Goal: Task Accomplishment & Management: Use online tool/utility

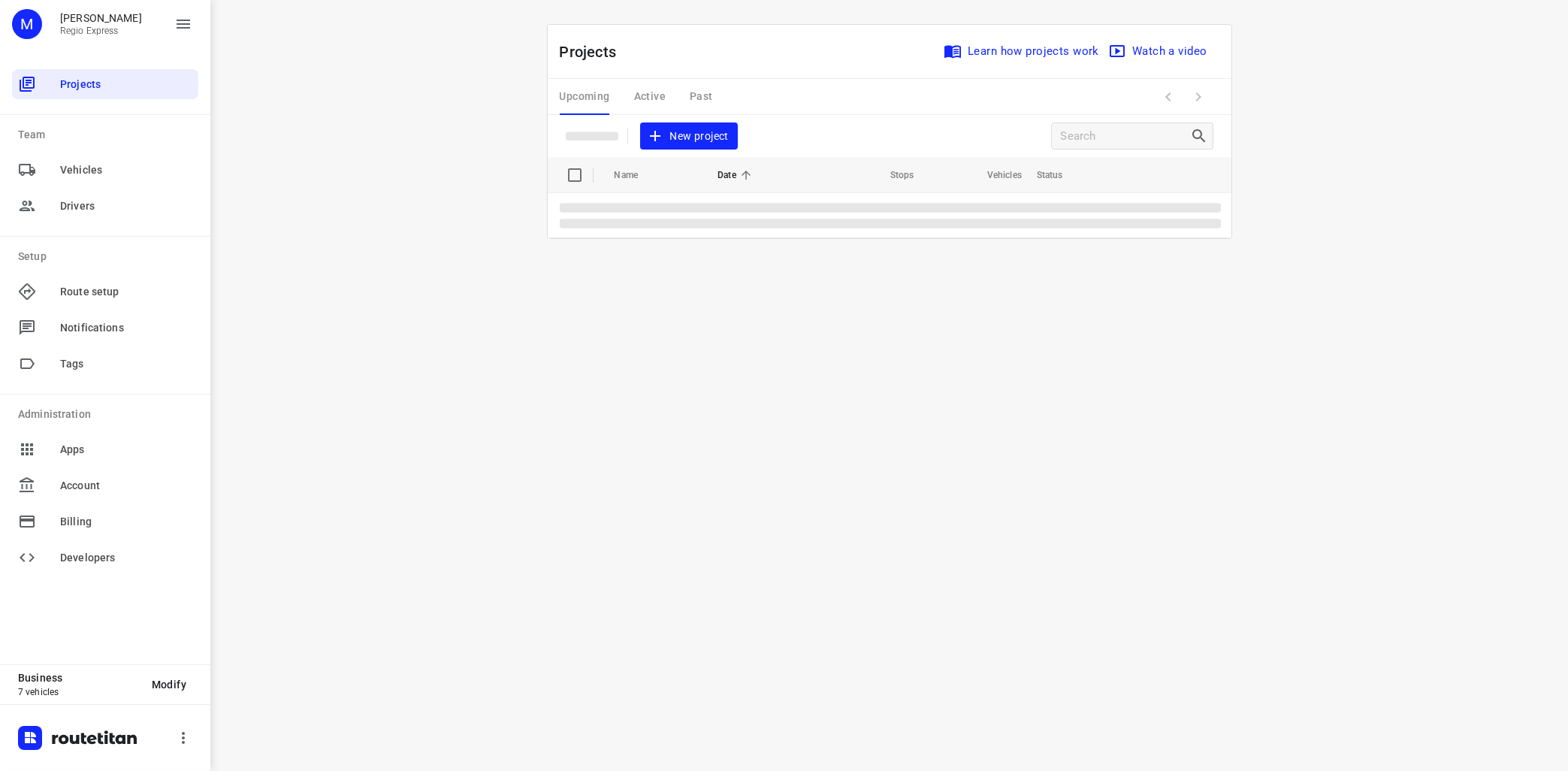
click at [652, 100] on div "Upcoming Active Past" at bounding box center [648, 97] width 177 height 36
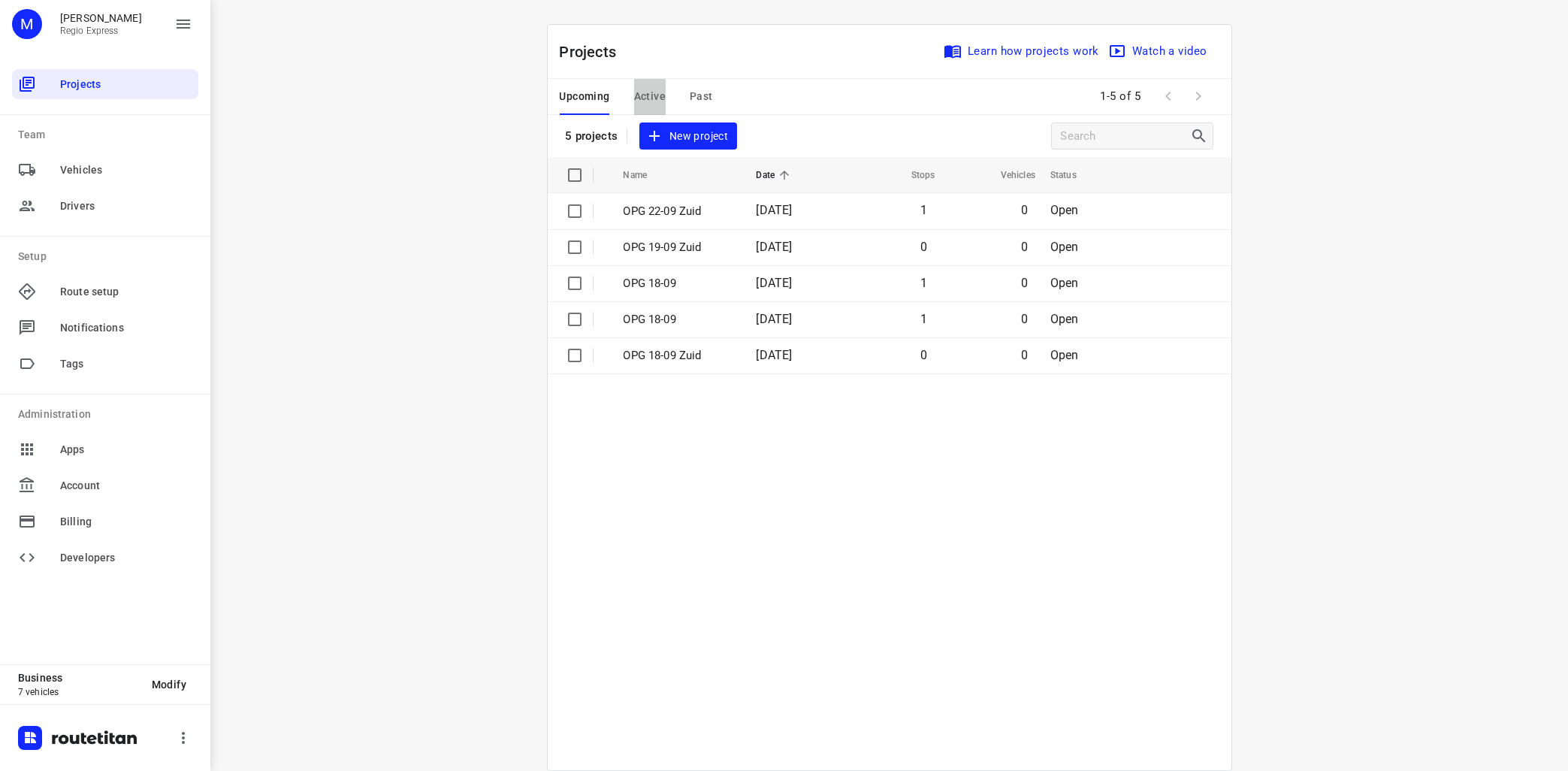
click at [655, 99] on span "Active" at bounding box center [649, 96] width 32 height 19
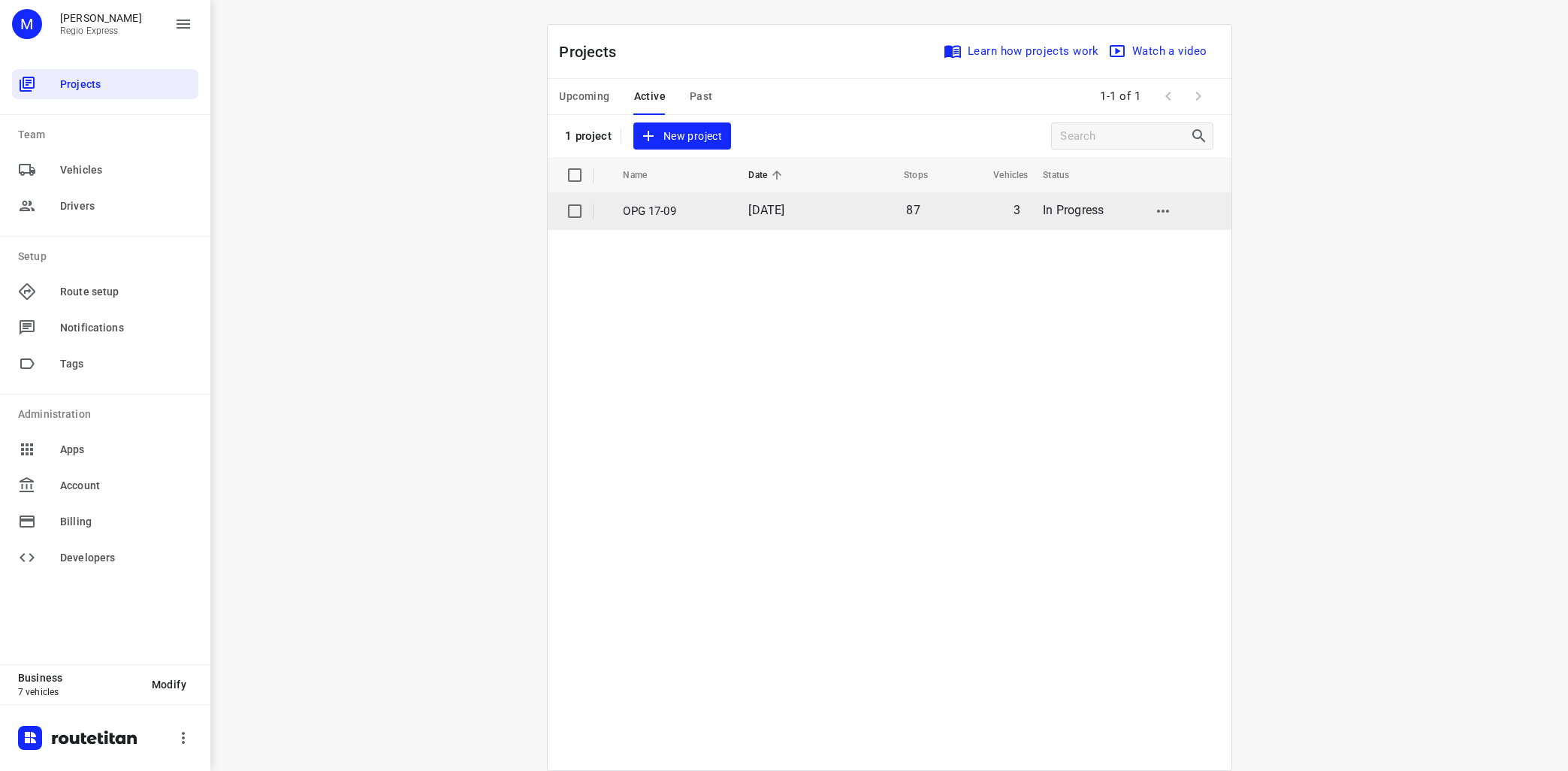
click at [669, 211] on p "OPG 17-09" at bounding box center [675, 211] width 103 height 17
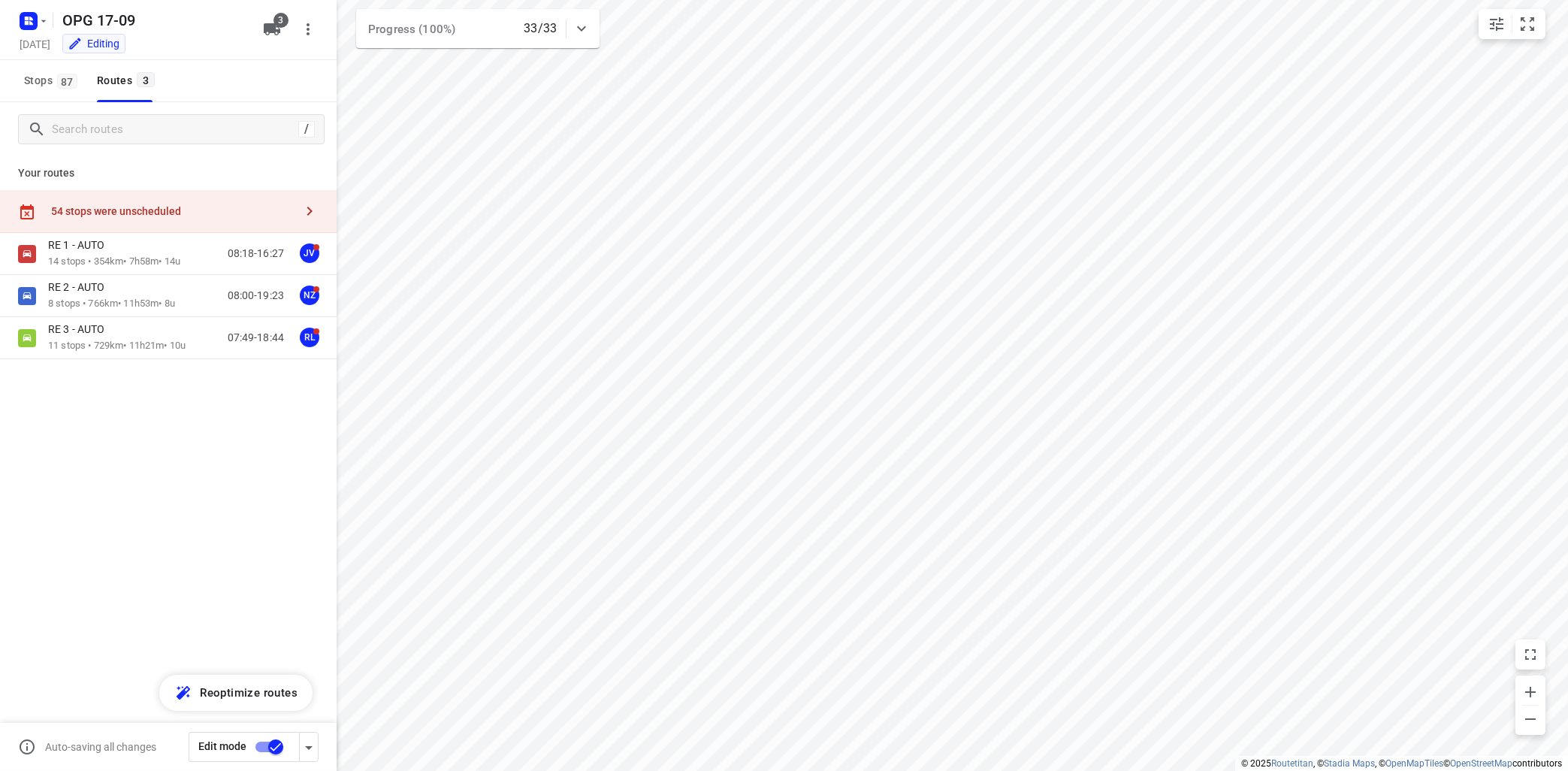
type input "distance"
click at [137, 247] on div "RE 1 - AUTO" at bounding box center [114, 246] width 132 height 16
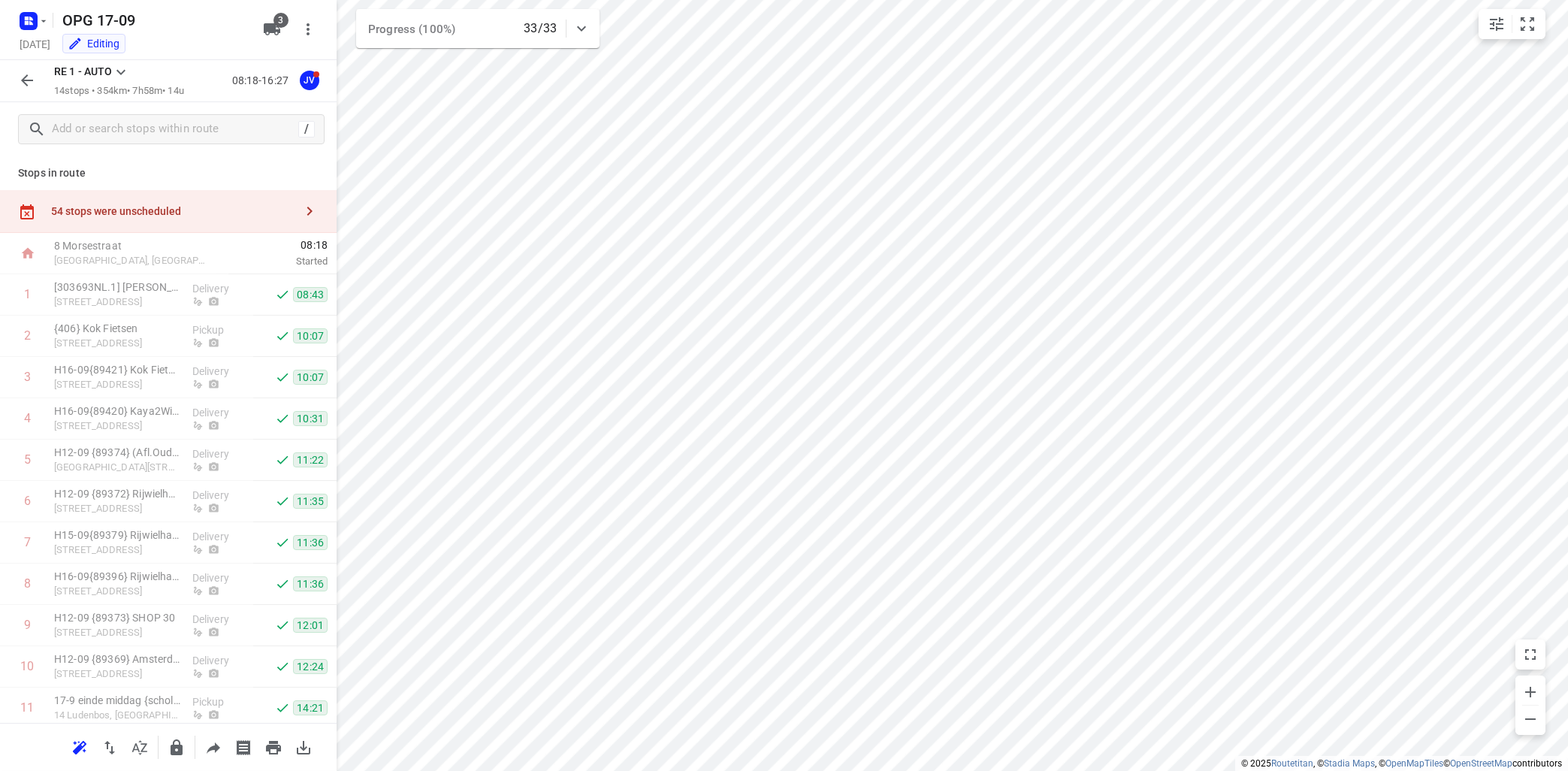
click at [120, 67] on icon at bounding box center [121, 72] width 18 height 18
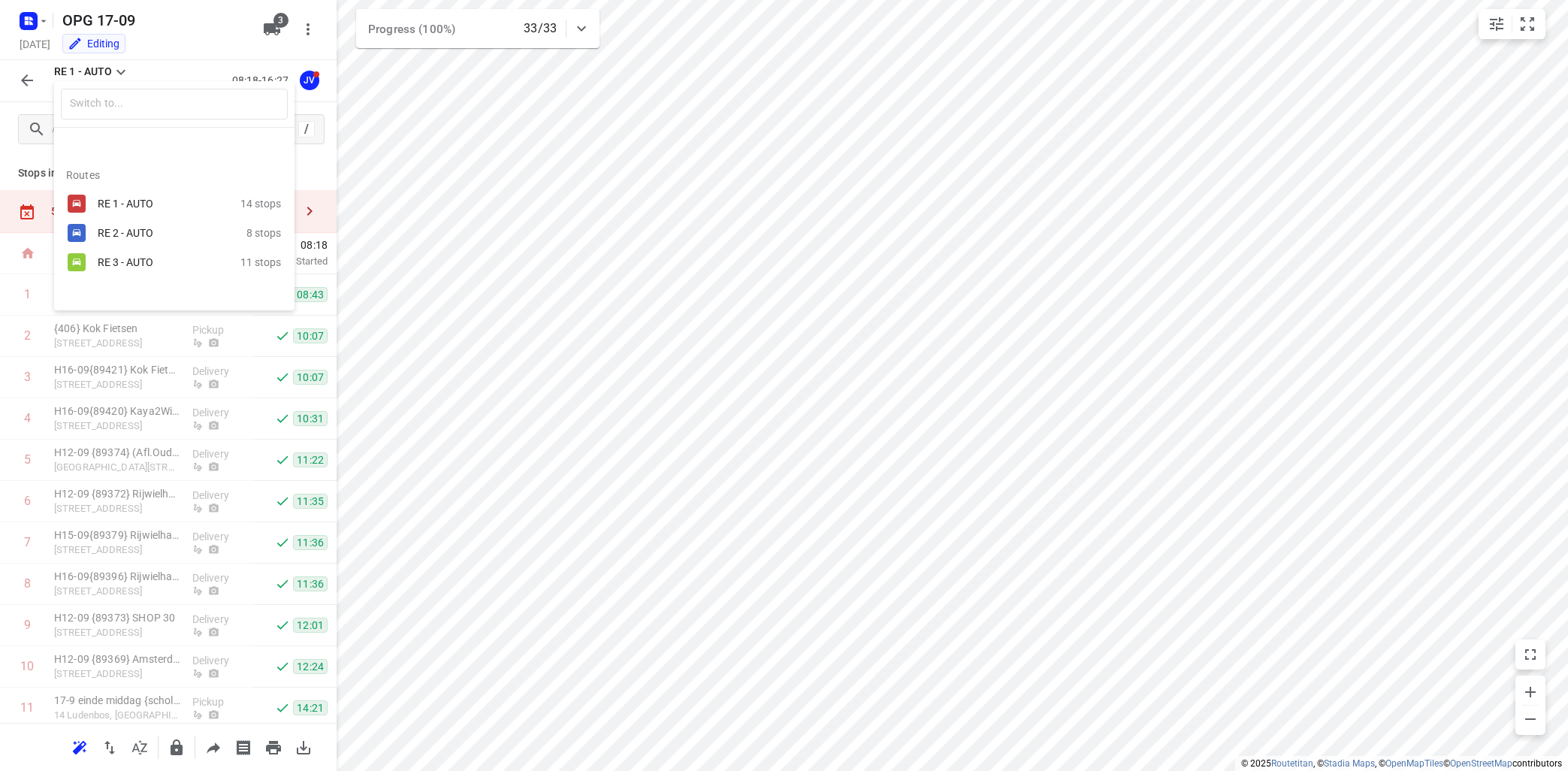
drag, startPoint x: 110, startPoint y: 231, endPoint x: 117, endPoint y: 224, distance: 9.9
click at [114, 230] on div "RE 2 - AUTO" at bounding box center [161, 232] width 128 height 12
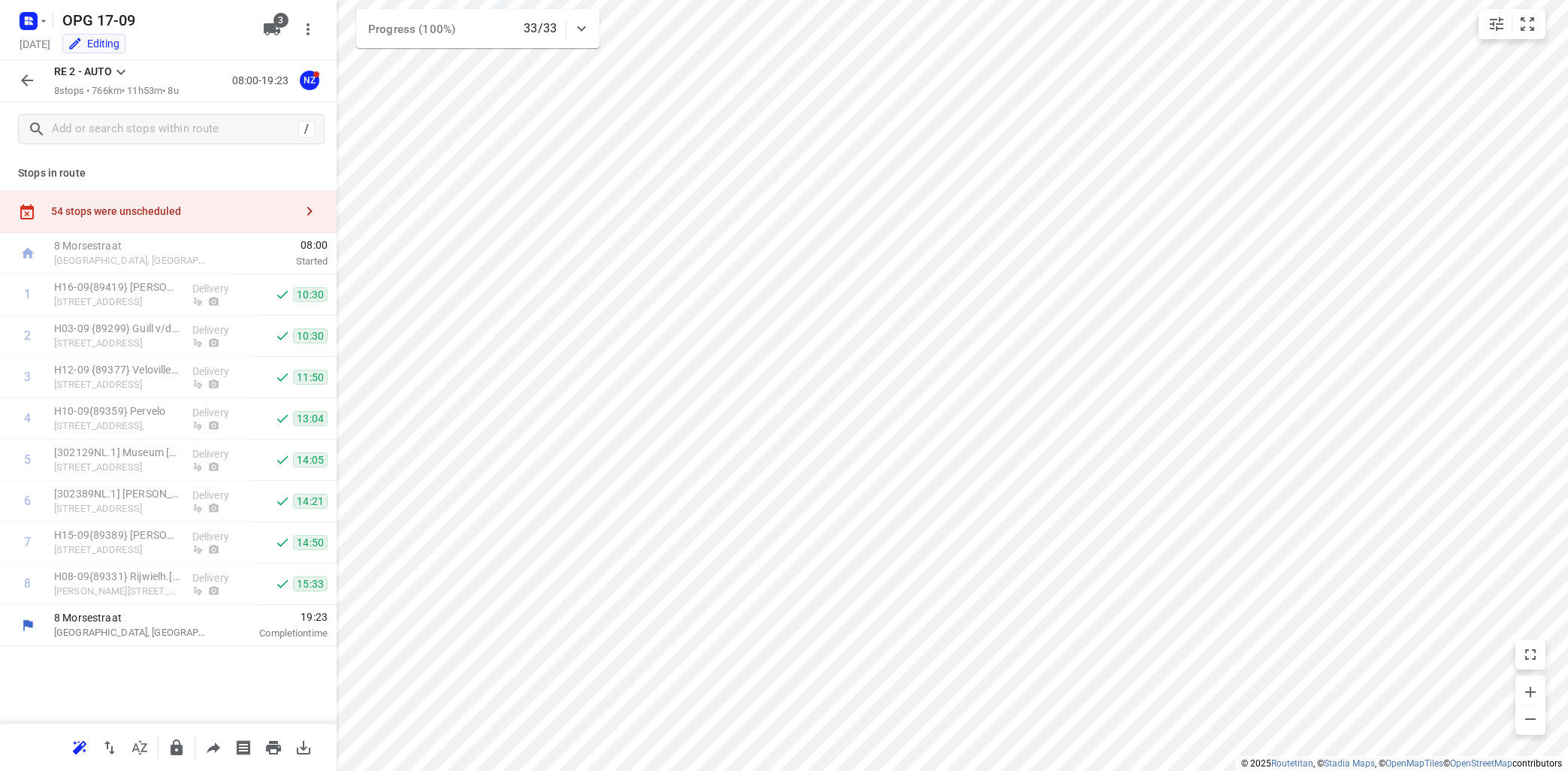
click at [120, 71] on icon at bounding box center [121, 72] width 18 height 18
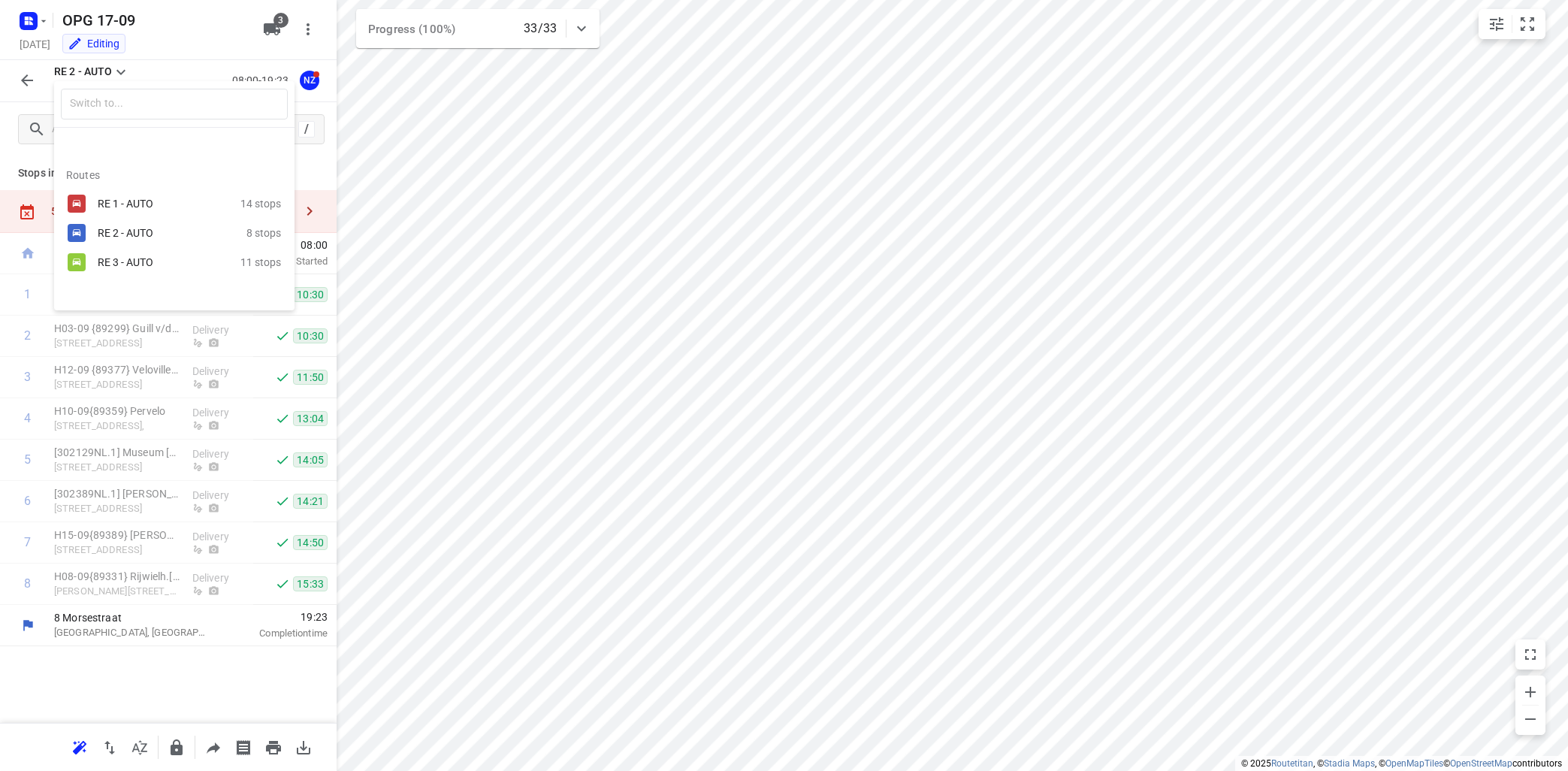
click at [109, 259] on div "RE 3 - AUTO" at bounding box center [161, 261] width 128 height 12
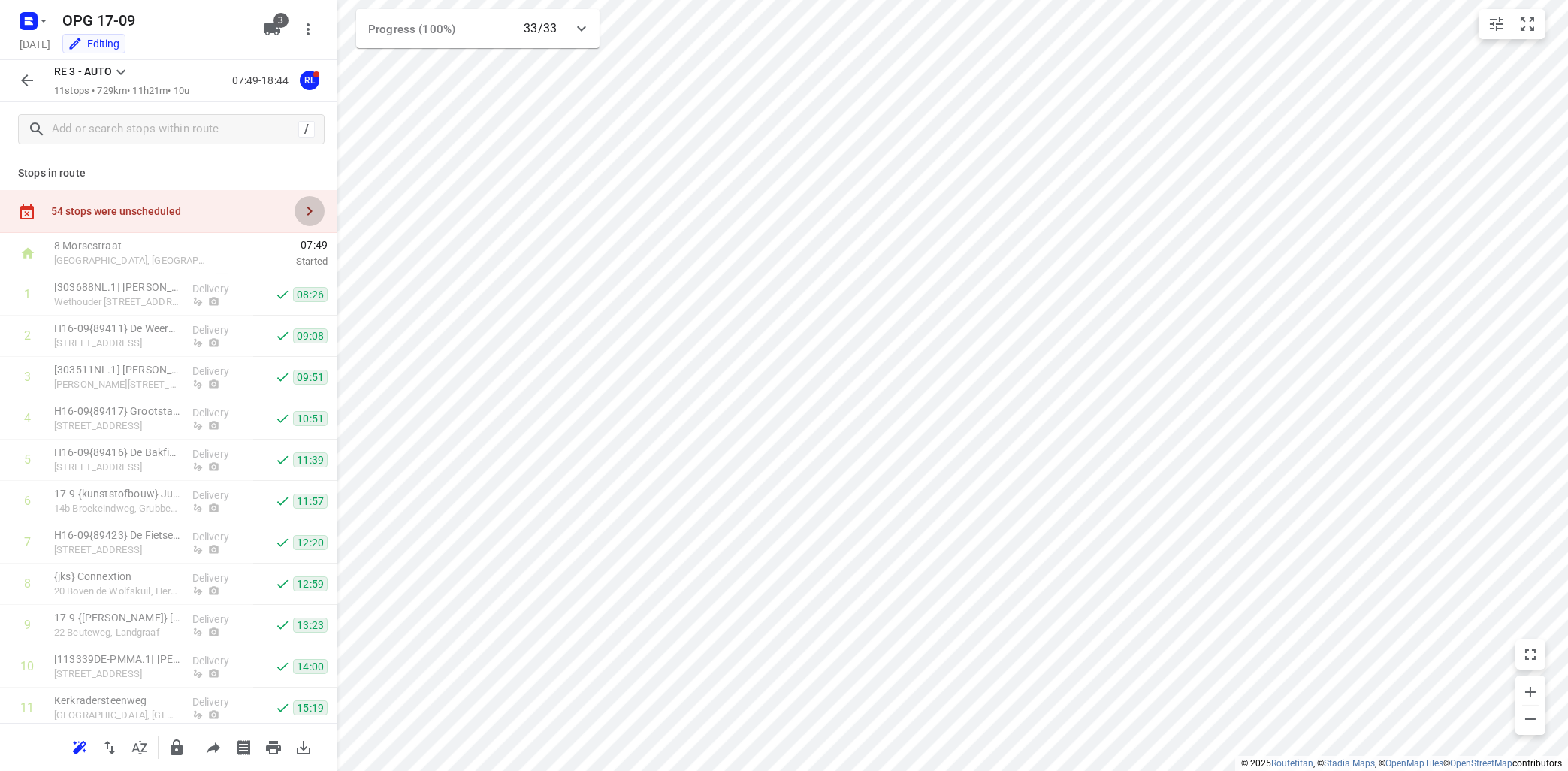
click at [300, 208] on button "button" at bounding box center [309, 211] width 30 height 30
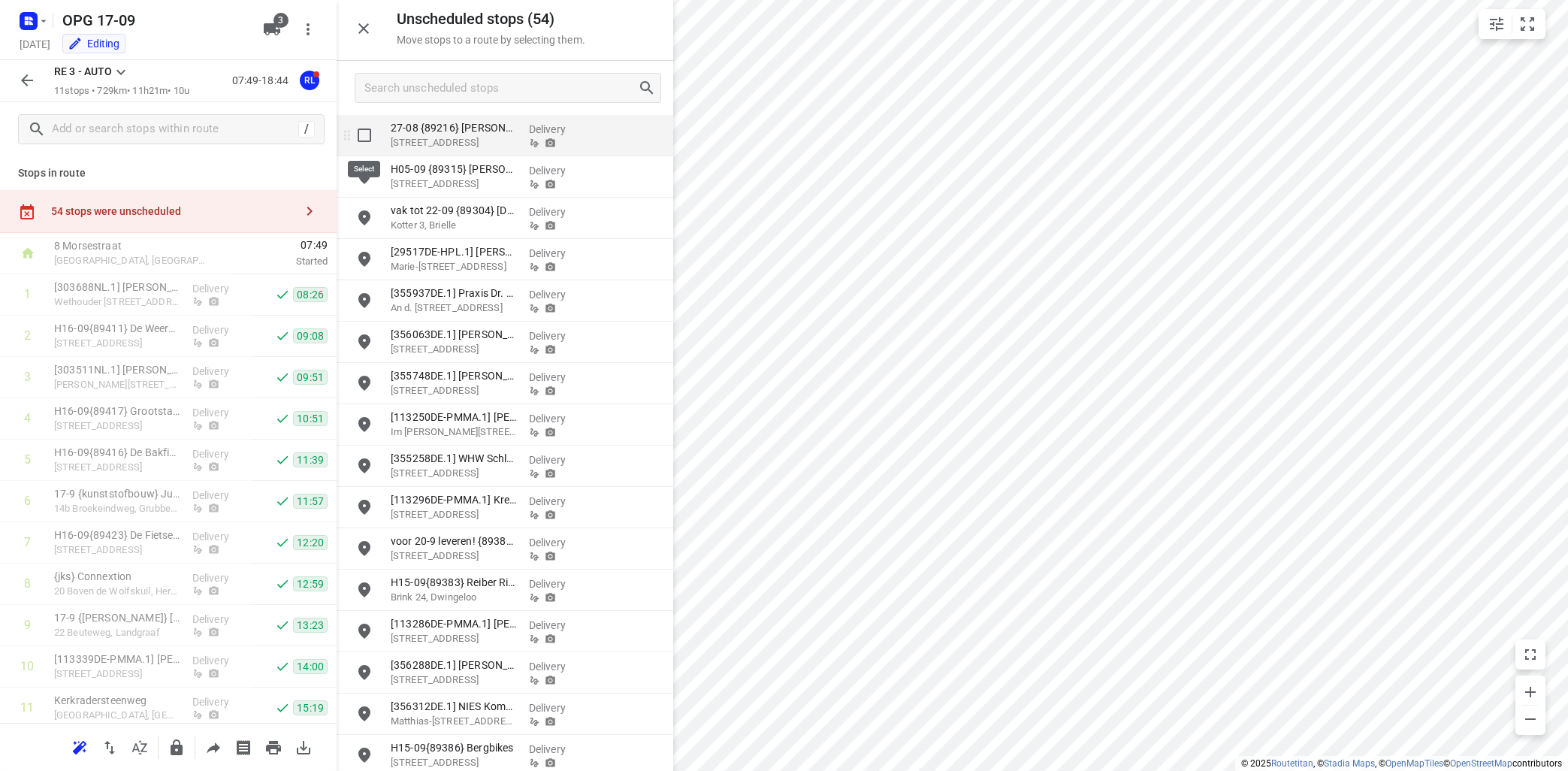
click at [365, 131] on input "grid" at bounding box center [364, 135] width 30 height 30
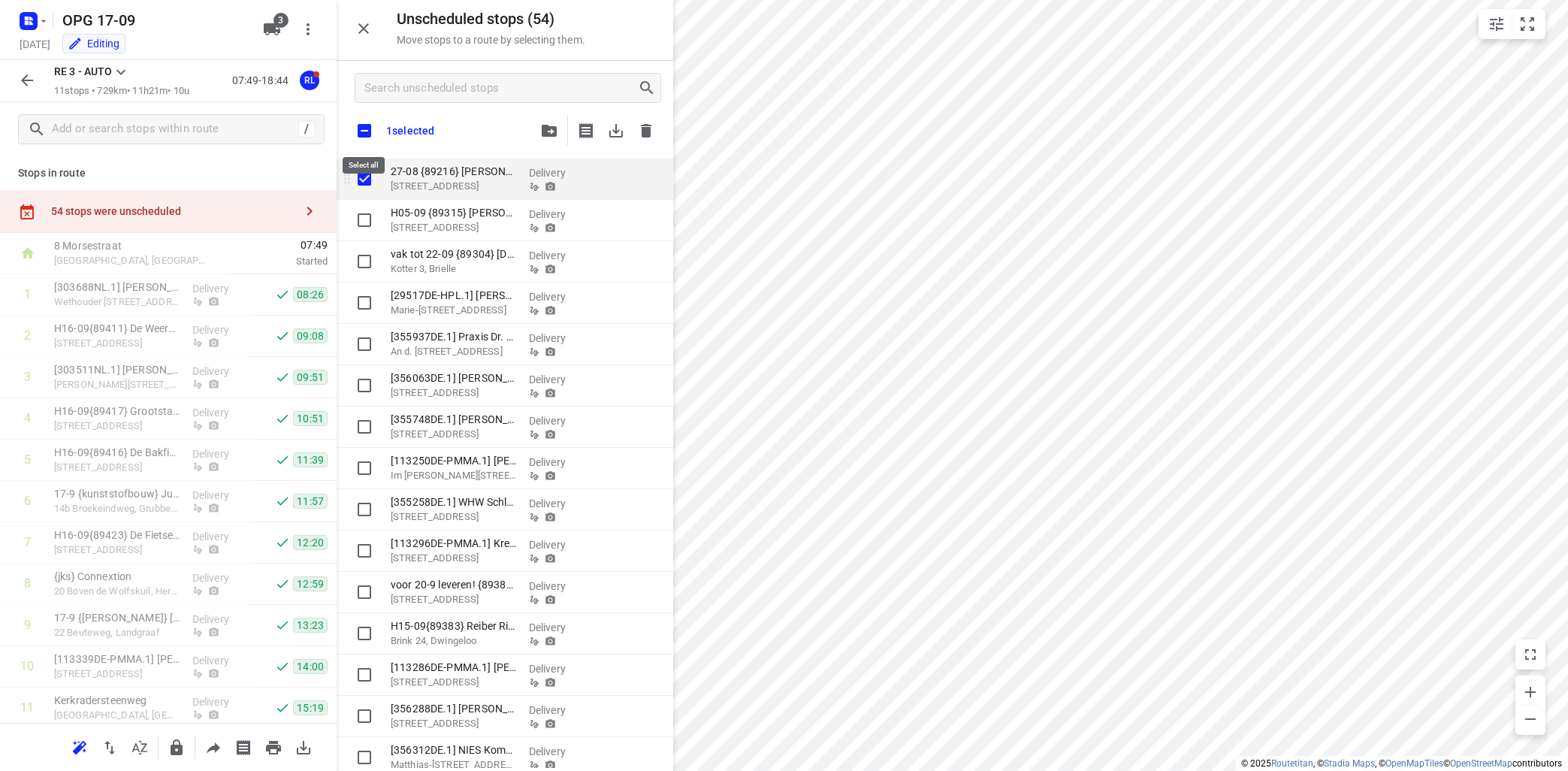
checkbox input "true"
click at [364, 124] on input "checkbox" at bounding box center [364, 130] width 32 height 32
checkbox input "true"
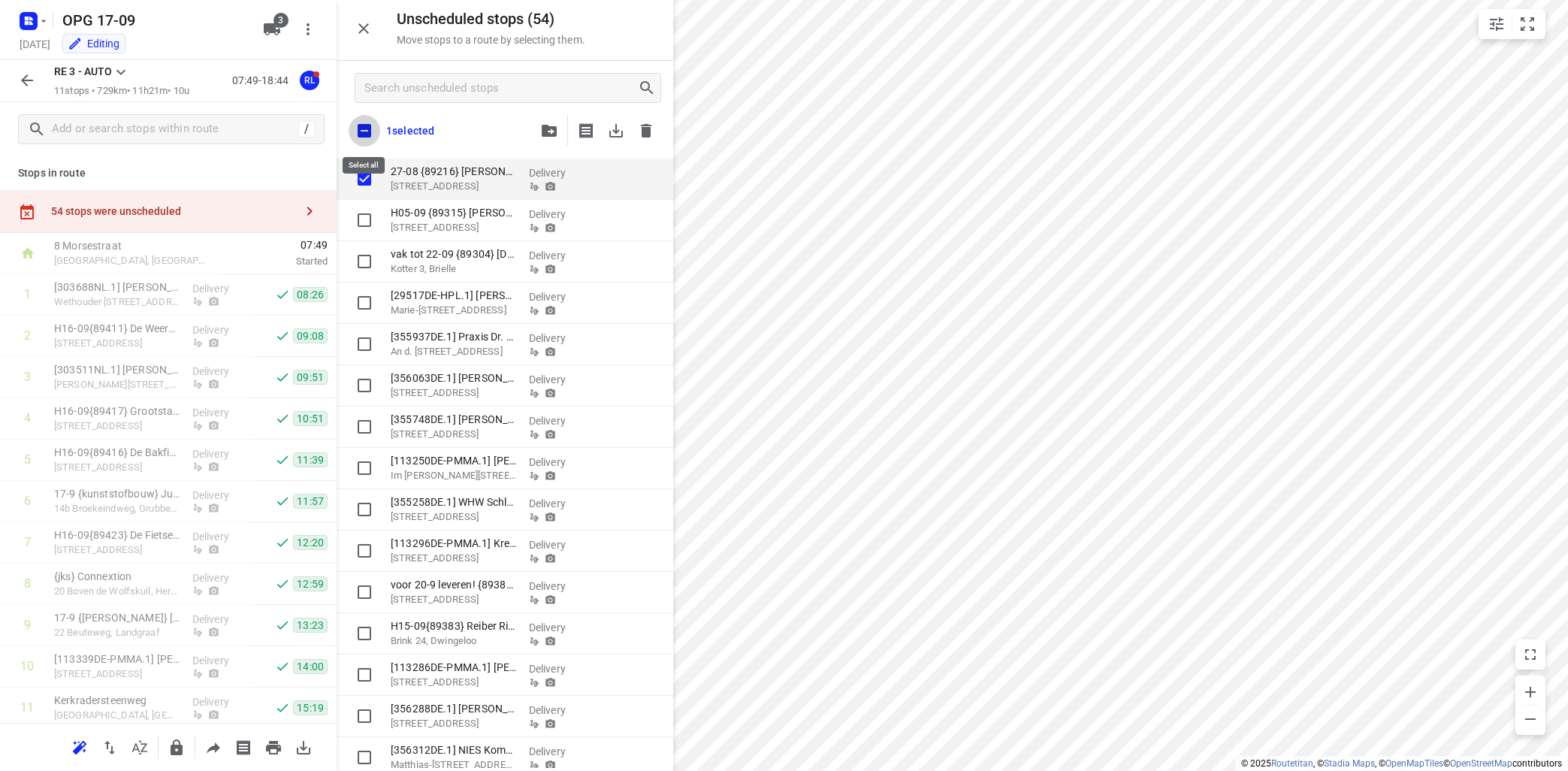
checkbox input "true"
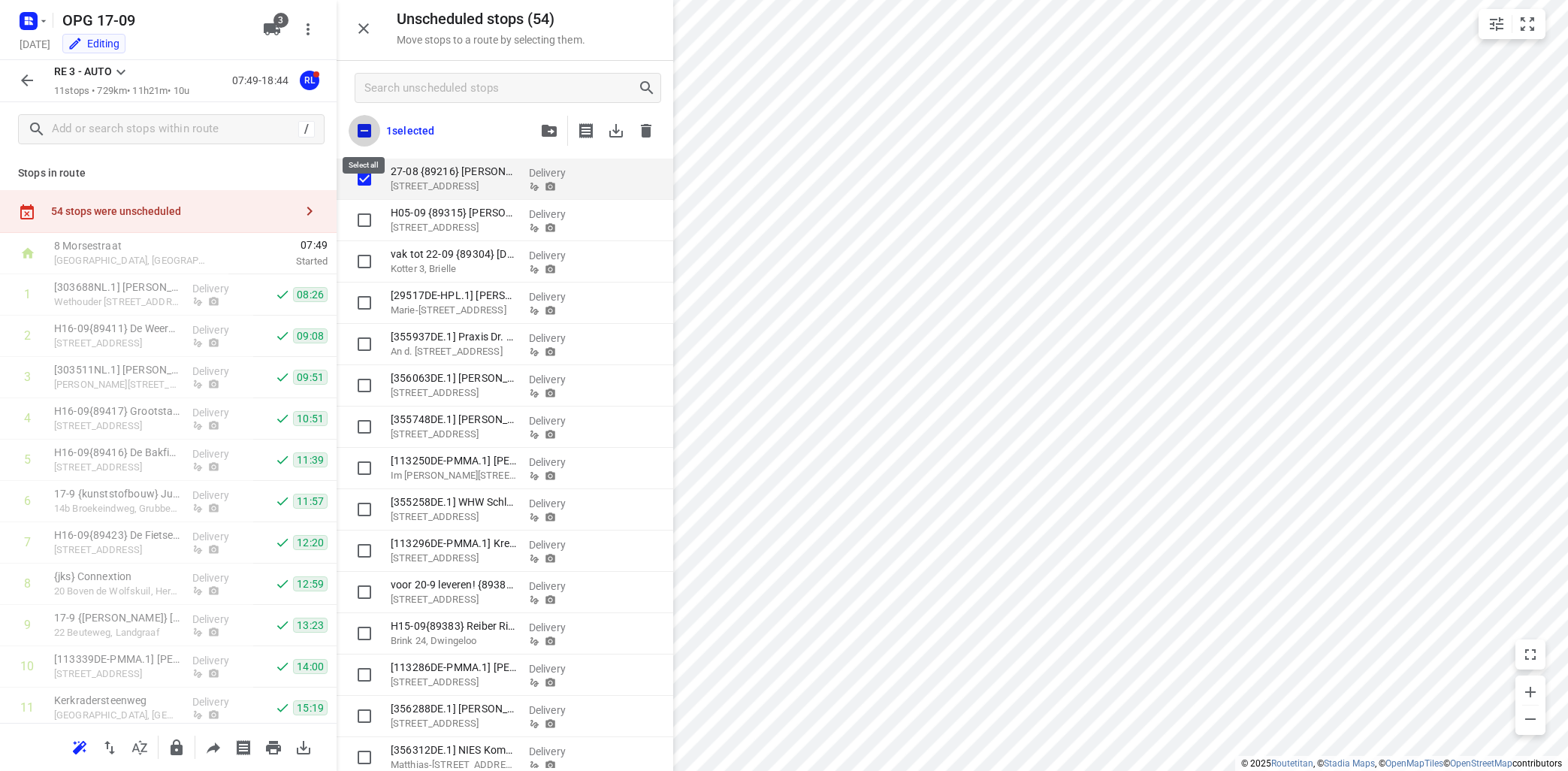
checkbox input "true"
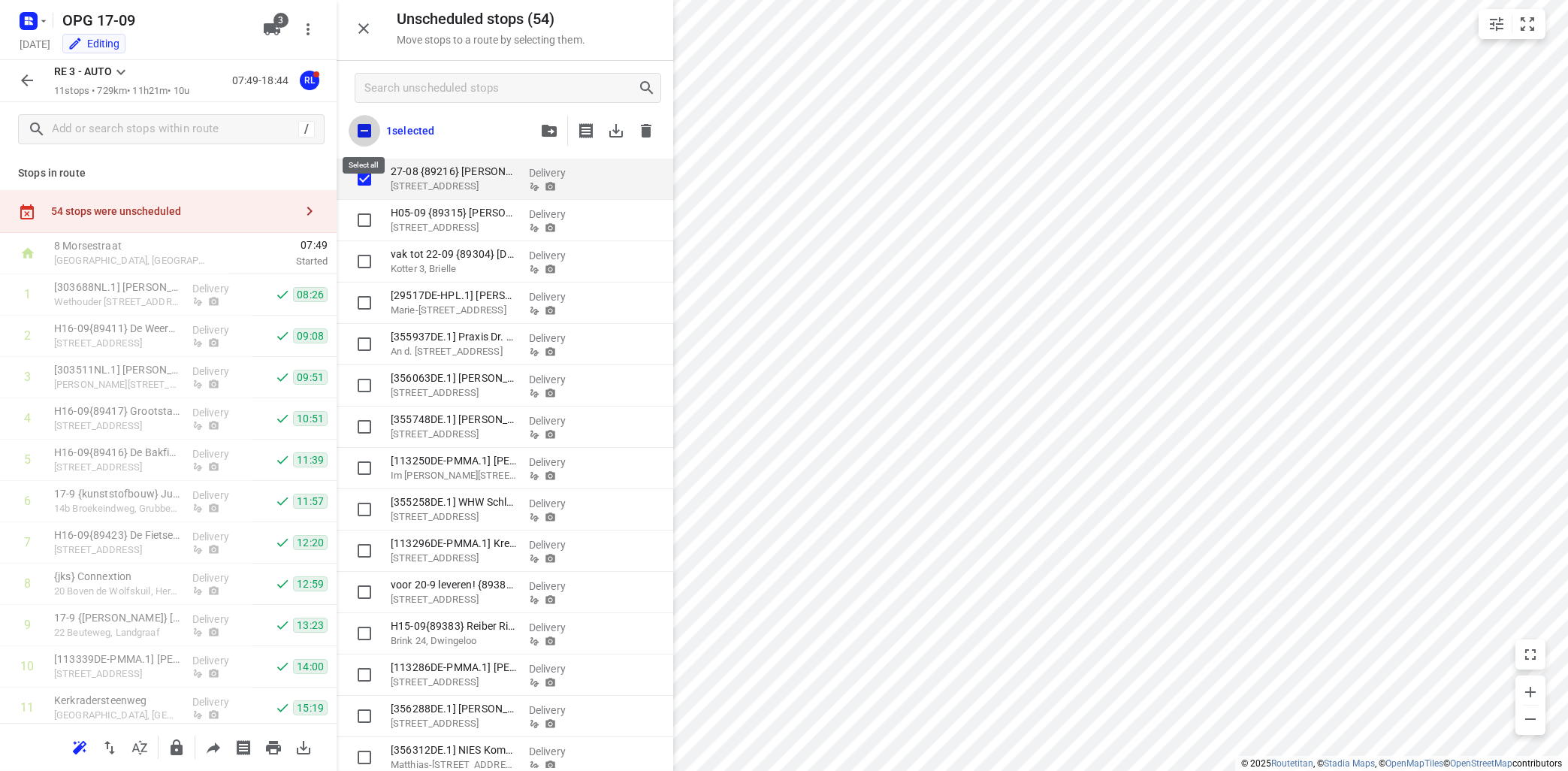
checkbox input "true"
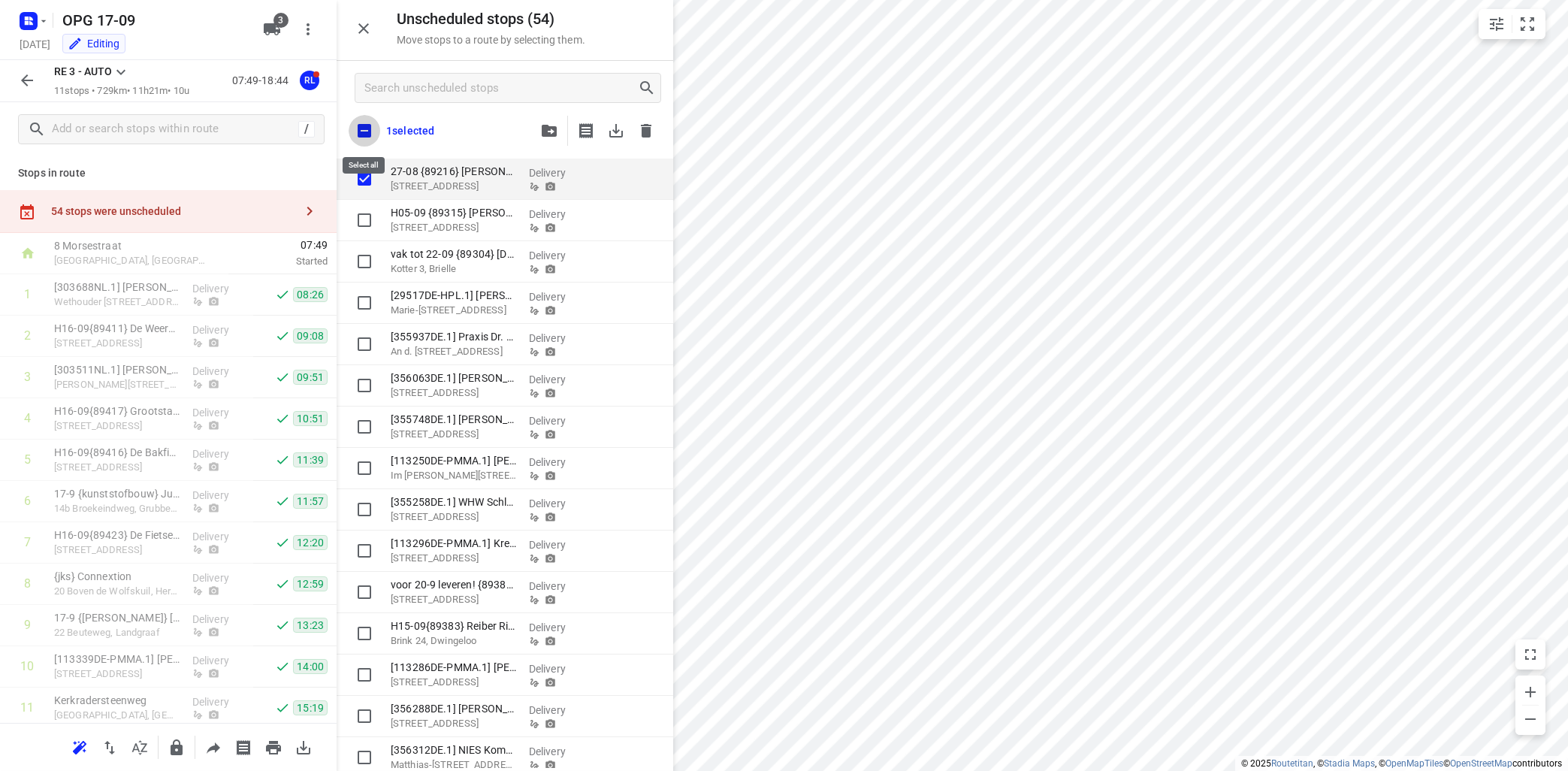
checkbox input "true"
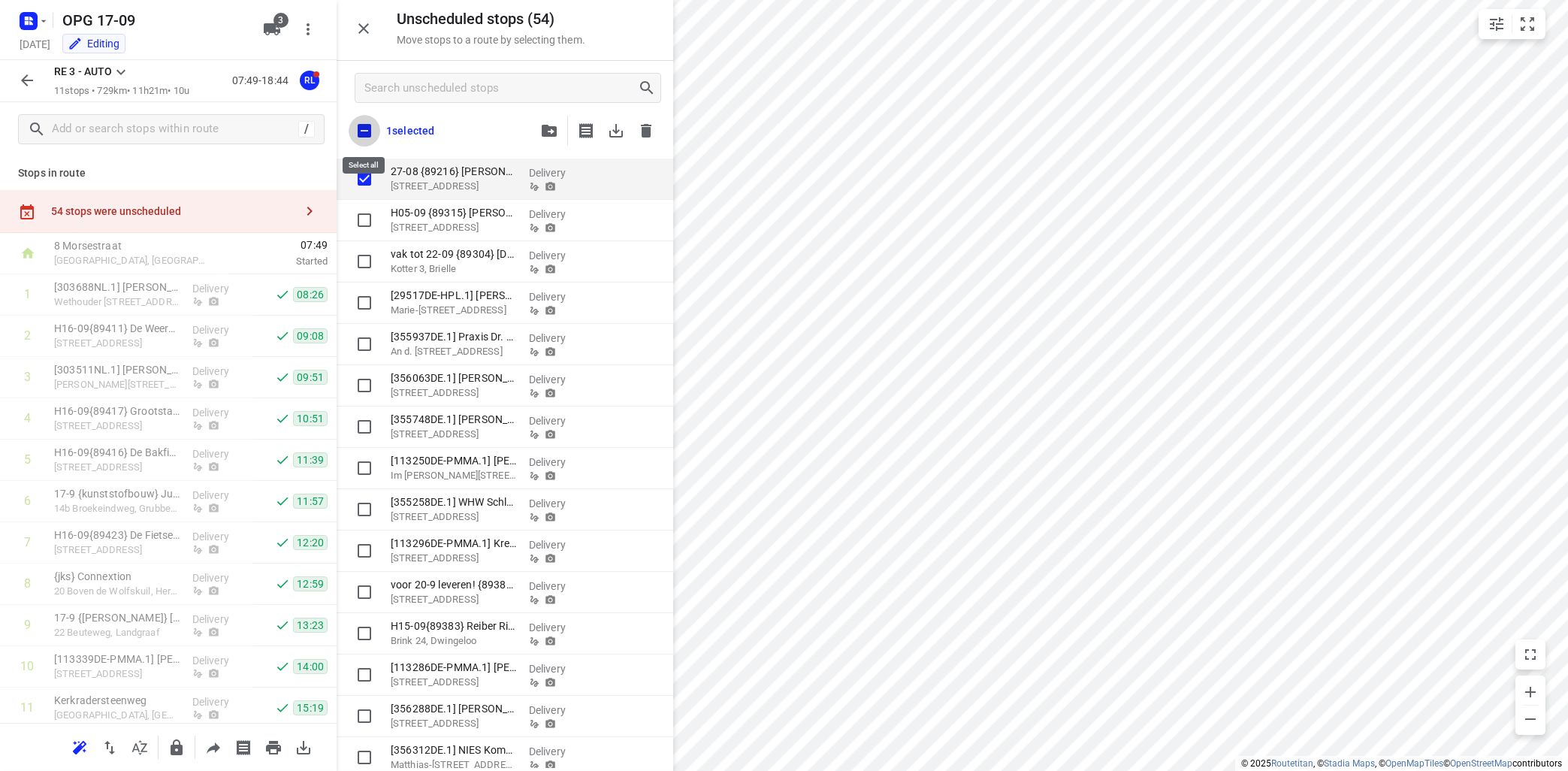
checkbox input "true"
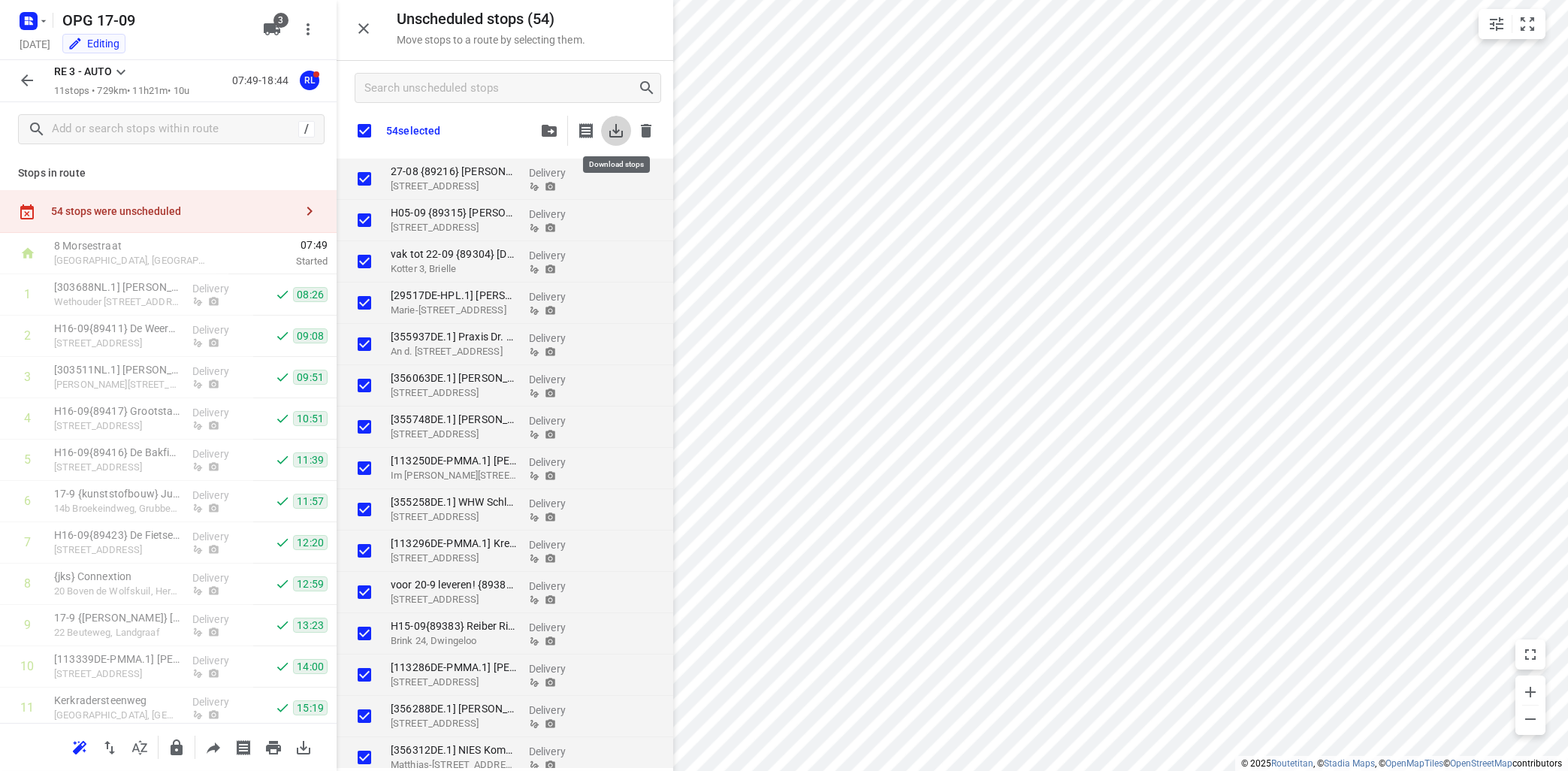
click at [616, 128] on icon "button" at bounding box center [616, 130] width 14 height 14
checkbox input "true"
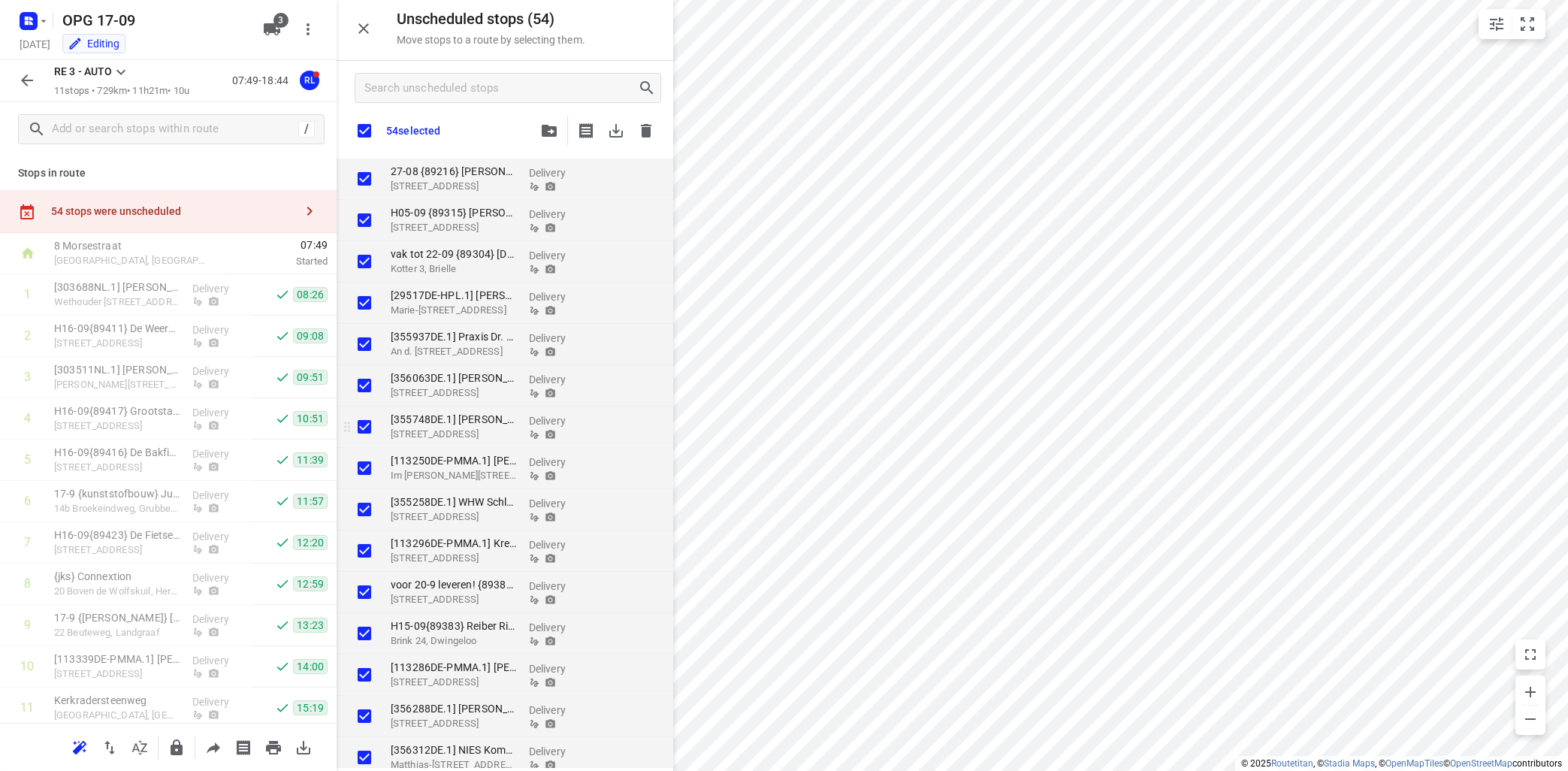
checkbox input "true"
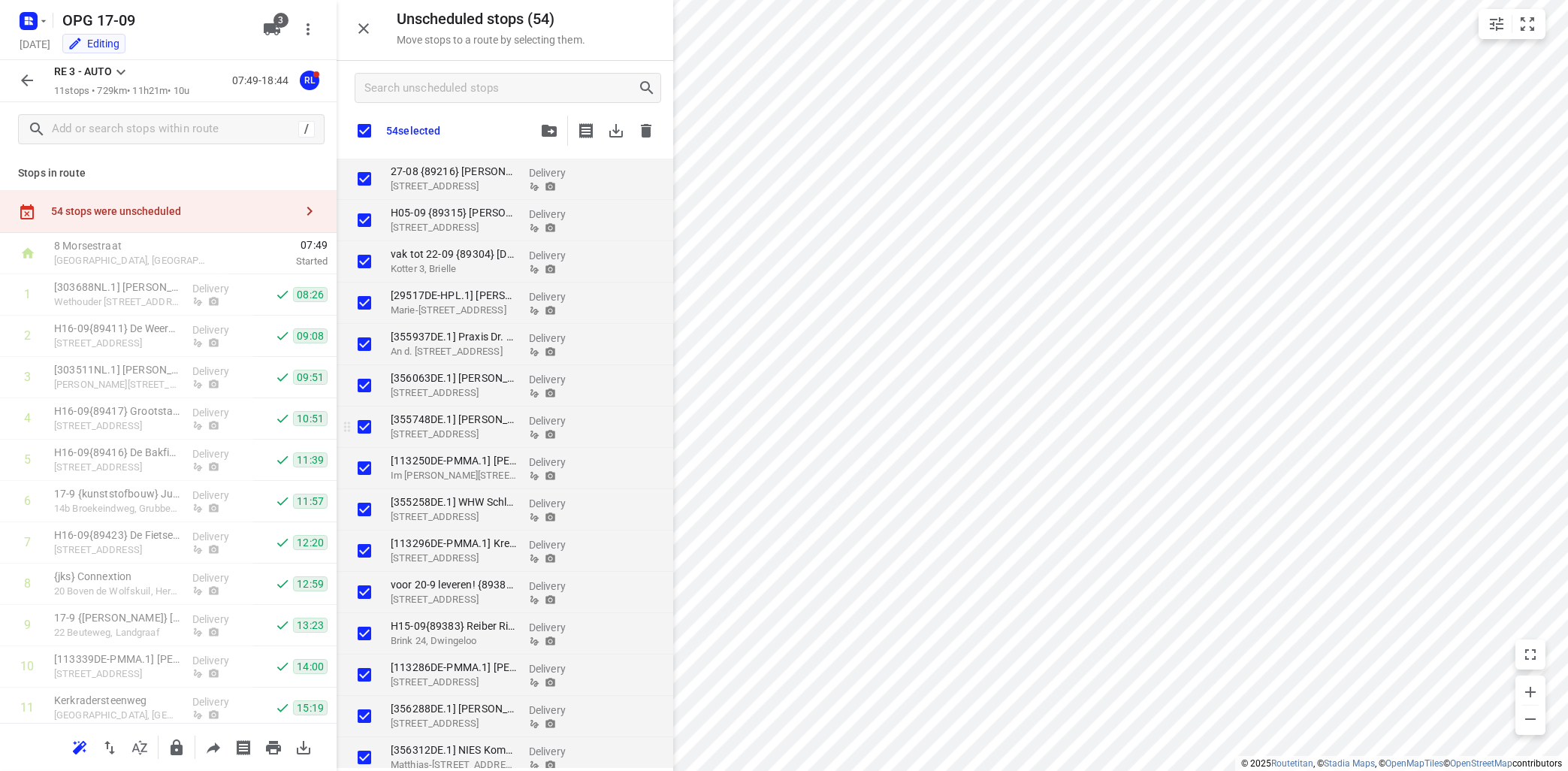
checkbox input "true"
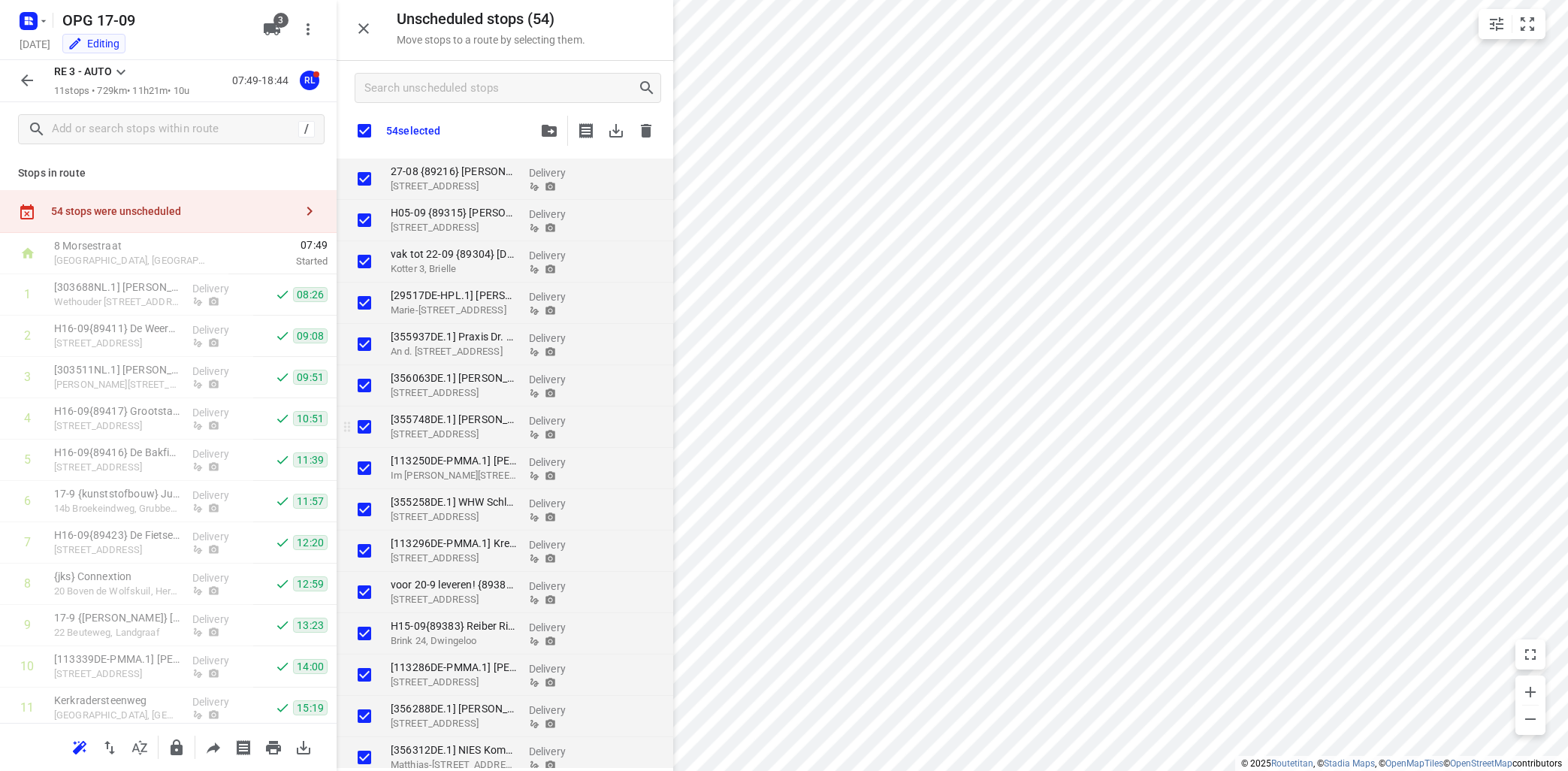
checkbox input "true"
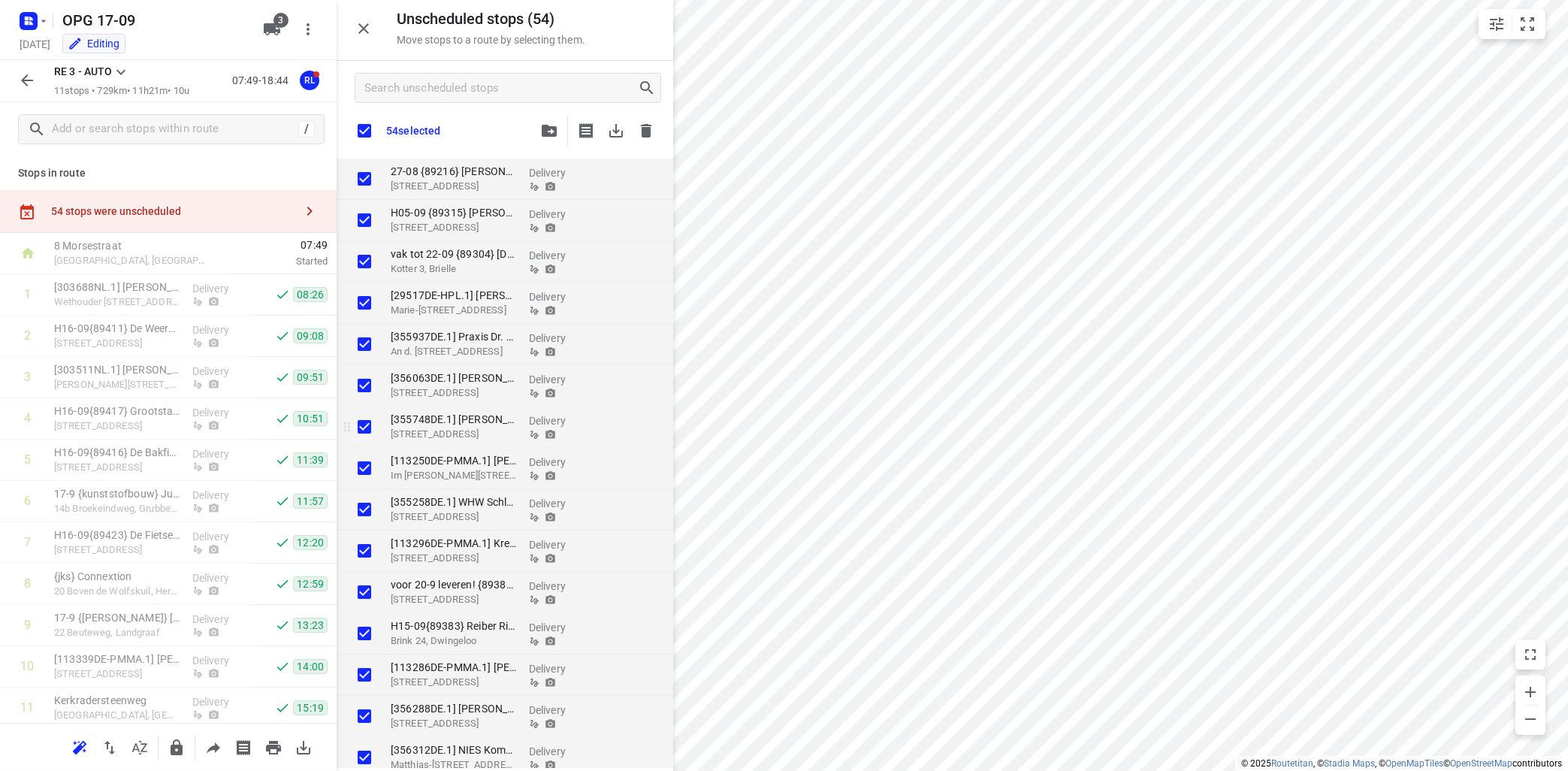
checkbox input "true"
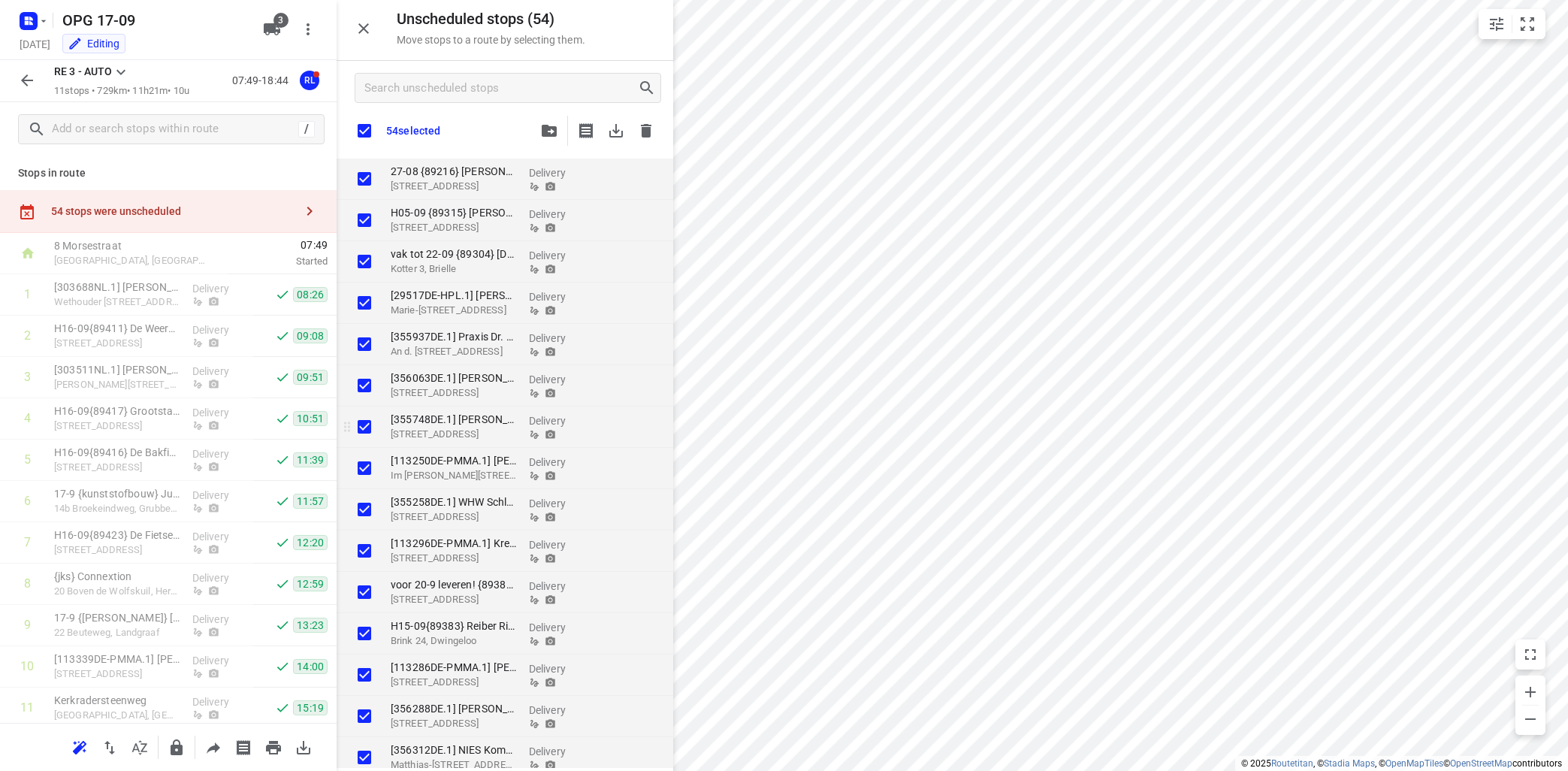
checkbox input "true"
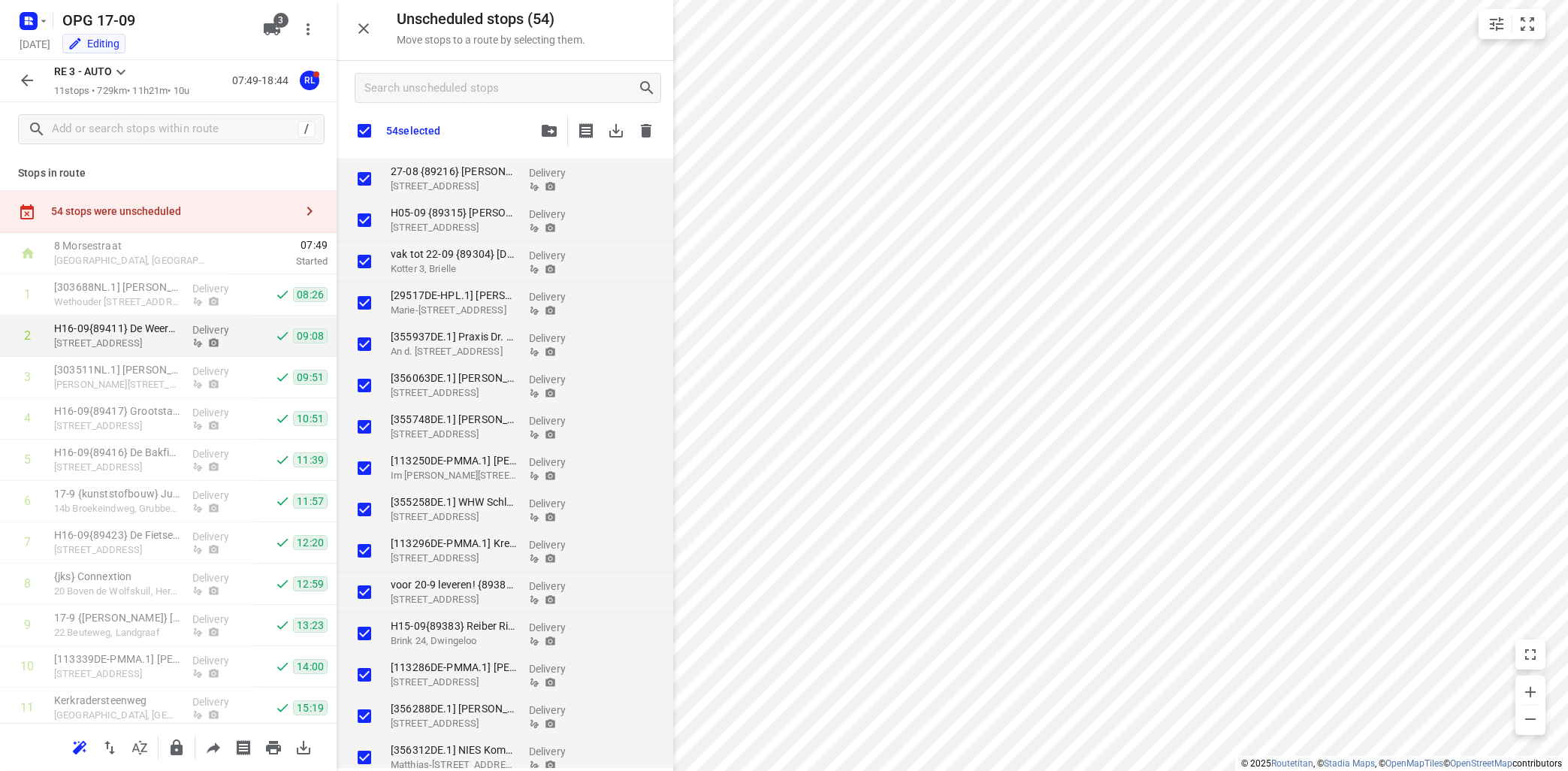
checkbox input "true"
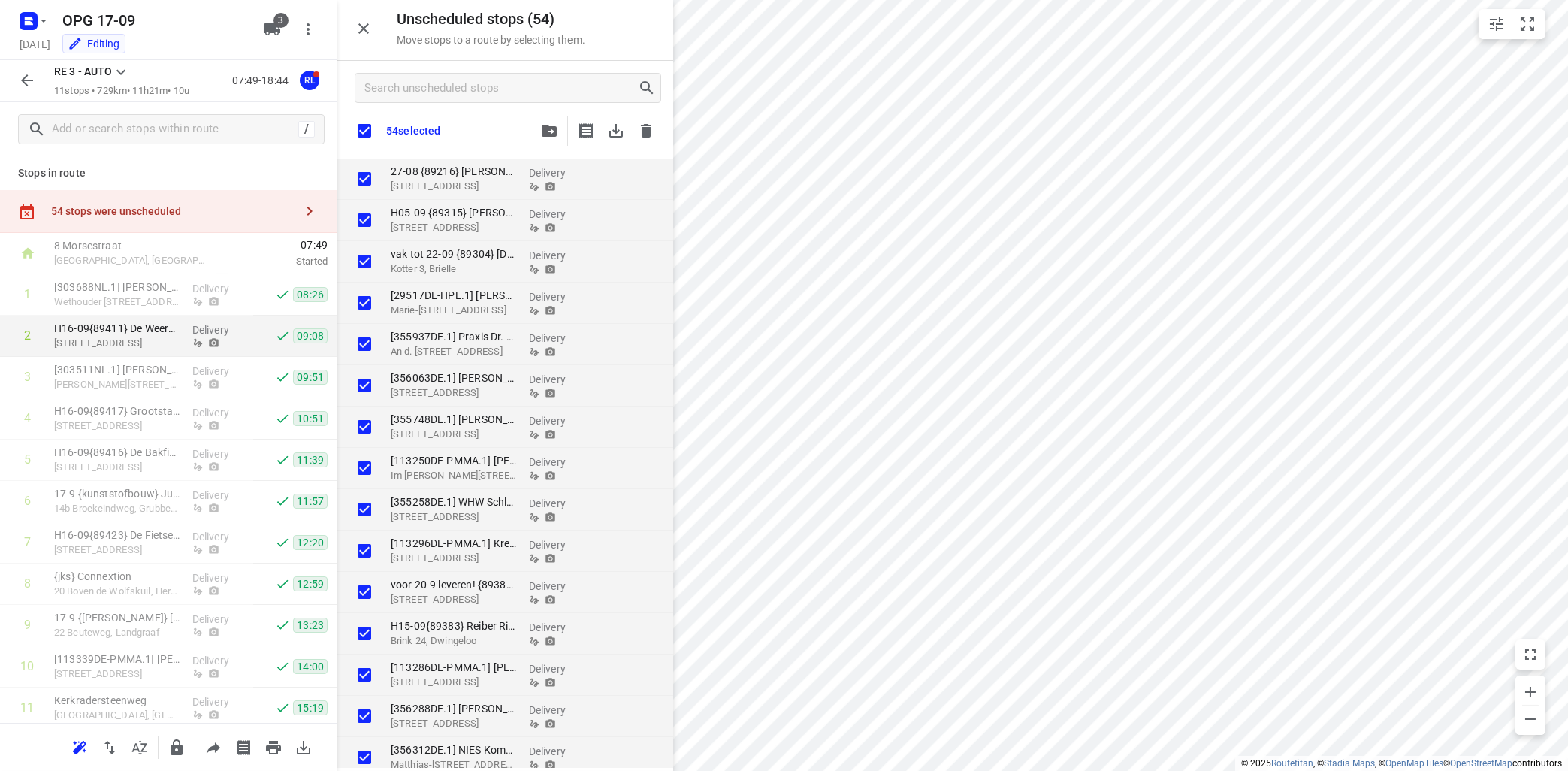
checkbox input "true"
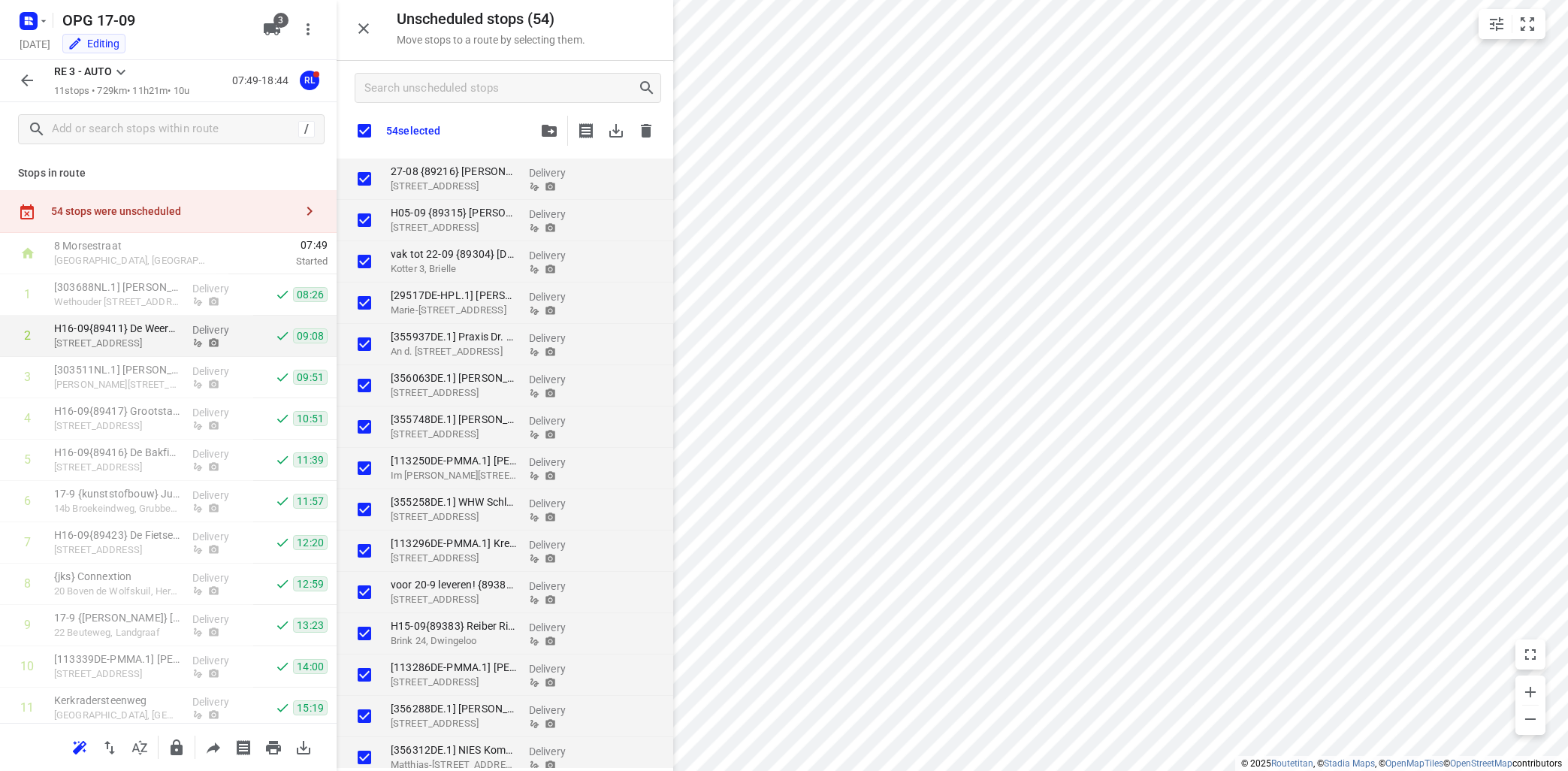
checkbox input "true"
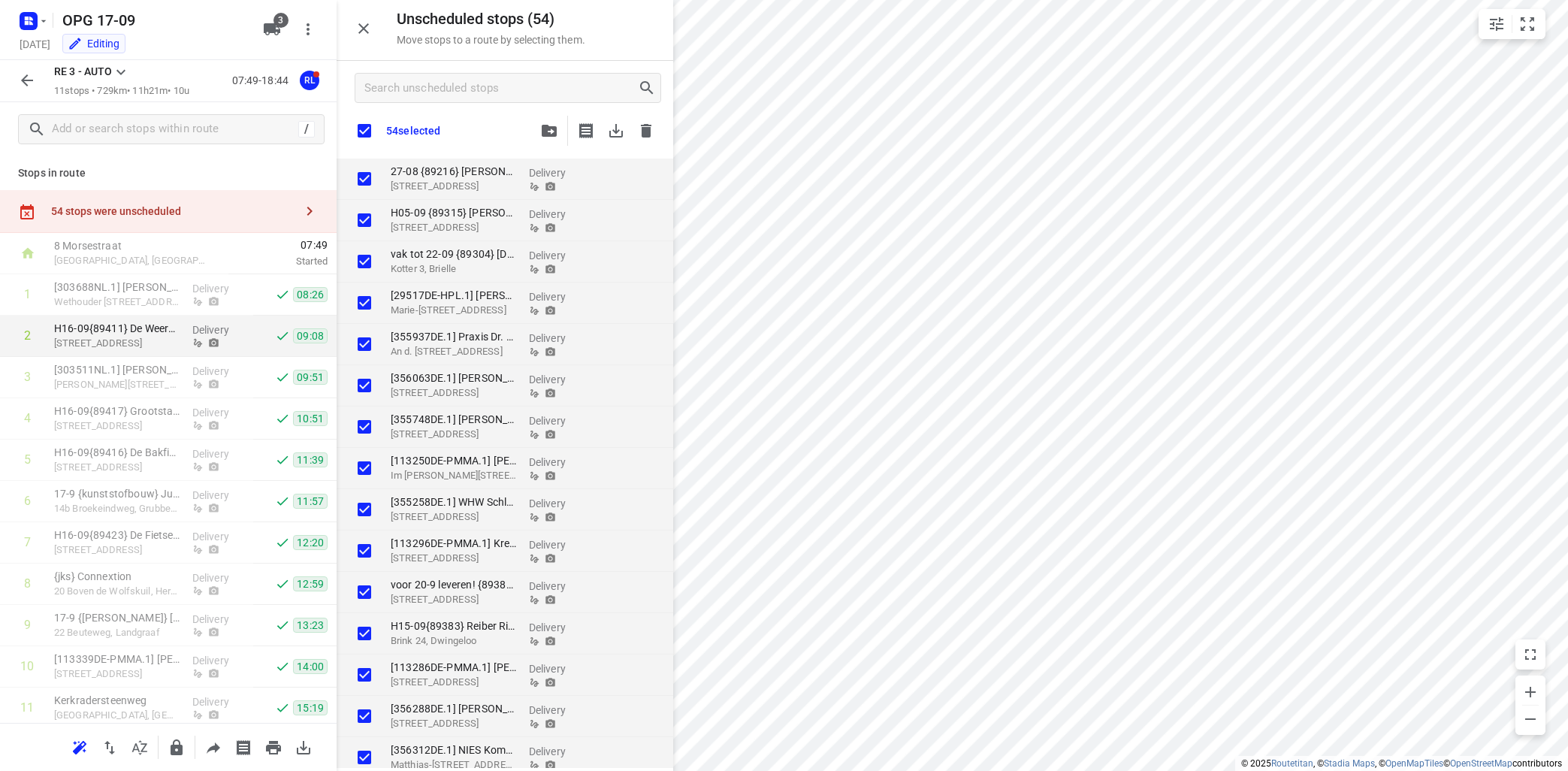
checkbox input "true"
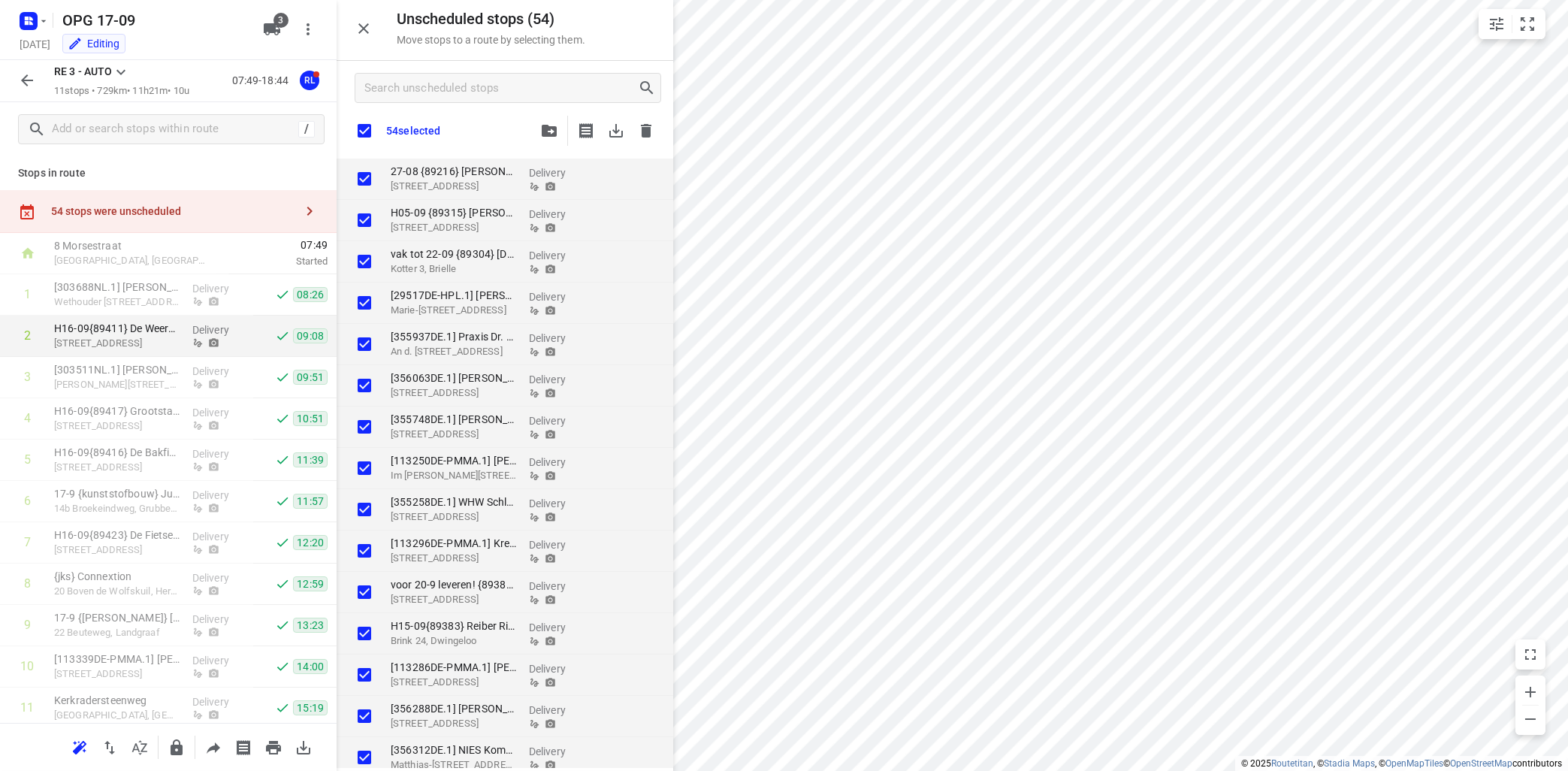
checkbox input "true"
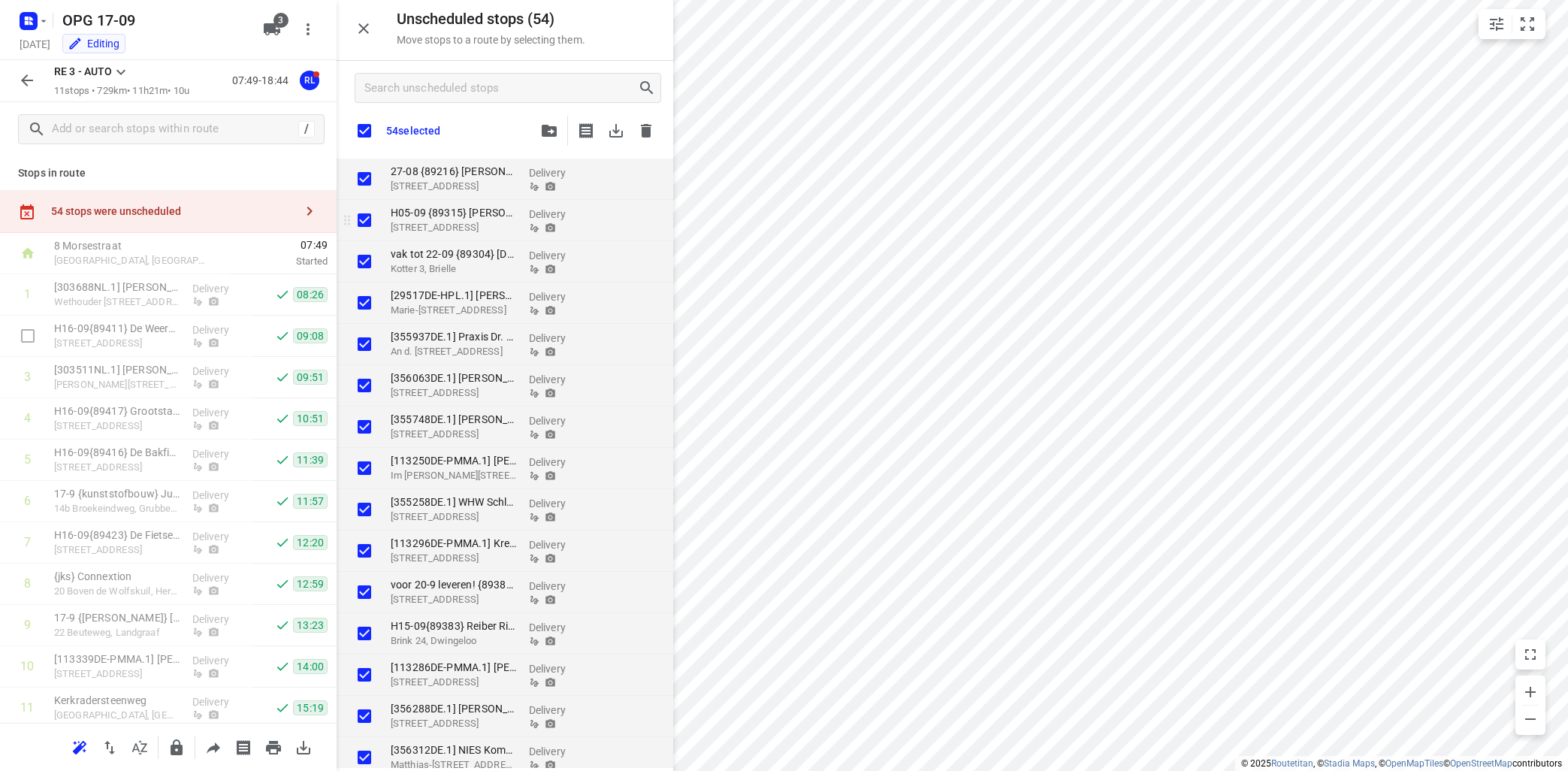
checkbox input "true"
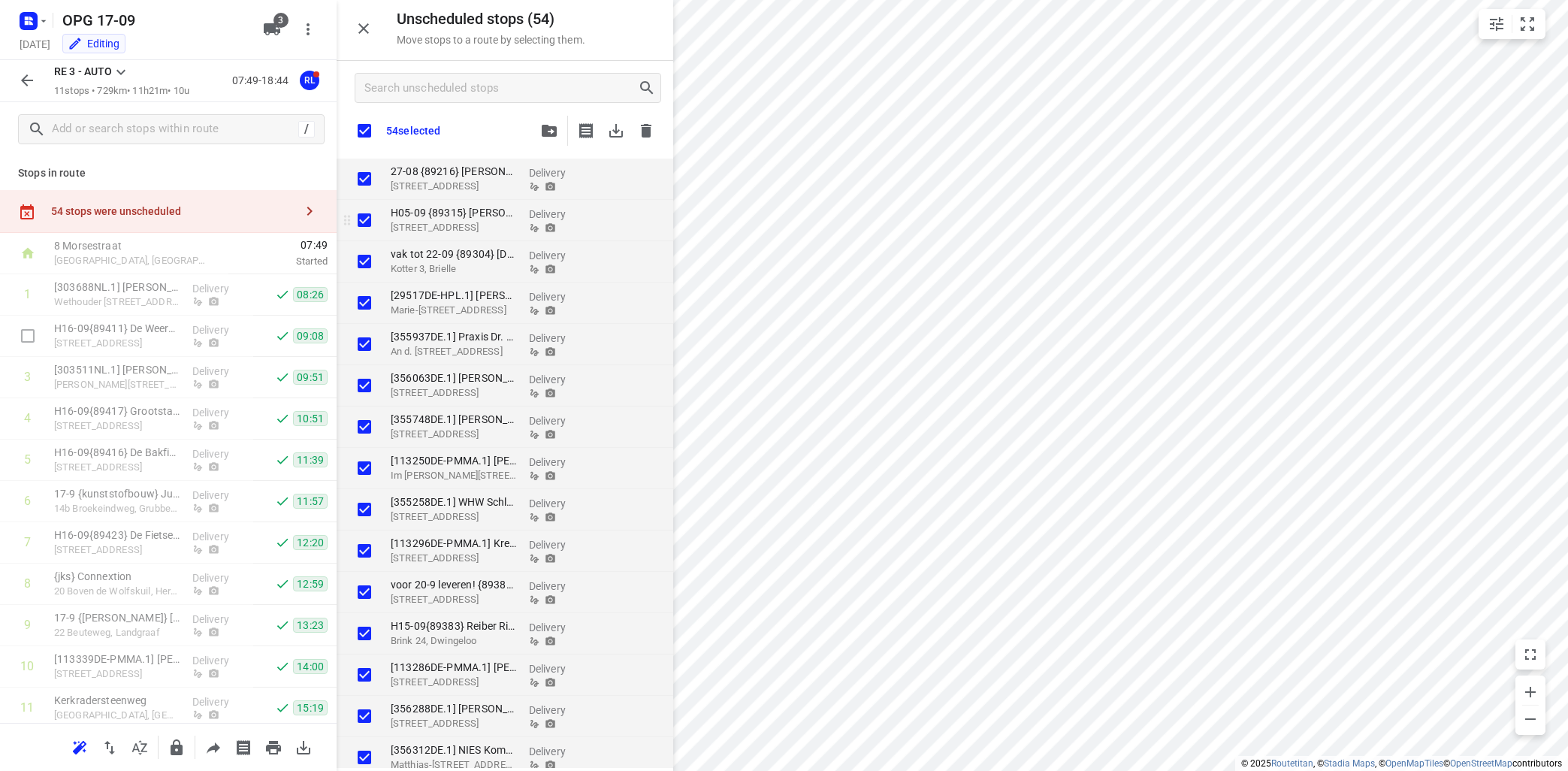
checkbox input "true"
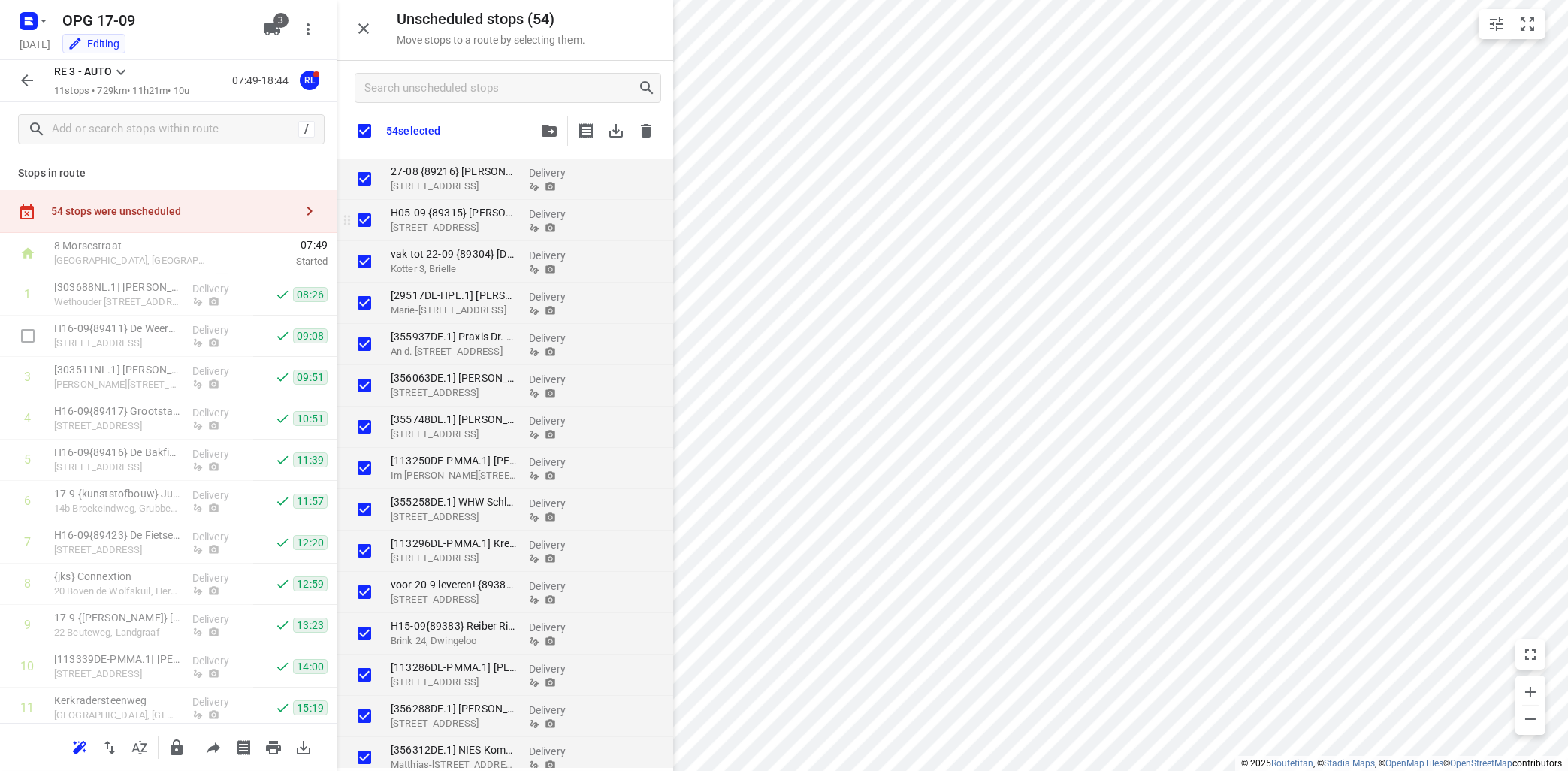
checkbox input "true"
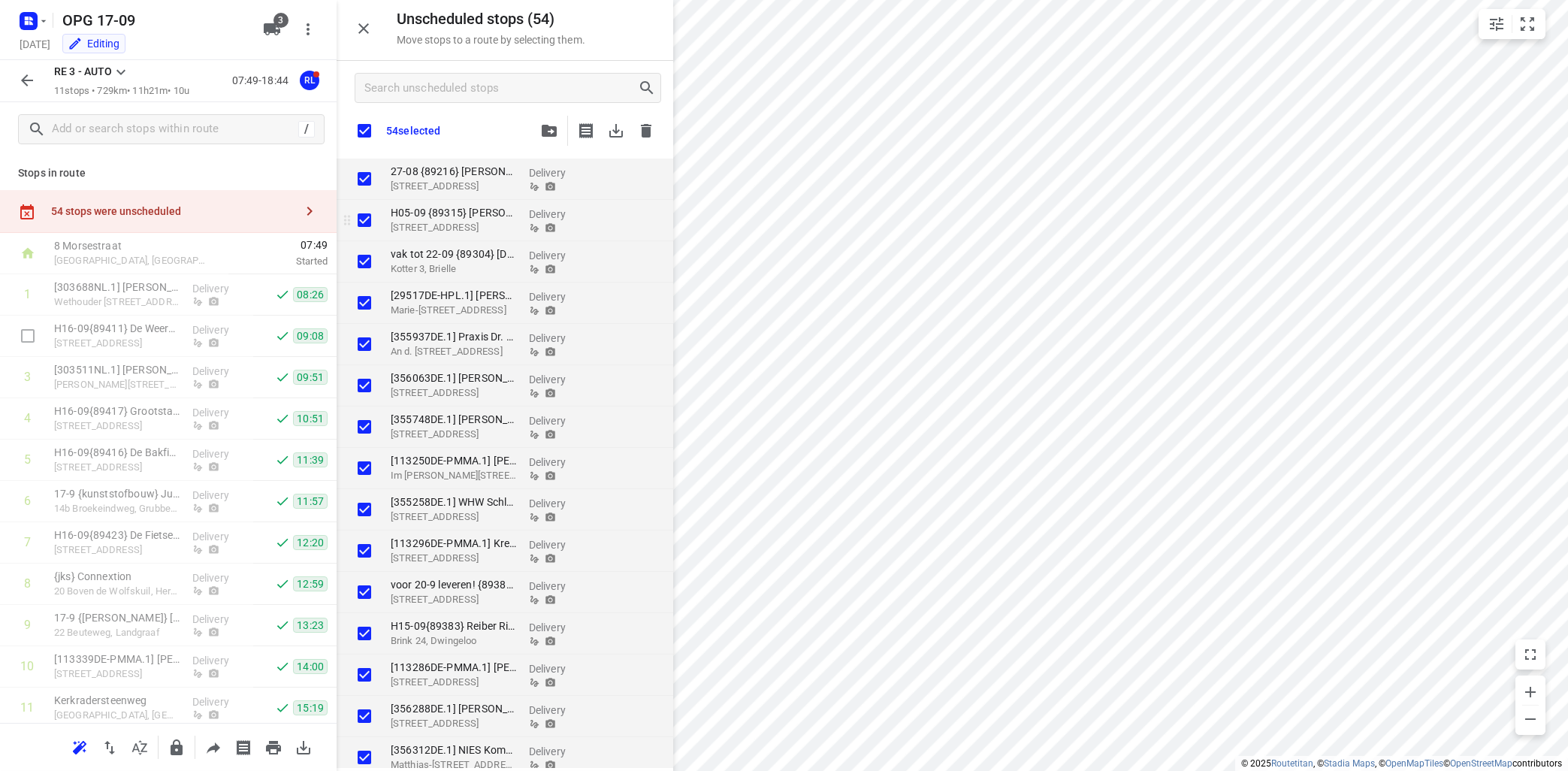
checkbox input "true"
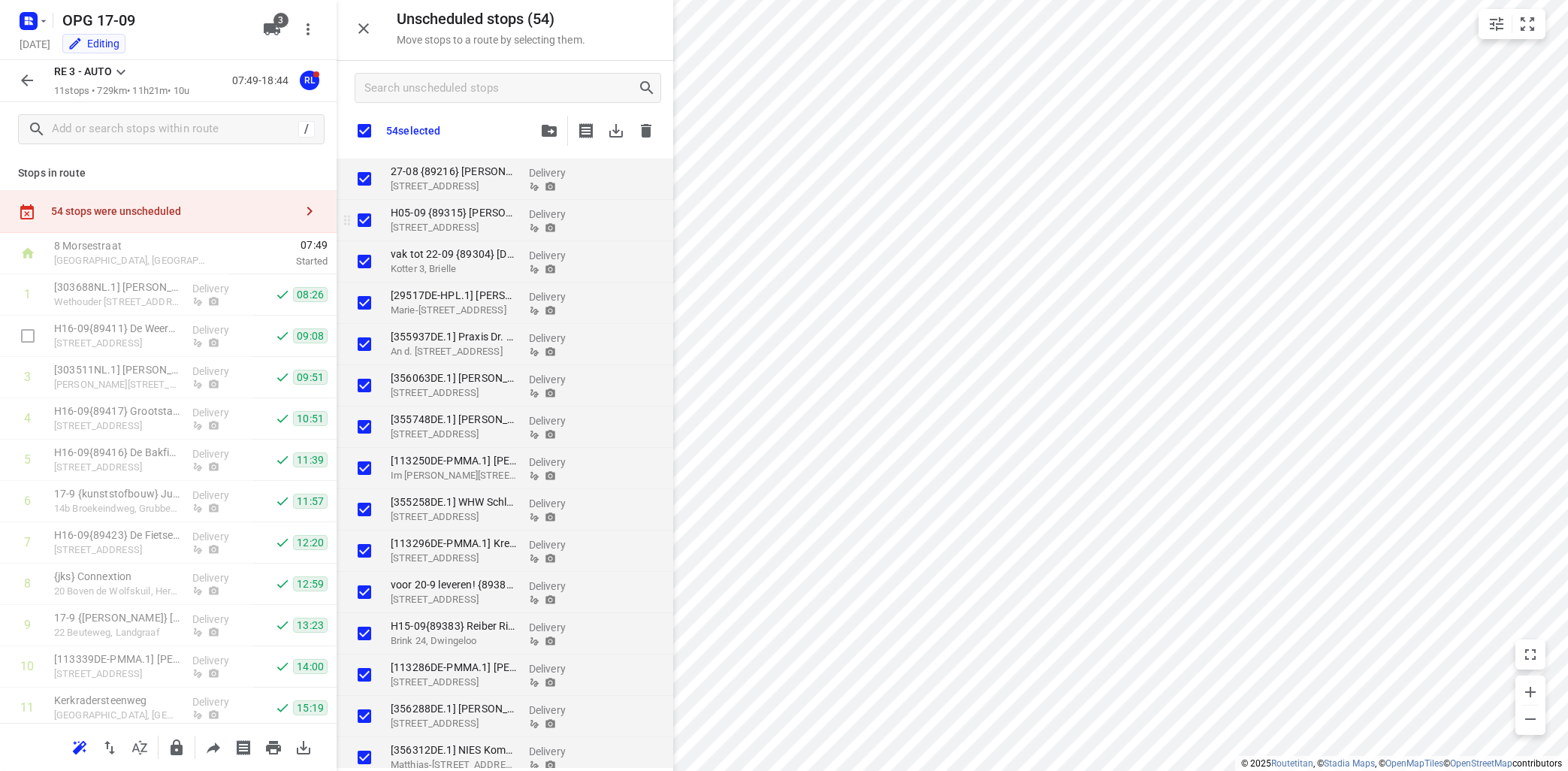
checkbox input "true"
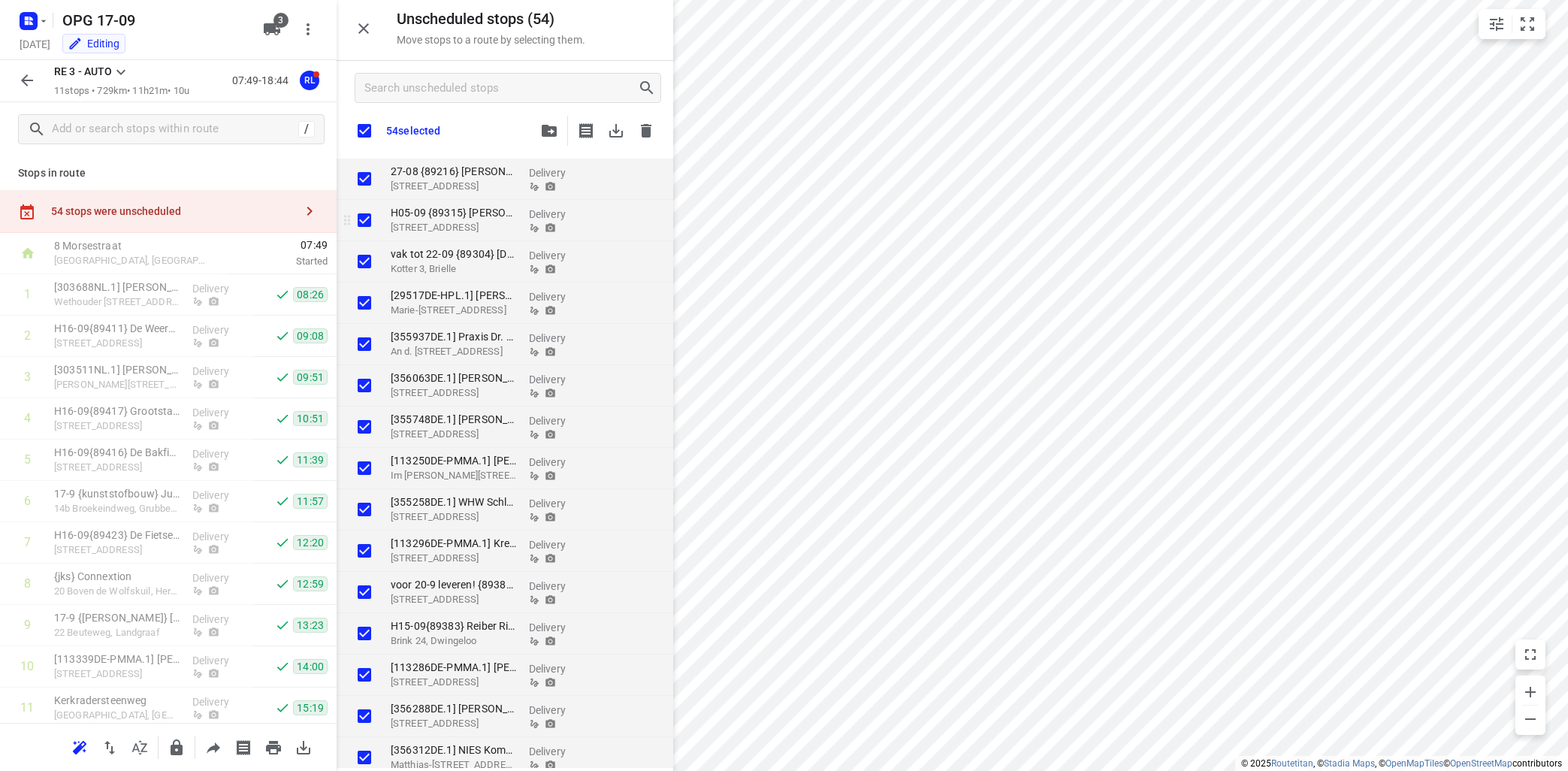
checkbox input "true"
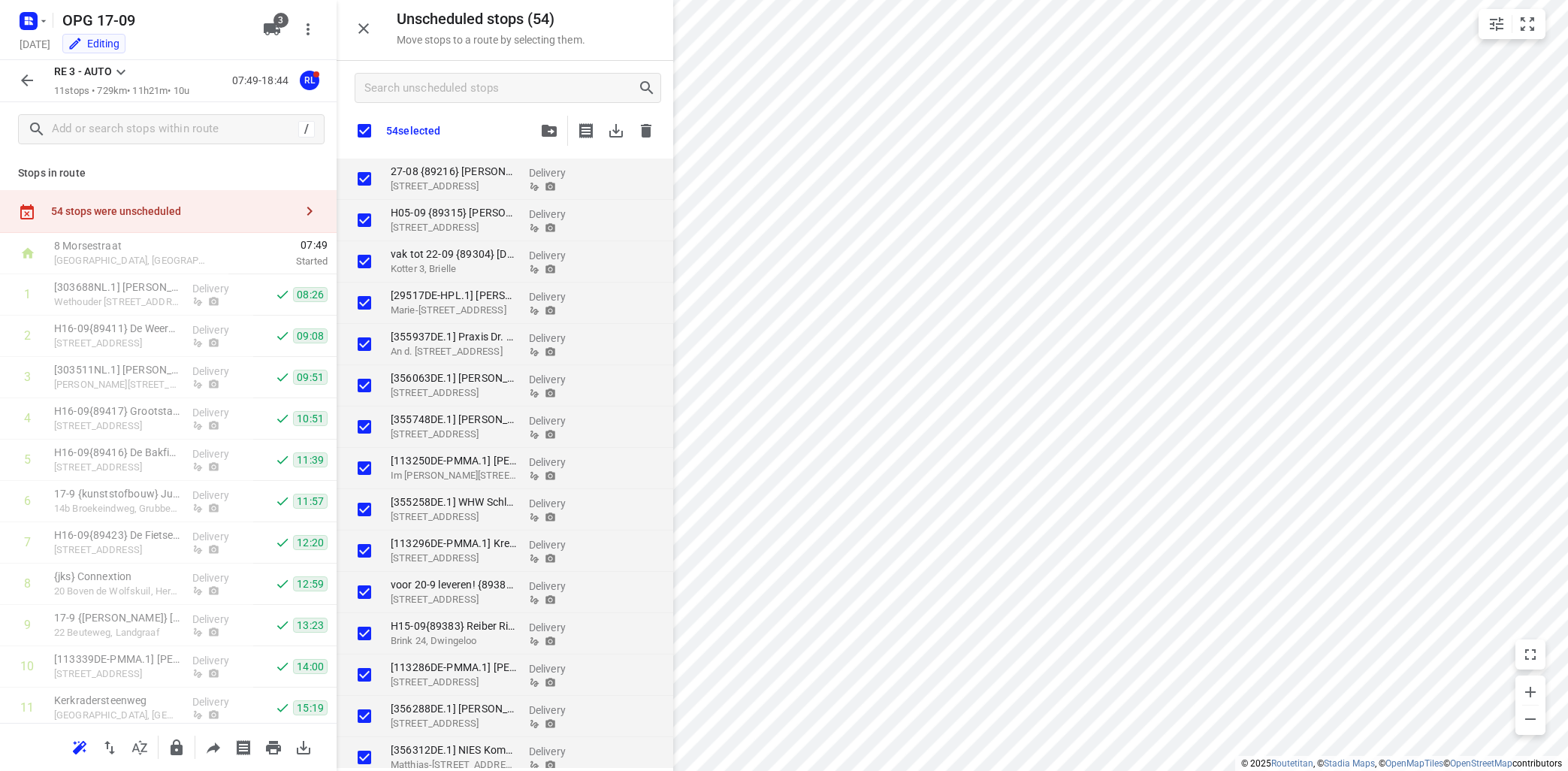
checkbox input "true"
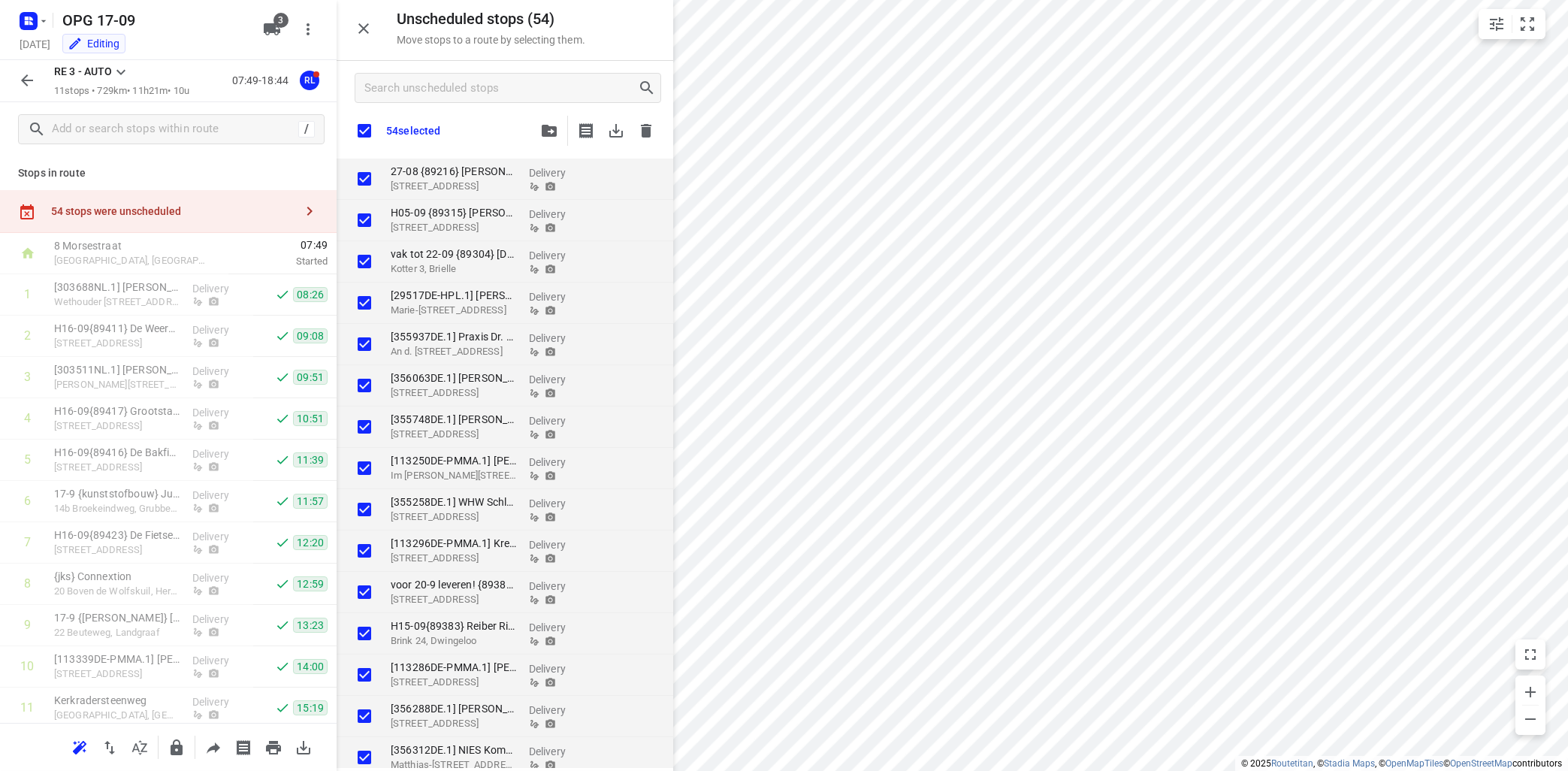
checkbox input "true"
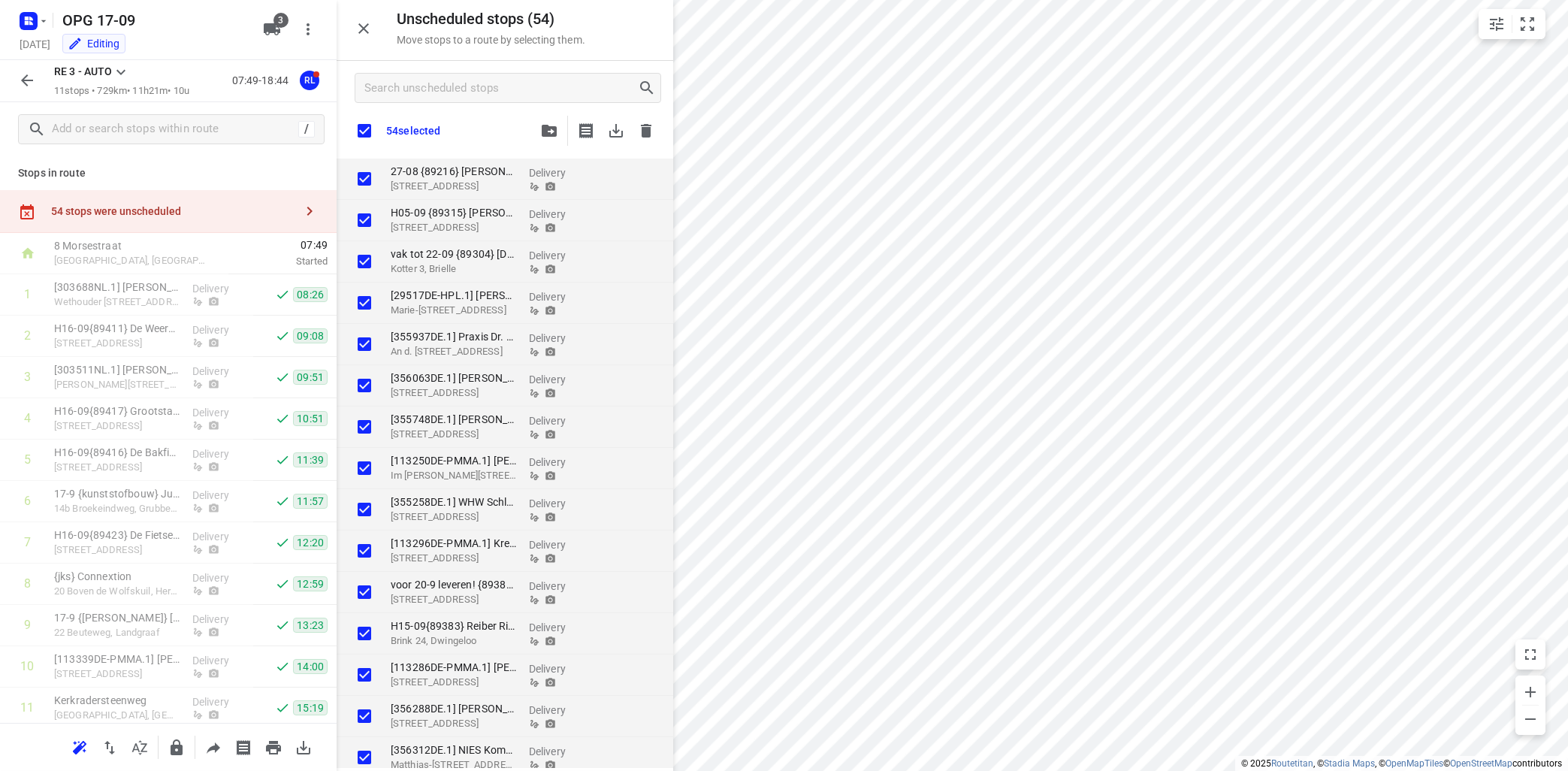
checkbox input "true"
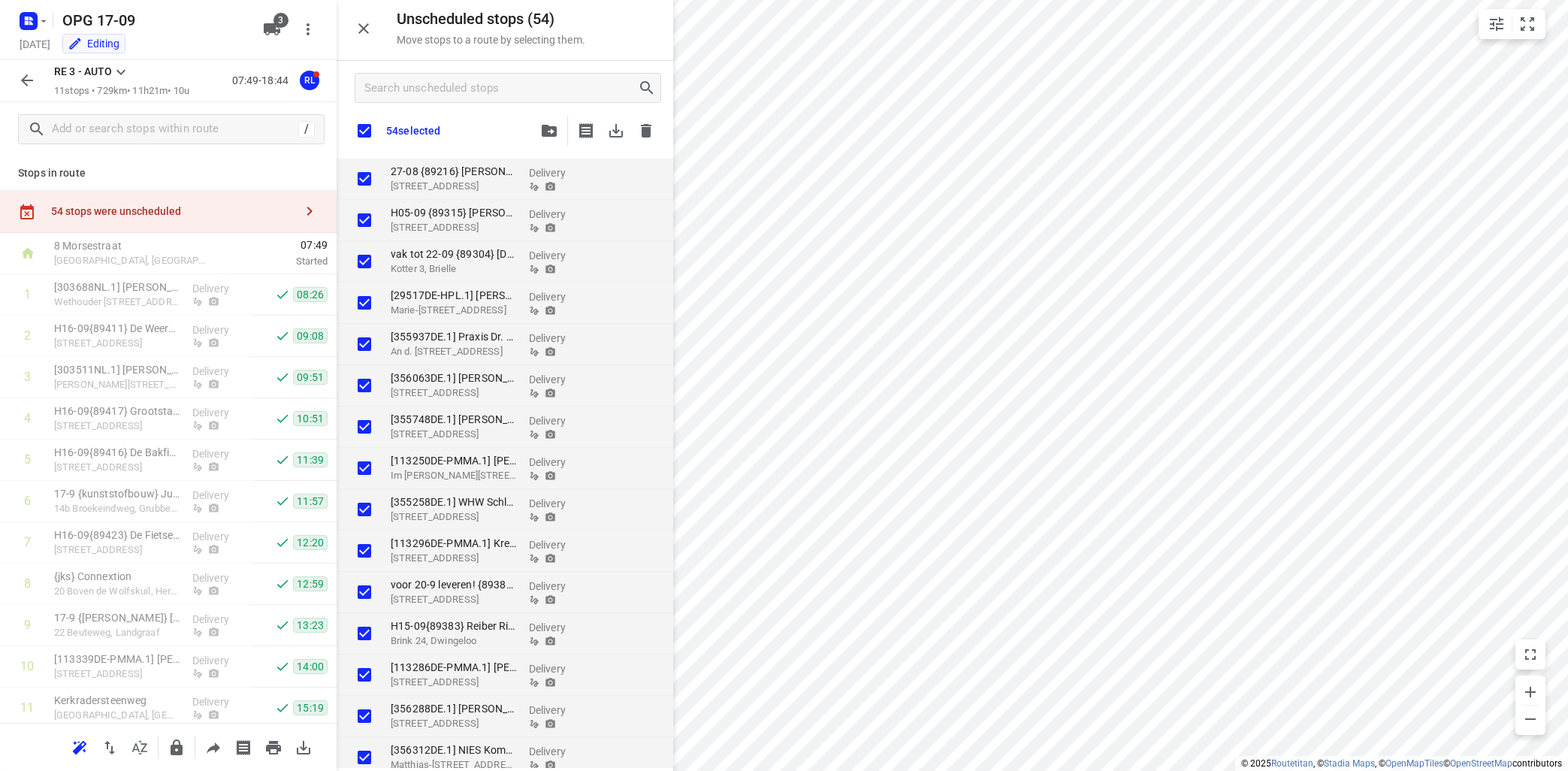
checkbox input "true"
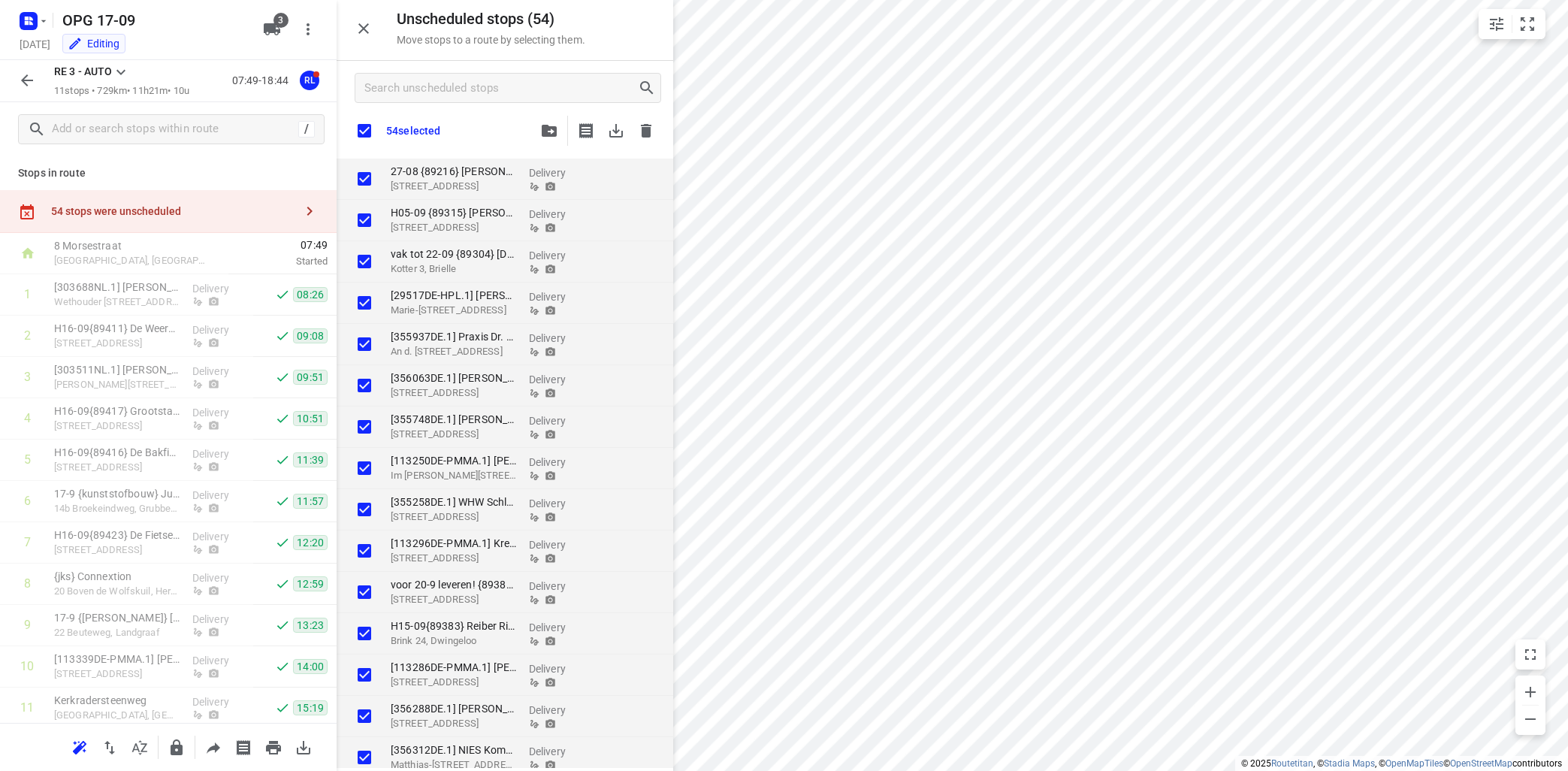
checkbox input "true"
click at [646, 130] on icon "button" at bounding box center [647, 130] width 11 height 14
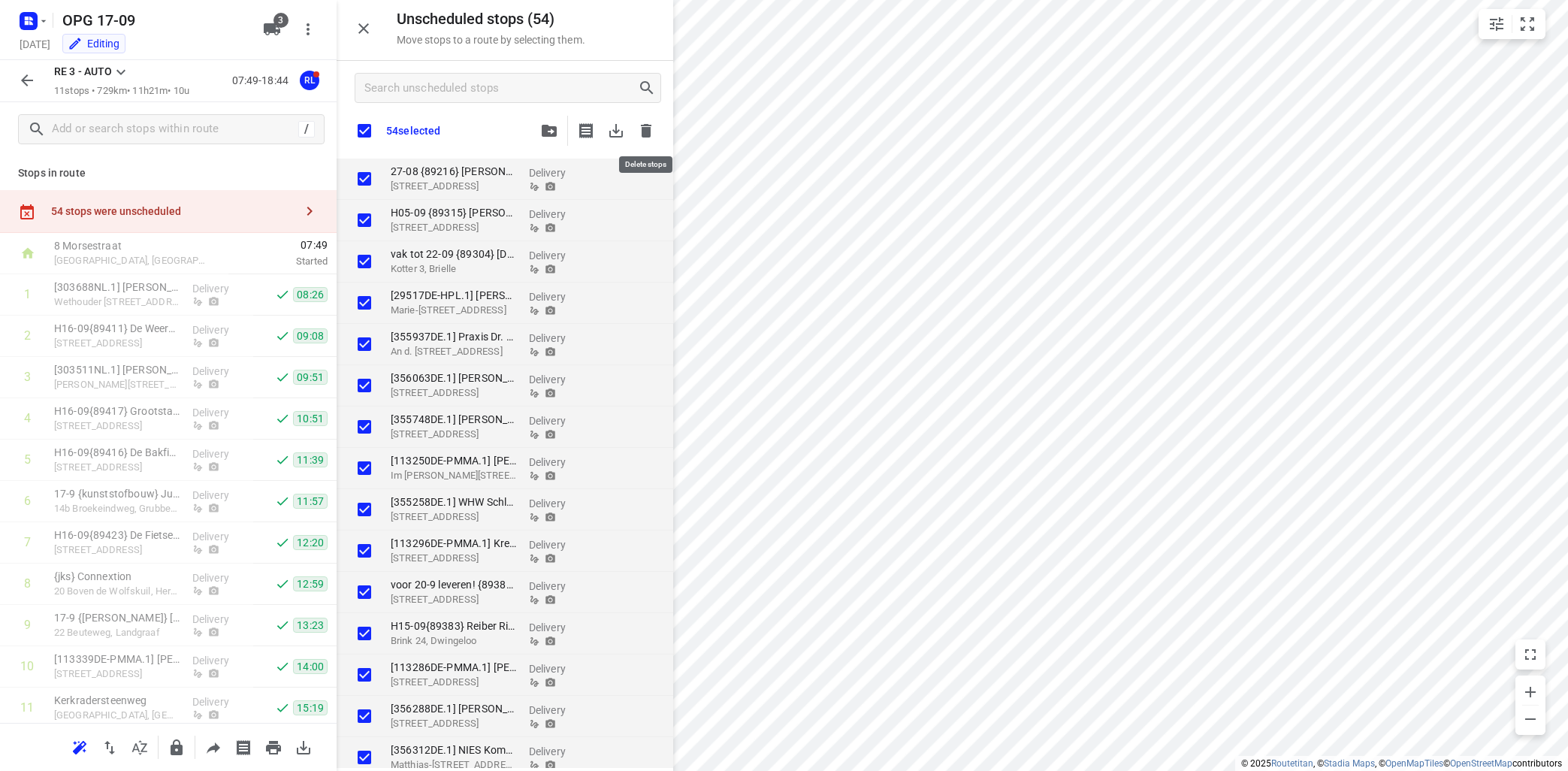
checkbox input "true"
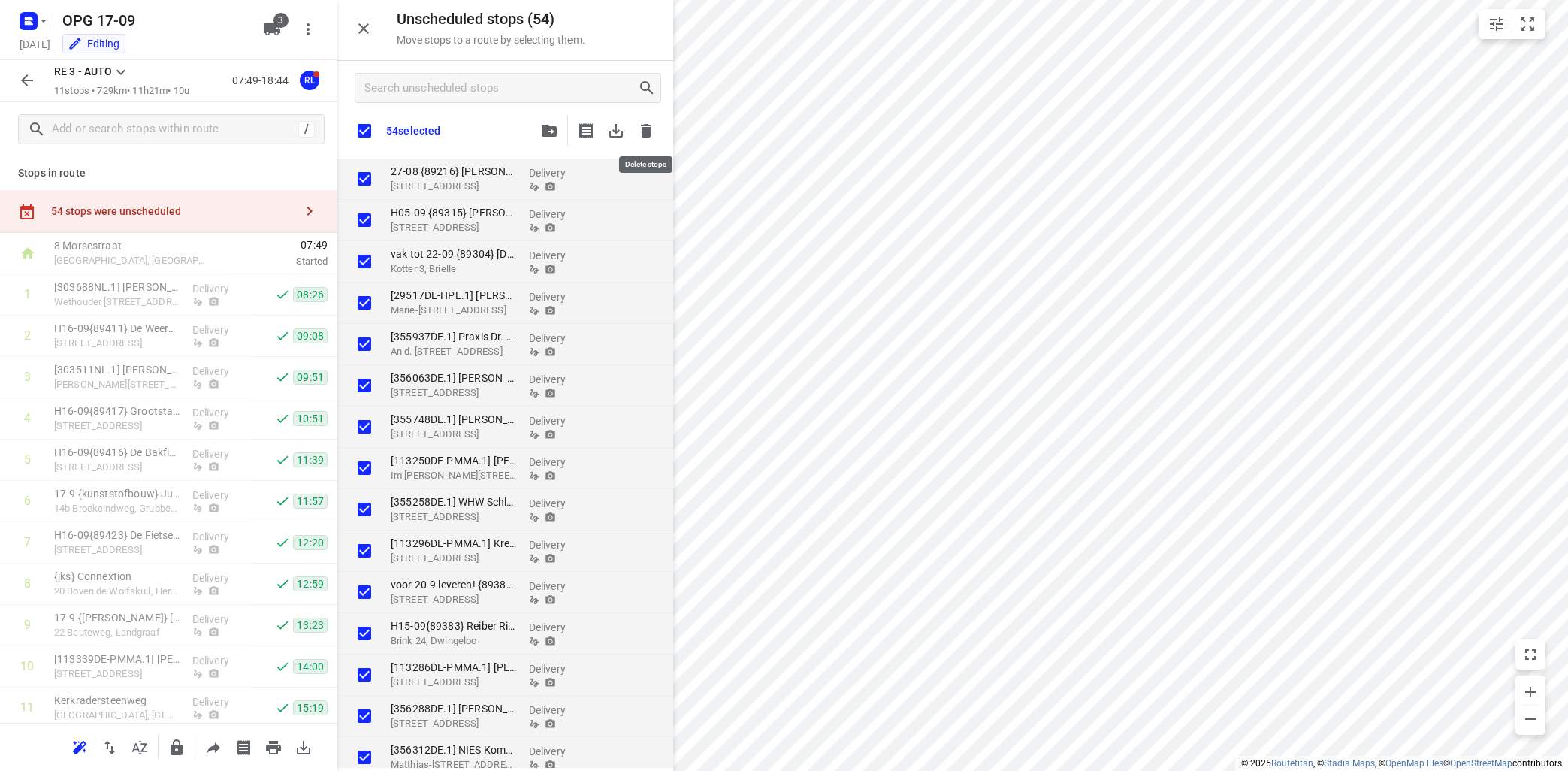
checkbox input "true"
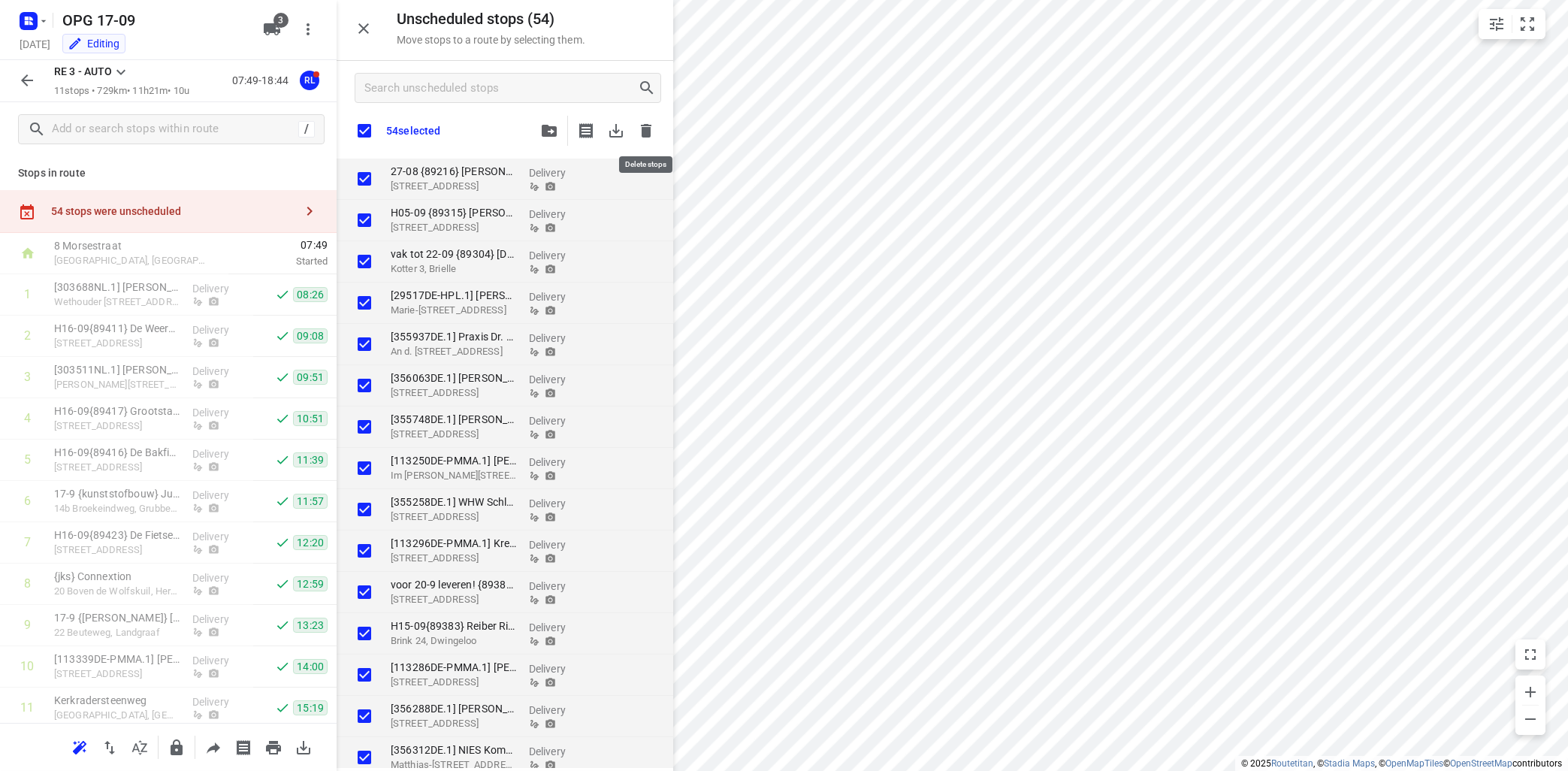
checkbox input "true"
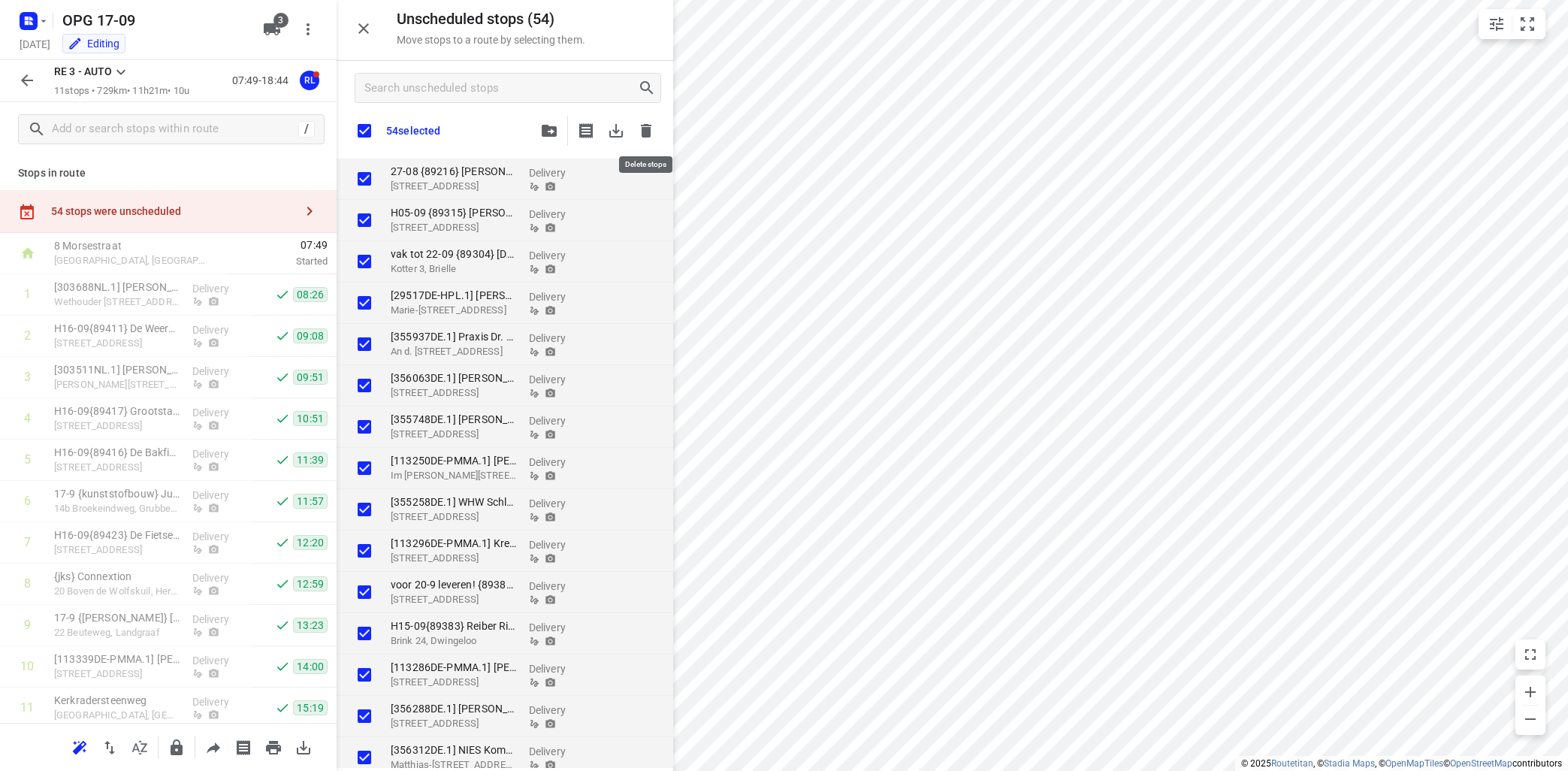
checkbox input "true"
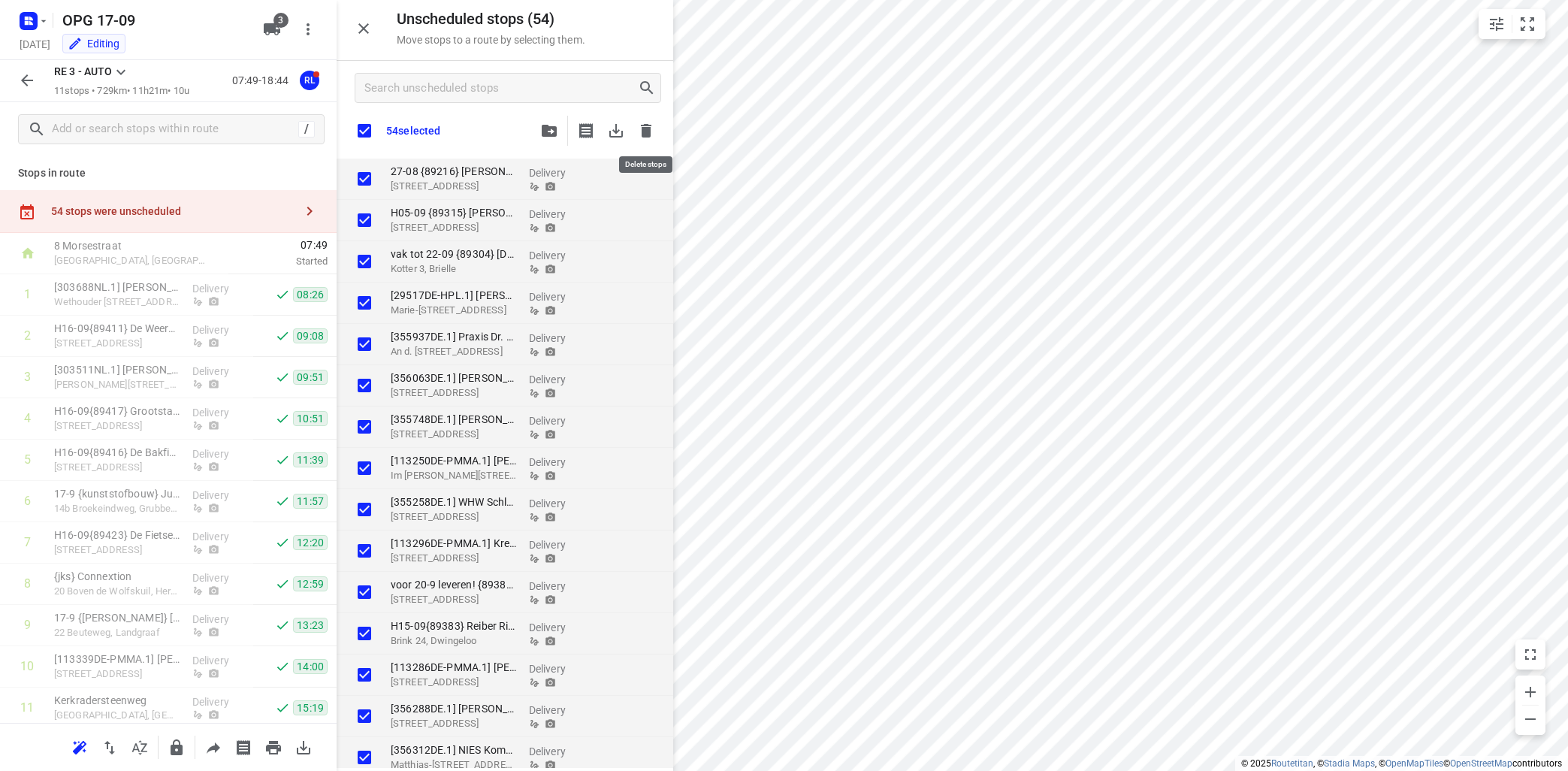
checkbox input "true"
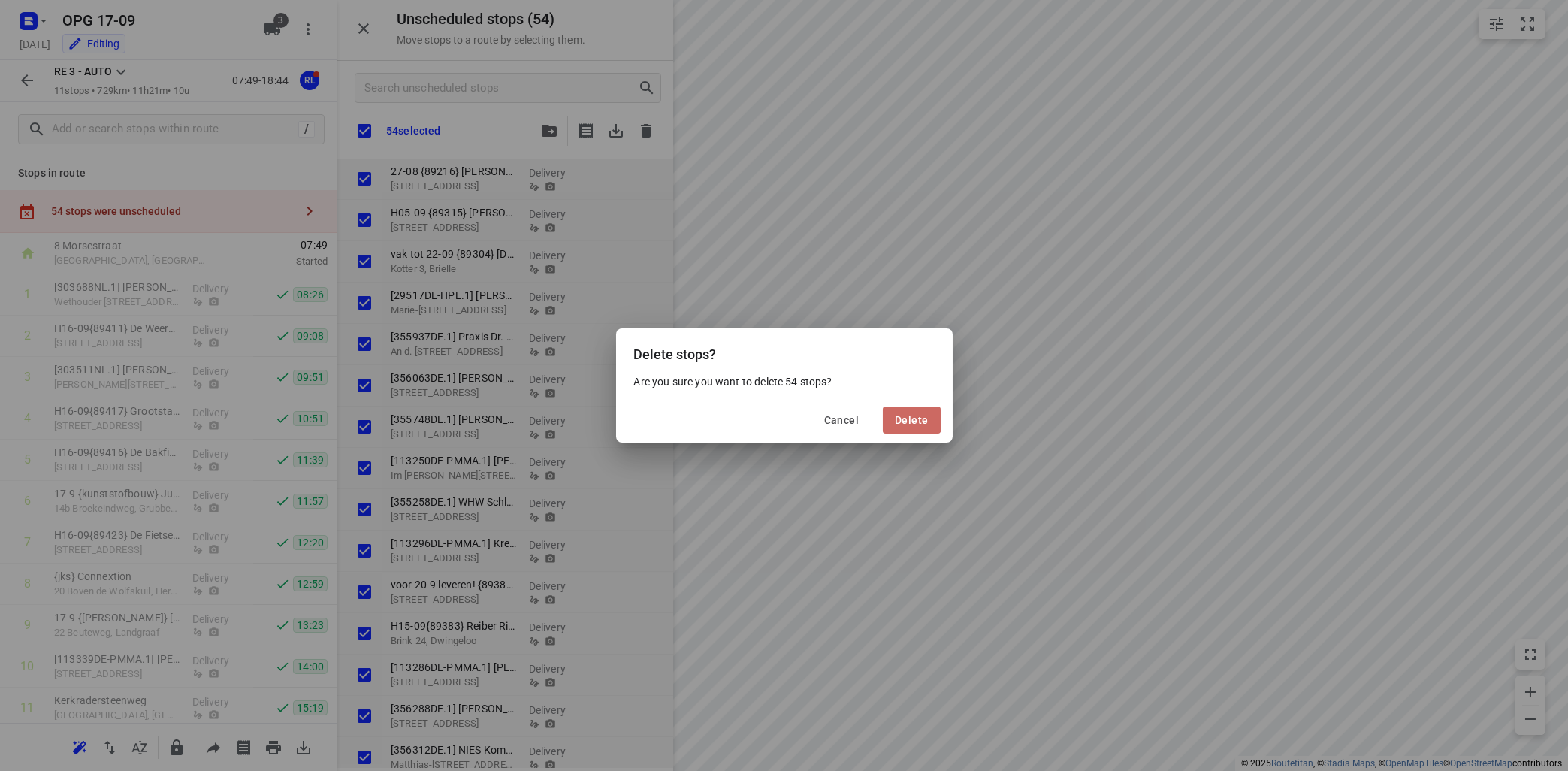
click at [906, 416] on span "Delete" at bounding box center [912, 419] width 33 height 12
checkbox input "true"
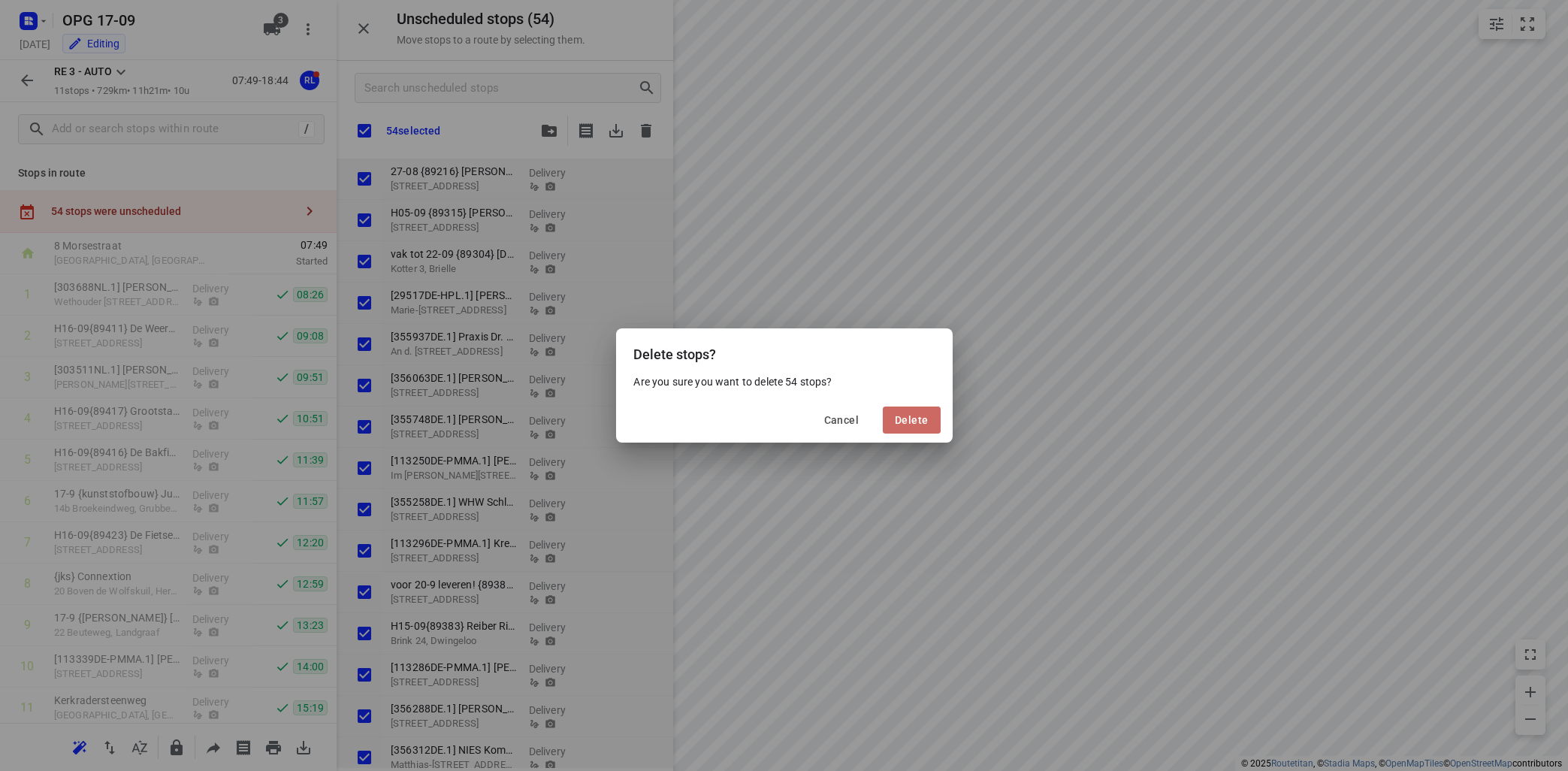
checkbox input "true"
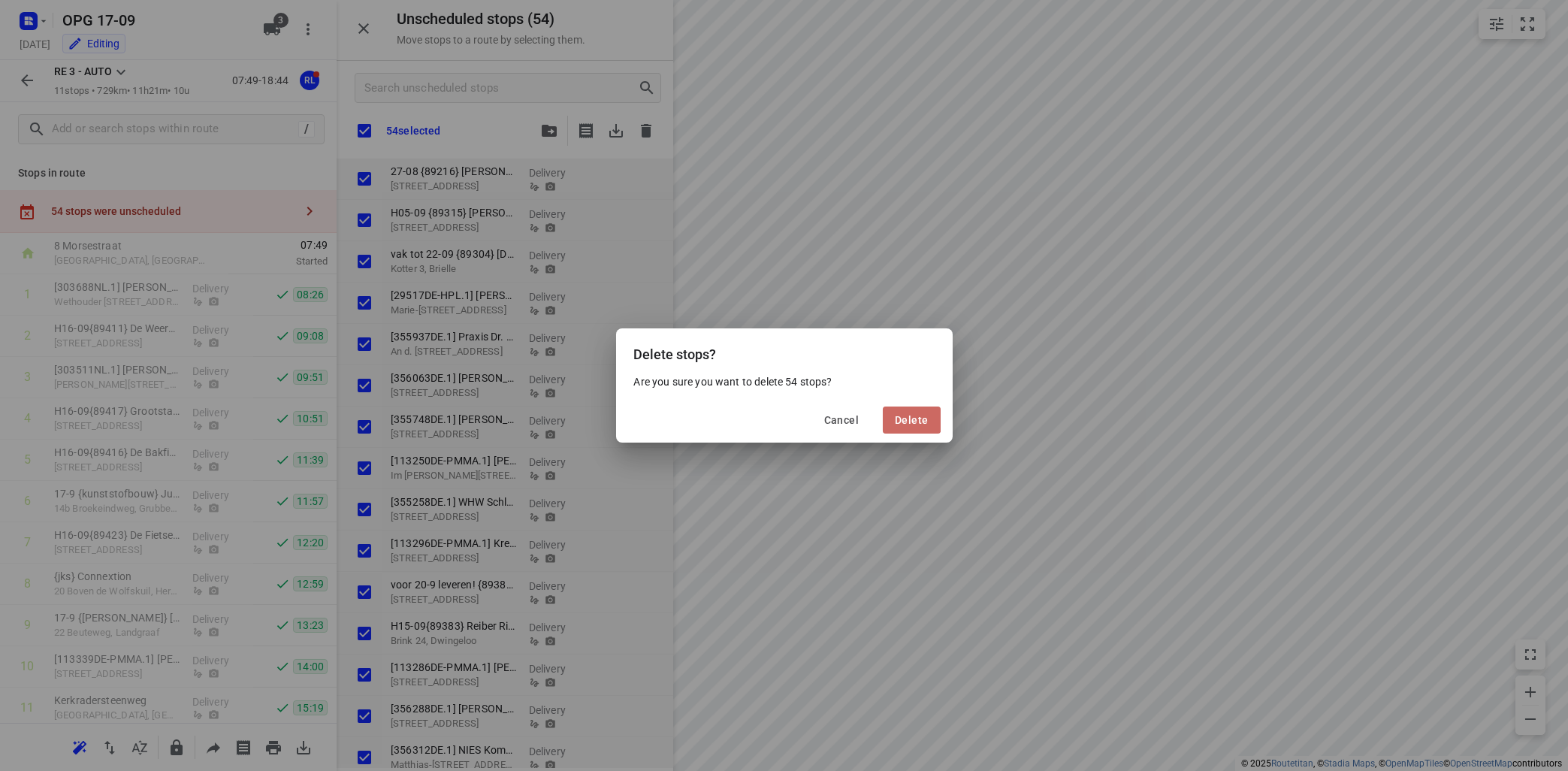
checkbox input "true"
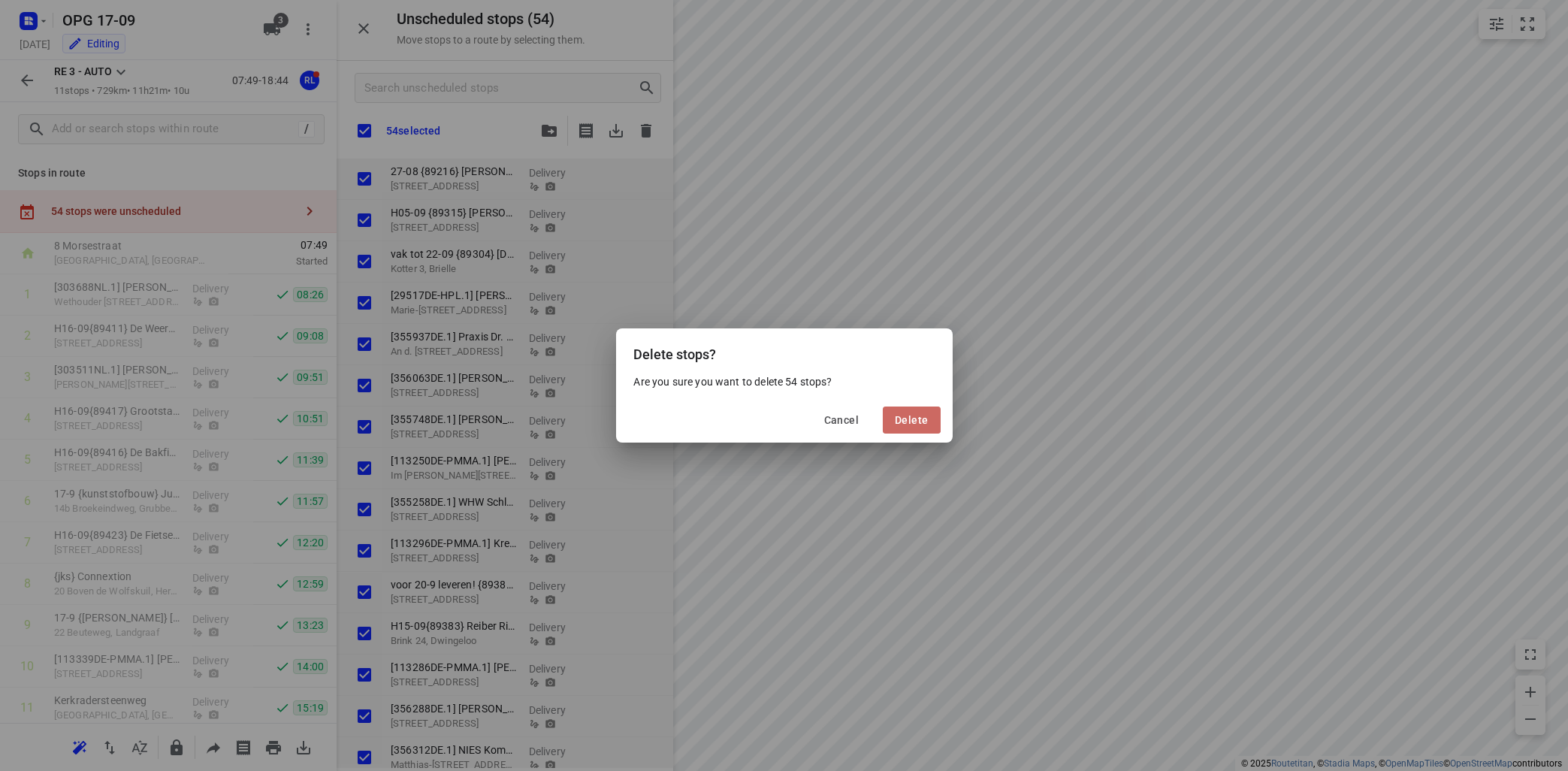
checkbox input "true"
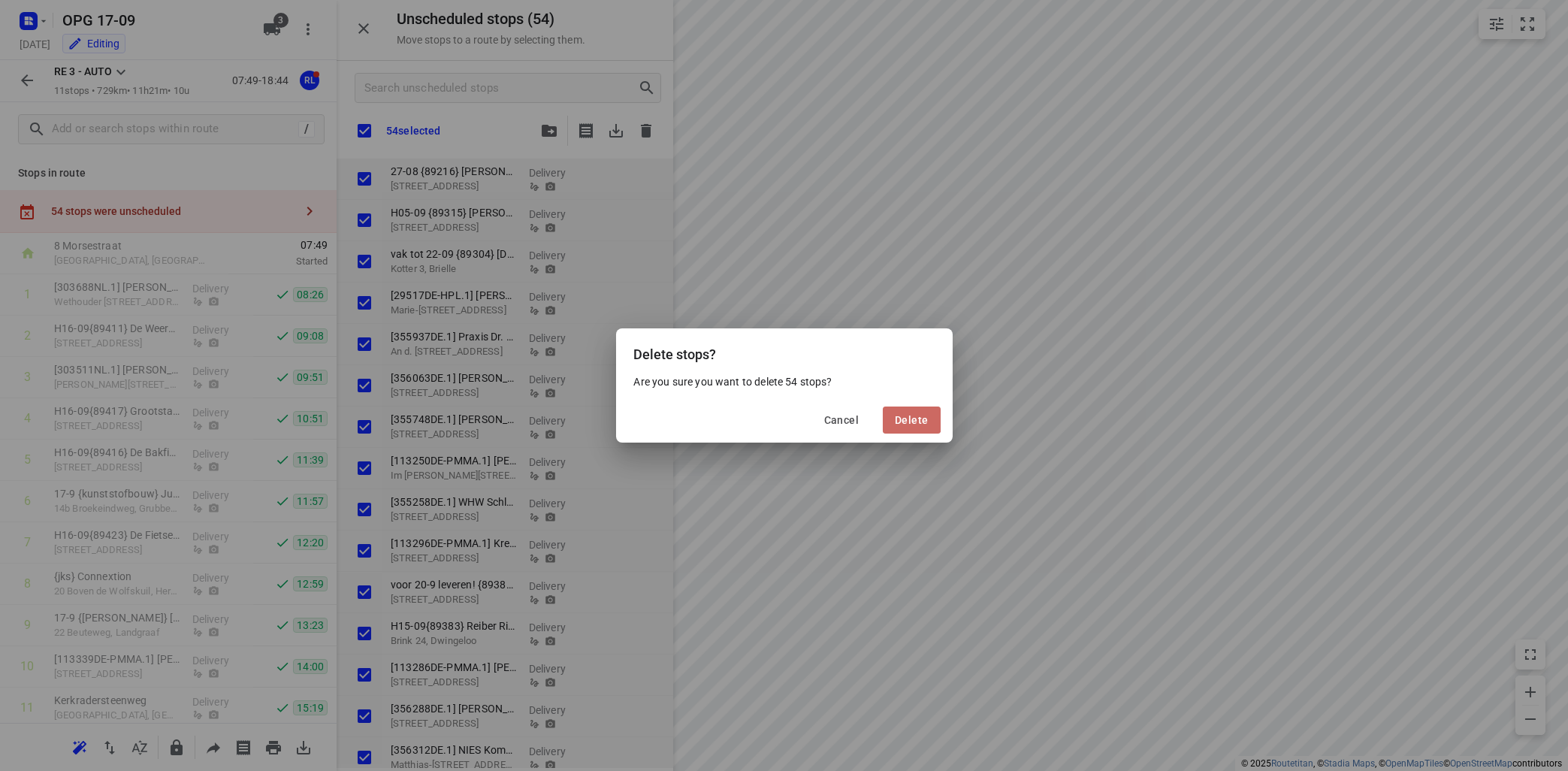
checkbox input "true"
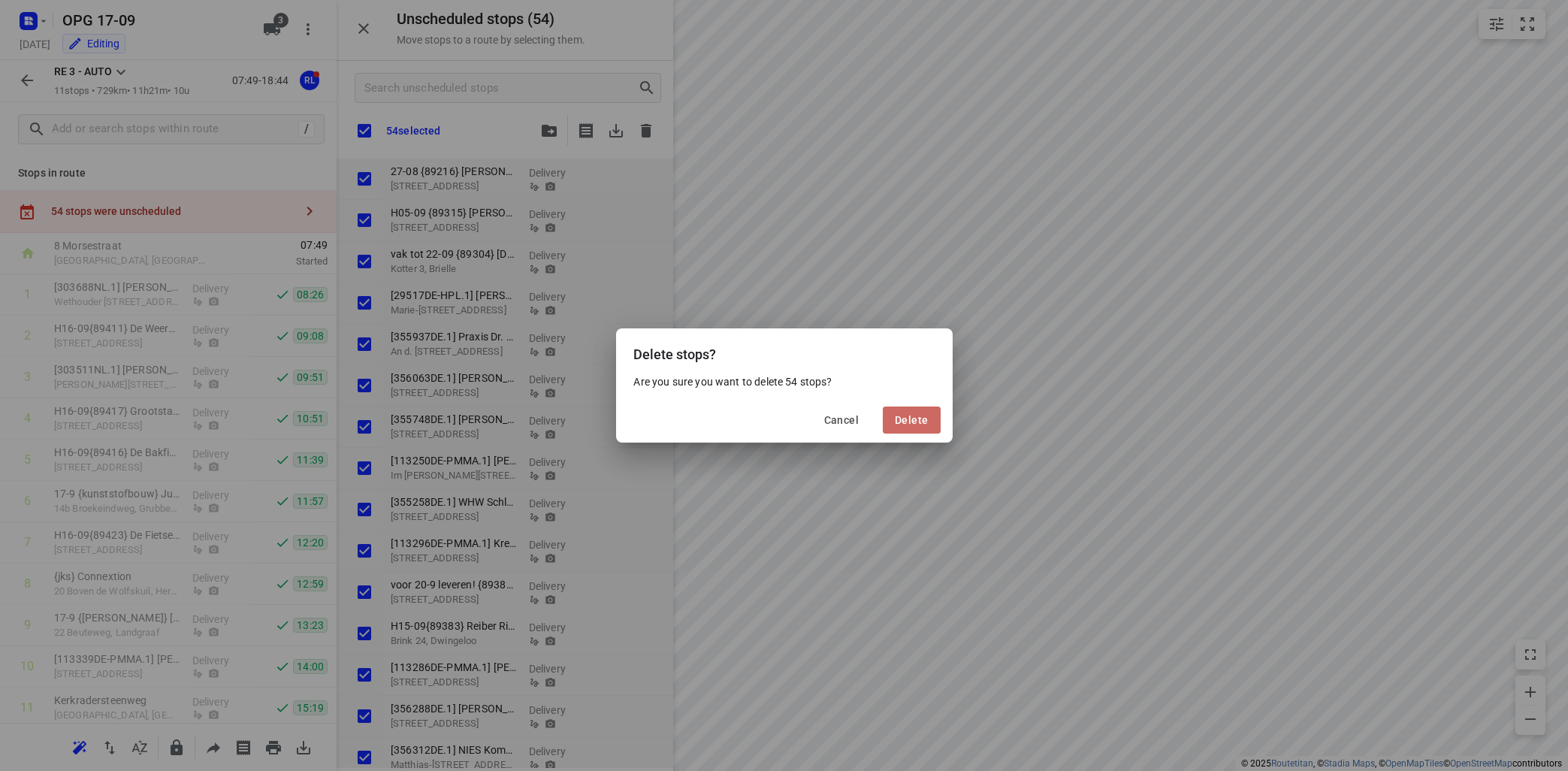
checkbox input "true"
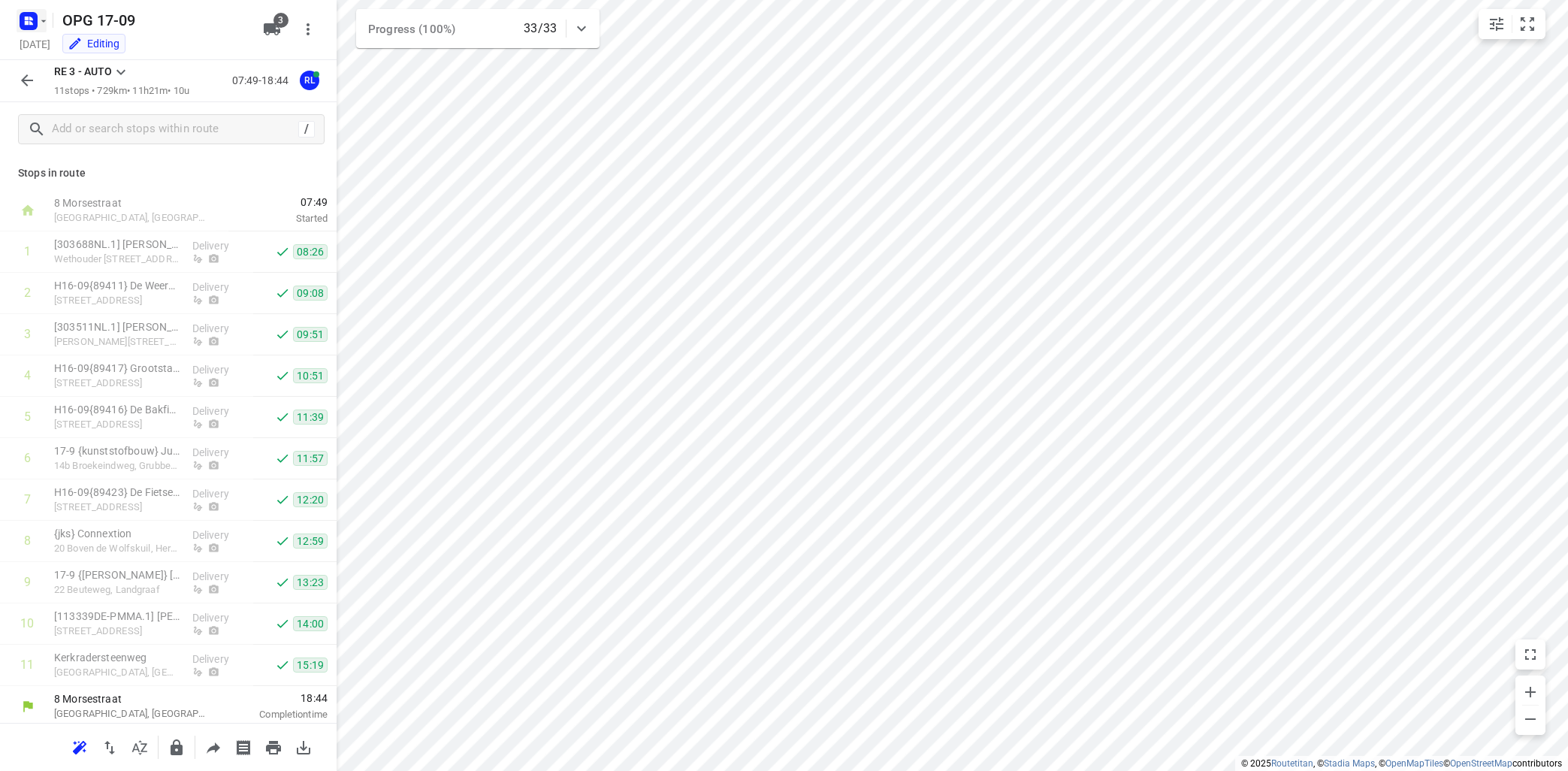
click at [43, 22] on icon "button" at bounding box center [43, 21] width 12 height 12
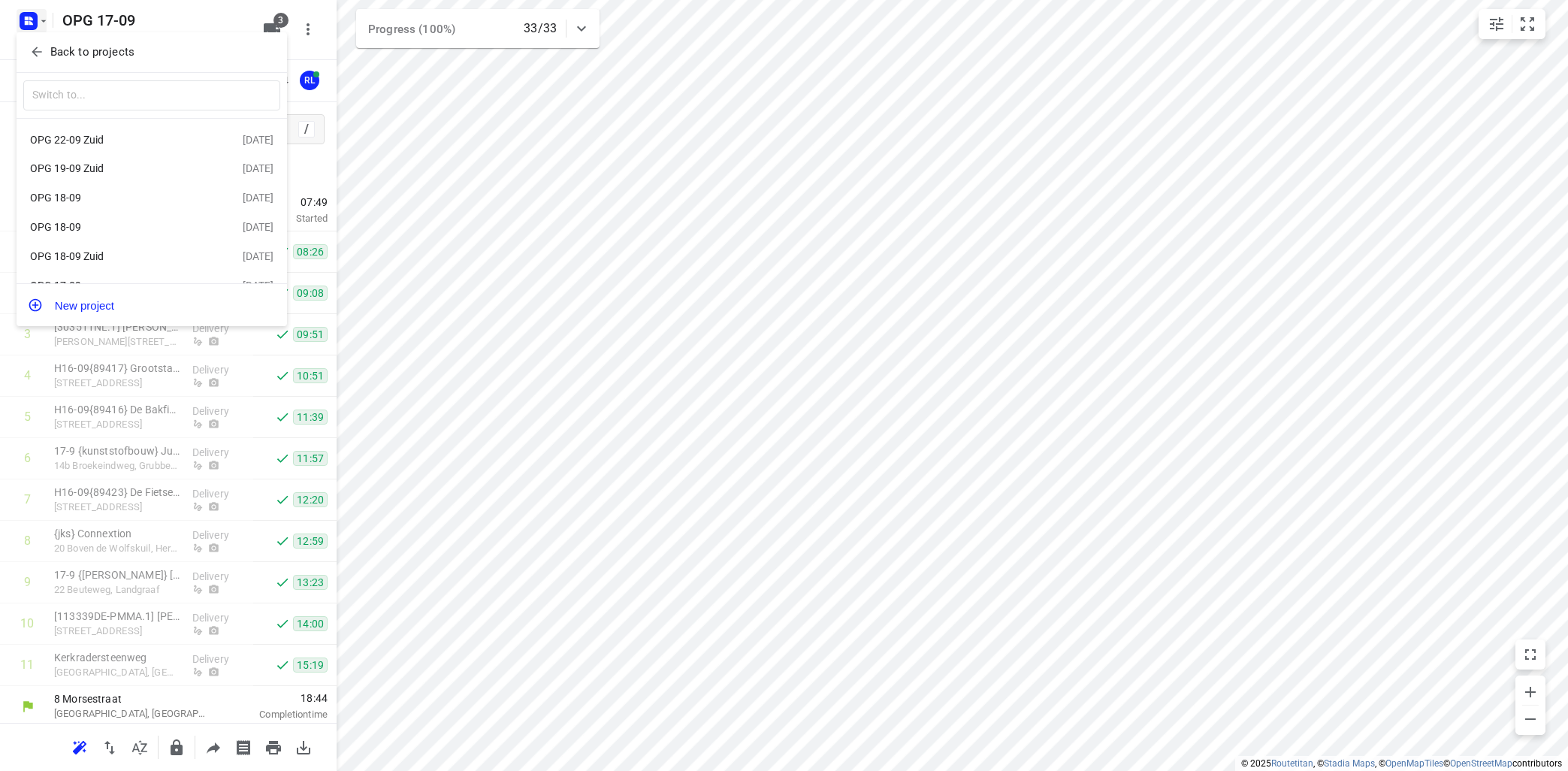
click at [79, 199] on div "OPG 18-09" at bounding box center [116, 197] width 173 height 12
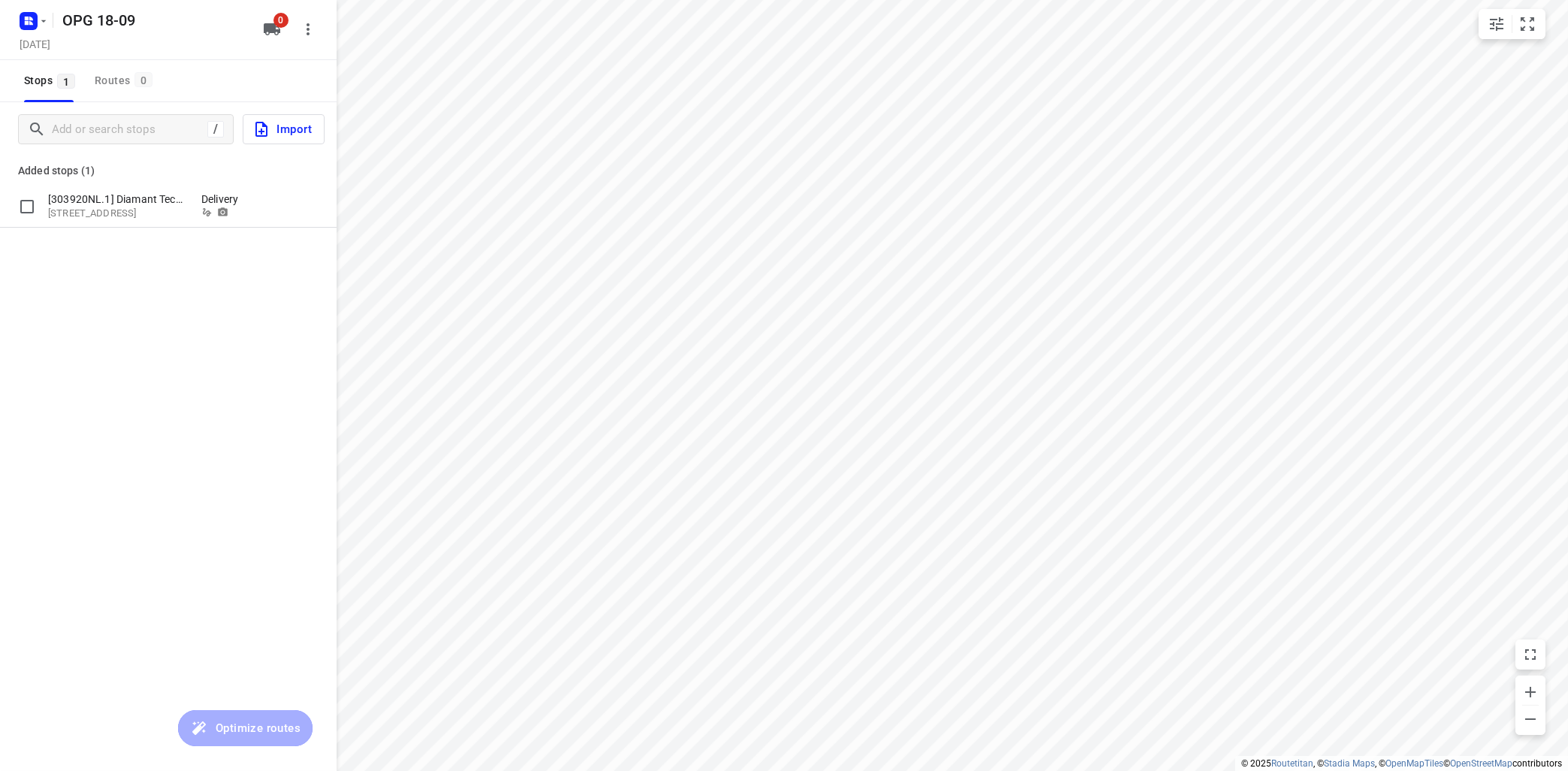
type input "distance"
click at [28, 202] on input "grid" at bounding box center [26, 206] width 30 height 30
checkbox input "true"
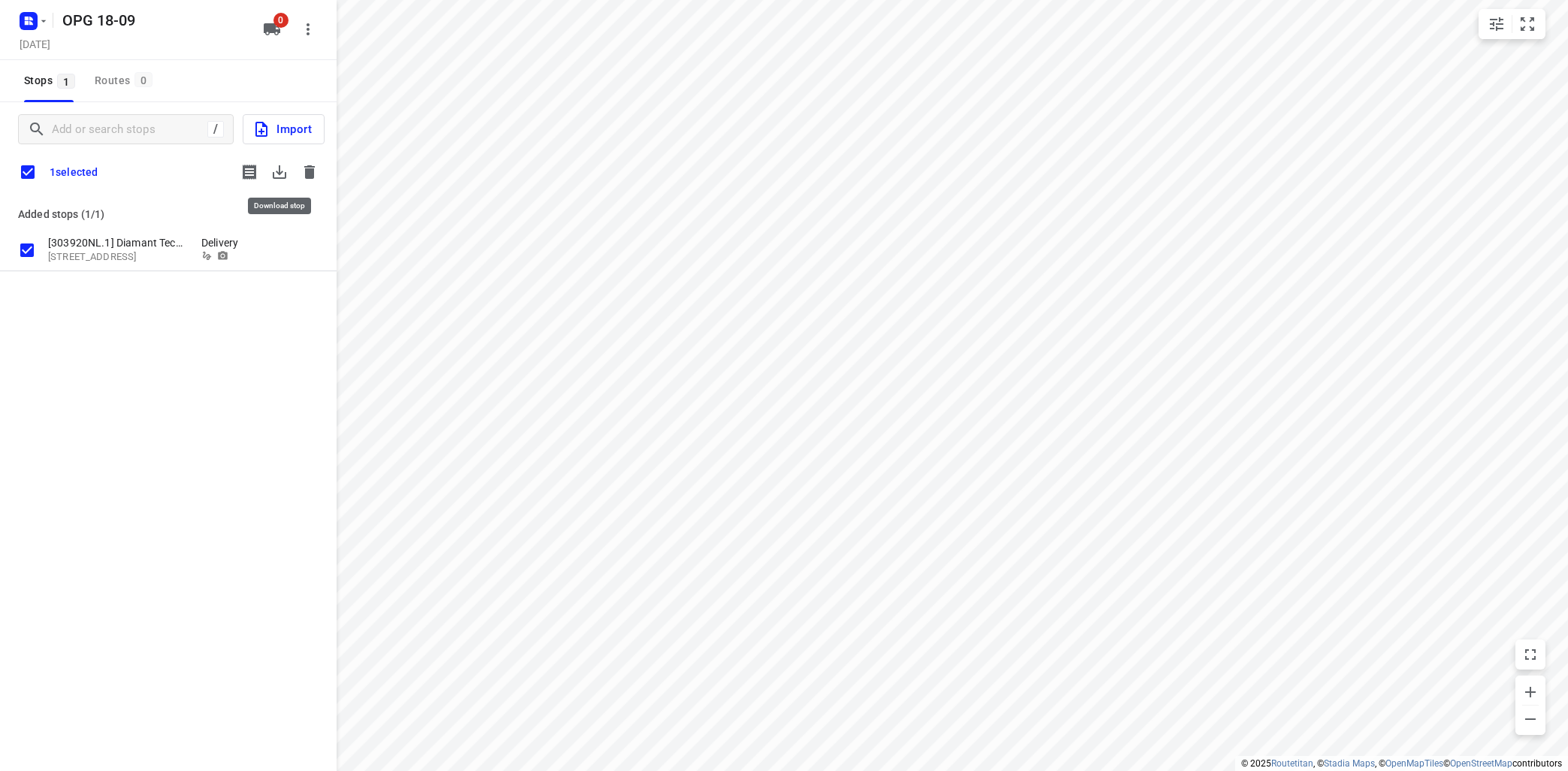
click at [279, 172] on icon "button" at bounding box center [279, 172] width 14 height 14
click at [312, 174] on icon "button" at bounding box center [310, 172] width 11 height 14
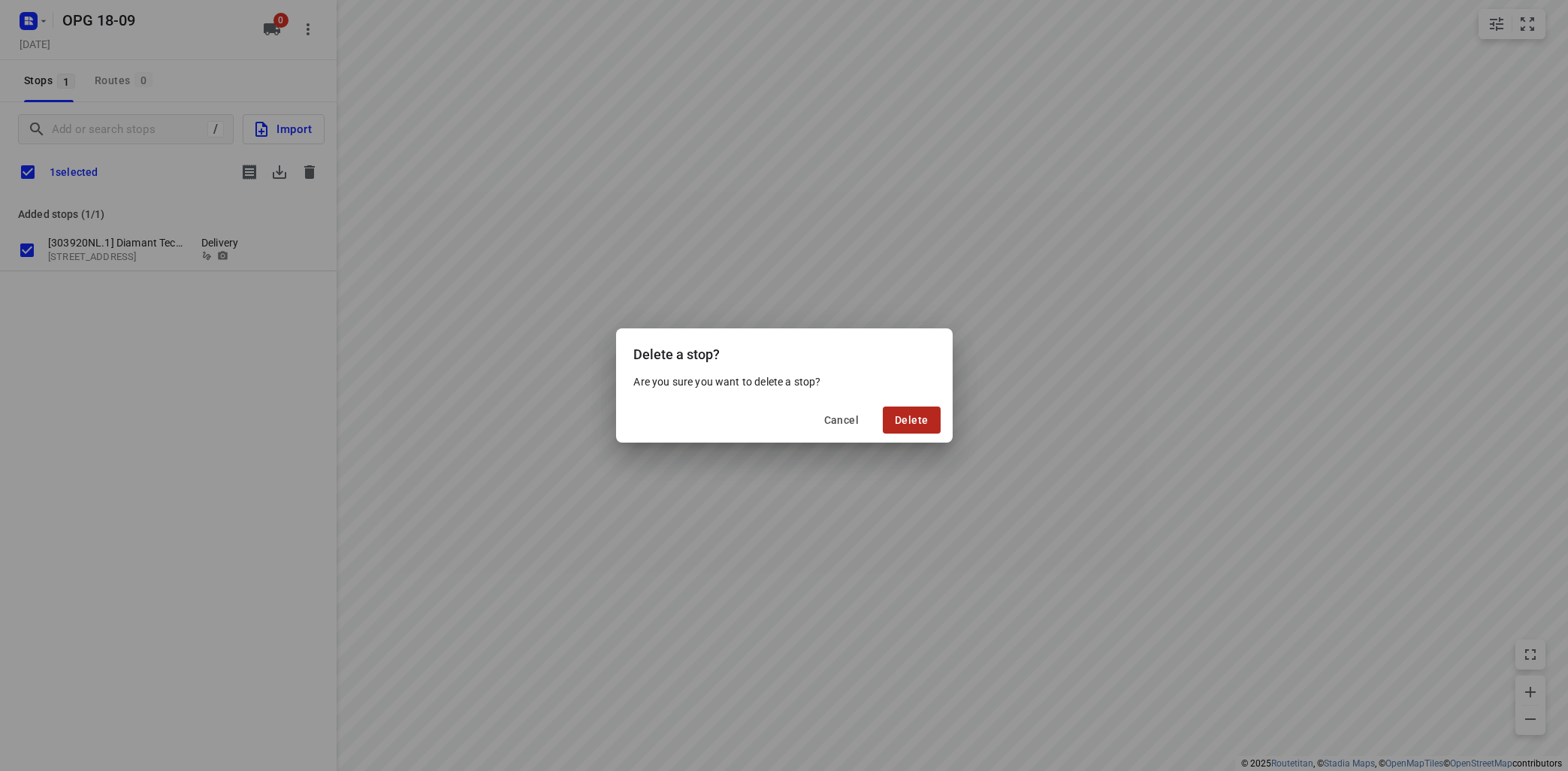
click at [901, 424] on span "Delete" at bounding box center [912, 419] width 33 height 12
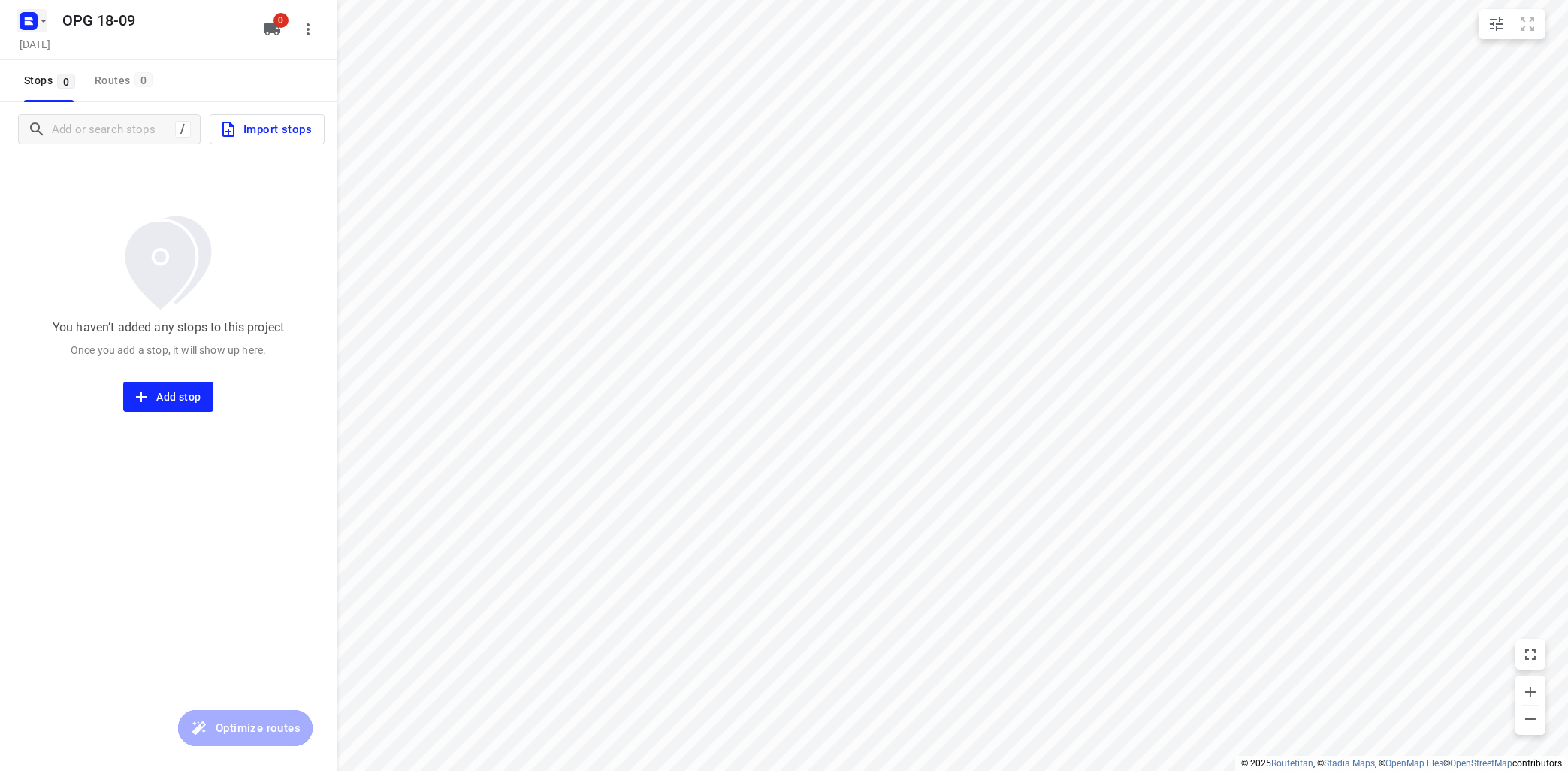
click at [45, 22] on icon "button" at bounding box center [43, 21] width 12 height 12
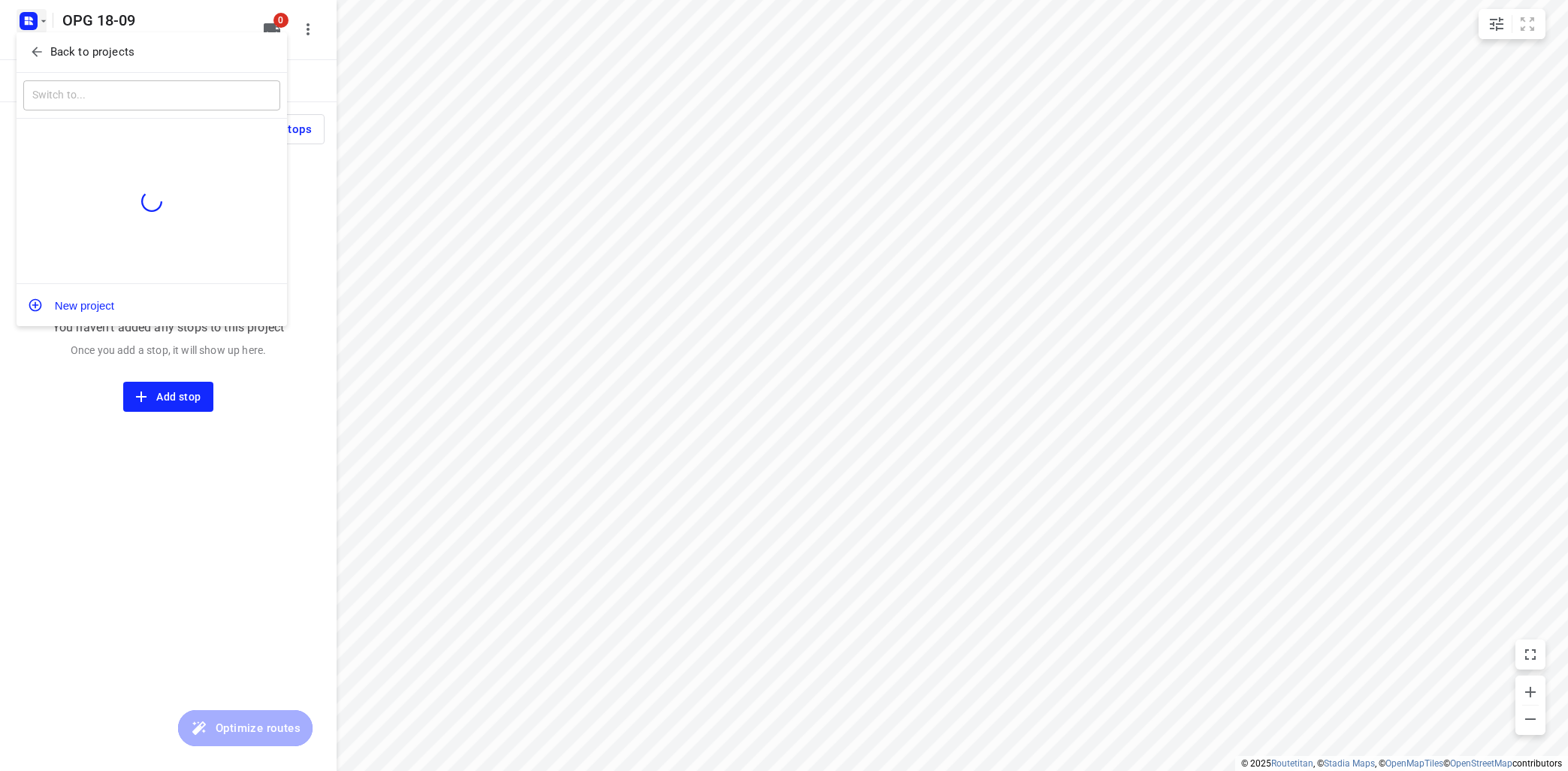
click at [72, 55] on p "Back to projects" at bounding box center [92, 52] width 84 height 17
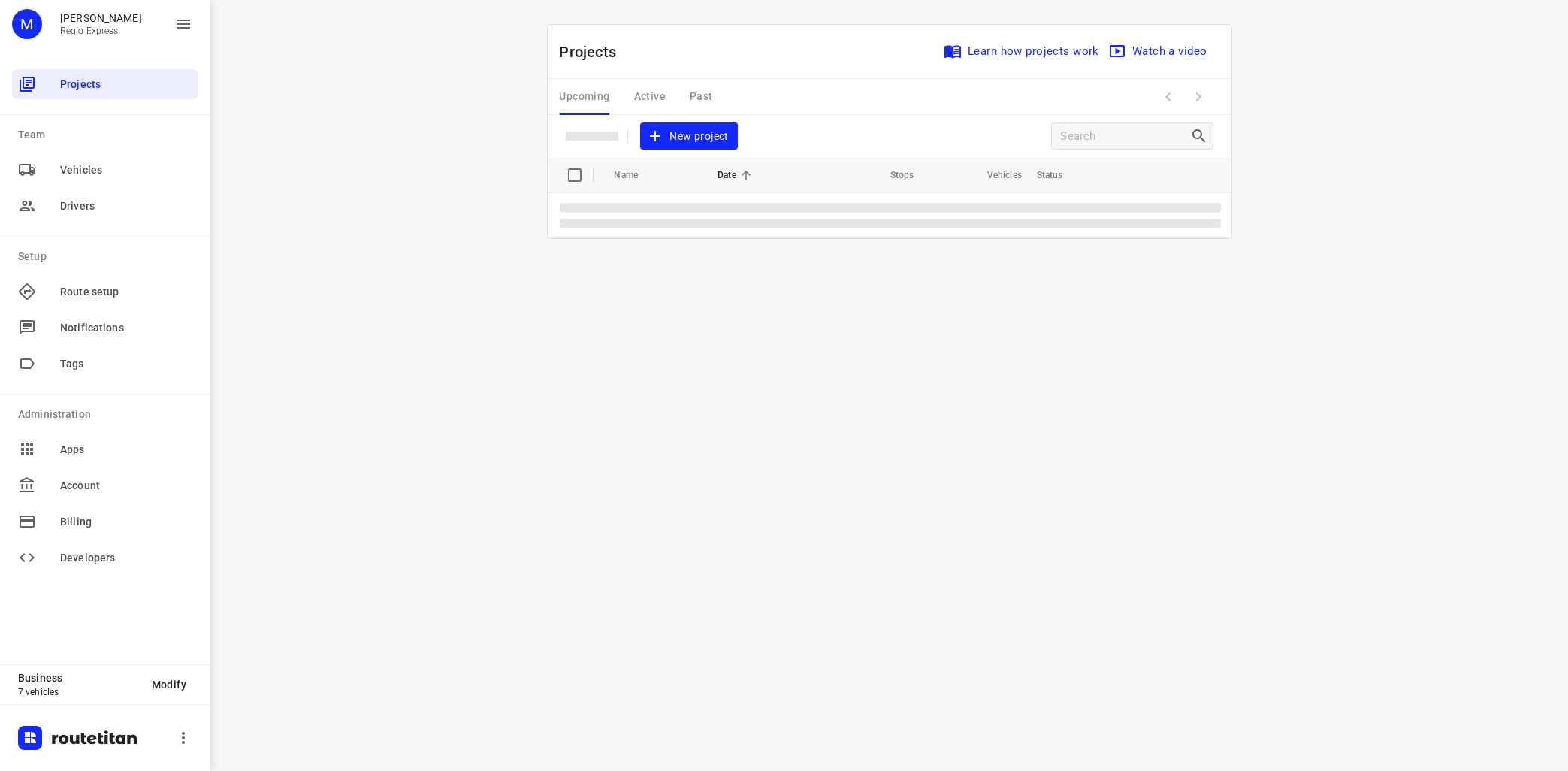
click at [656, 89] on div "Upcoming Active Past" at bounding box center [648, 97] width 177 height 36
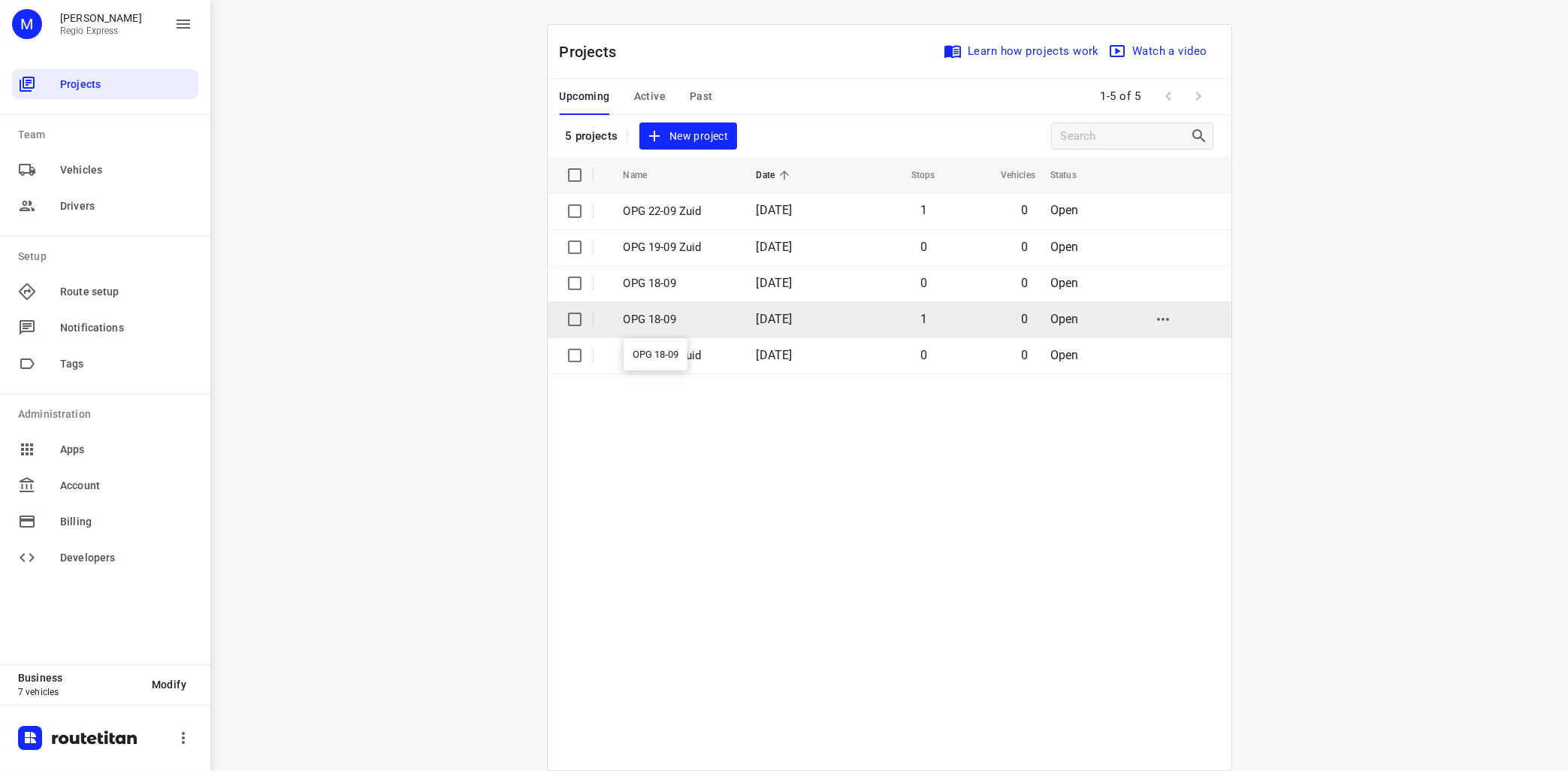
click at [669, 318] on p "OPG 18-09" at bounding box center [679, 319] width 110 height 17
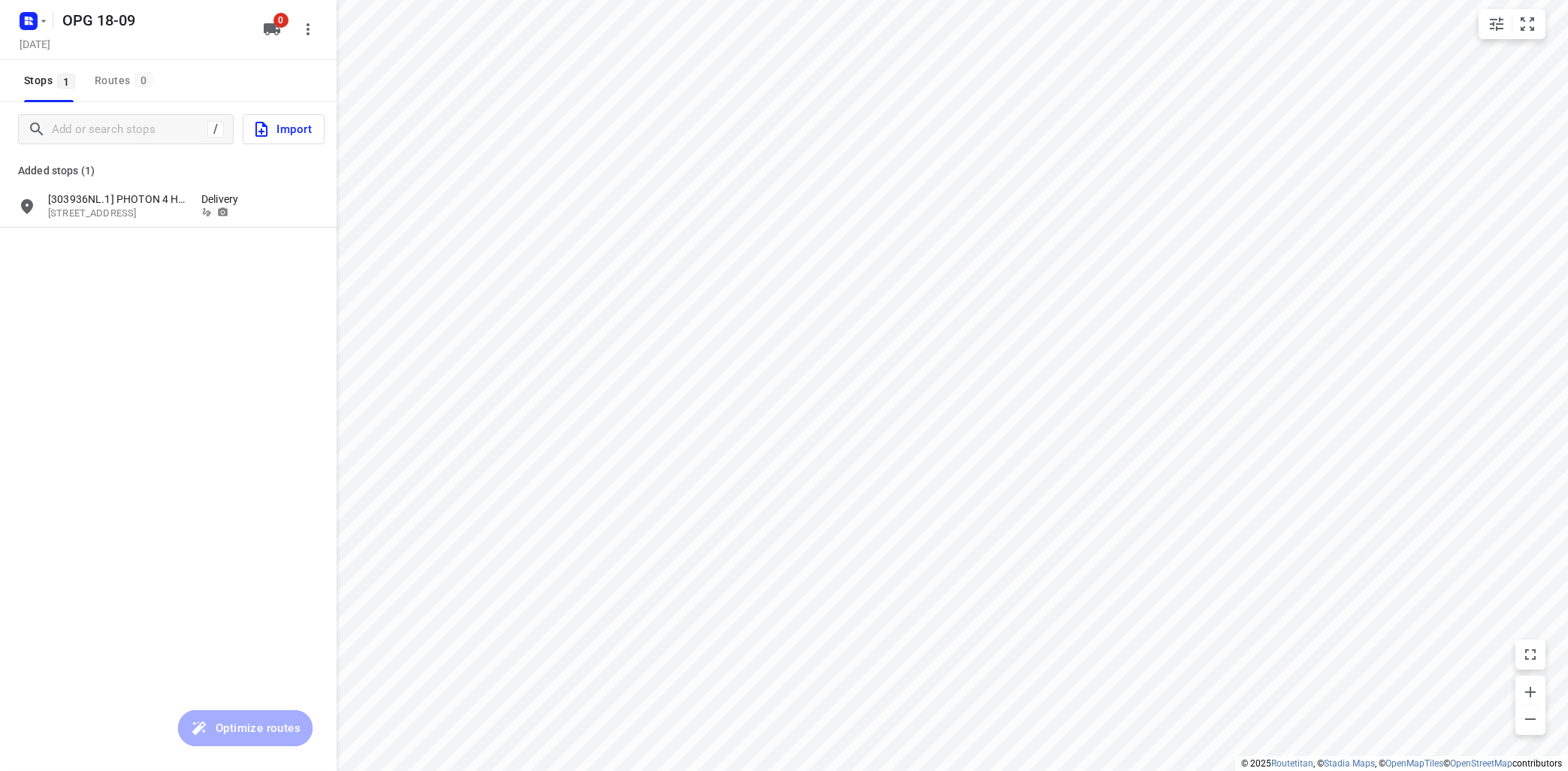
type input "distance"
drag, startPoint x: 28, startPoint y: 206, endPoint x: 55, endPoint y: 199, distance: 27.9
click at [29, 204] on input "grid" at bounding box center [26, 206] width 30 height 30
checkbox input "true"
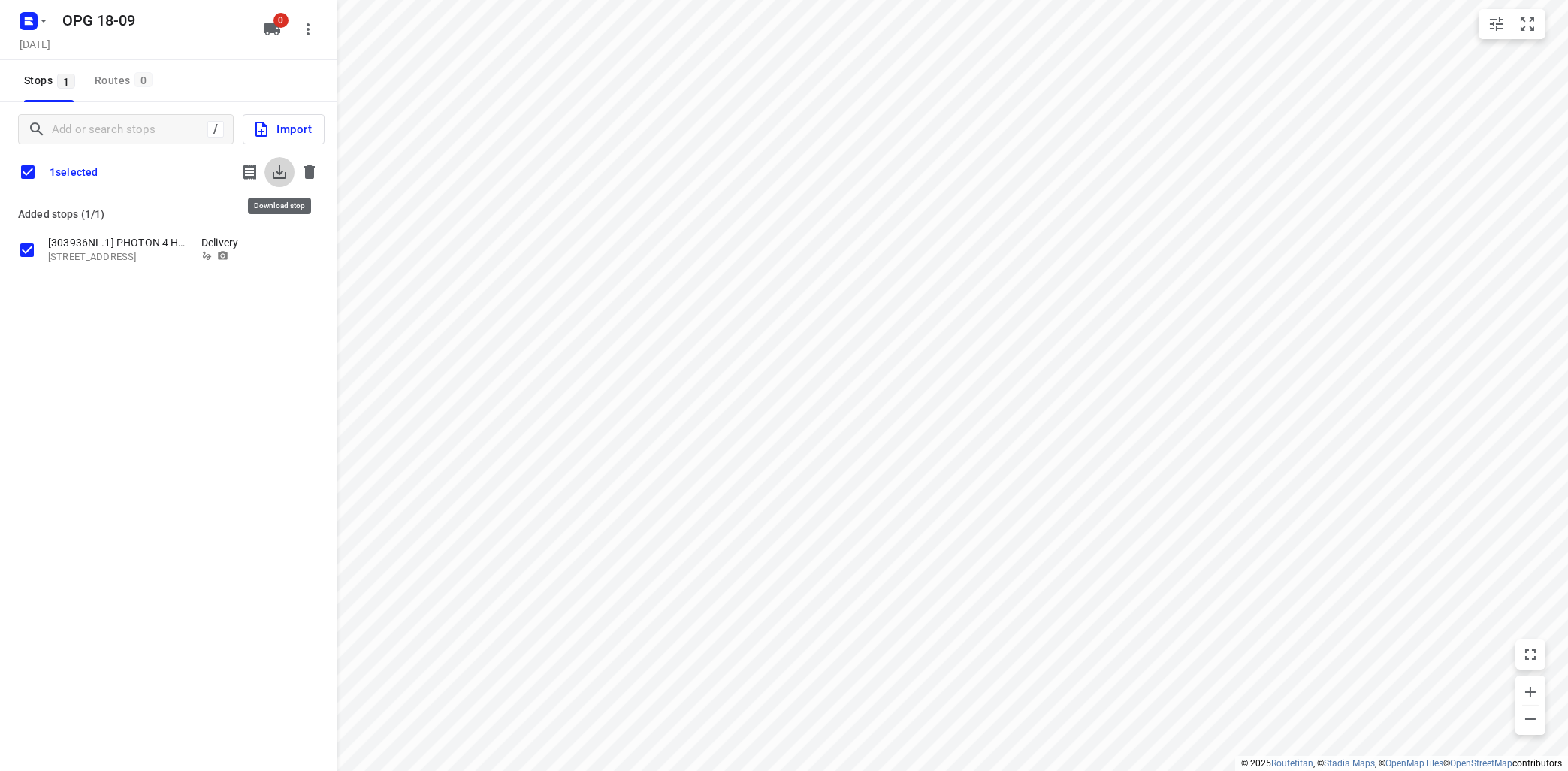
click at [279, 172] on icon "button" at bounding box center [279, 172] width 14 height 14
click at [309, 171] on icon "button" at bounding box center [310, 172] width 11 height 14
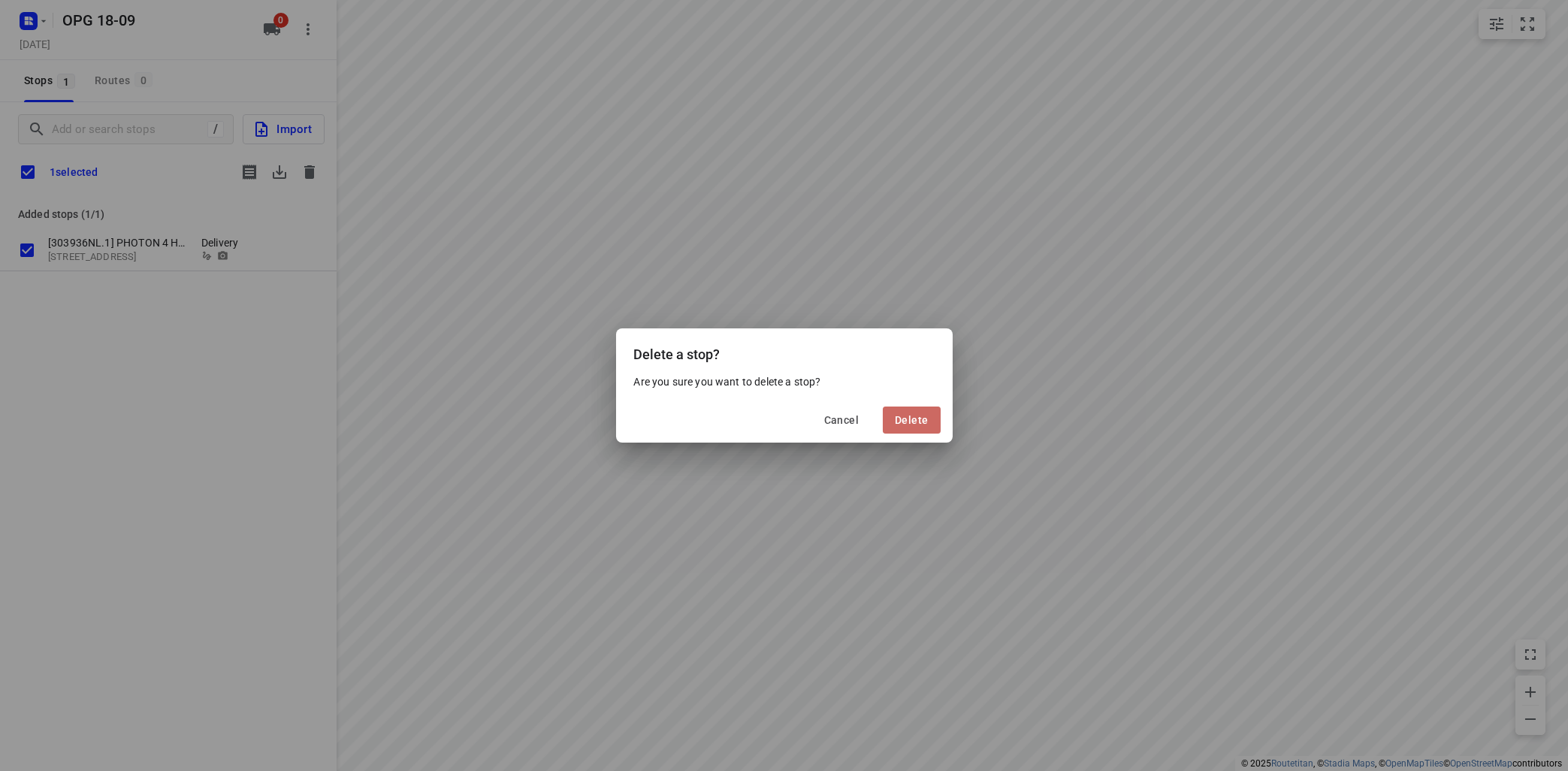
click at [927, 421] on span "Delete" at bounding box center [912, 419] width 33 height 12
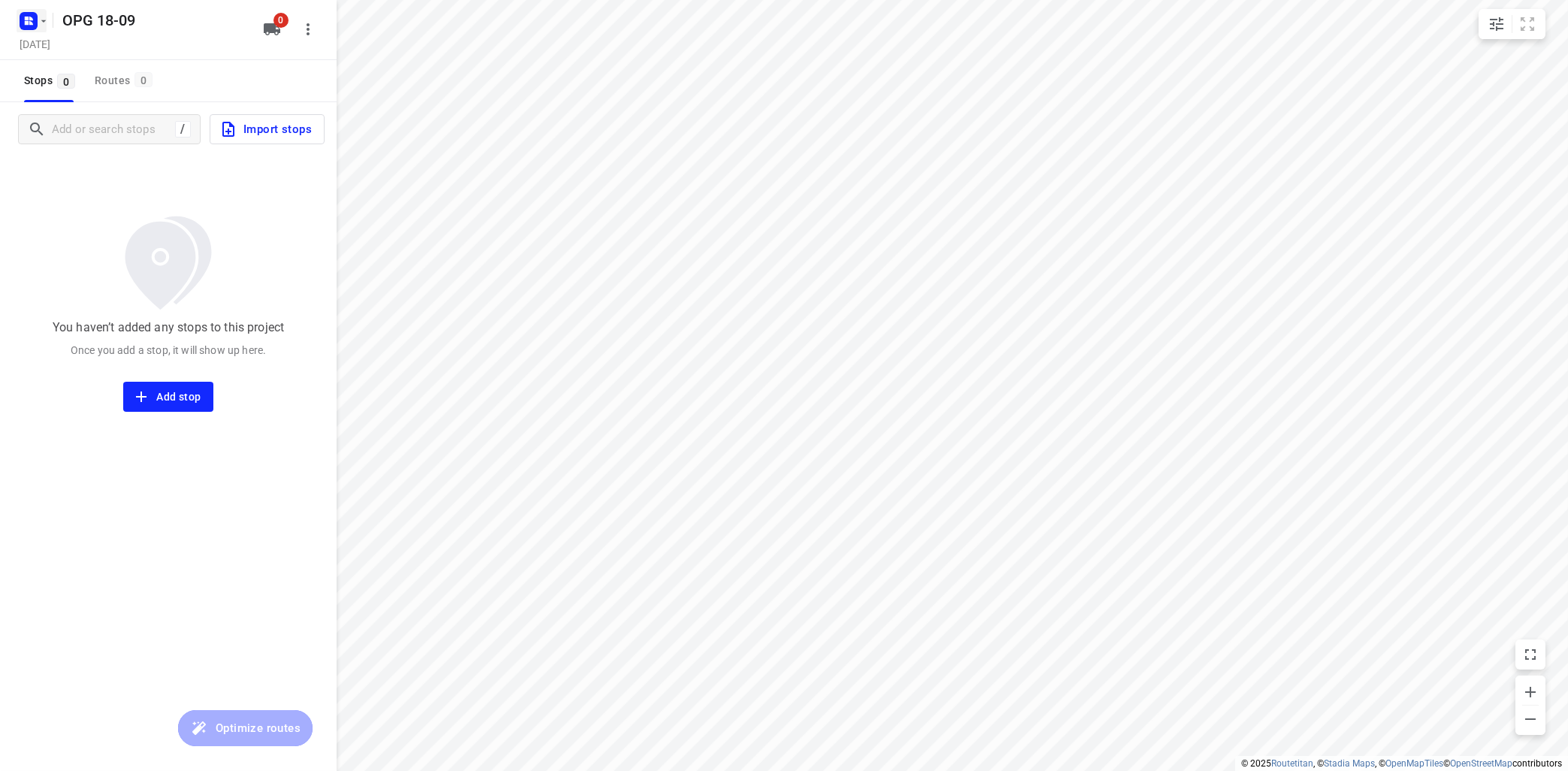
click at [45, 14] on button "button" at bounding box center [31, 21] width 30 height 24
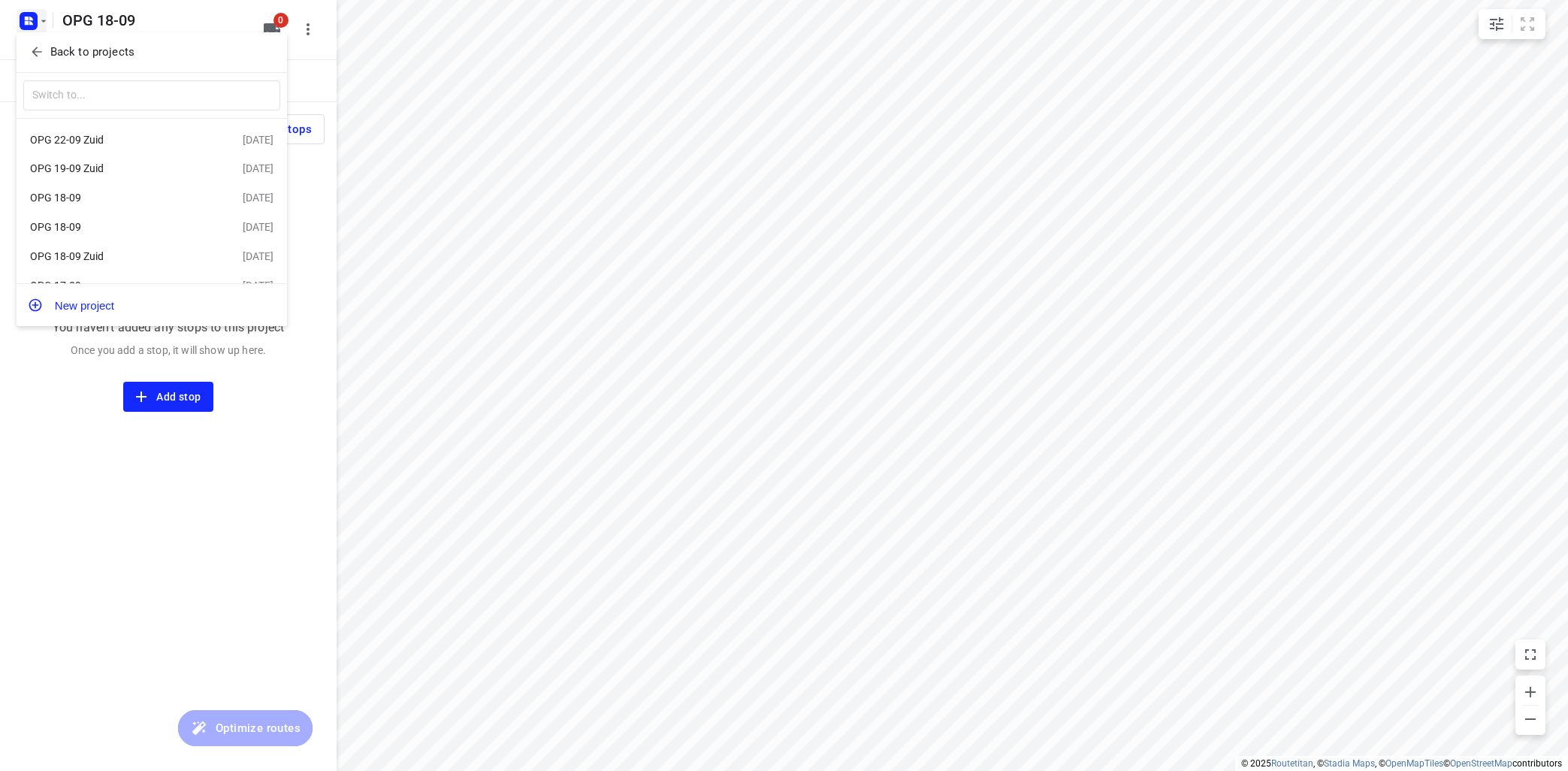
click at [72, 52] on p "Back to projects" at bounding box center [92, 52] width 84 height 17
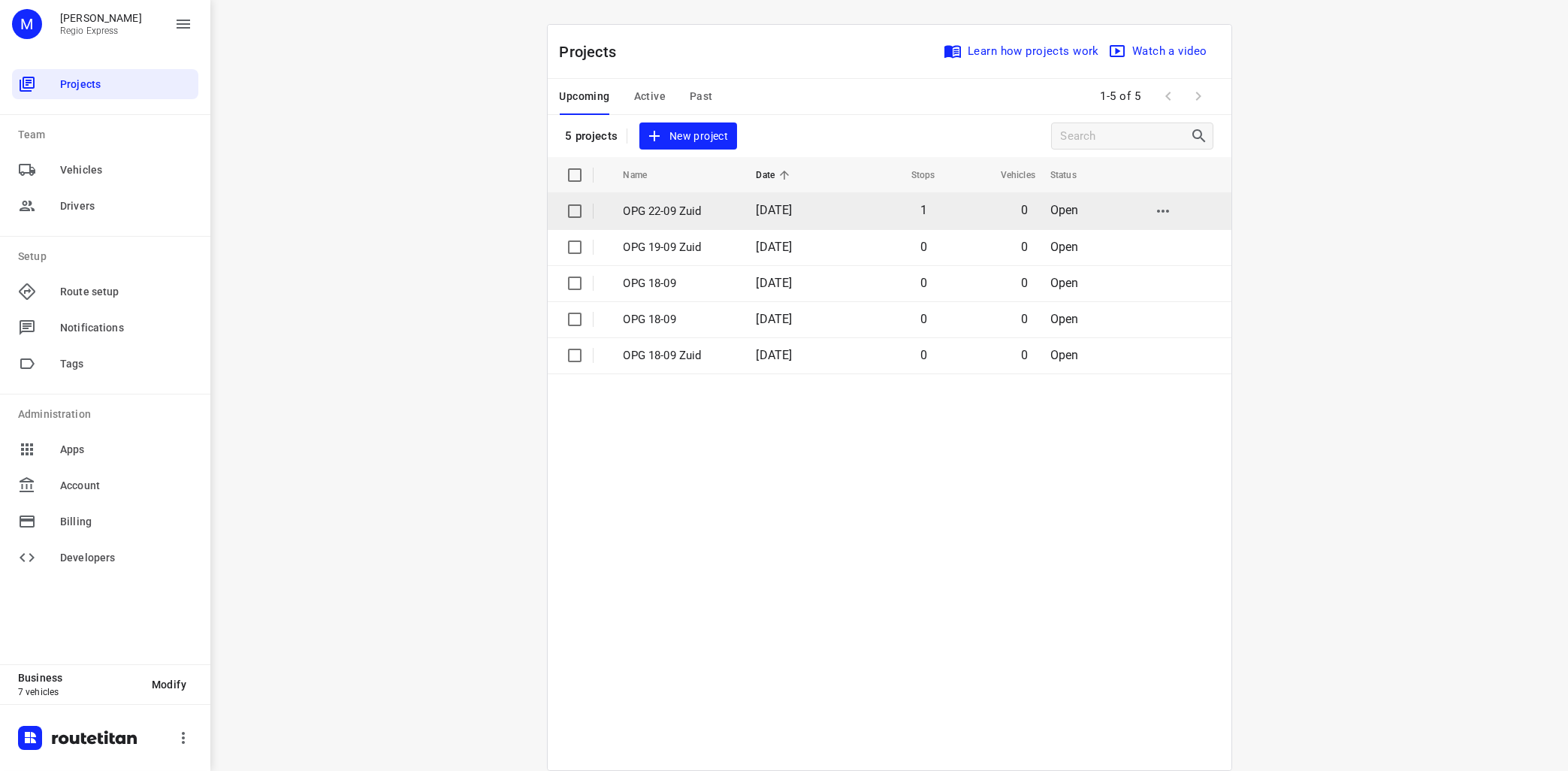
click at [681, 210] on p "OPG 22-09 Zuid" at bounding box center [679, 211] width 110 height 17
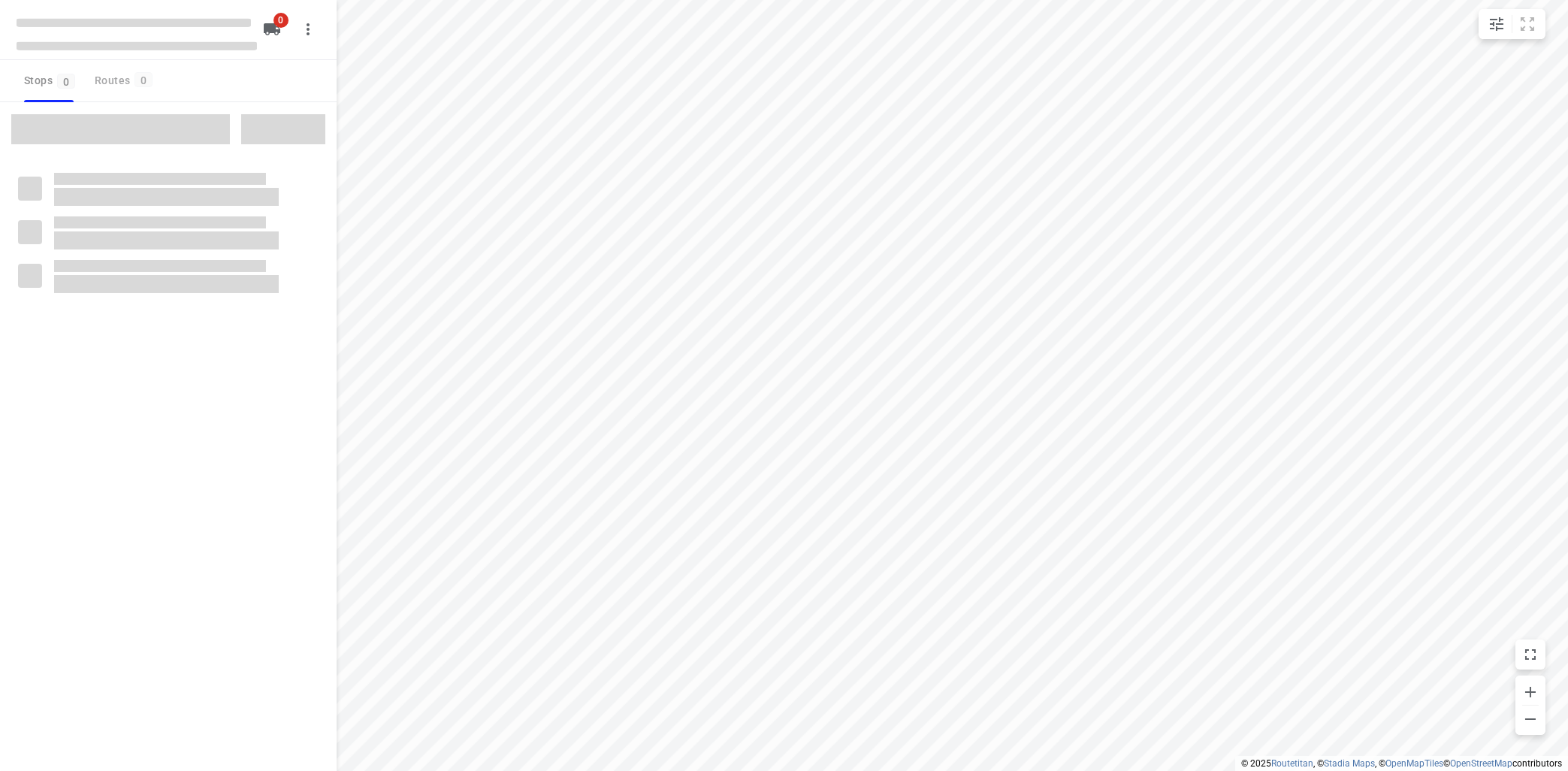
type input "distance"
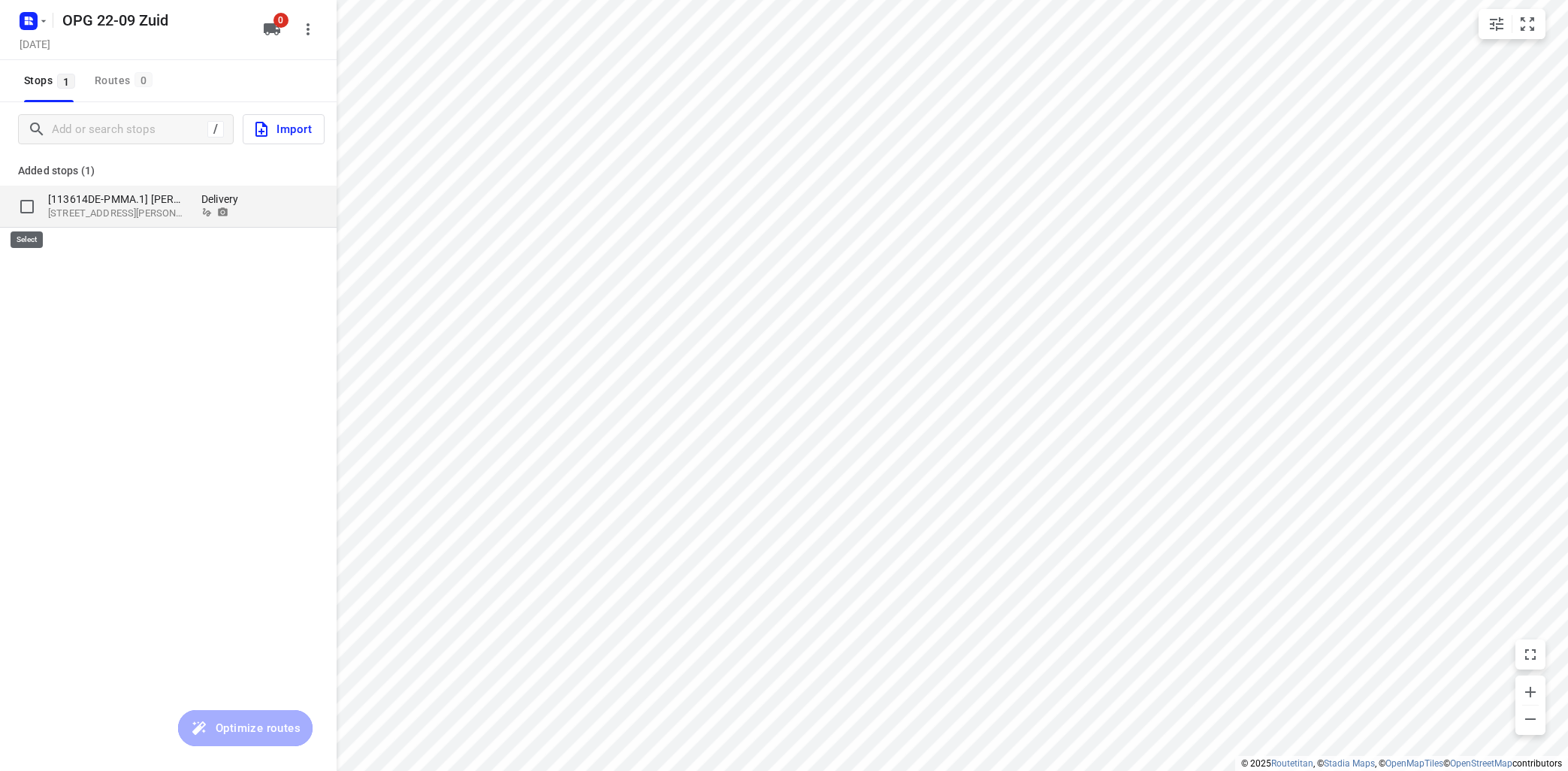
click at [28, 203] on input "grid" at bounding box center [26, 206] width 30 height 30
checkbox input "true"
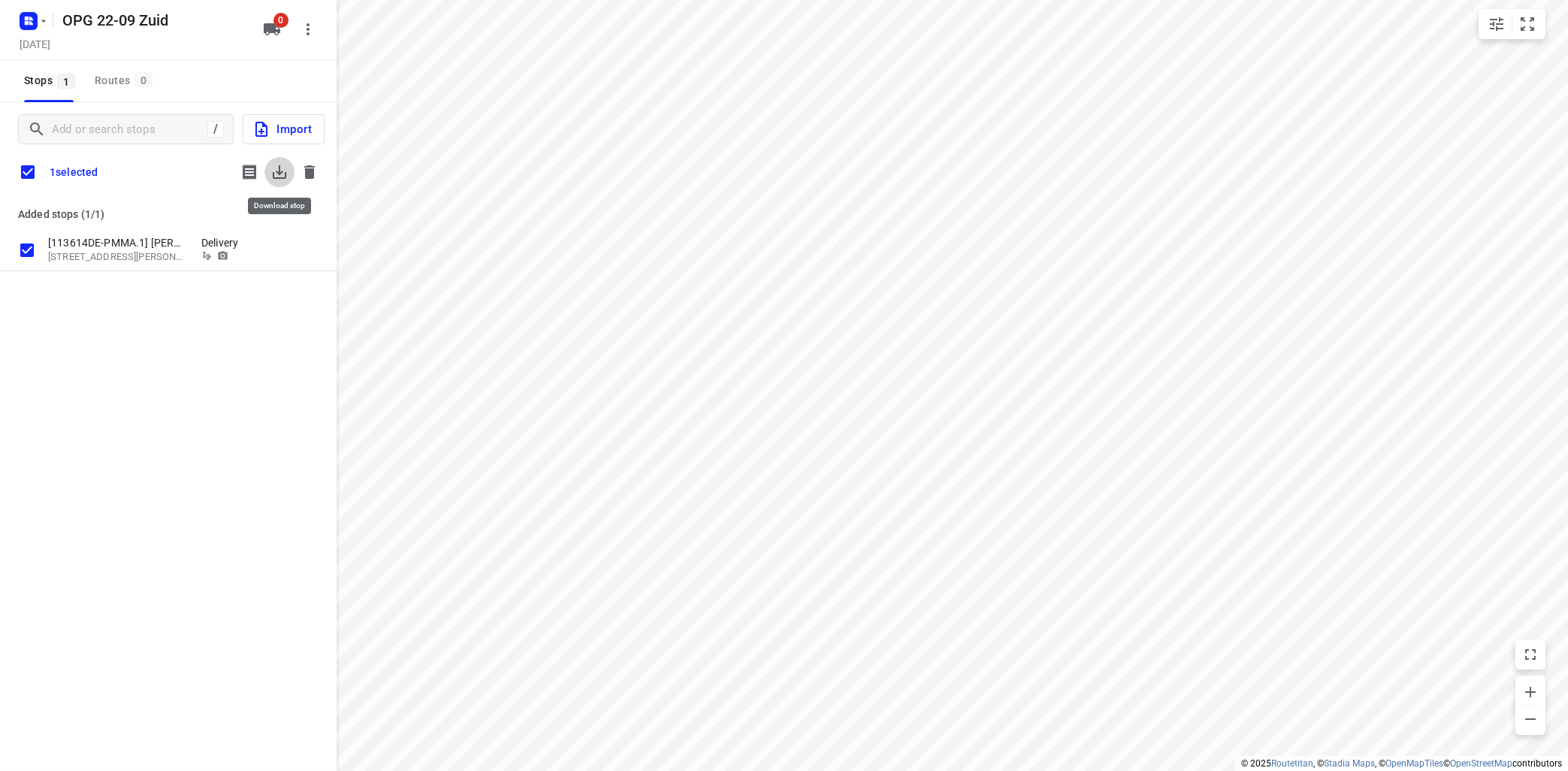
click at [280, 174] on icon "button" at bounding box center [279, 172] width 14 height 14
click at [315, 171] on icon "button" at bounding box center [309, 172] width 18 height 18
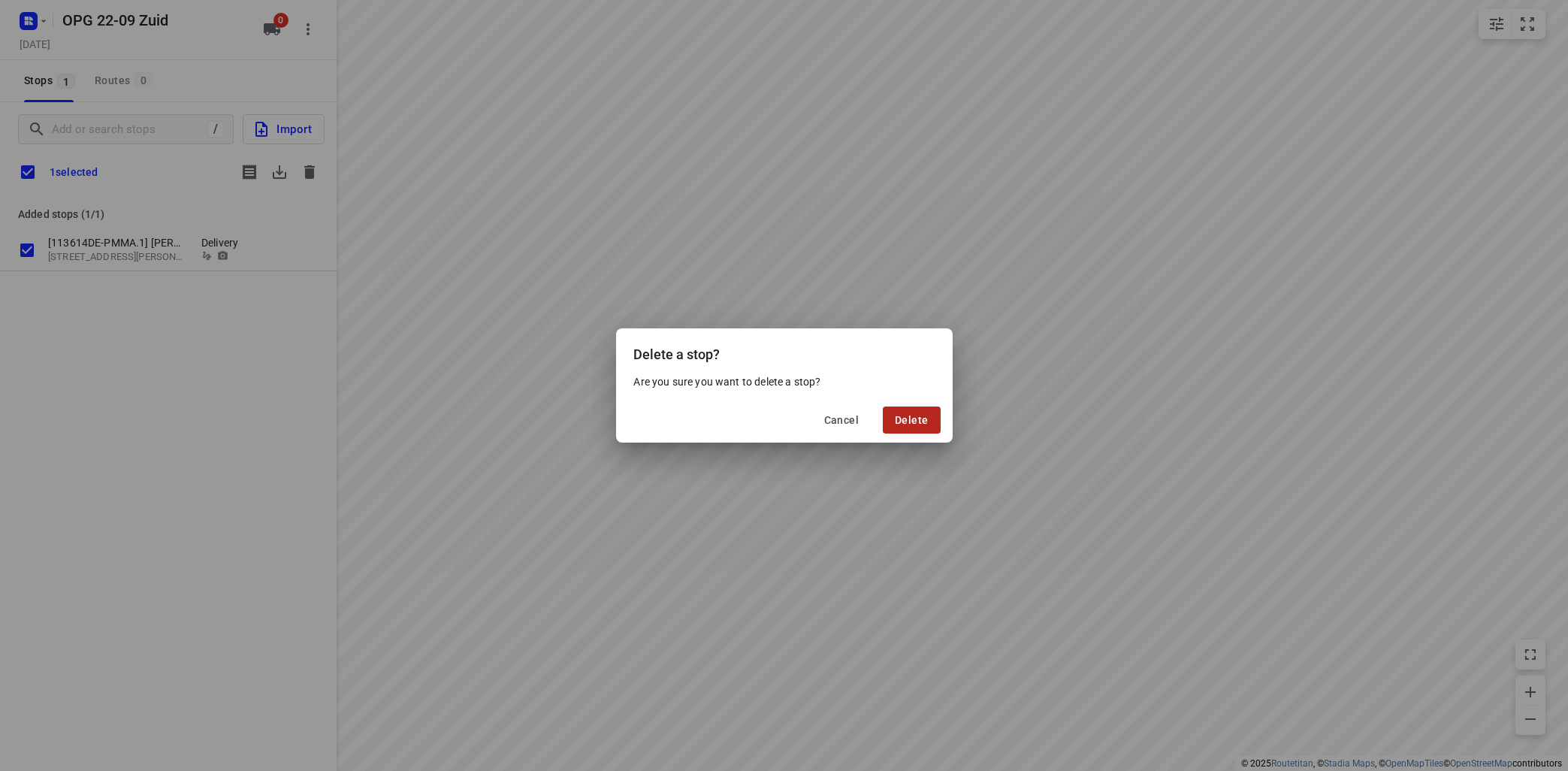
click at [904, 424] on span "Delete" at bounding box center [912, 419] width 33 height 12
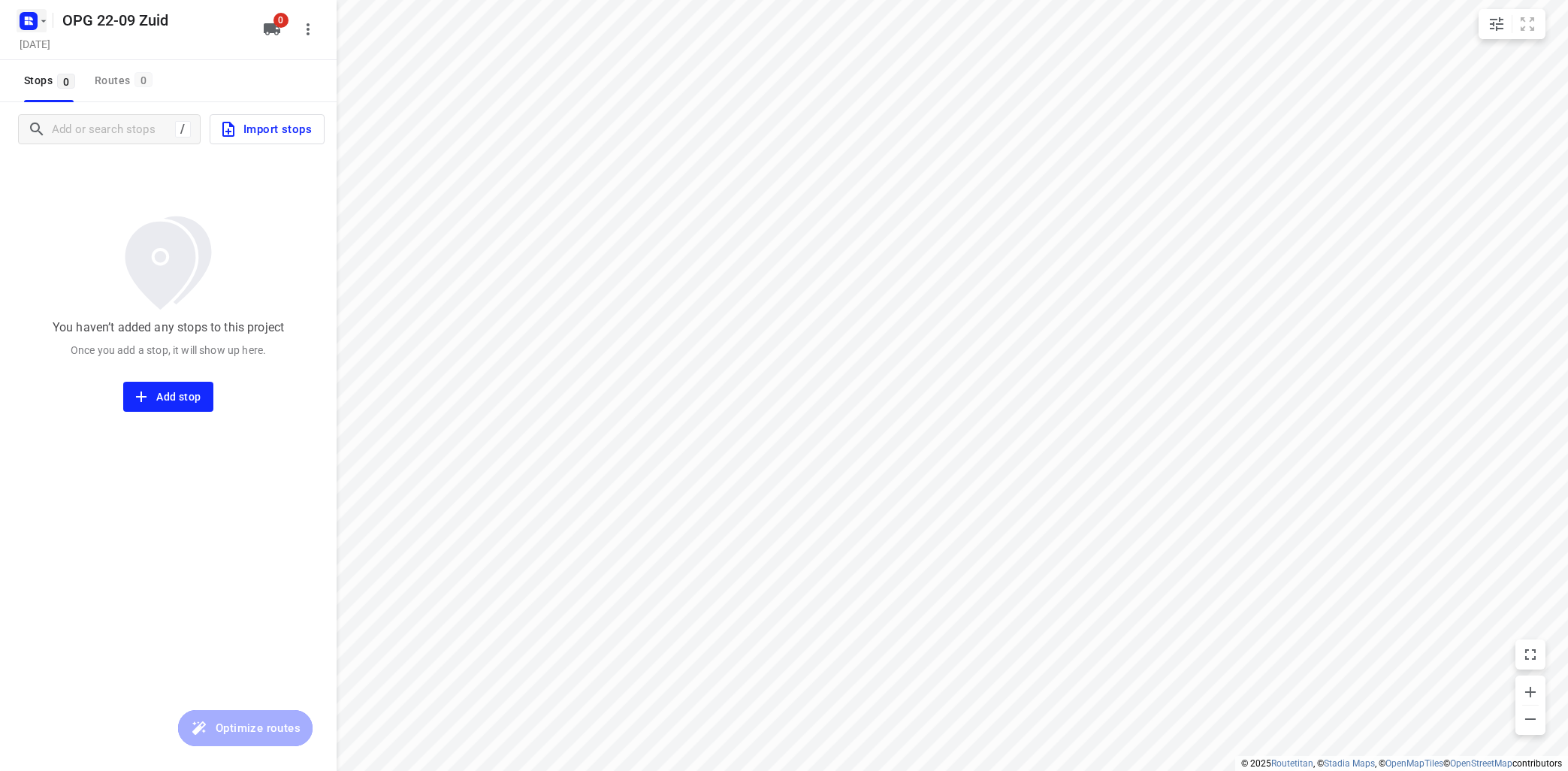
click at [49, 21] on icon "button" at bounding box center [43, 21] width 12 height 12
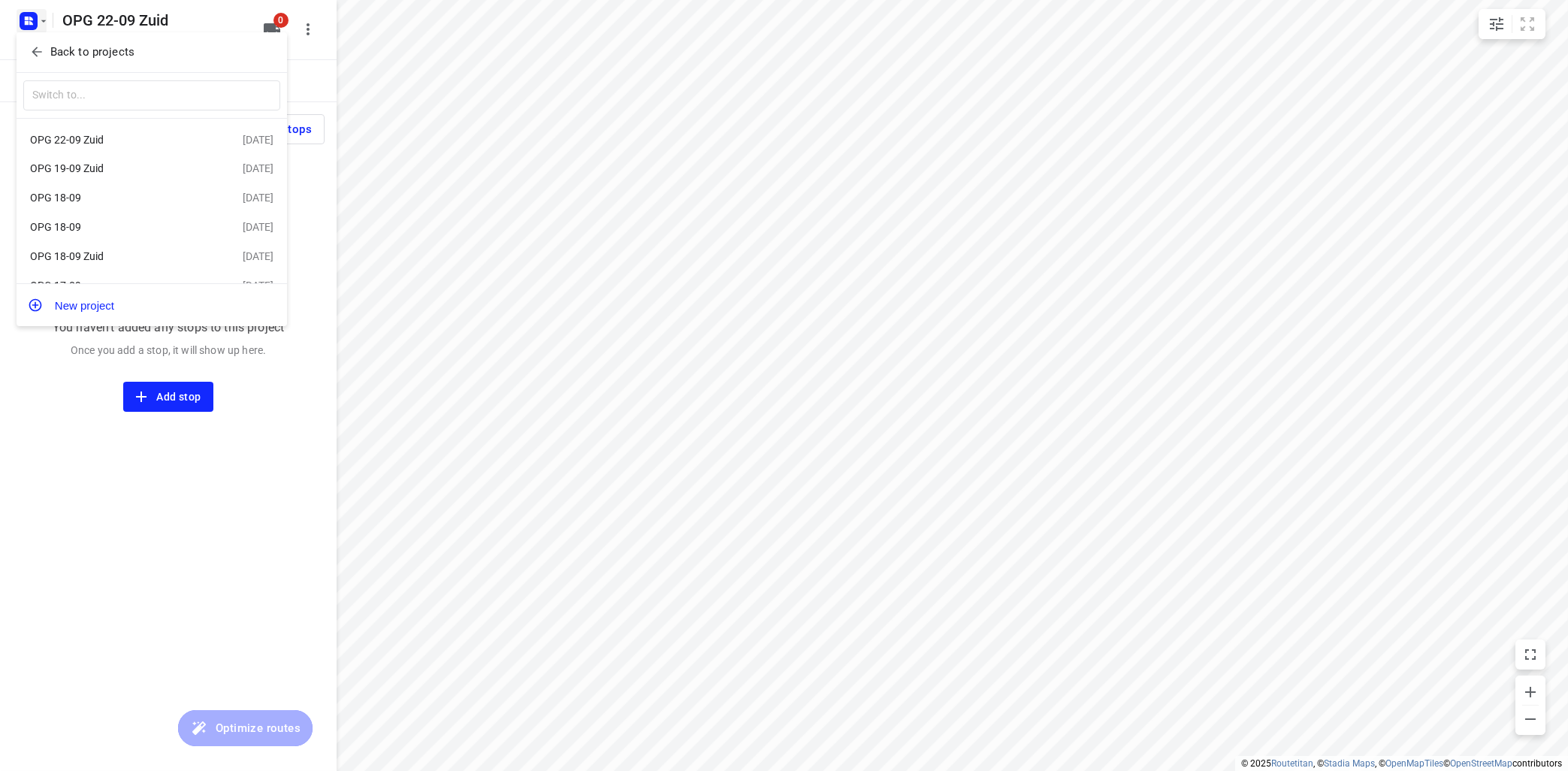
click at [88, 203] on div "OPG 18-09" at bounding box center [116, 197] width 173 height 12
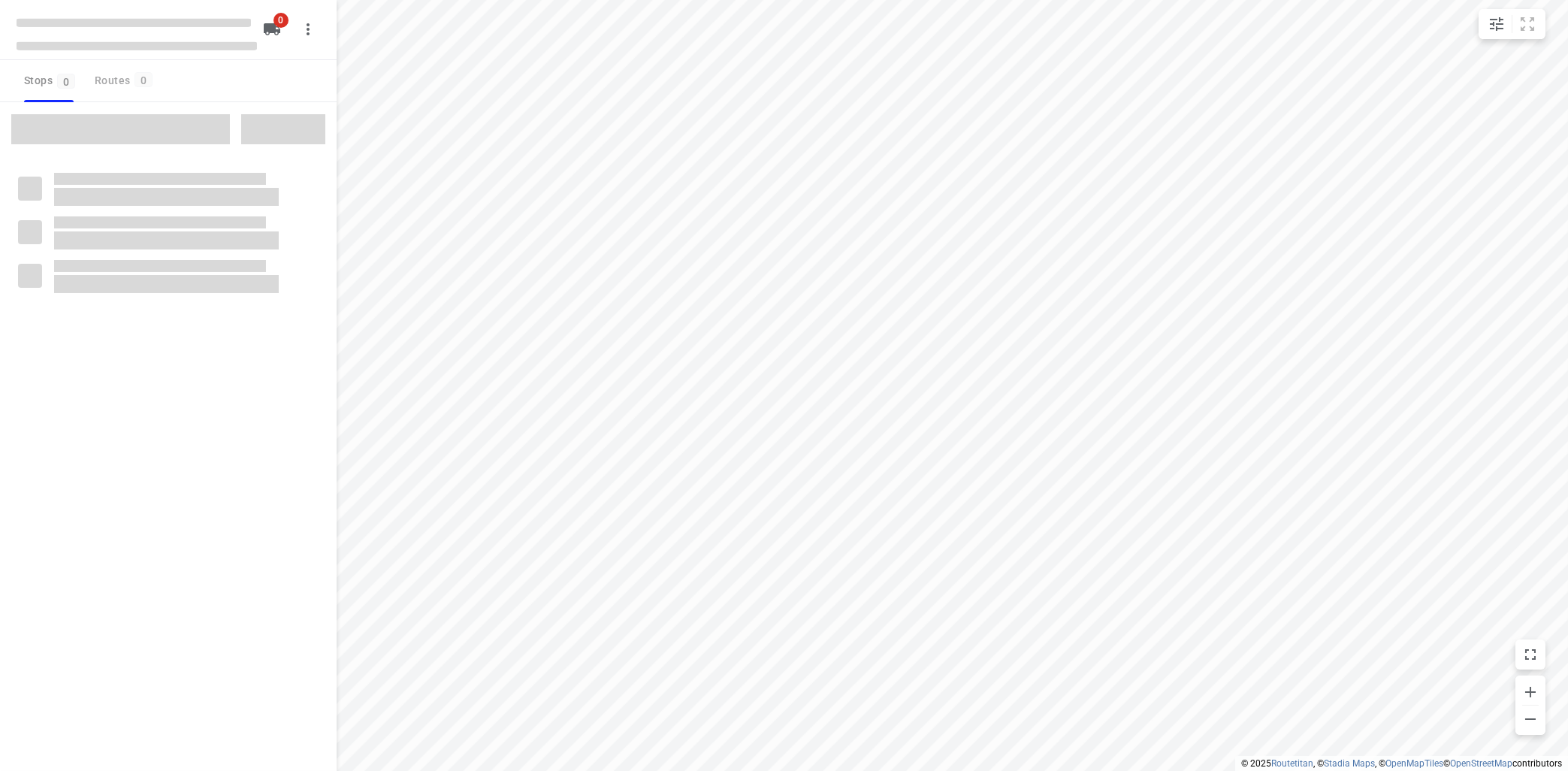
type input "distance"
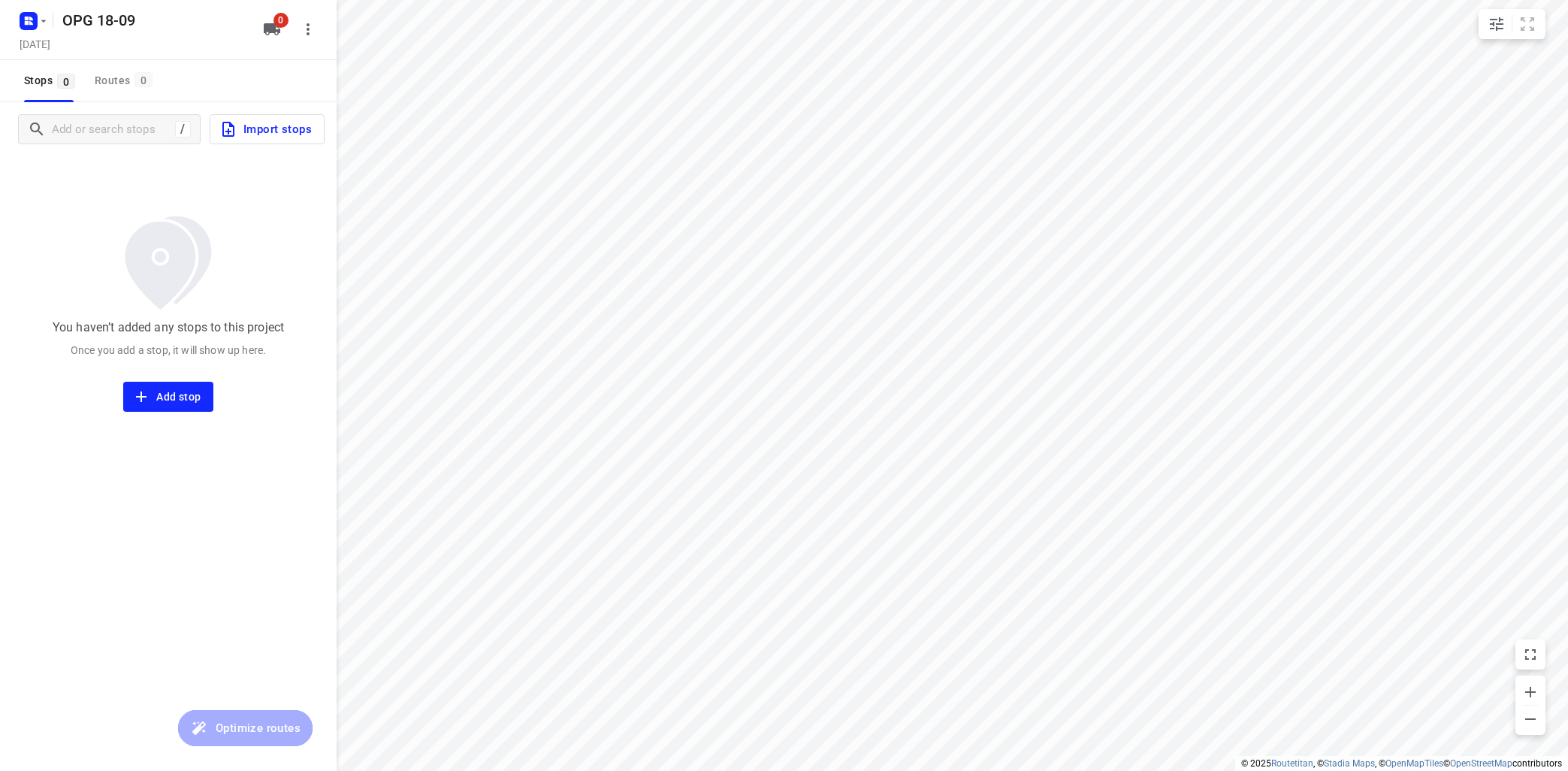
click at [269, 129] on span "Import stops" at bounding box center [266, 129] width 92 height 20
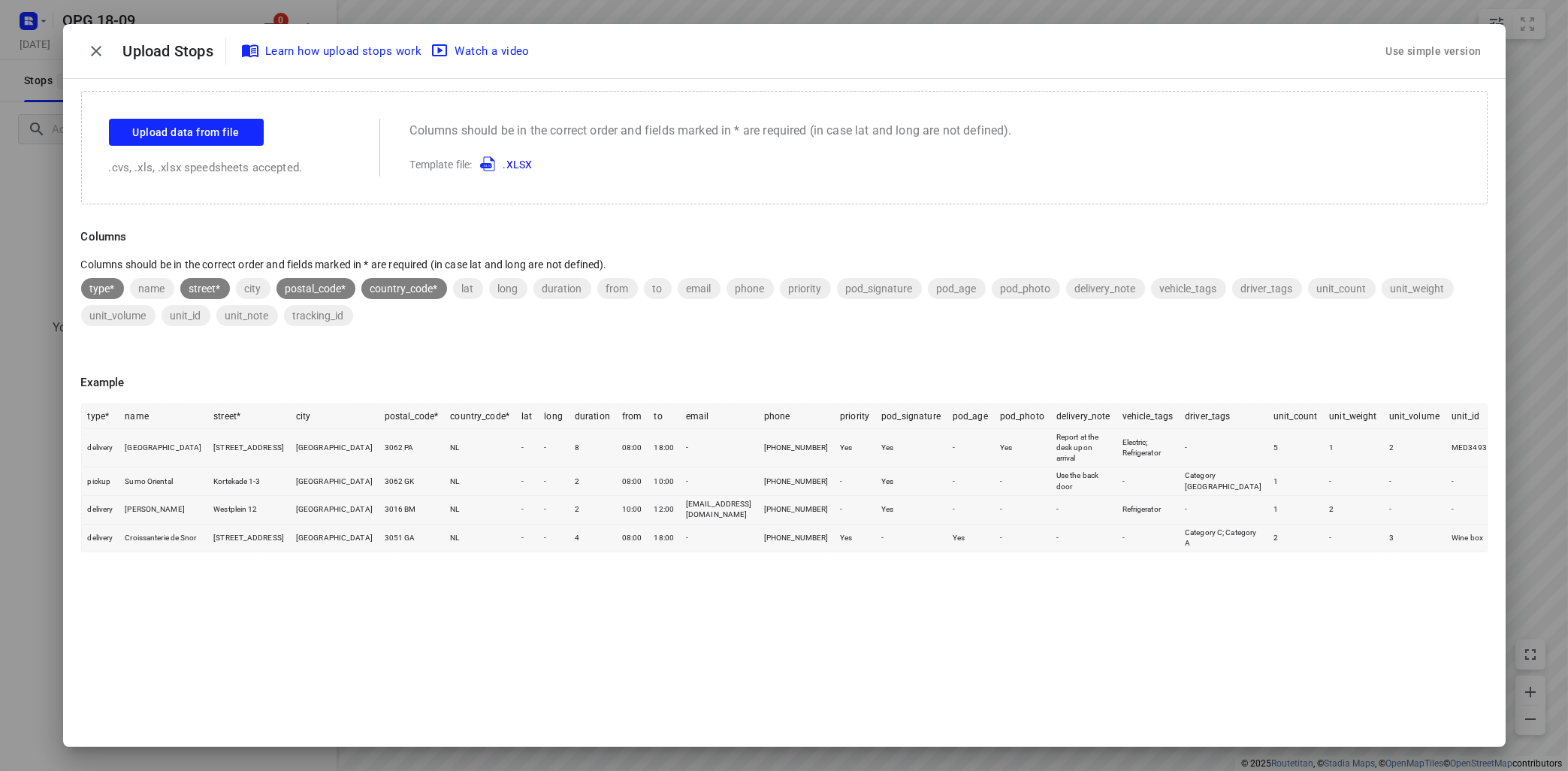
click at [1446, 48] on div "Use simple version" at bounding box center [1433, 51] width 101 height 24
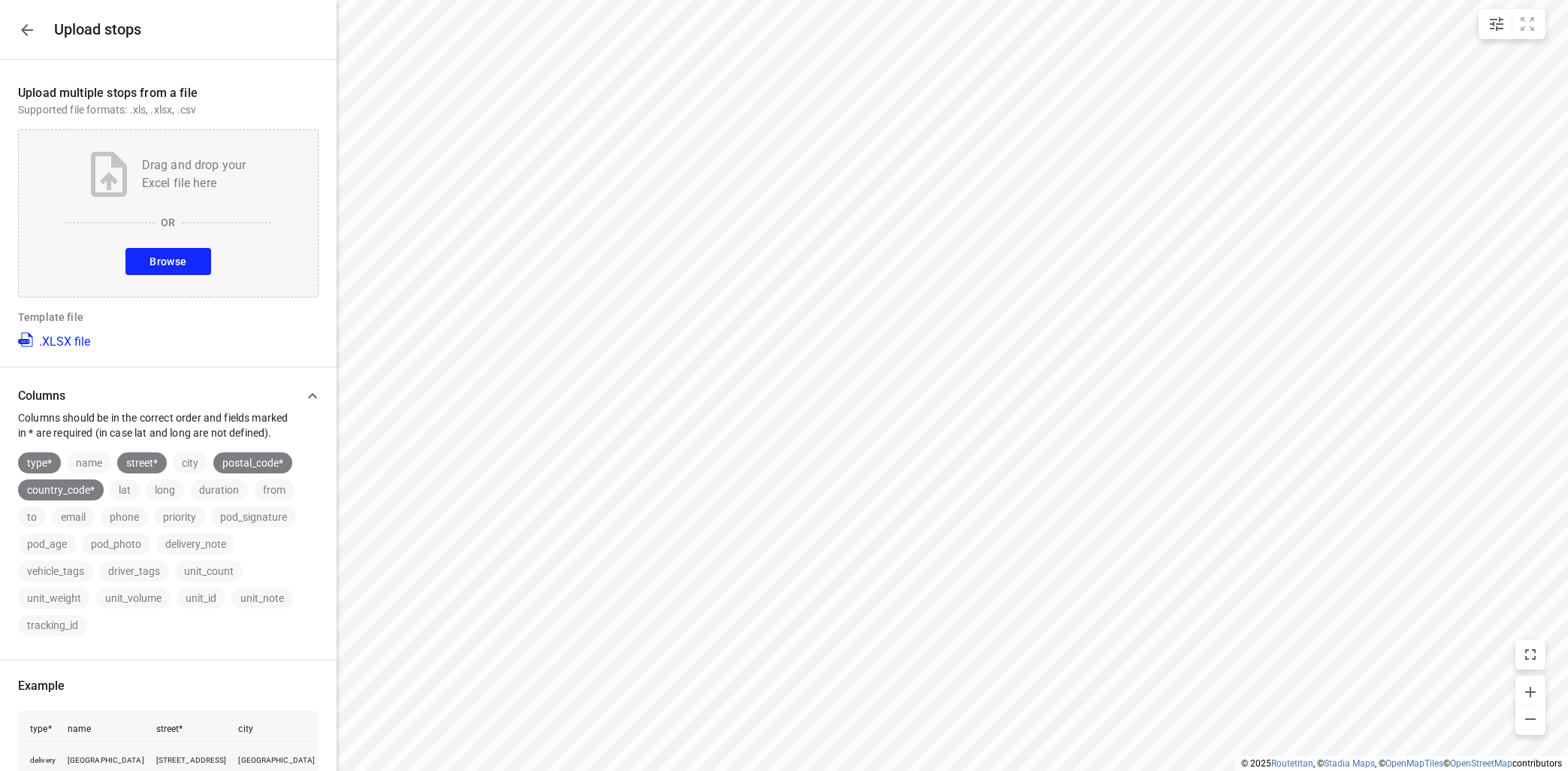
click at [162, 271] on button "Browse" at bounding box center [168, 261] width 85 height 27
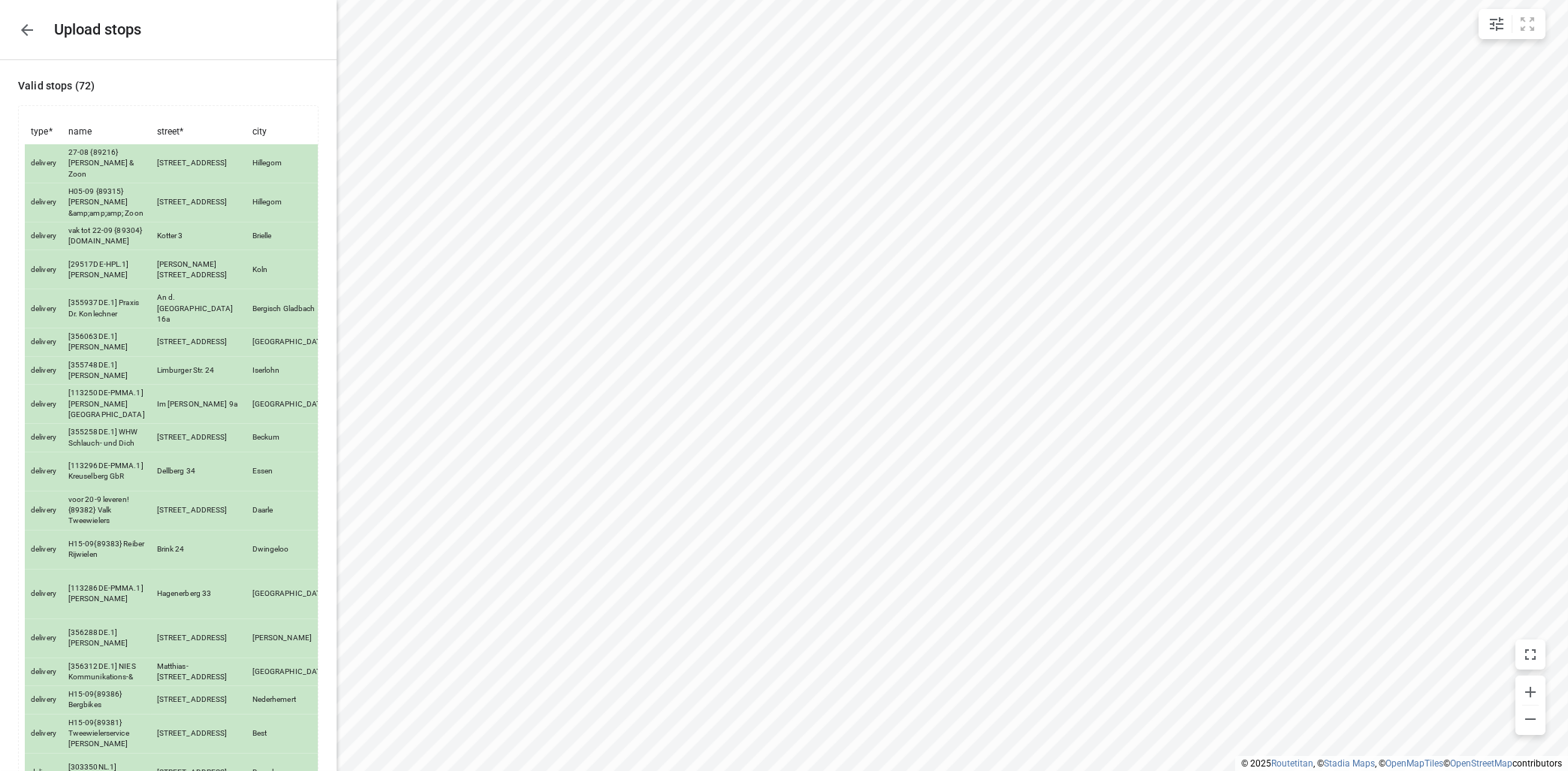
scroll to position [2017, 0]
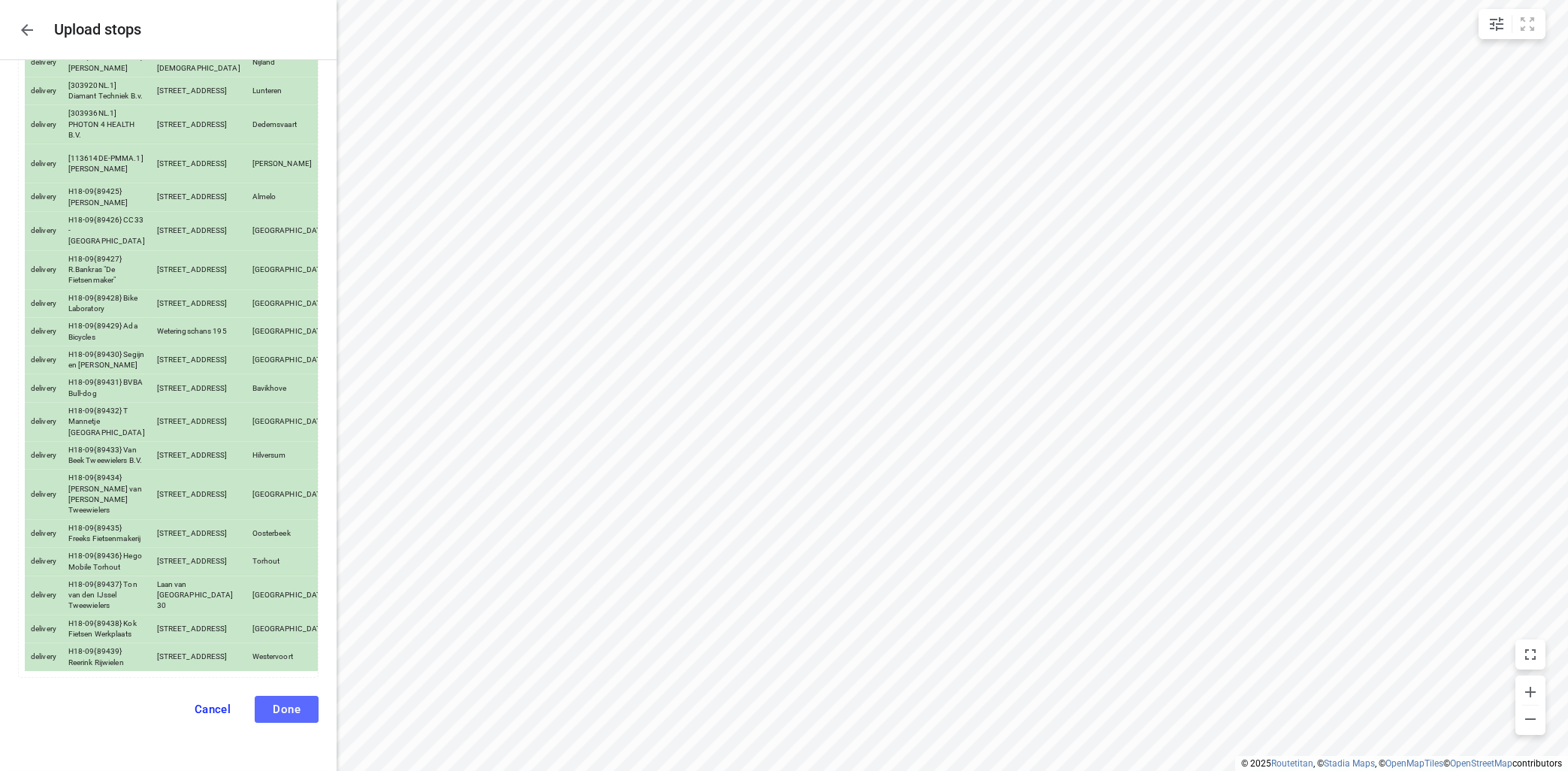
click at [302, 701] on button "Done" at bounding box center [287, 709] width 64 height 27
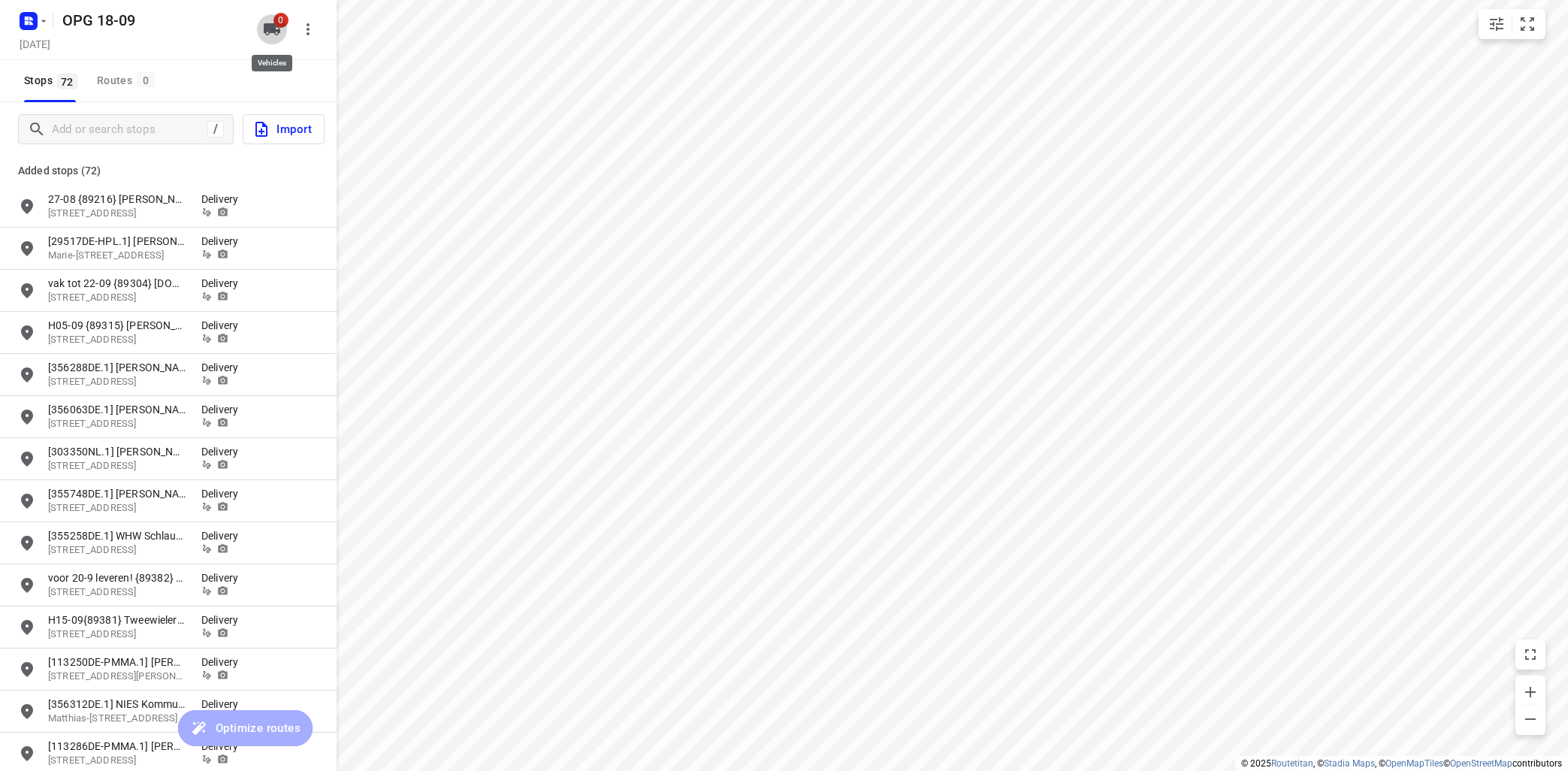
click at [271, 22] on icon "button" at bounding box center [272, 29] width 18 height 18
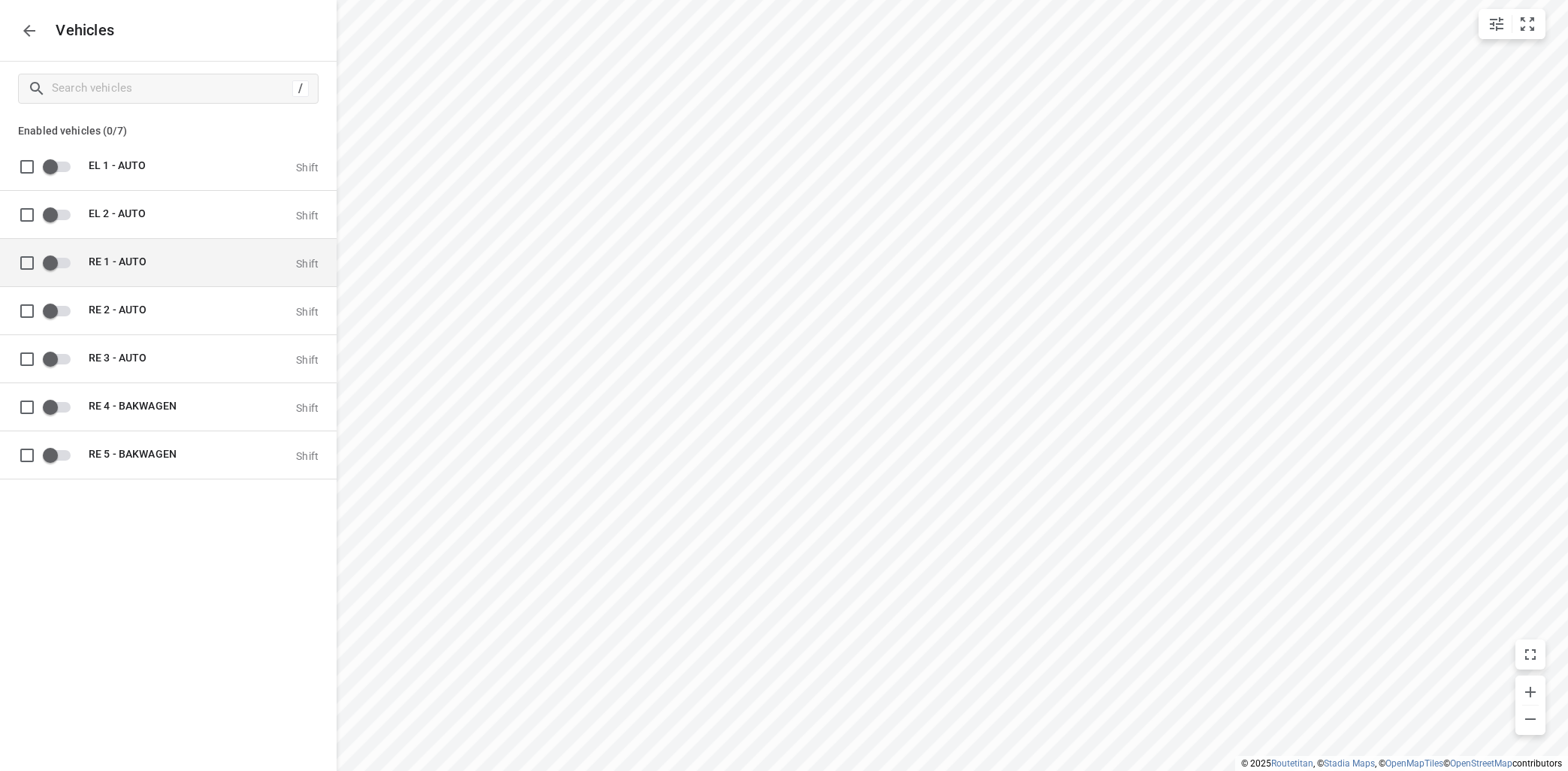
click at [91, 258] on span "RE 1 - AUTO" at bounding box center [118, 260] width 58 height 12
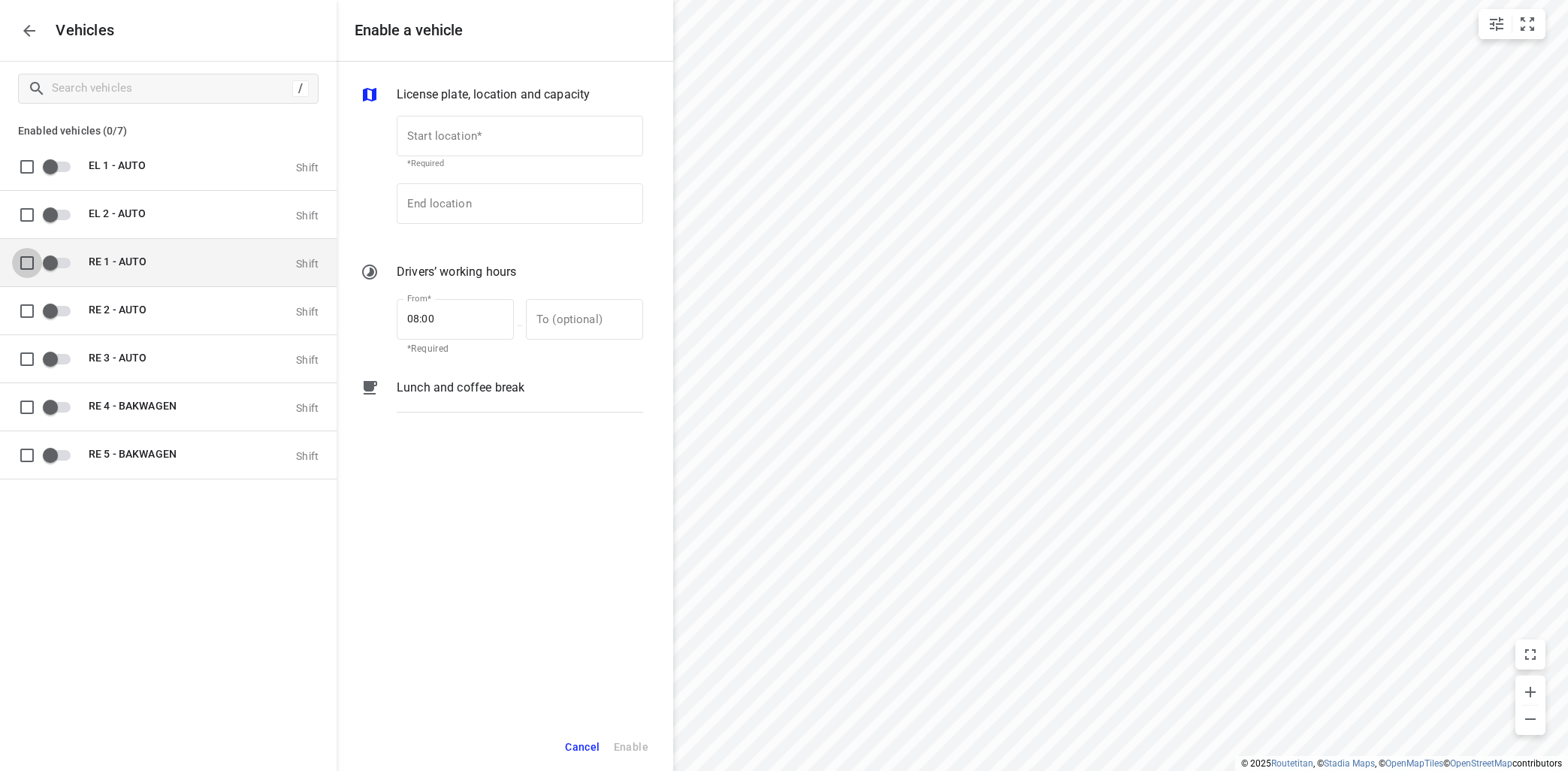
click at [25, 256] on input "grid" at bounding box center [26, 261] width 30 height 30
checkbox input "true"
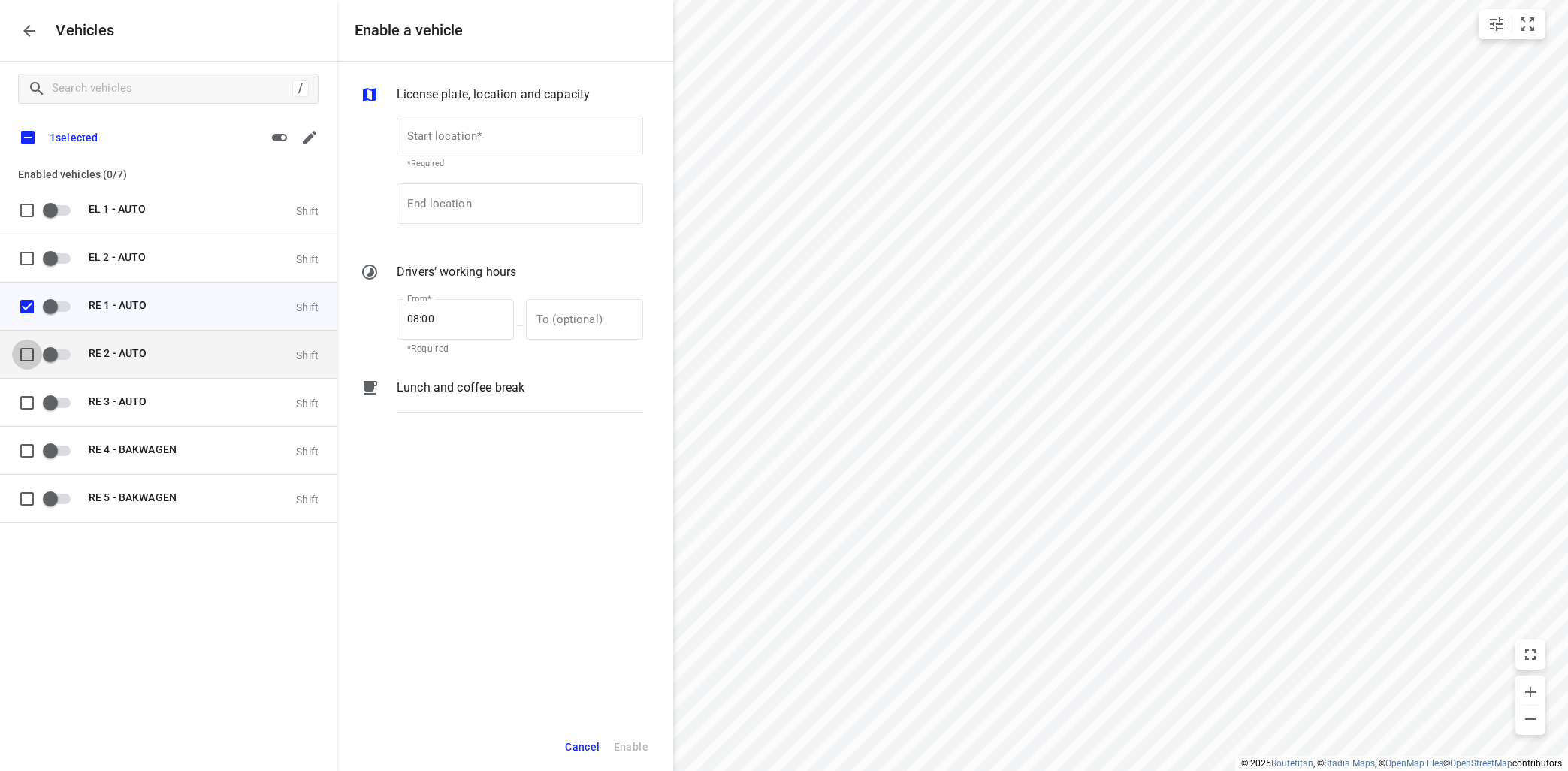
click at [26, 353] on input "grid" at bounding box center [26, 353] width 30 height 30
checkbox input "true"
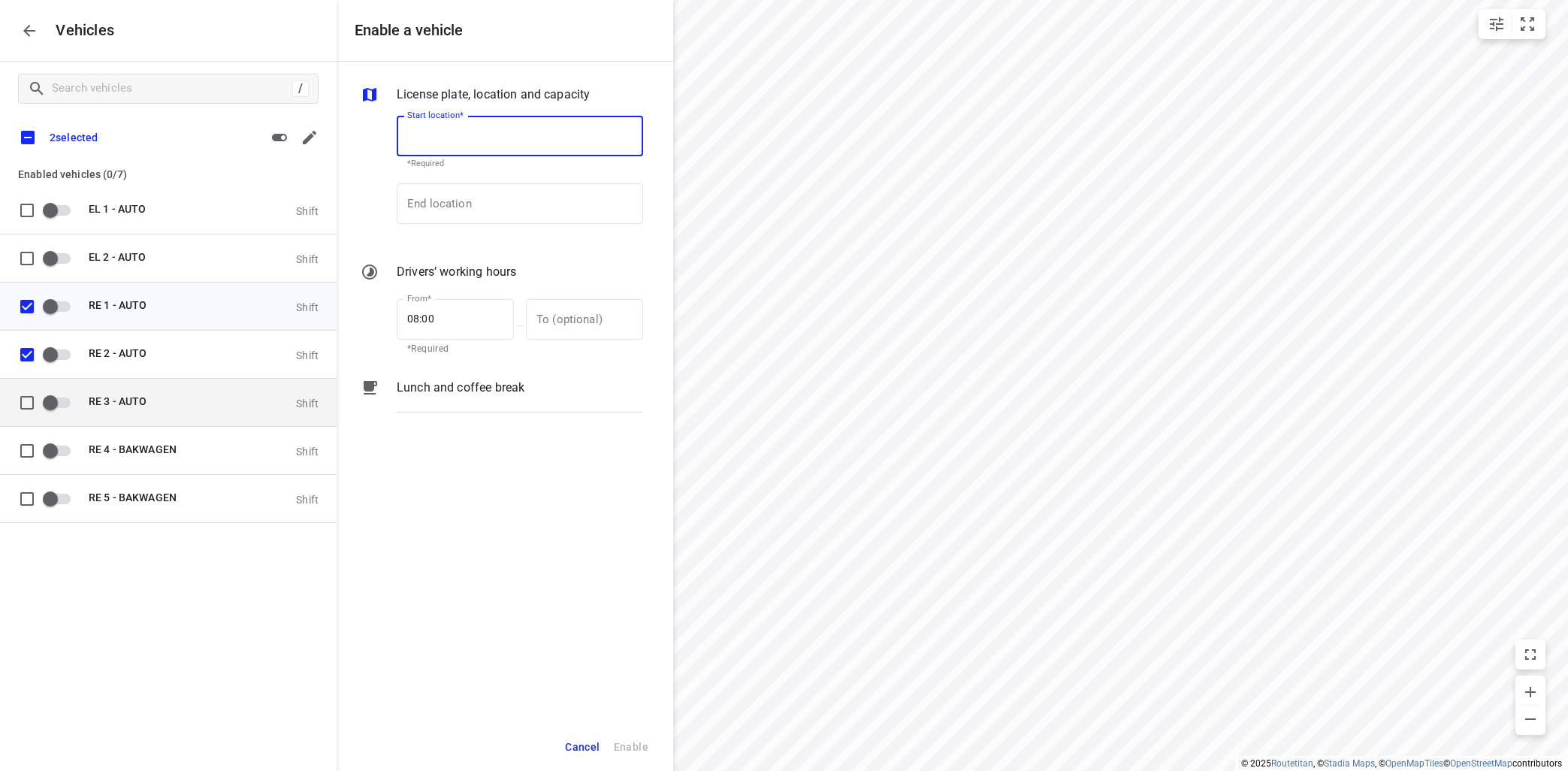
click at [21, 404] on input "grid" at bounding box center [26, 401] width 30 height 30
checkbox input "true"
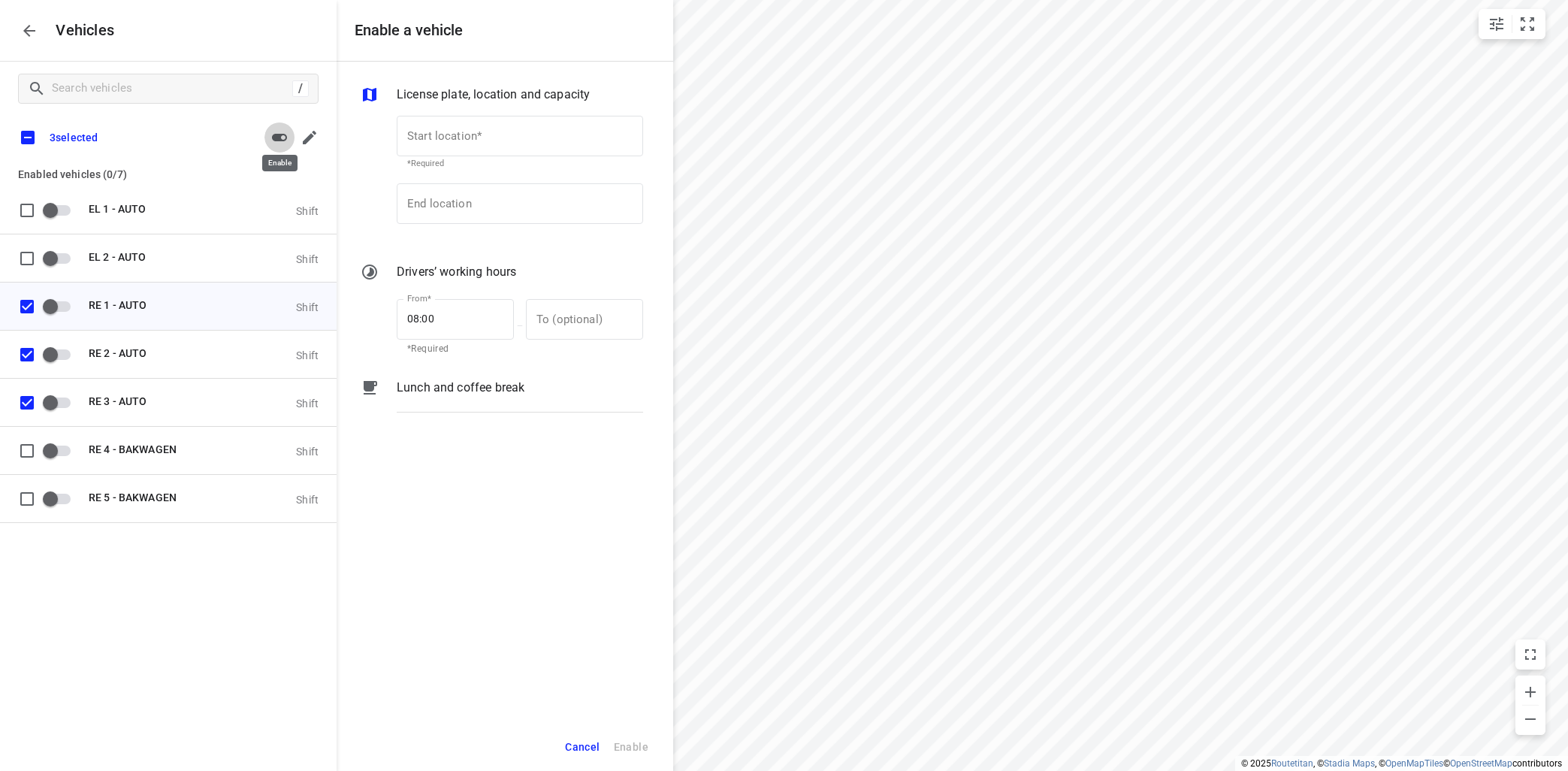
click at [276, 132] on icon "button" at bounding box center [279, 137] width 18 height 18
checkbox input "true"
click at [32, 33] on icon "button" at bounding box center [29, 31] width 18 height 18
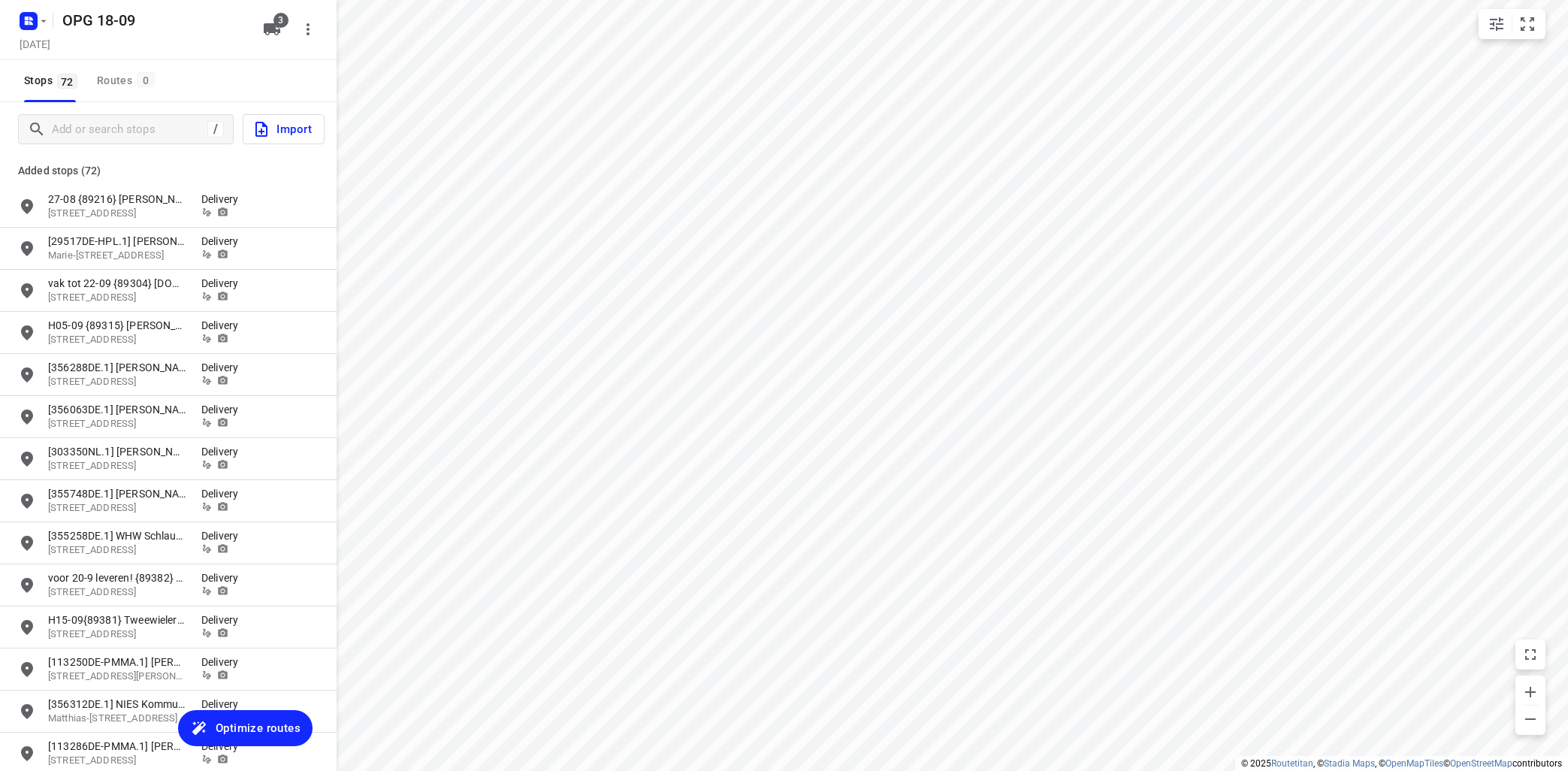
click at [266, 721] on span "Optimize routes" at bounding box center [258, 728] width 85 height 20
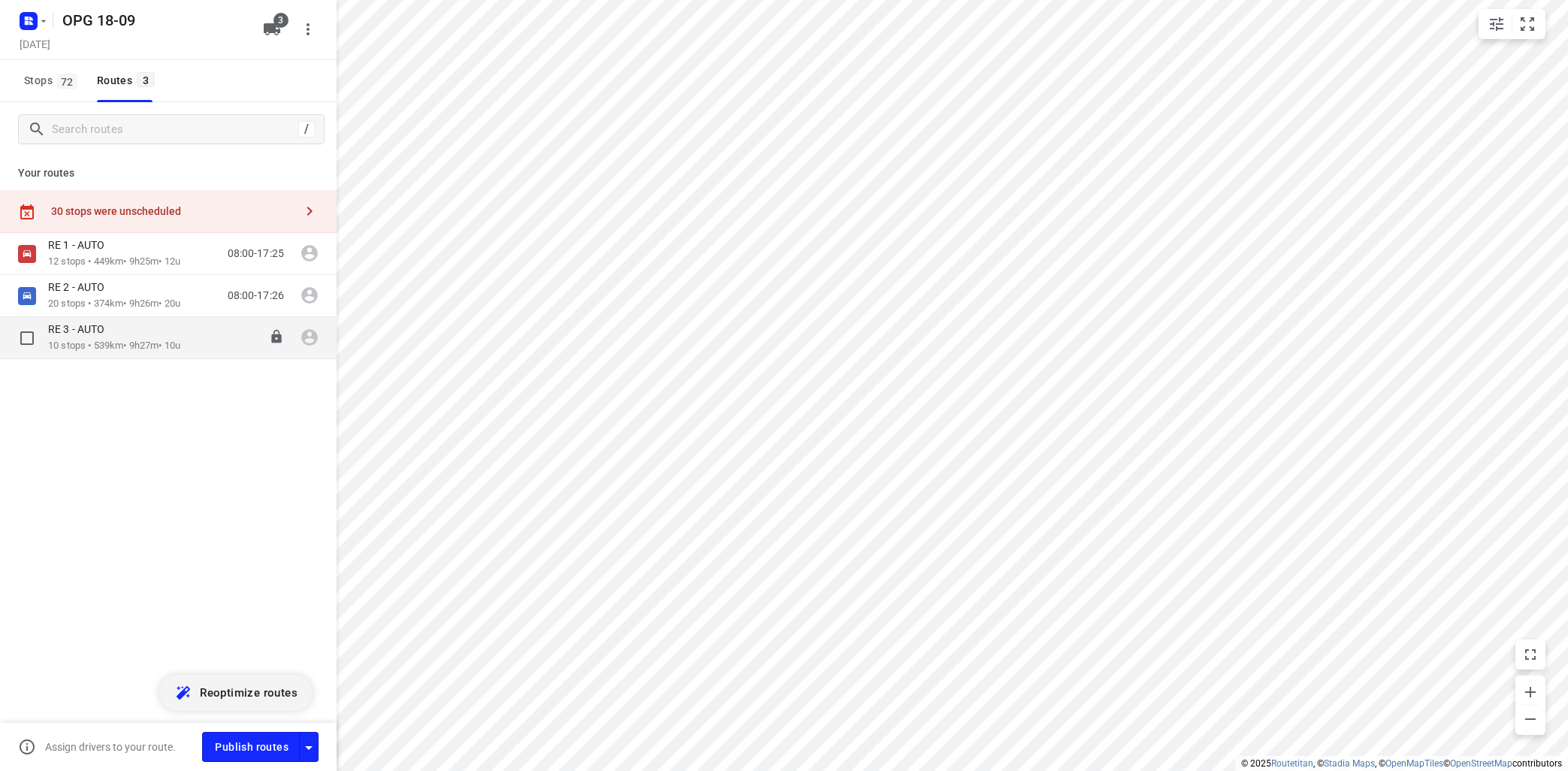
click at [171, 343] on p "10 stops • 539km • 9h27m • 10u" at bounding box center [114, 346] width 132 height 14
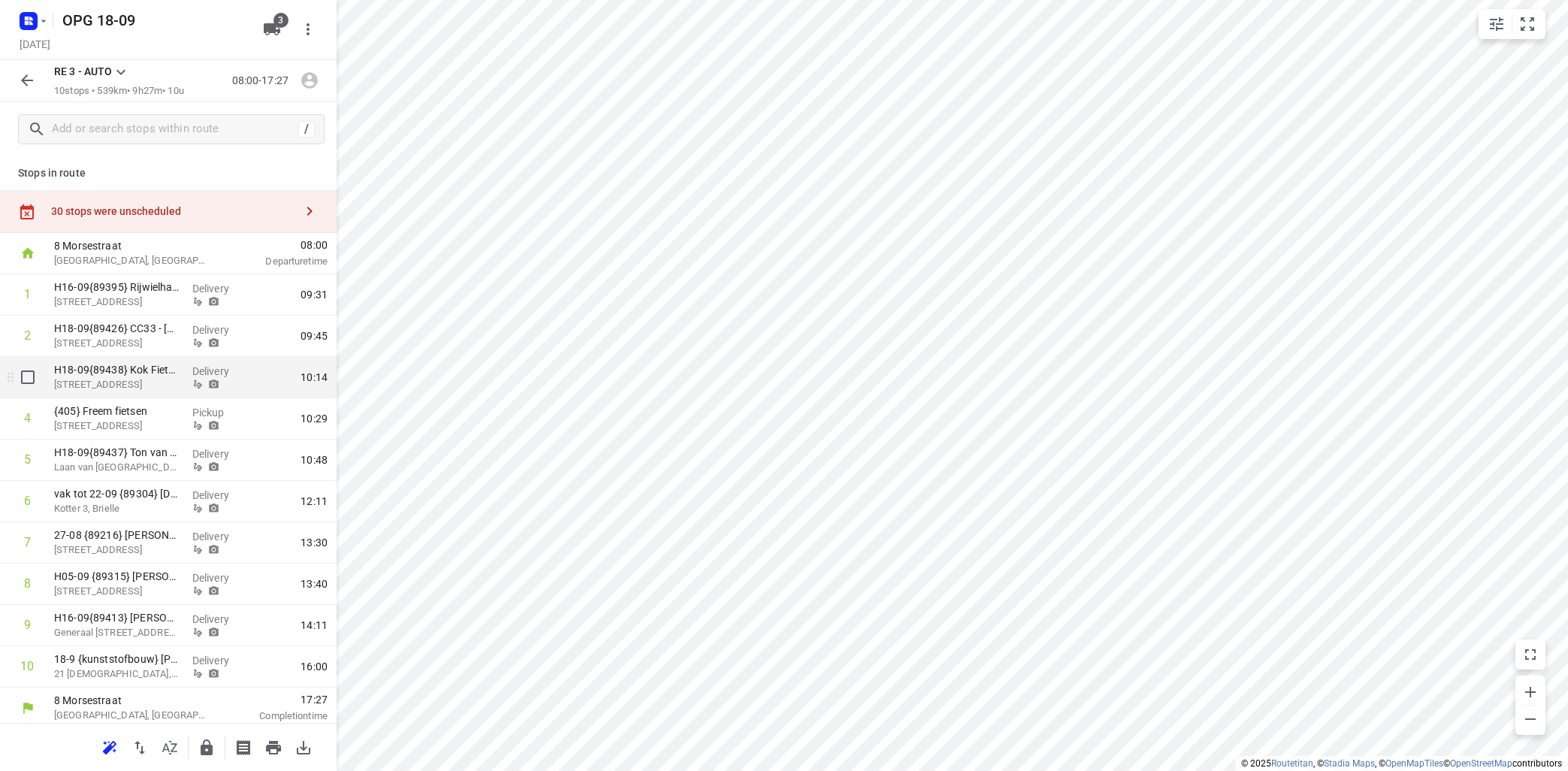
scroll to position [5, 0]
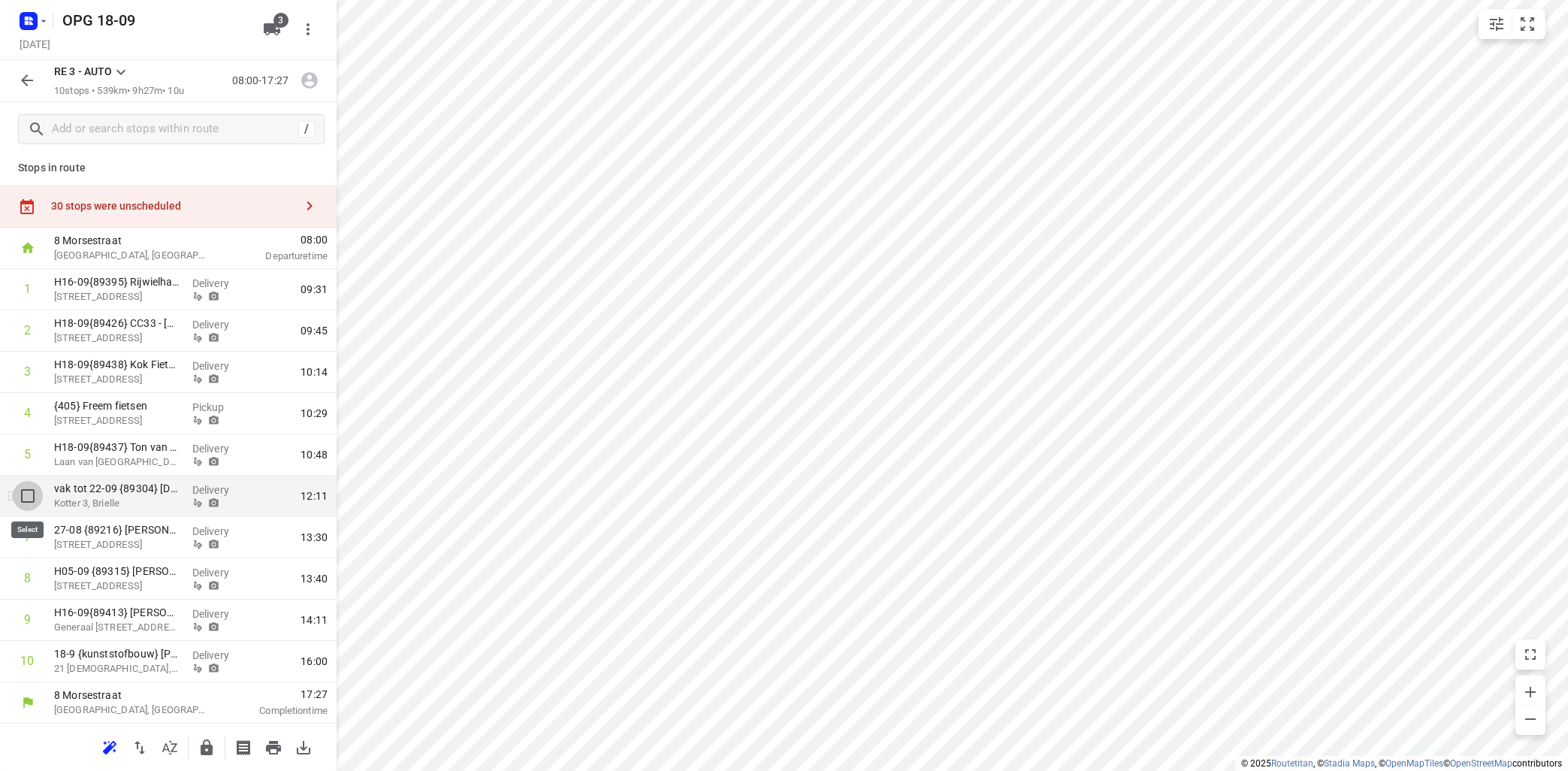
drag, startPoint x: 24, startPoint y: 498, endPoint x: 78, endPoint y: 465, distance: 63.3
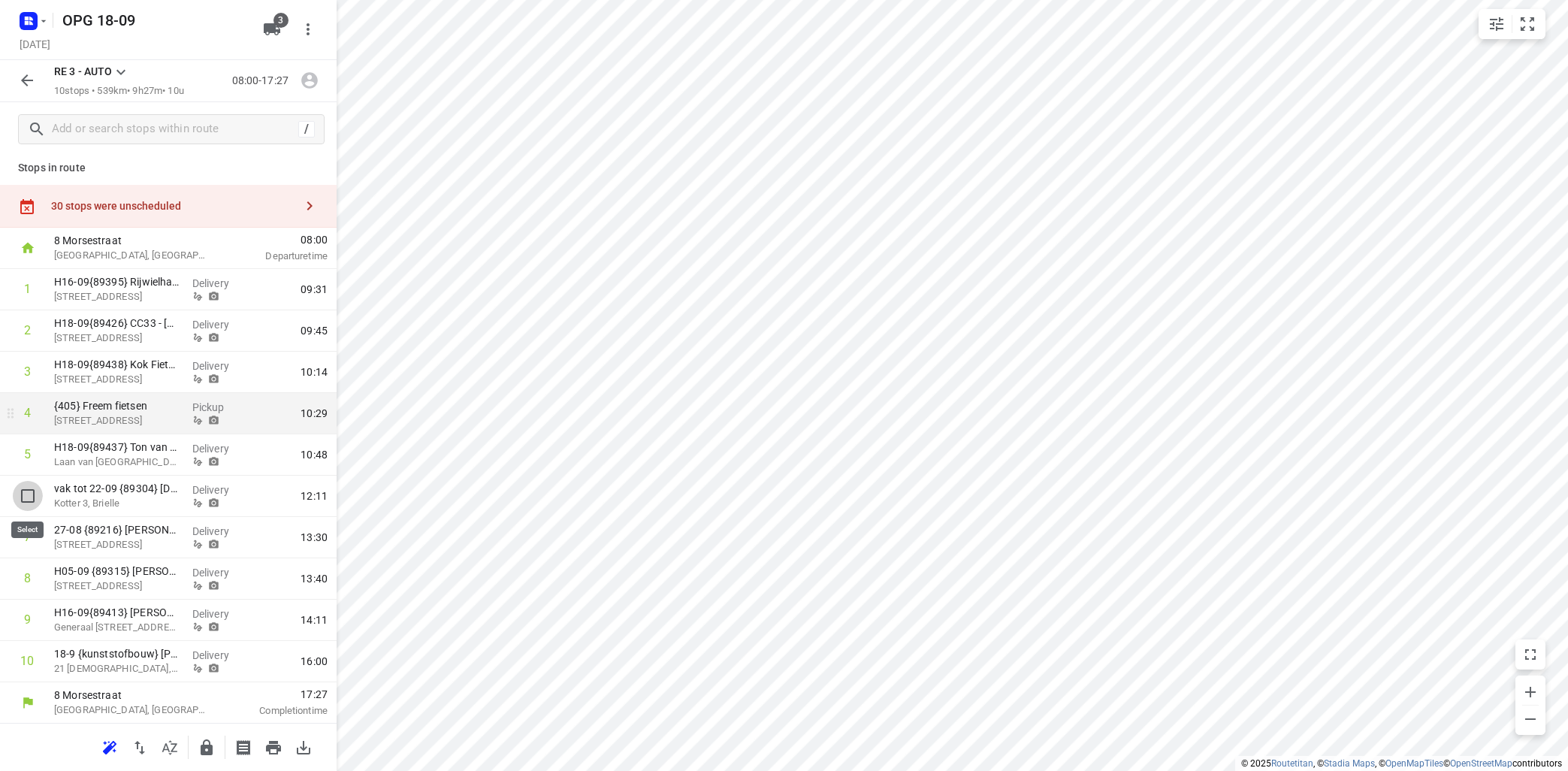
click at [23, 497] on input "checkbox" at bounding box center [27, 495] width 30 height 30
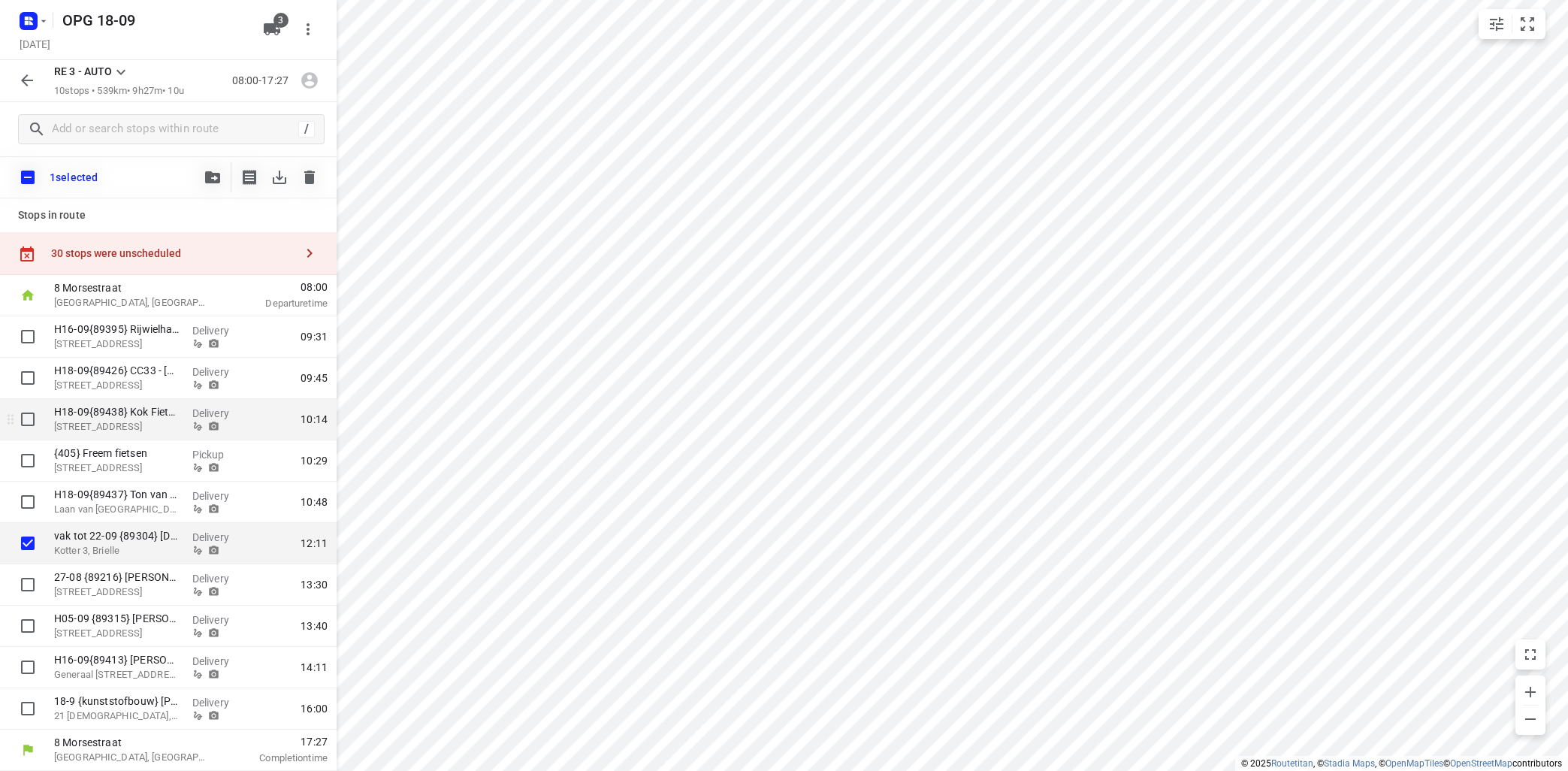
scroll to position [0, 0]
click at [207, 181] on icon "button" at bounding box center [213, 176] width 15 height 12
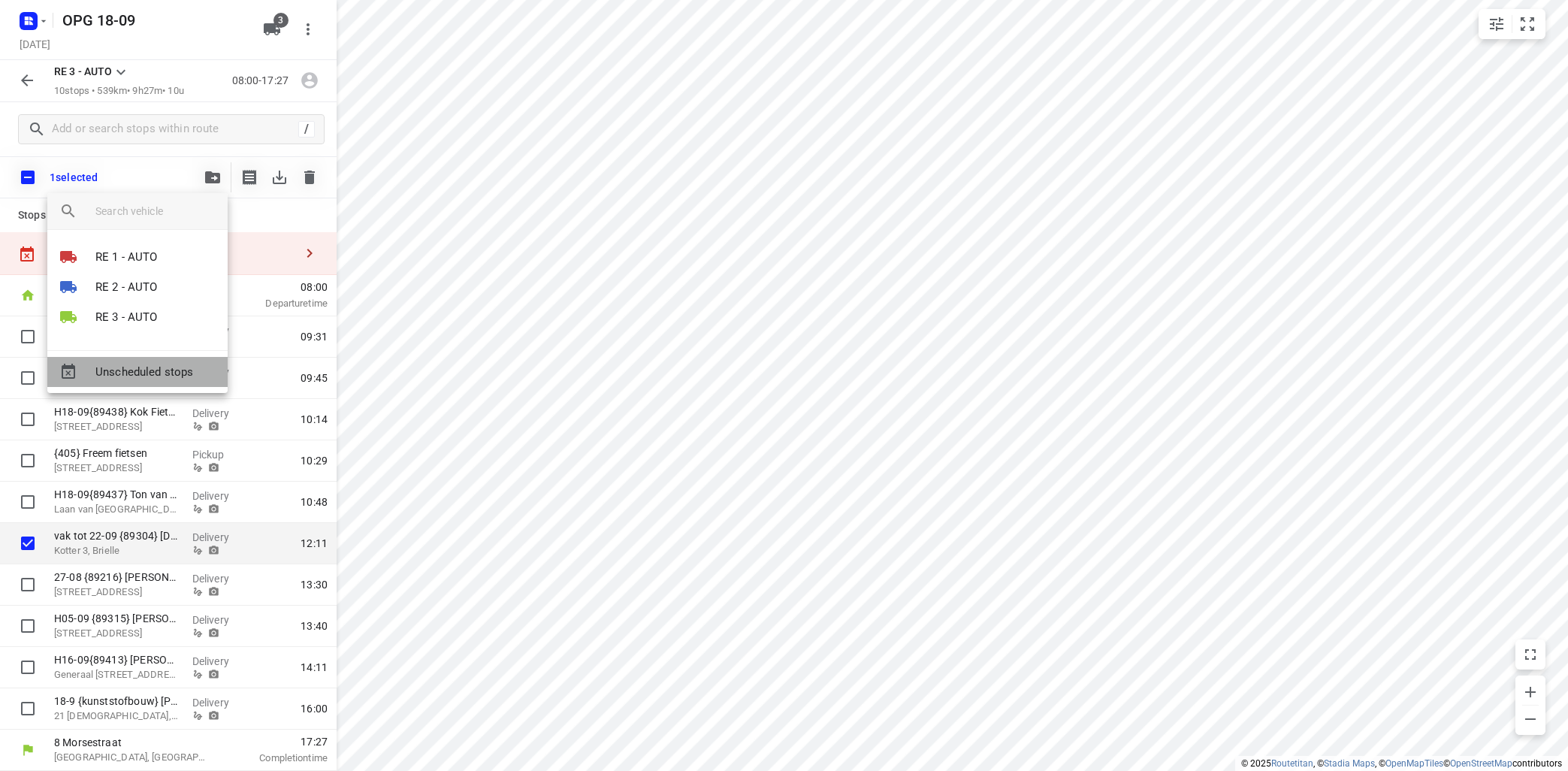
click at [149, 368] on span "Unscheduled stops" at bounding box center [156, 371] width 120 height 17
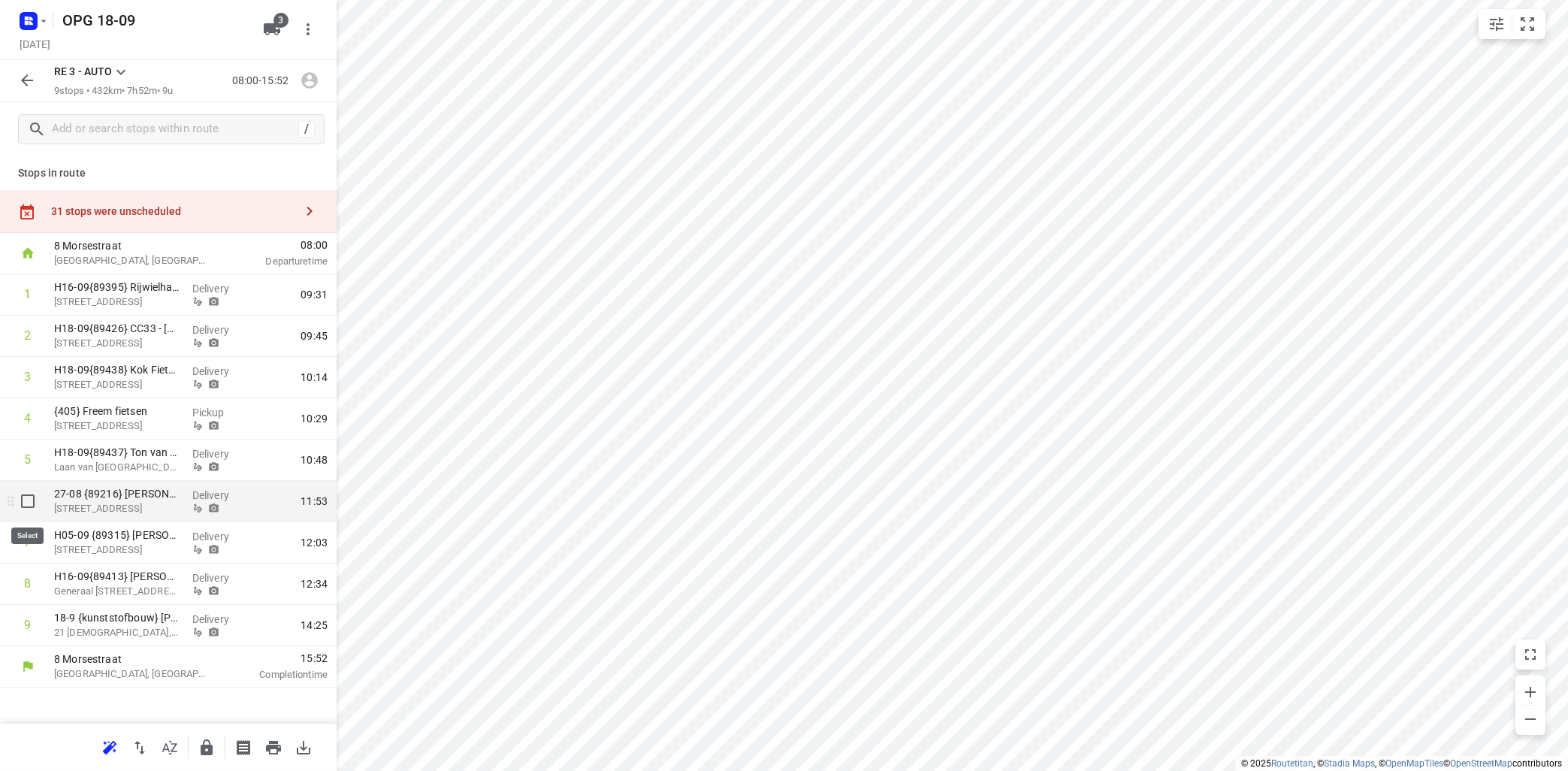
click at [27, 503] on input "checkbox" at bounding box center [27, 501] width 30 height 30
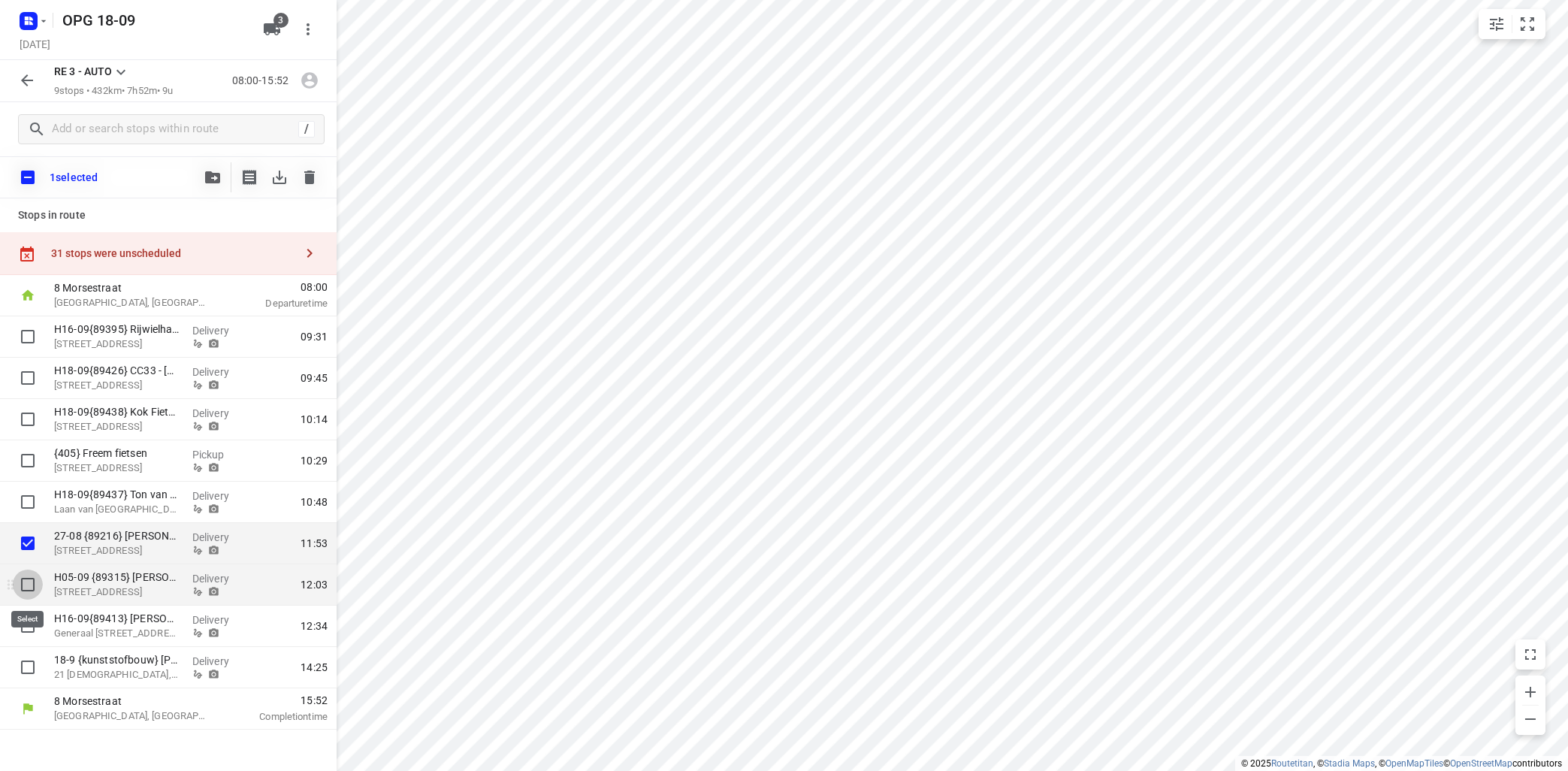
drag, startPoint x: 29, startPoint y: 588, endPoint x: 69, endPoint y: 539, distance: 63.3
click at [29, 587] on input "checkbox" at bounding box center [27, 584] width 30 height 30
click at [213, 179] on icon "button" at bounding box center [213, 176] width 15 height 12
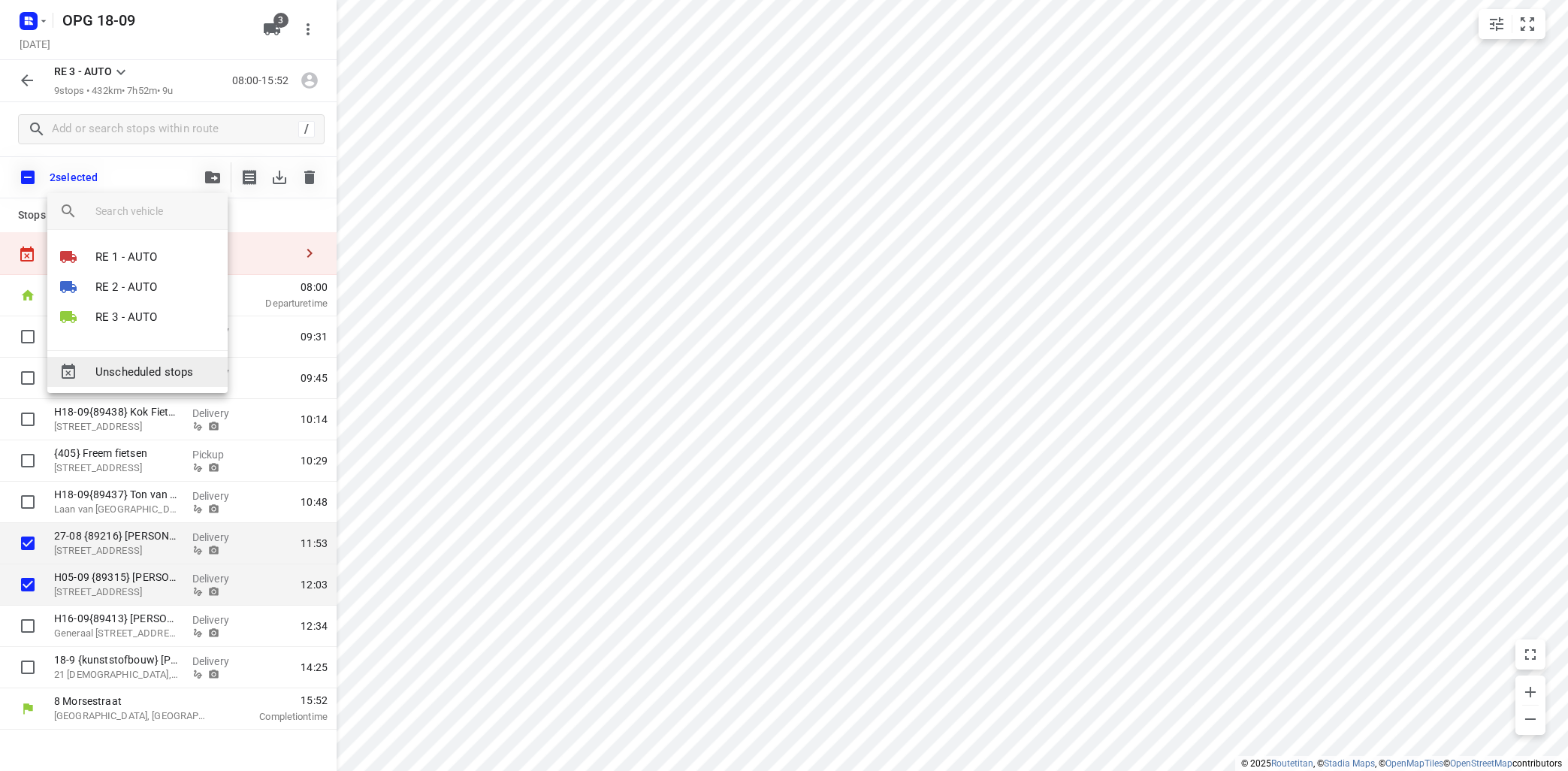
click at [160, 366] on span "Unscheduled stops" at bounding box center [156, 371] width 120 height 17
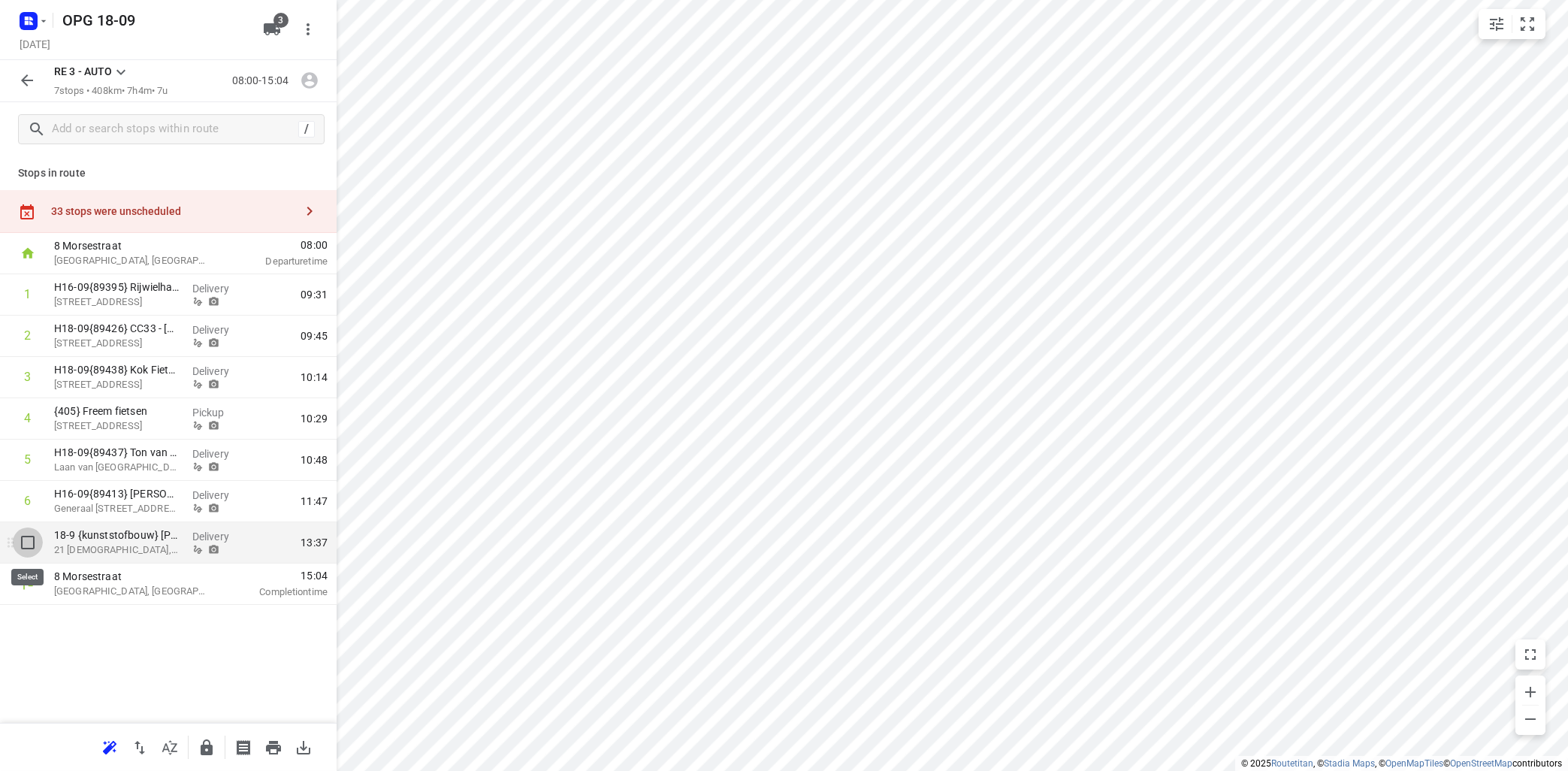
click at [33, 534] on input "checkbox" at bounding box center [27, 541] width 30 height 30
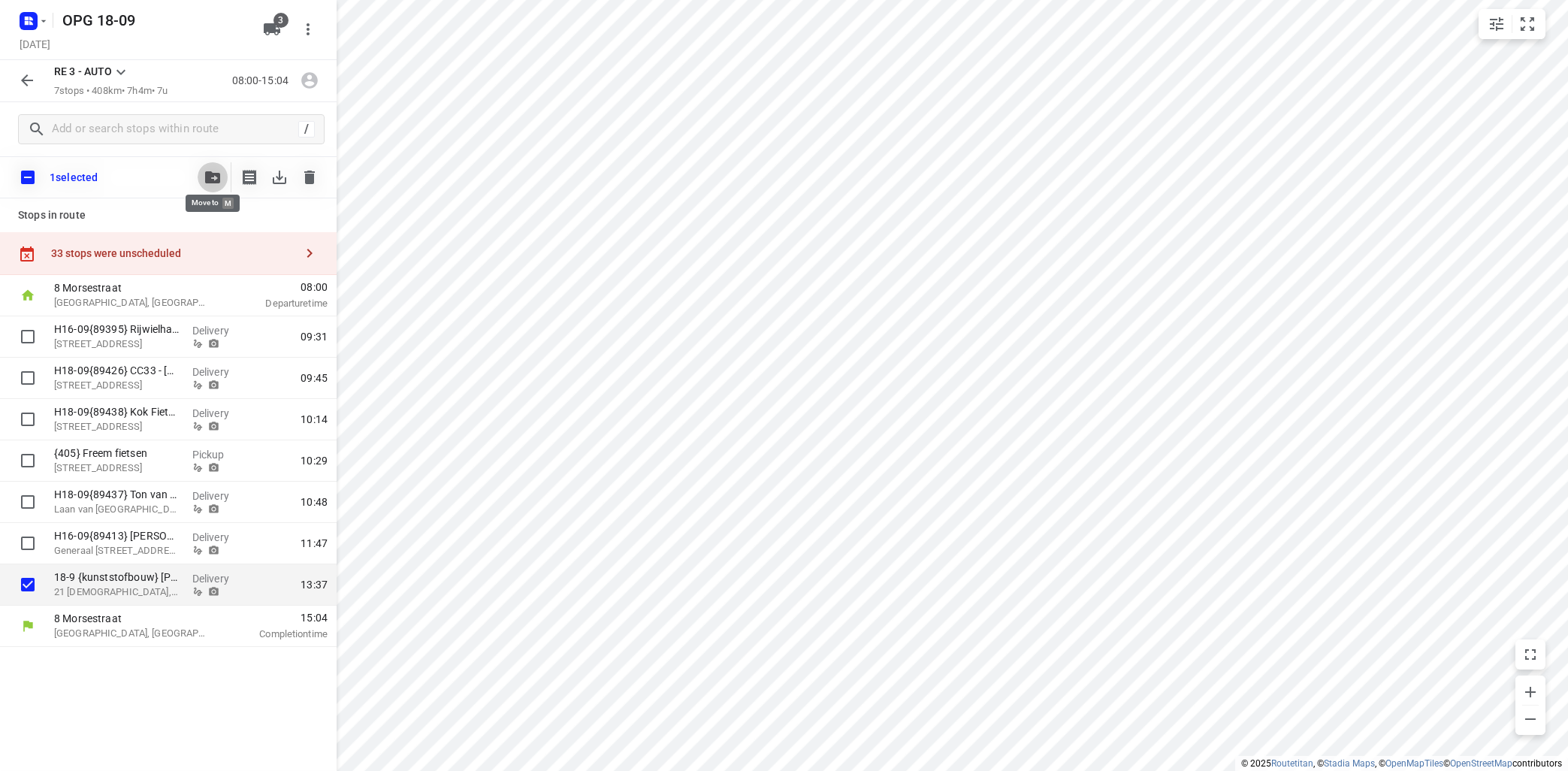
drag, startPoint x: 206, startPoint y: 176, endPoint x: 211, endPoint y: 168, distance: 9.4
click at [211, 168] on button "button" at bounding box center [213, 176] width 30 height 30
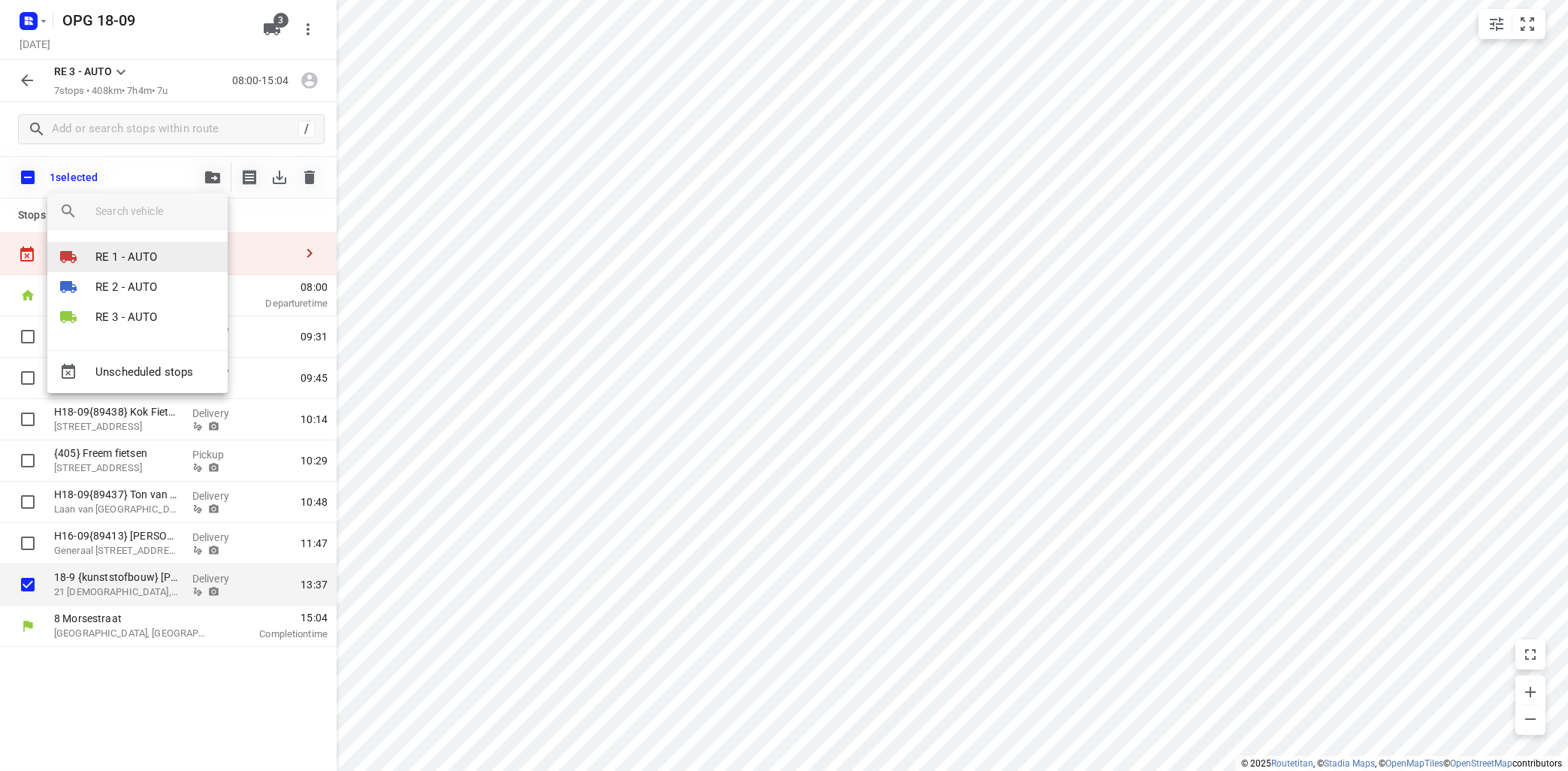
click at [146, 259] on p "RE 1 - AUTO" at bounding box center [127, 257] width 62 height 17
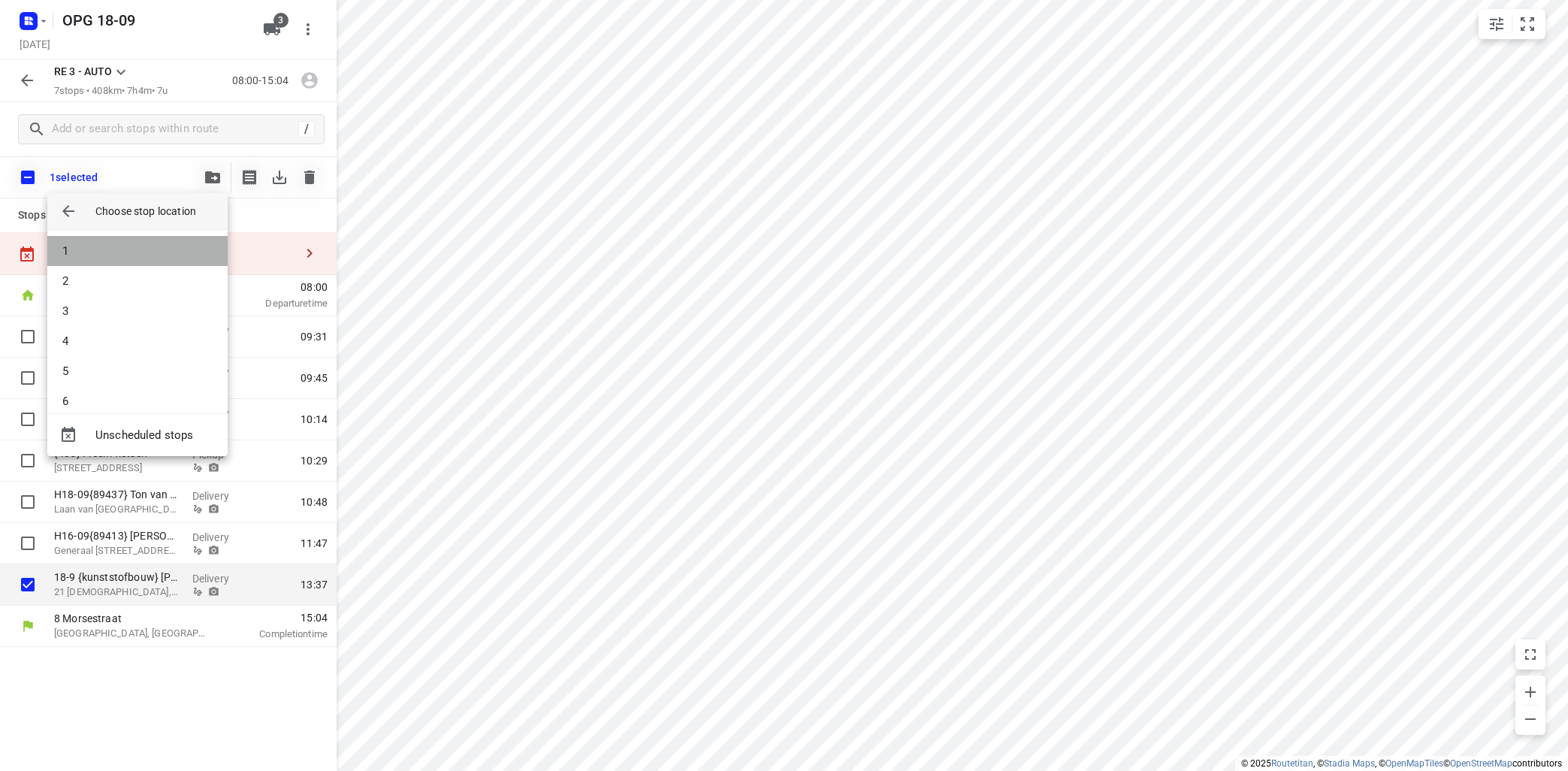
click at [146, 253] on li "1" at bounding box center [137, 250] width 180 height 30
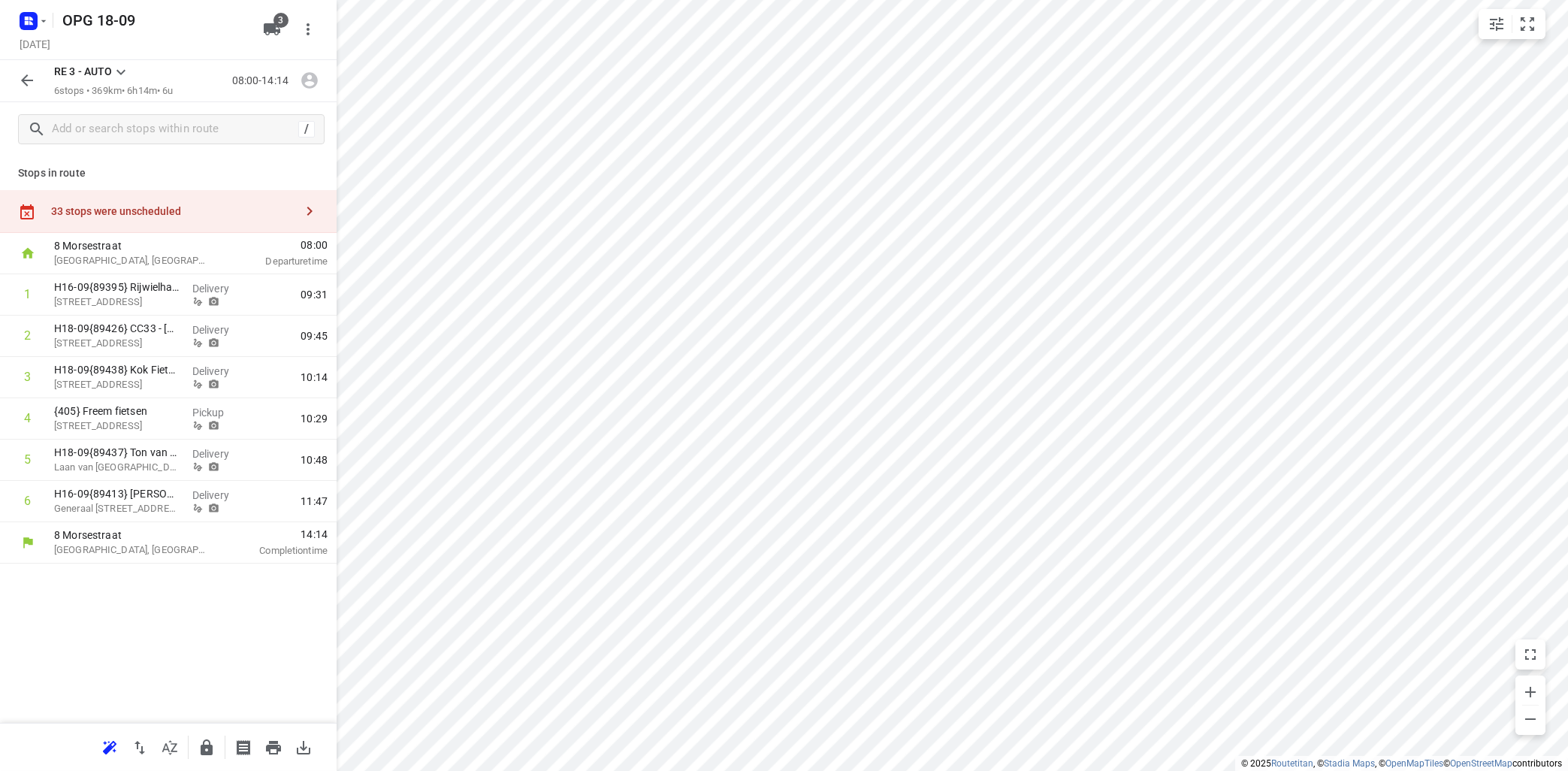
click at [116, 67] on icon at bounding box center [121, 72] width 18 height 18
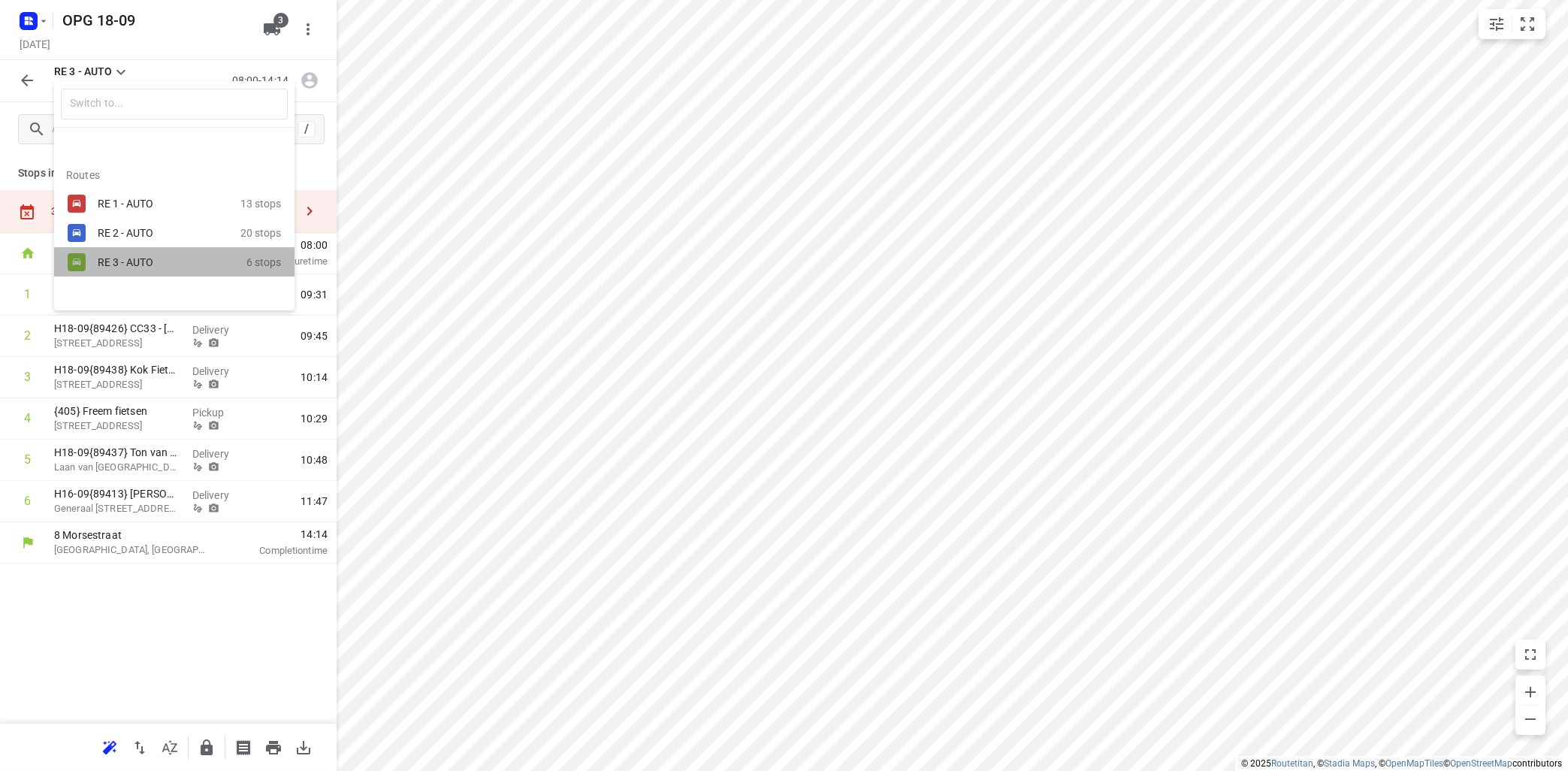
click at [128, 267] on div "RE 3 - AUTO" at bounding box center [161, 261] width 128 height 12
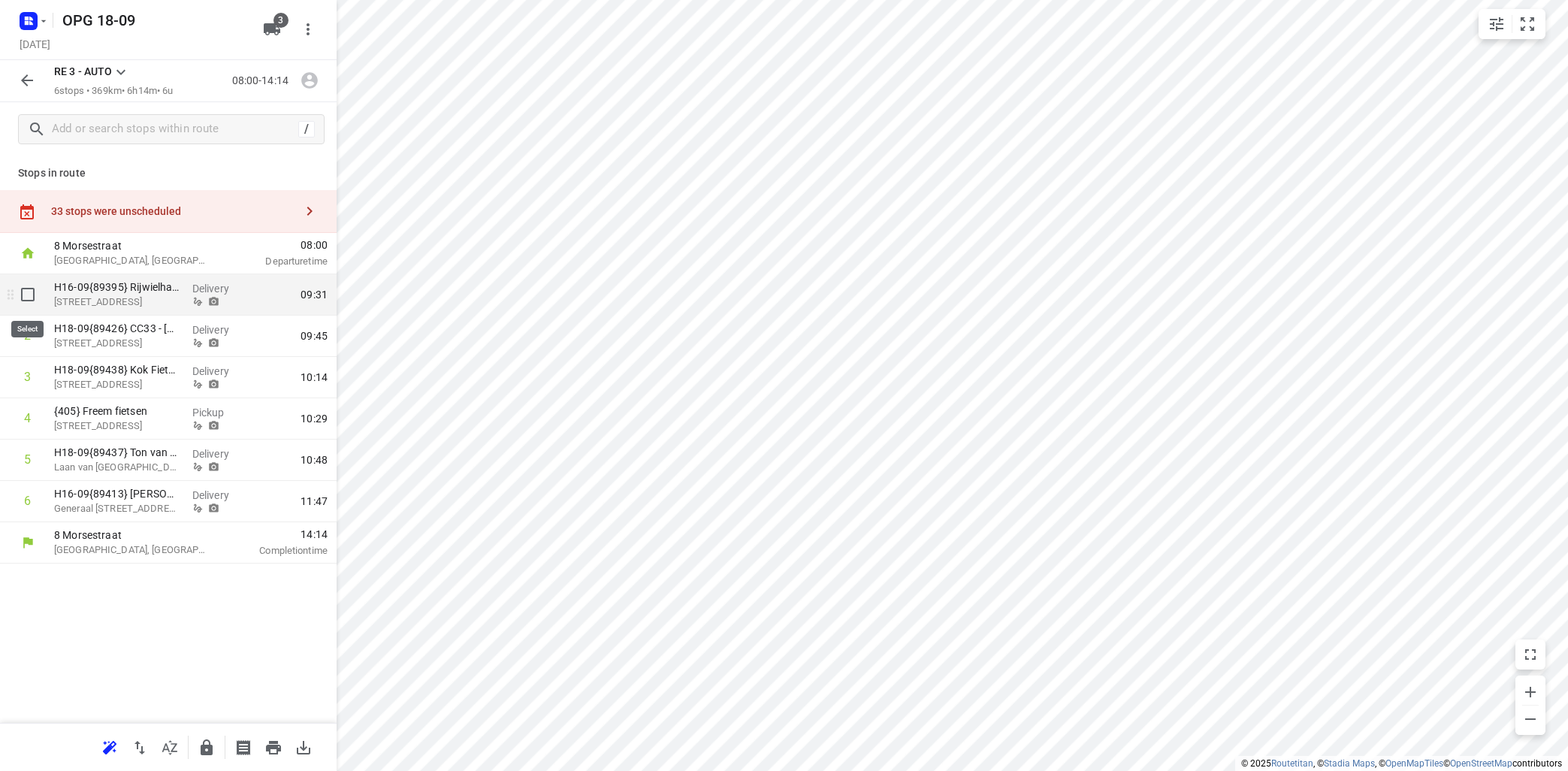
drag, startPoint x: 24, startPoint y: 293, endPoint x: 36, endPoint y: 302, distance: 15.0
click at [26, 294] on input "checkbox" at bounding box center [27, 294] width 30 height 30
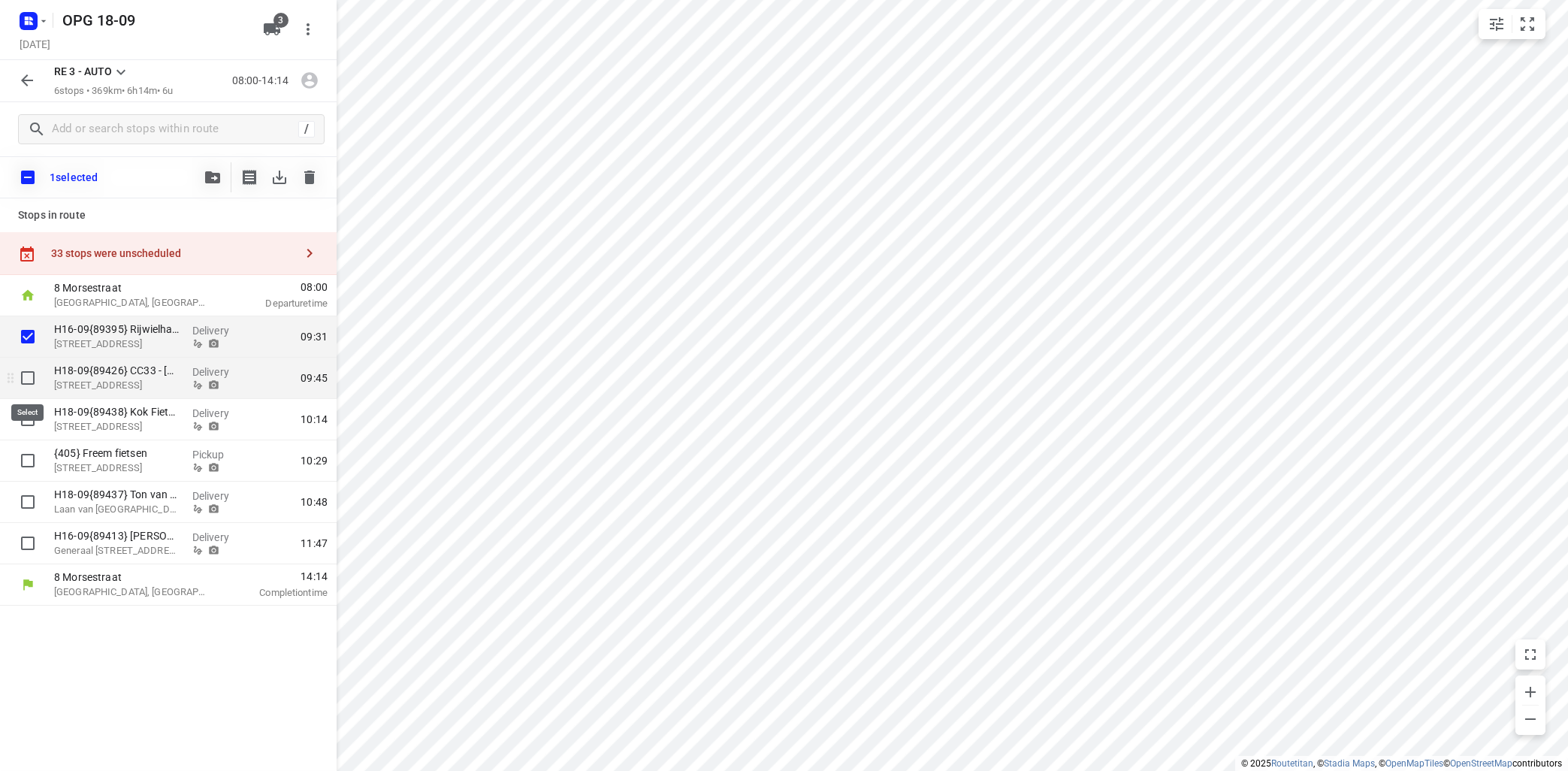
click at [28, 375] on input "checkbox" at bounding box center [27, 377] width 30 height 30
click at [26, 415] on input "checkbox" at bounding box center [27, 418] width 30 height 30
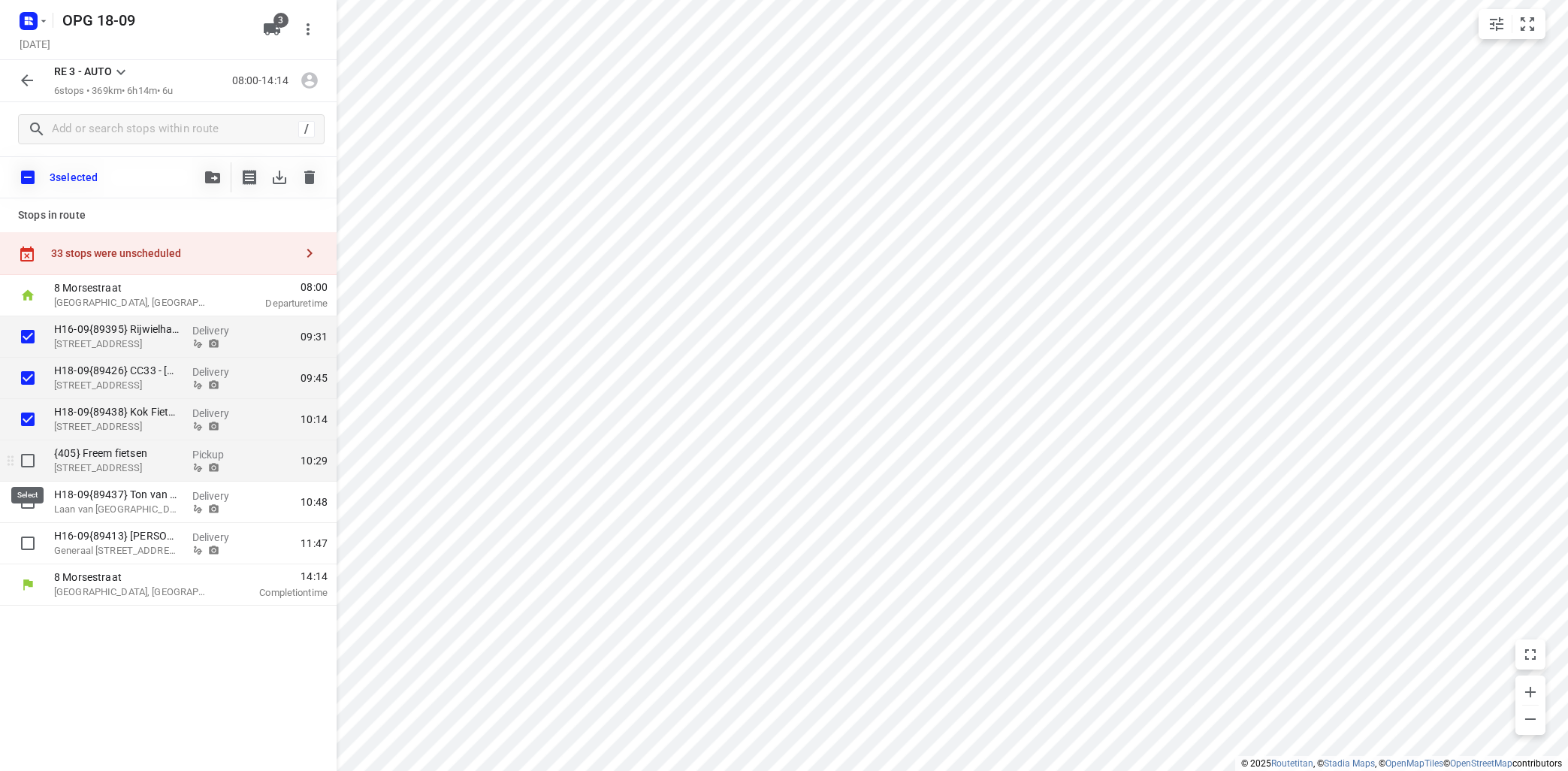
click at [33, 465] on input "checkbox" at bounding box center [27, 460] width 30 height 30
click at [25, 501] on input "checkbox" at bounding box center [27, 501] width 30 height 30
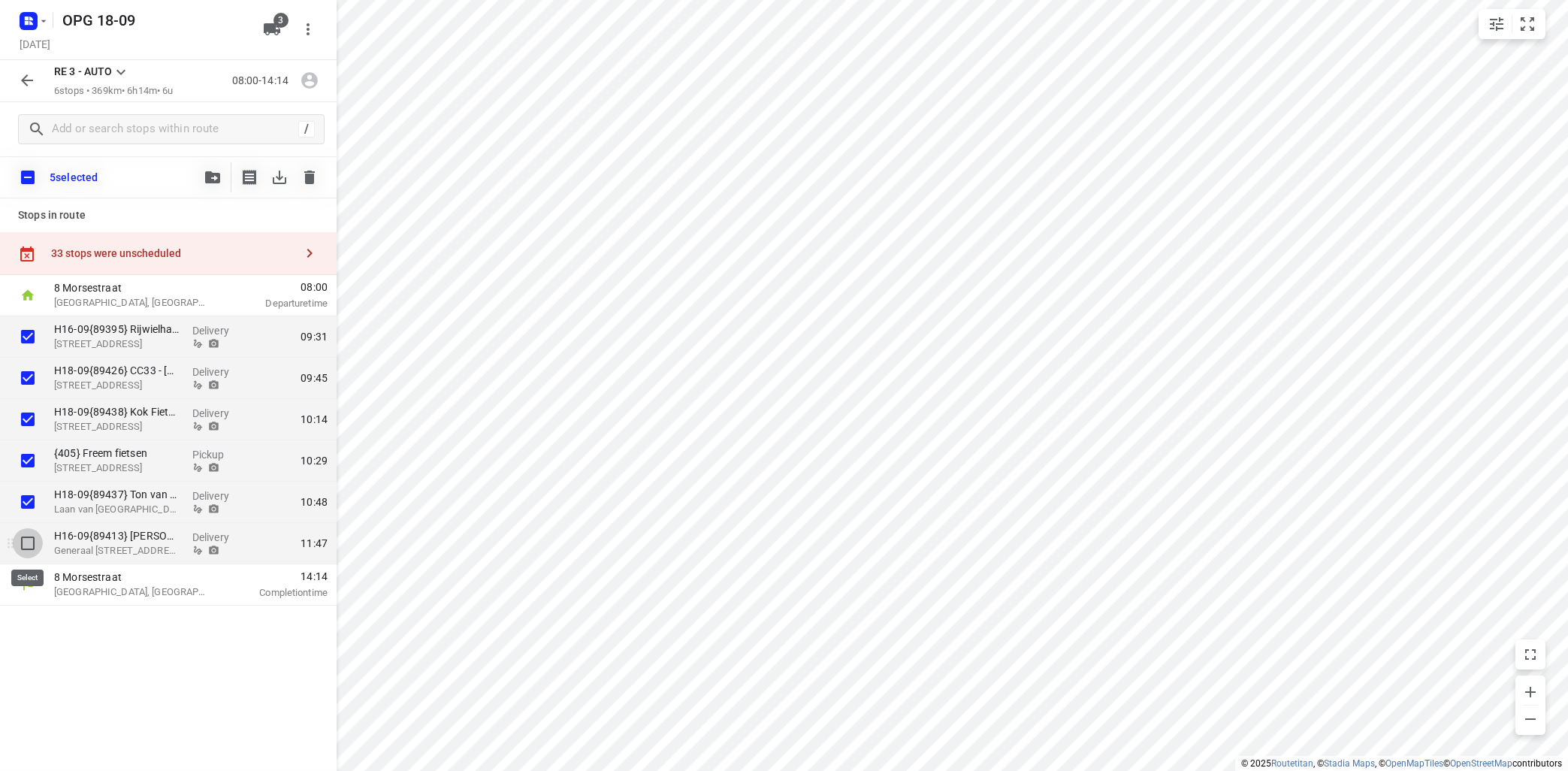
click at [29, 544] on input "checkbox" at bounding box center [27, 542] width 30 height 30
click at [211, 180] on icon "button" at bounding box center [213, 176] width 15 height 12
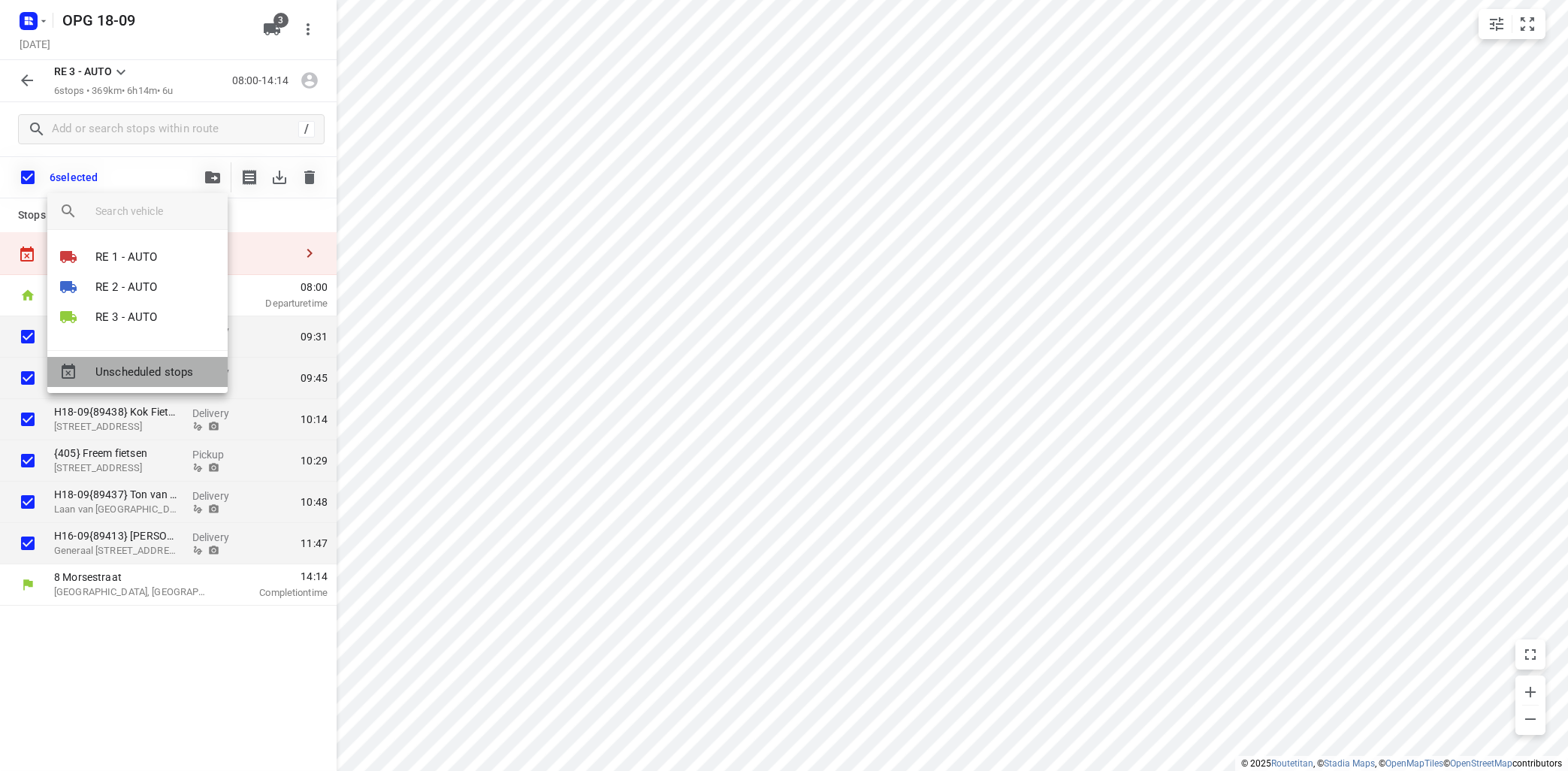
click at [156, 368] on span "Unscheduled stops" at bounding box center [156, 371] width 120 height 17
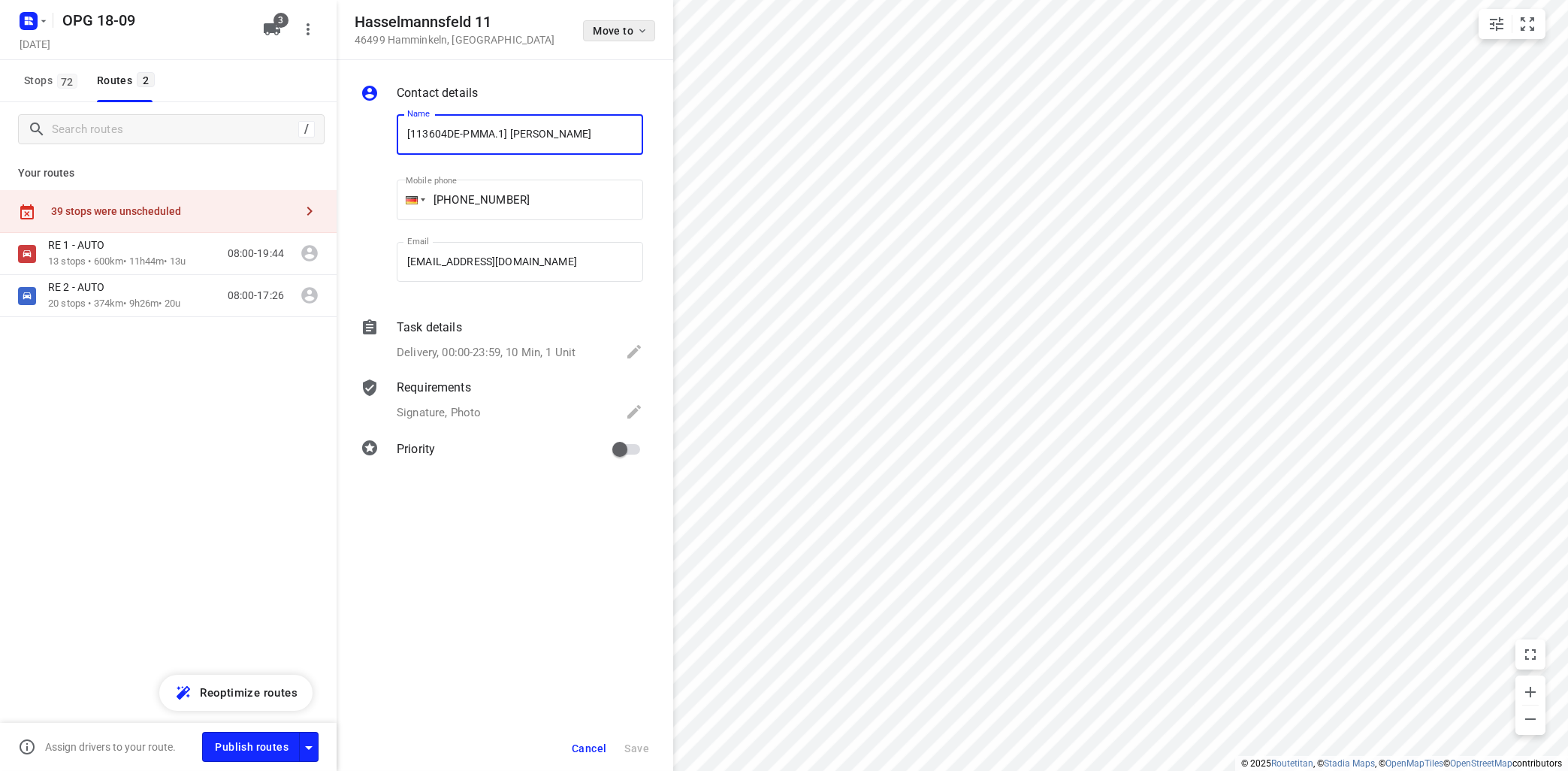
click at [647, 33] on icon "button" at bounding box center [642, 30] width 12 height 12
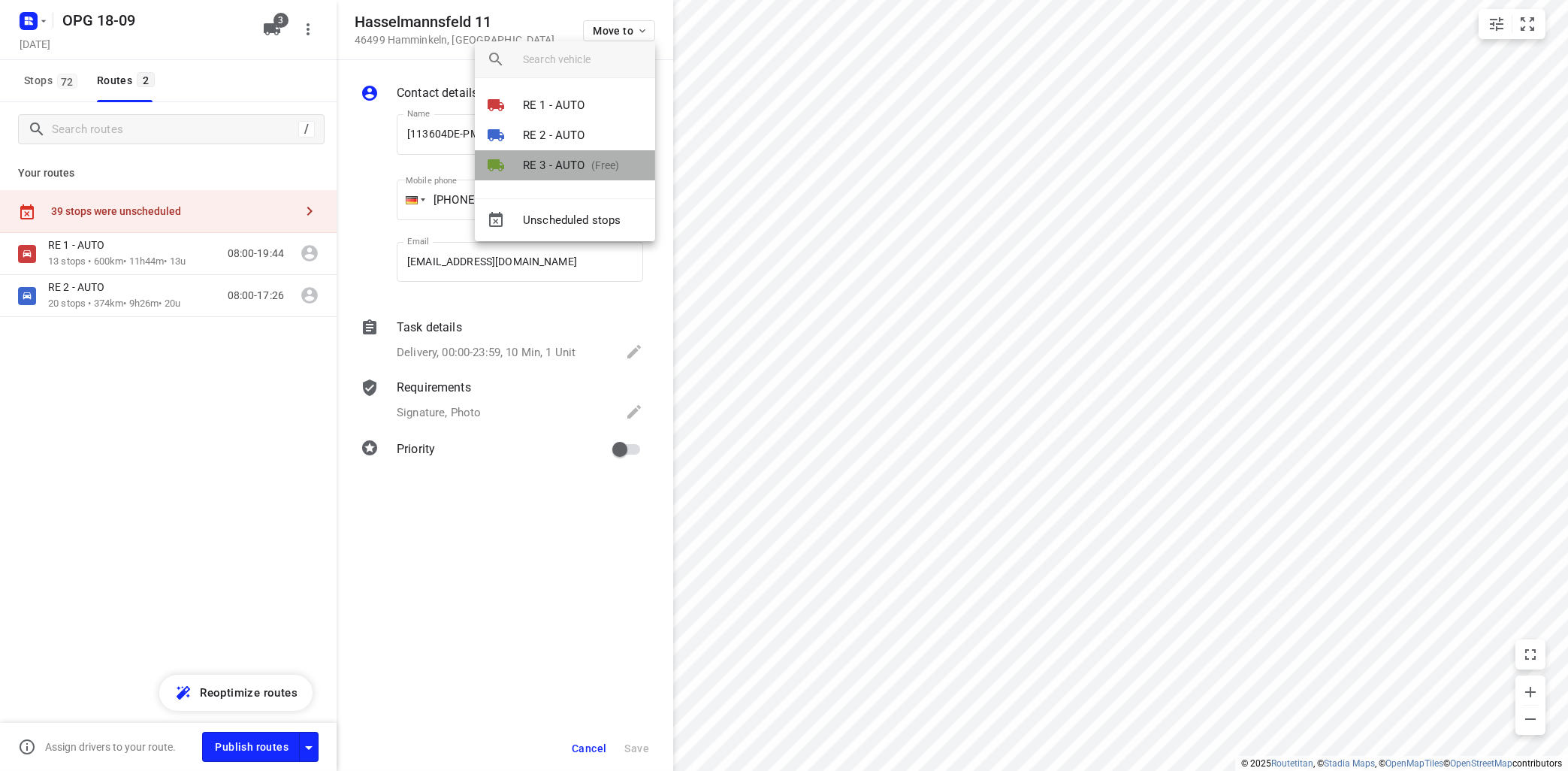
click at [571, 168] on p "RE 3 - AUTO" at bounding box center [553, 165] width 62 height 17
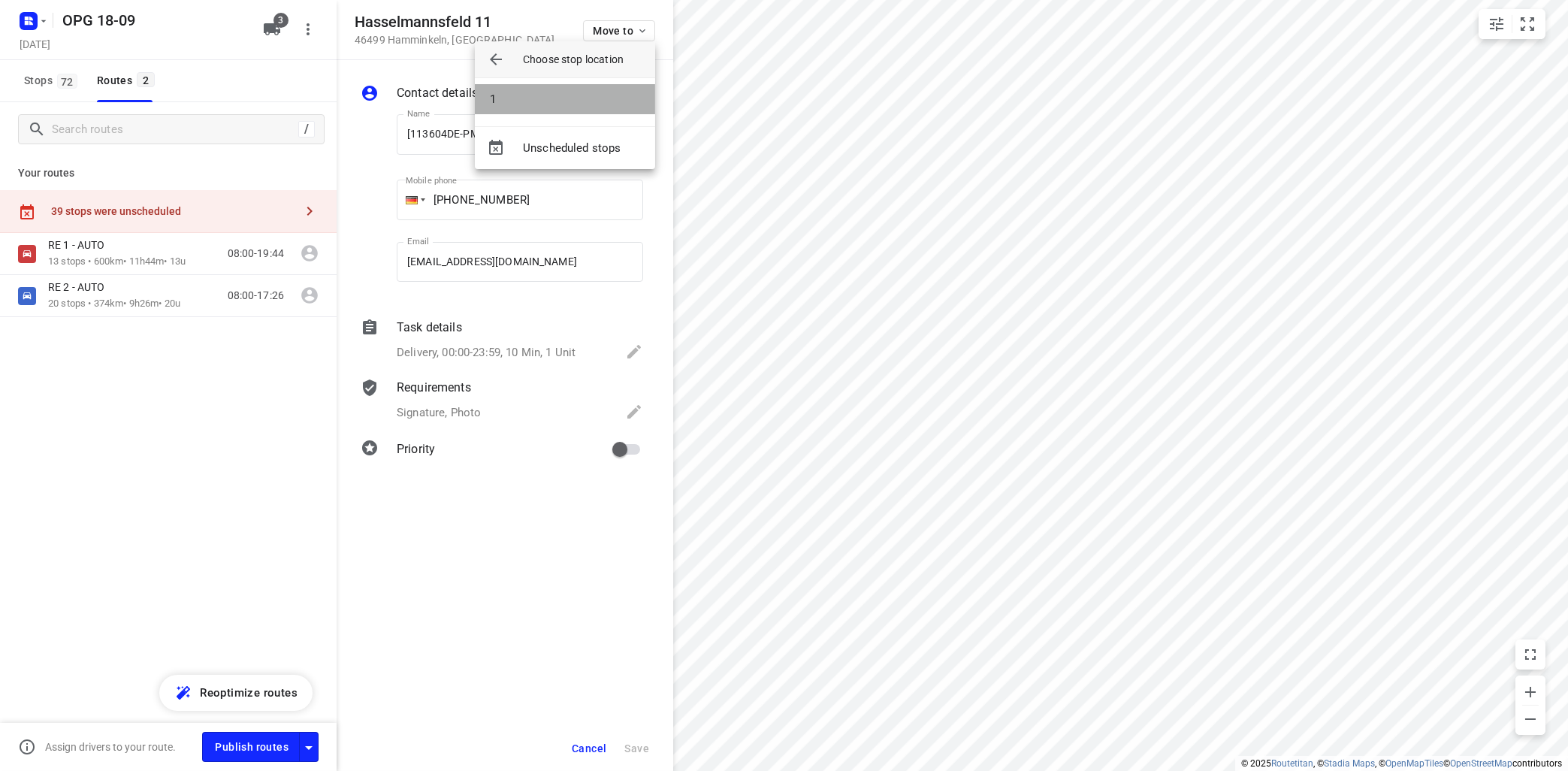
click at [577, 103] on li "1" at bounding box center [564, 99] width 180 height 30
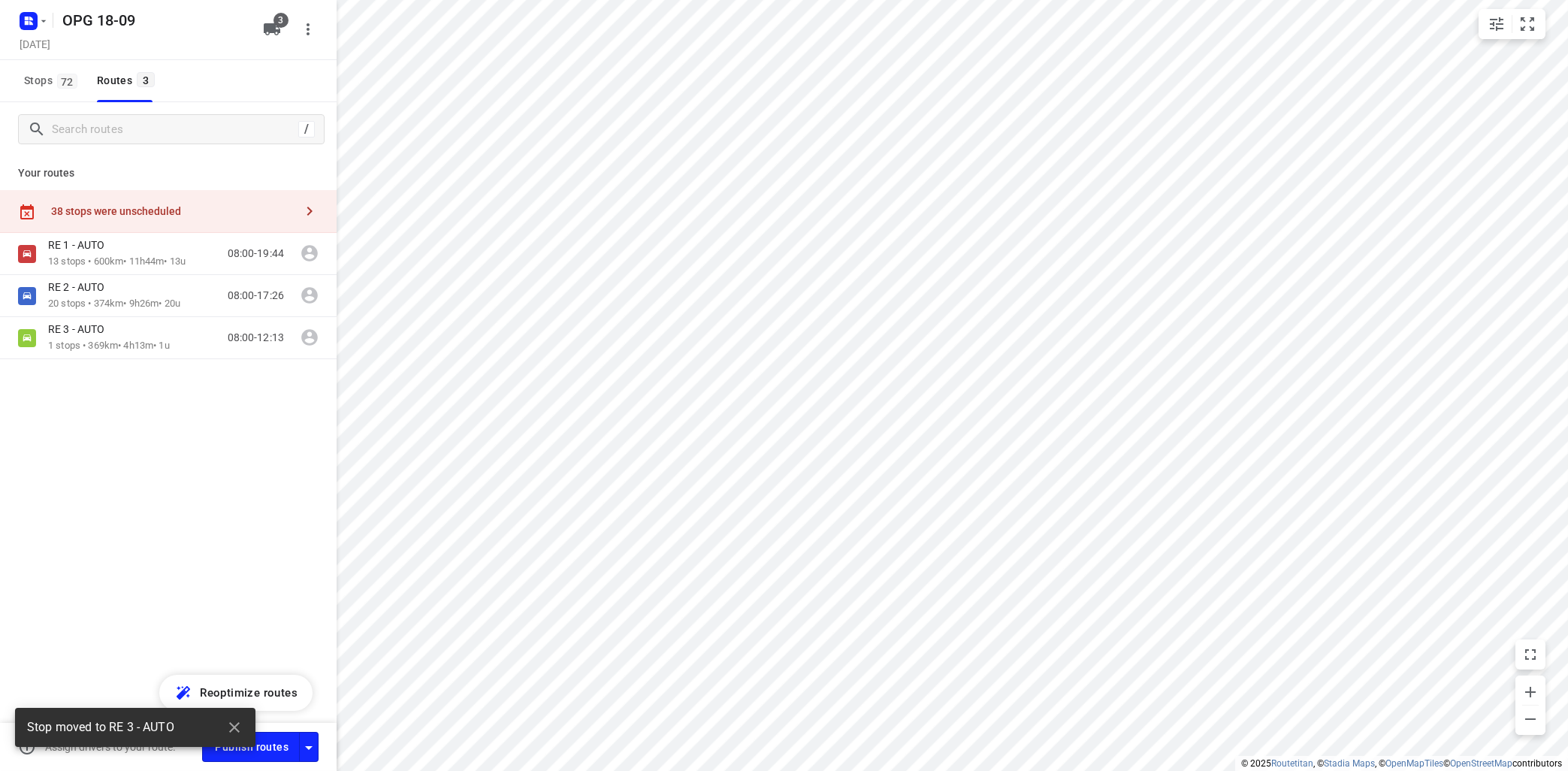
click at [305, 214] on icon "button" at bounding box center [309, 212] width 18 height 18
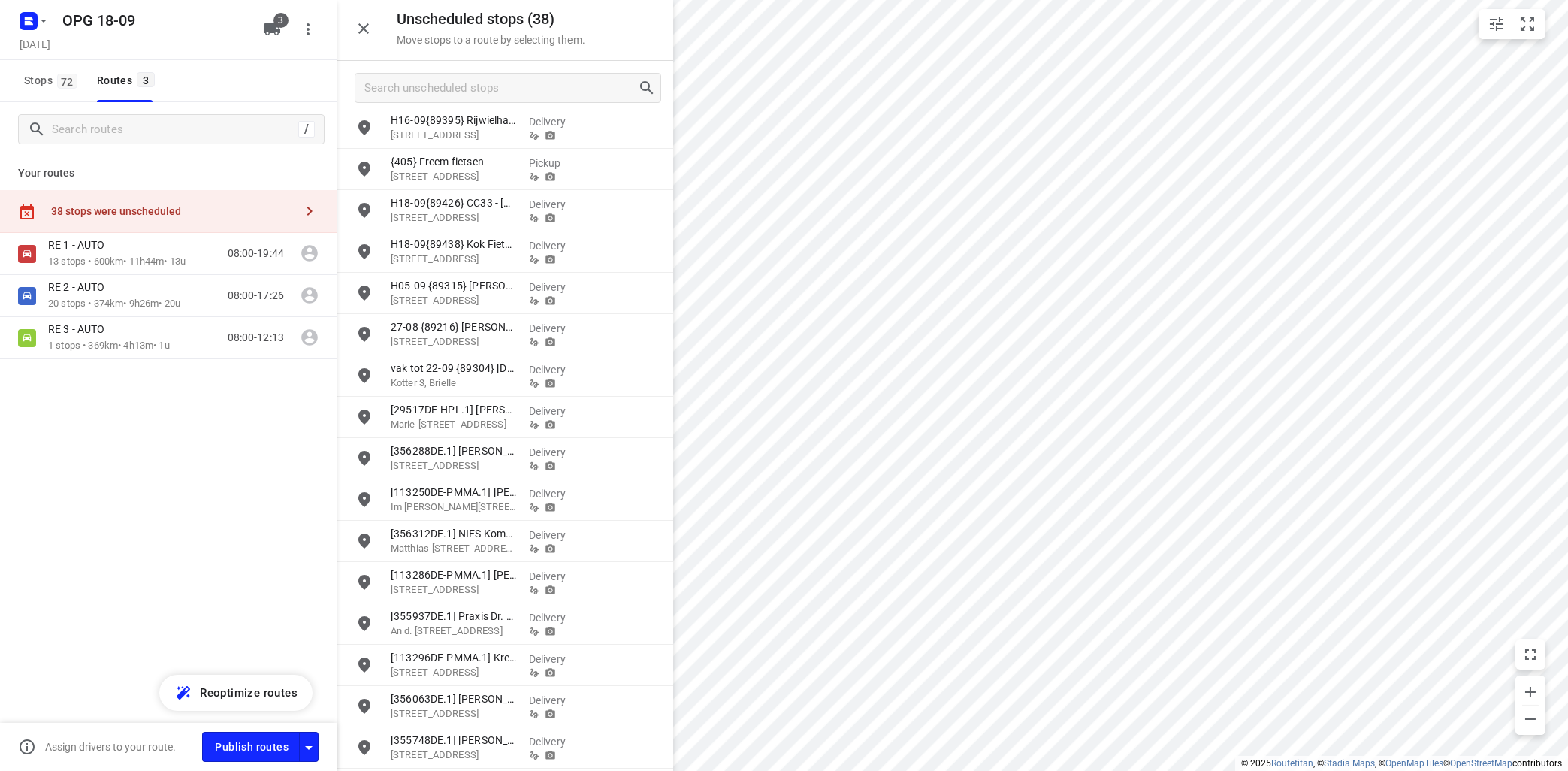
scroll to position [181, 0]
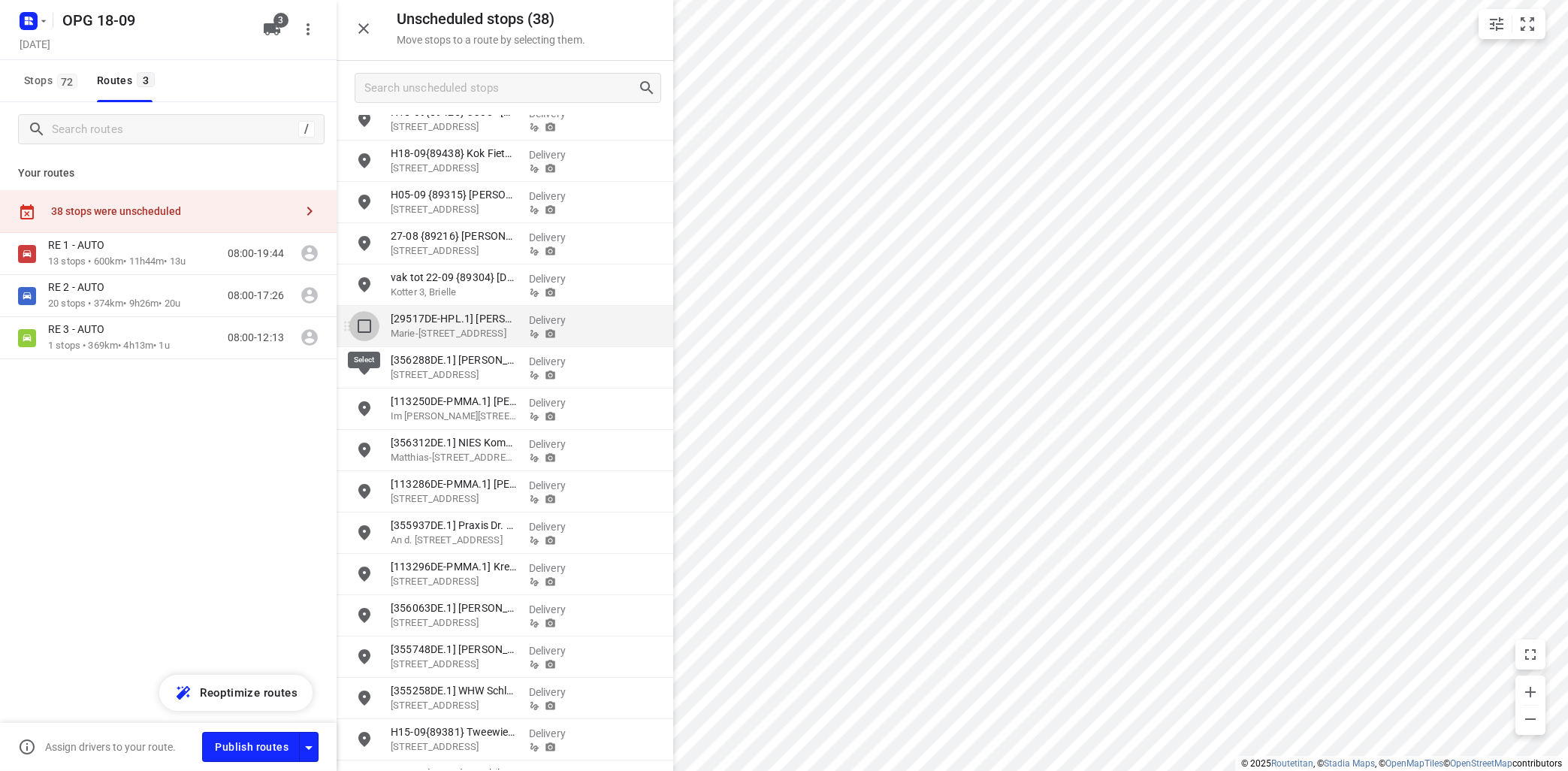
click at [358, 323] on input "grid" at bounding box center [364, 325] width 30 height 30
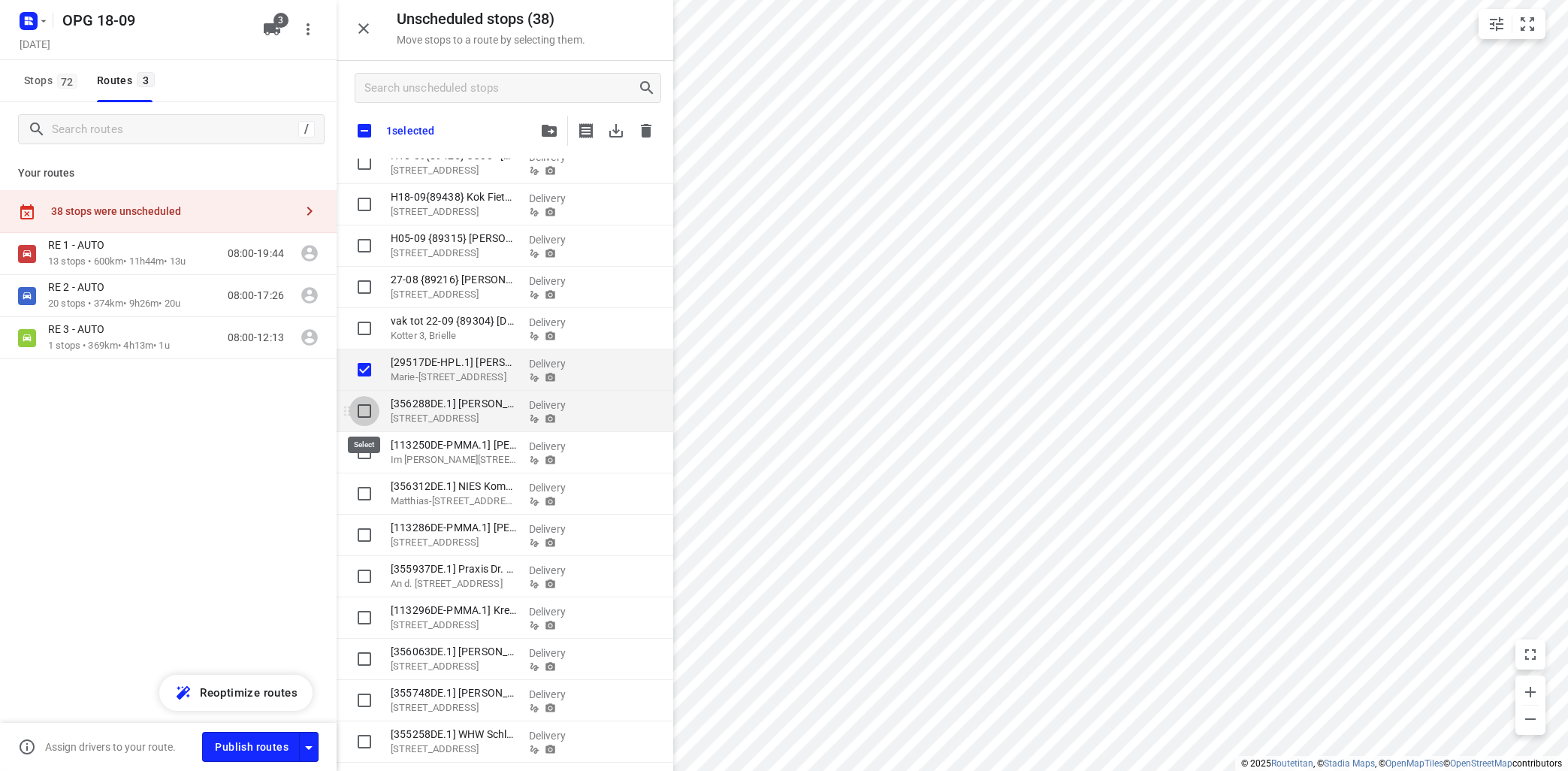
click at [358, 410] on input "grid" at bounding box center [364, 410] width 30 height 30
click at [358, 457] on input "grid" at bounding box center [364, 452] width 30 height 30
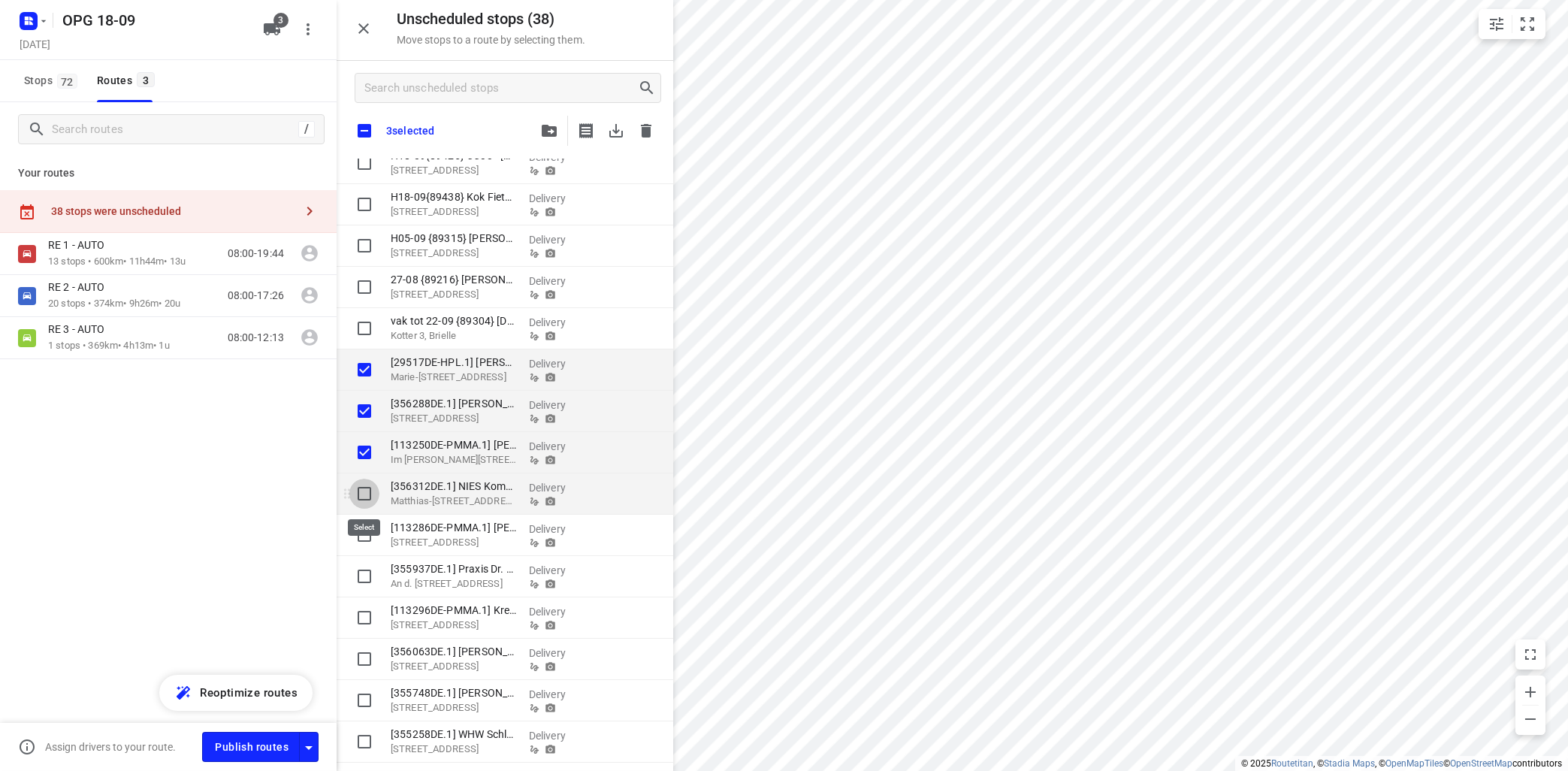
click at [366, 495] on input "grid" at bounding box center [364, 493] width 30 height 30
click at [366, 532] on input "grid" at bounding box center [364, 534] width 30 height 30
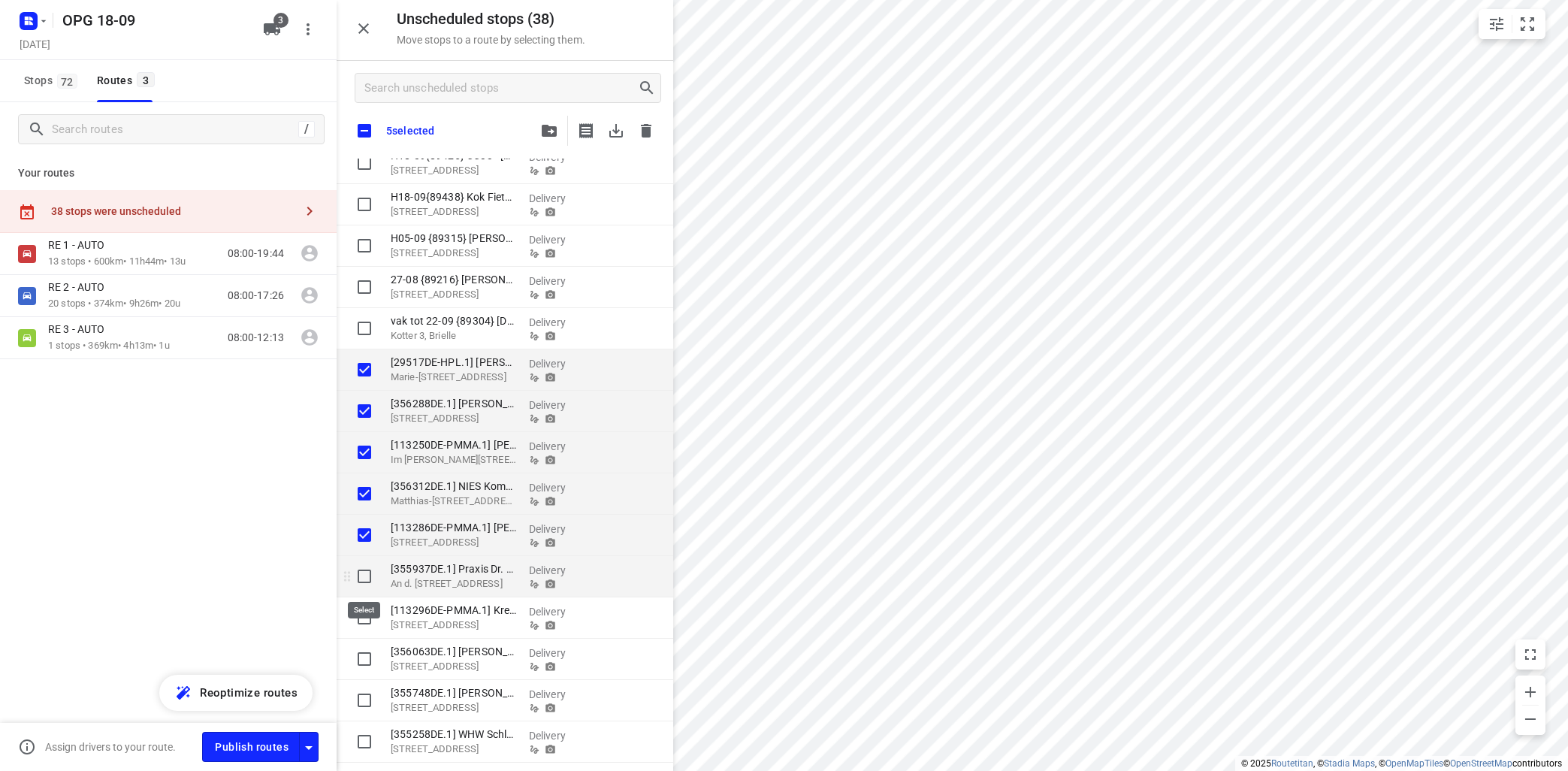
click at [361, 578] on input "grid" at bounding box center [364, 576] width 30 height 30
click at [365, 613] on input "grid" at bounding box center [364, 616] width 30 height 30
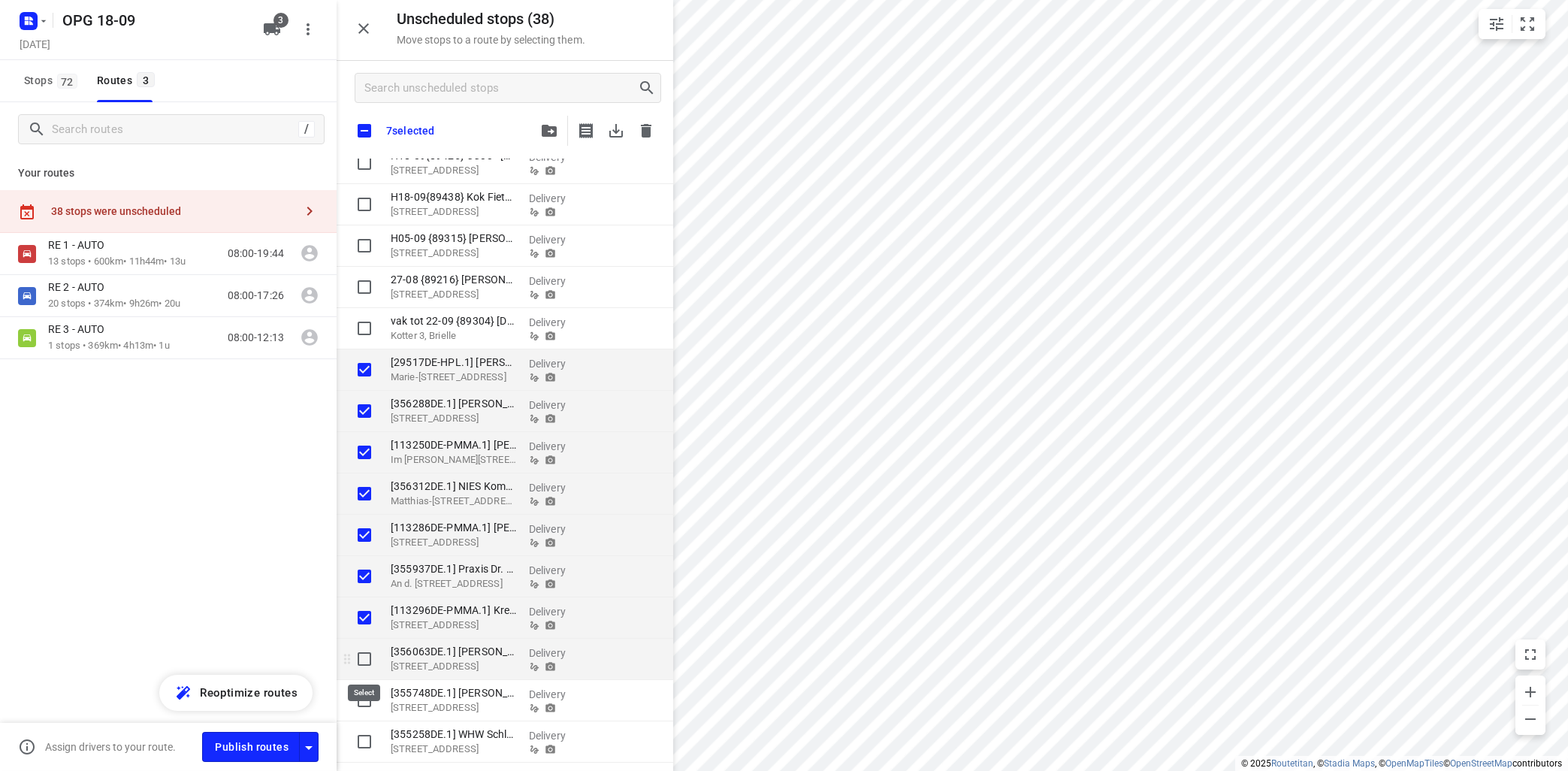
click at [365, 659] on input "grid" at bounding box center [364, 658] width 30 height 30
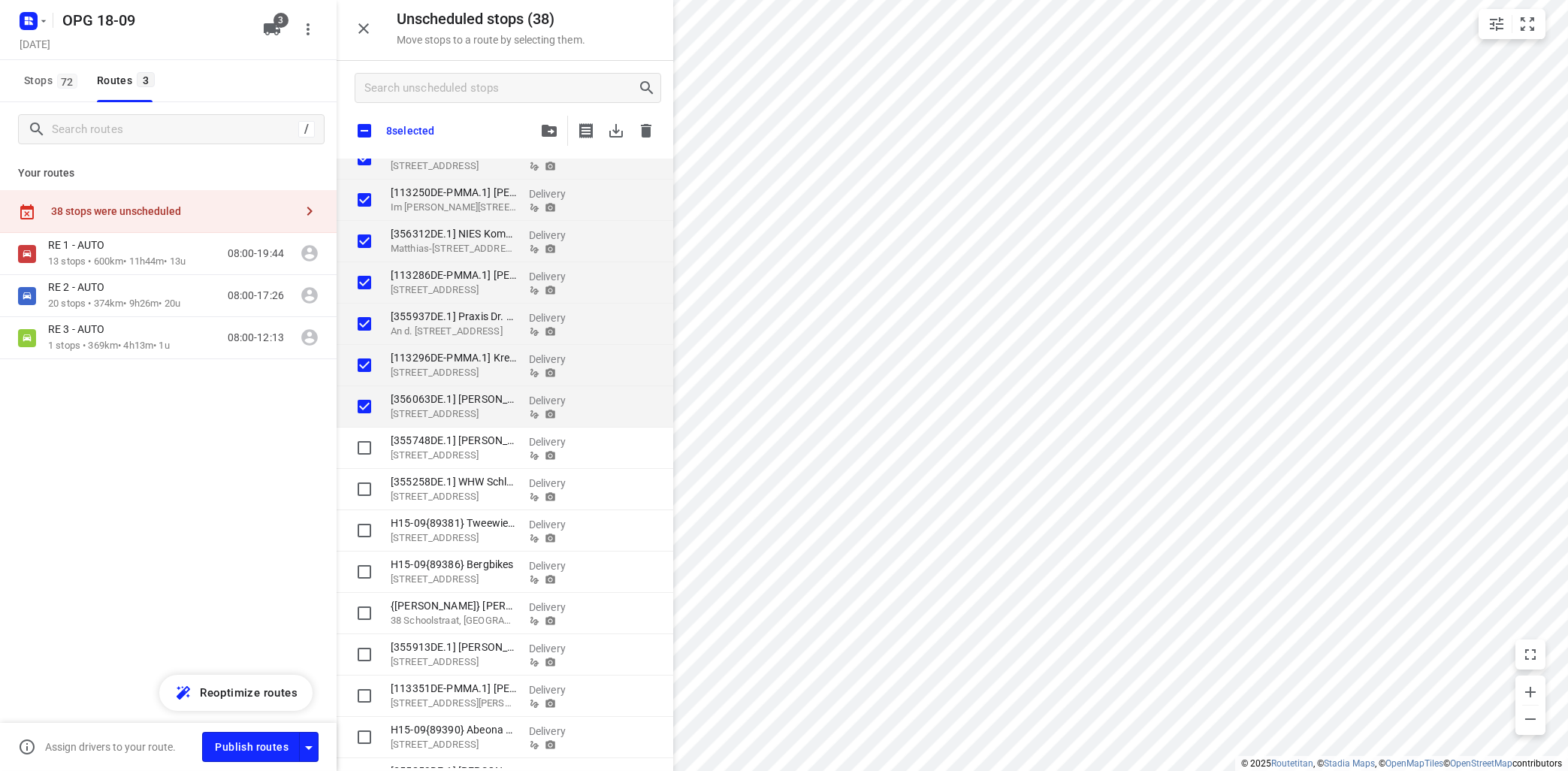
scroll to position [453, 0]
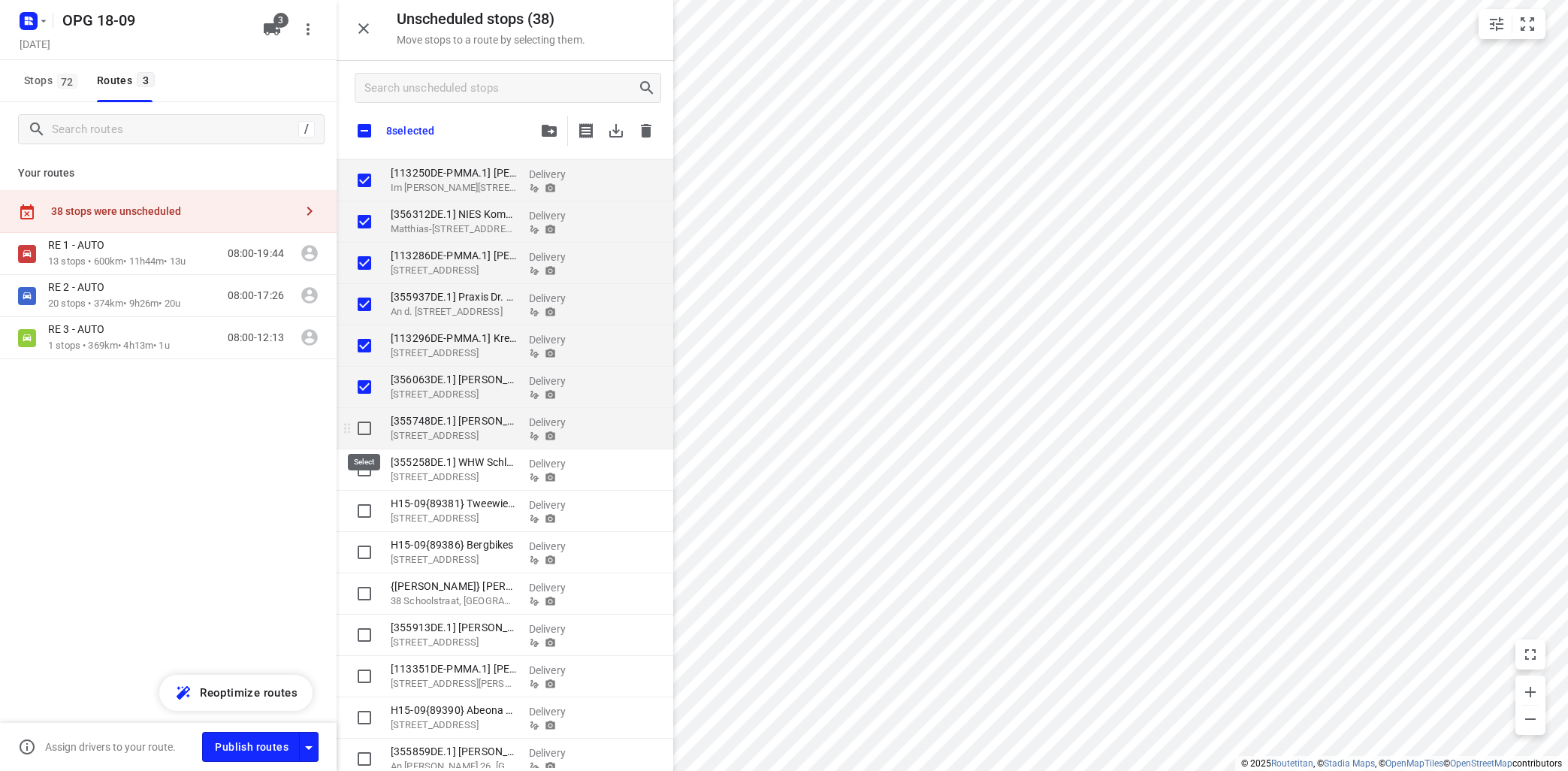
click at [366, 429] on input "grid" at bounding box center [364, 428] width 30 height 30
click at [364, 468] on input "grid" at bounding box center [364, 469] width 30 height 30
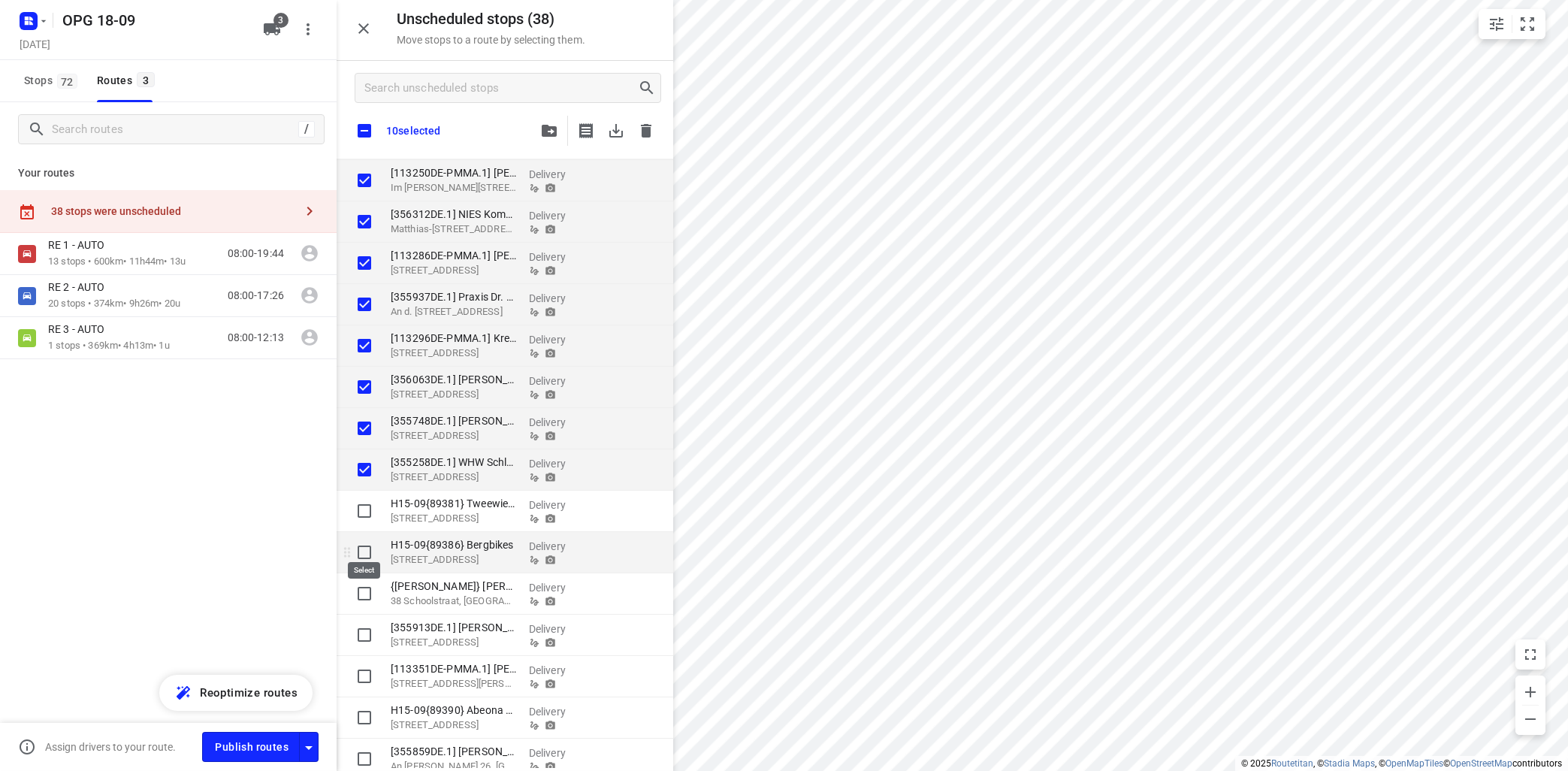
scroll to position [543, 0]
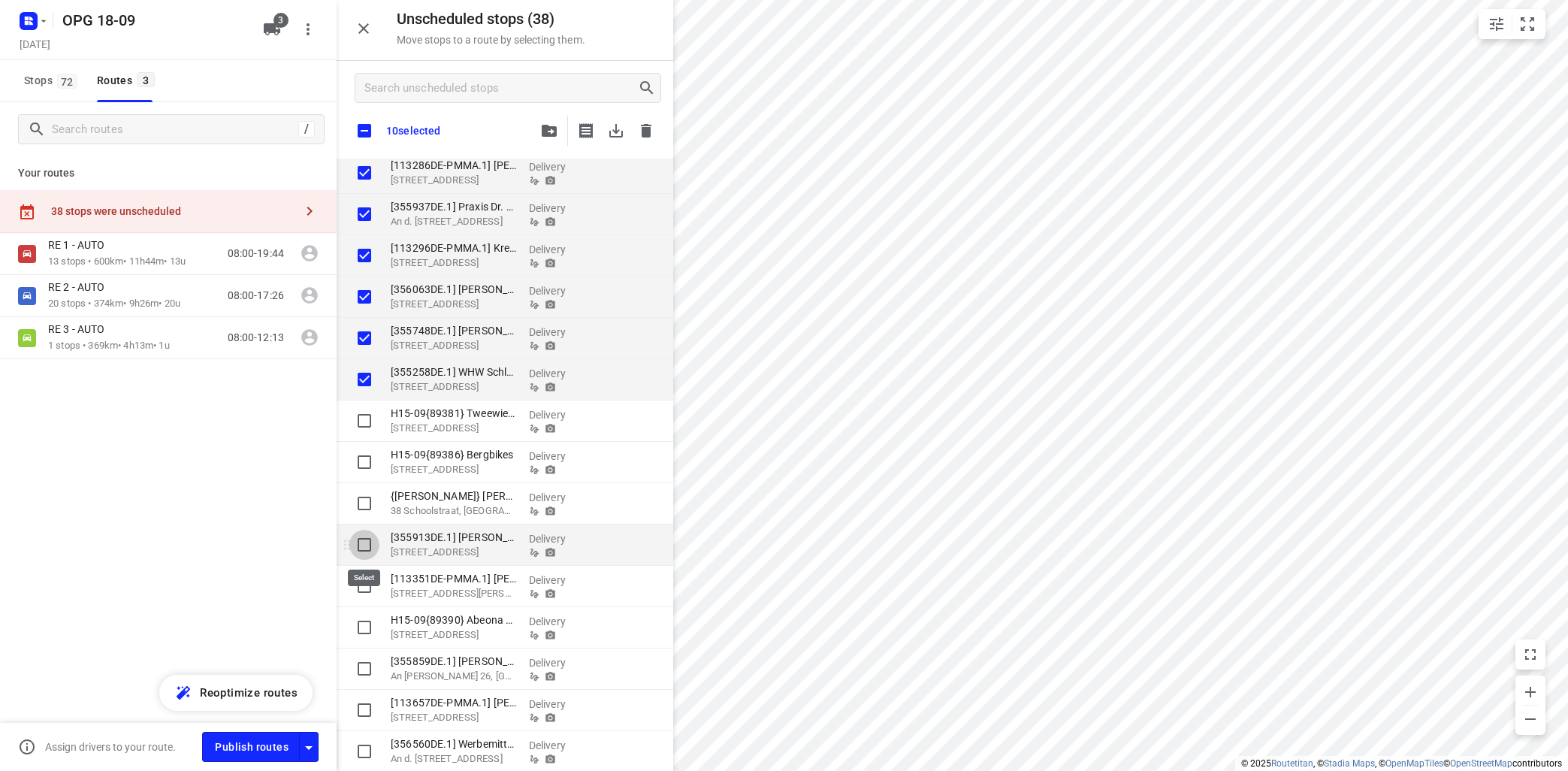
click at [365, 544] on input "grid" at bounding box center [364, 544] width 30 height 30
click at [363, 584] on input "grid" at bounding box center [364, 586] width 30 height 30
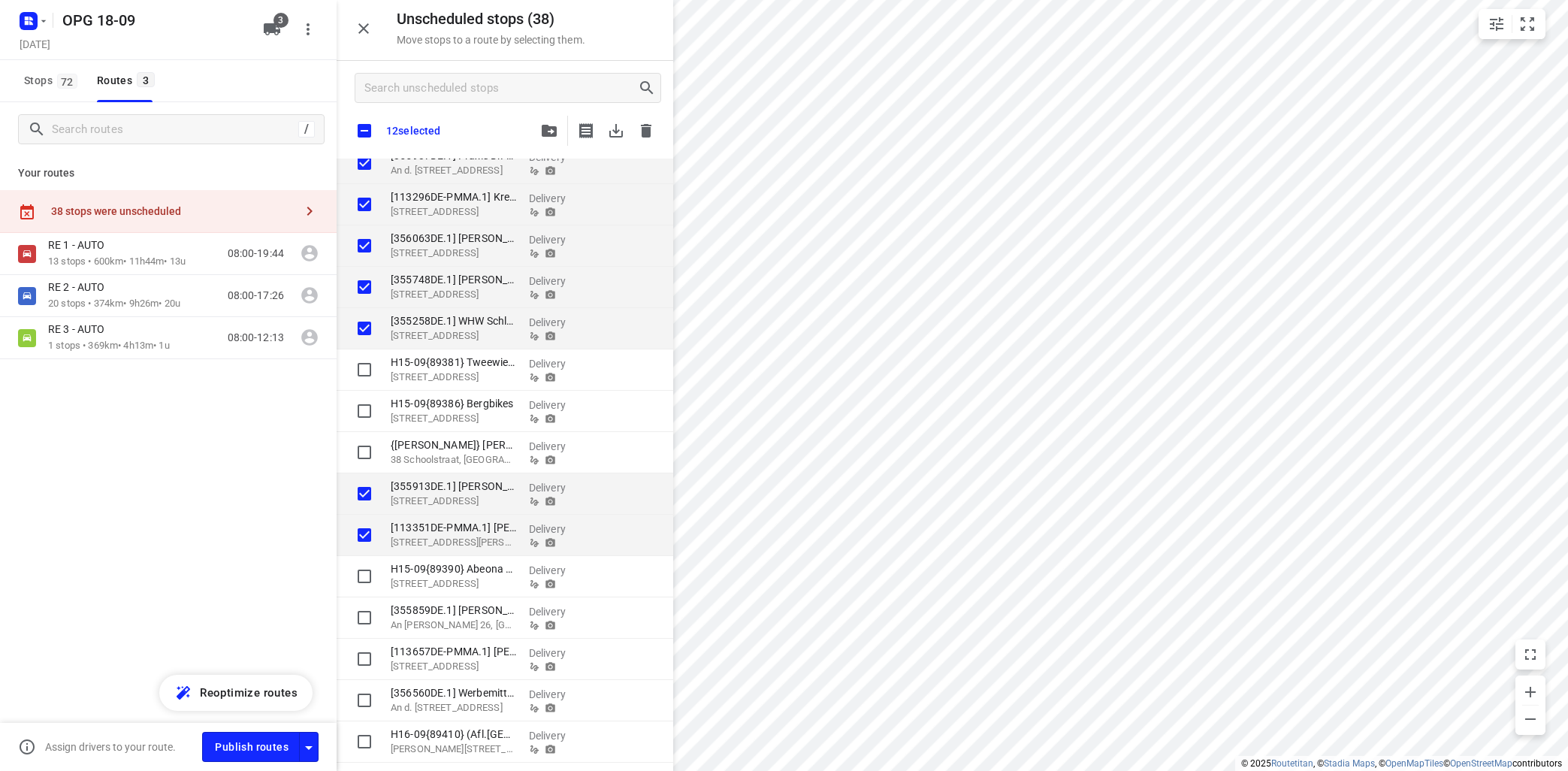
scroll to position [634, 0]
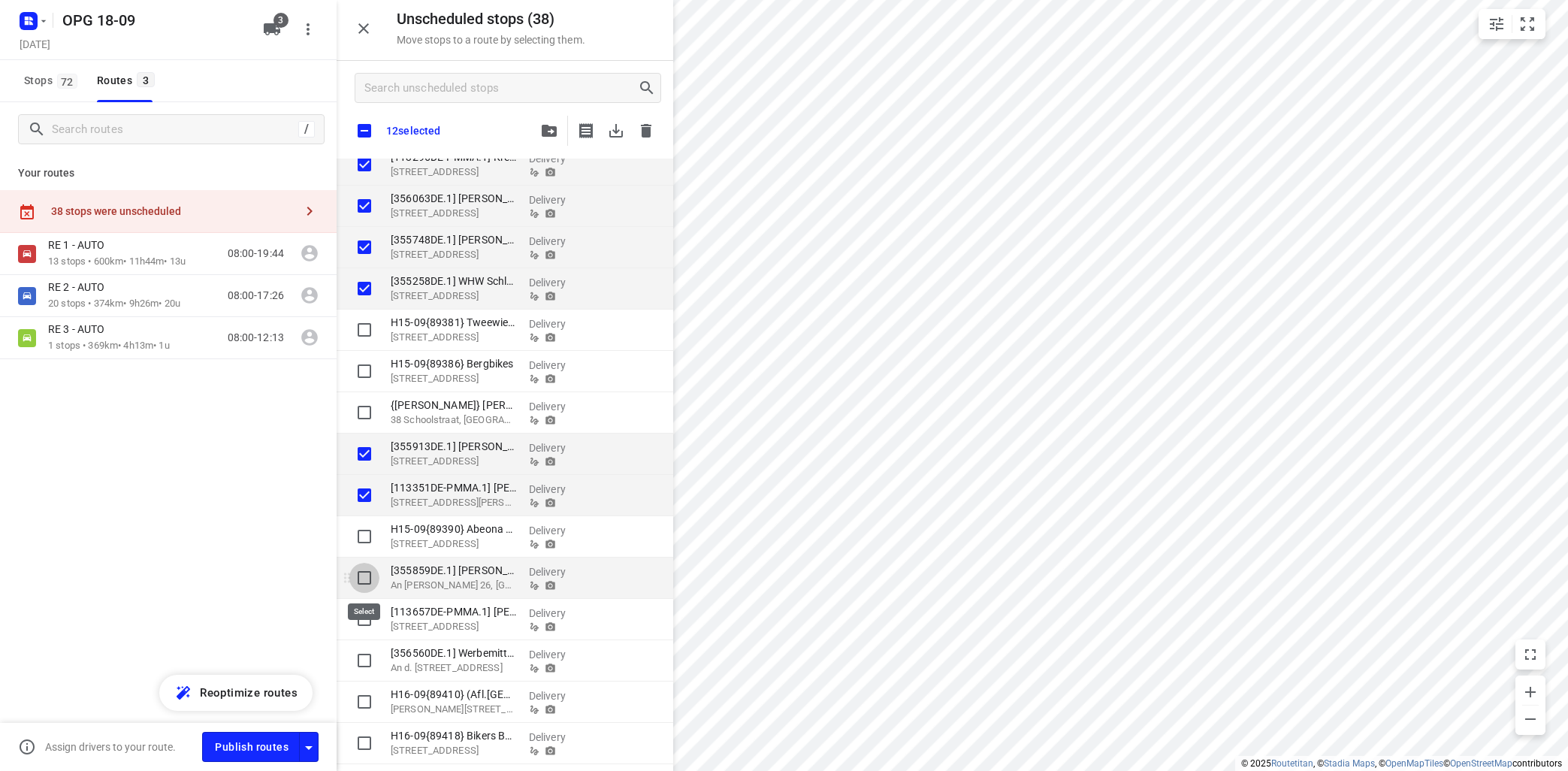
click at [364, 578] on input "grid" at bounding box center [364, 577] width 30 height 30
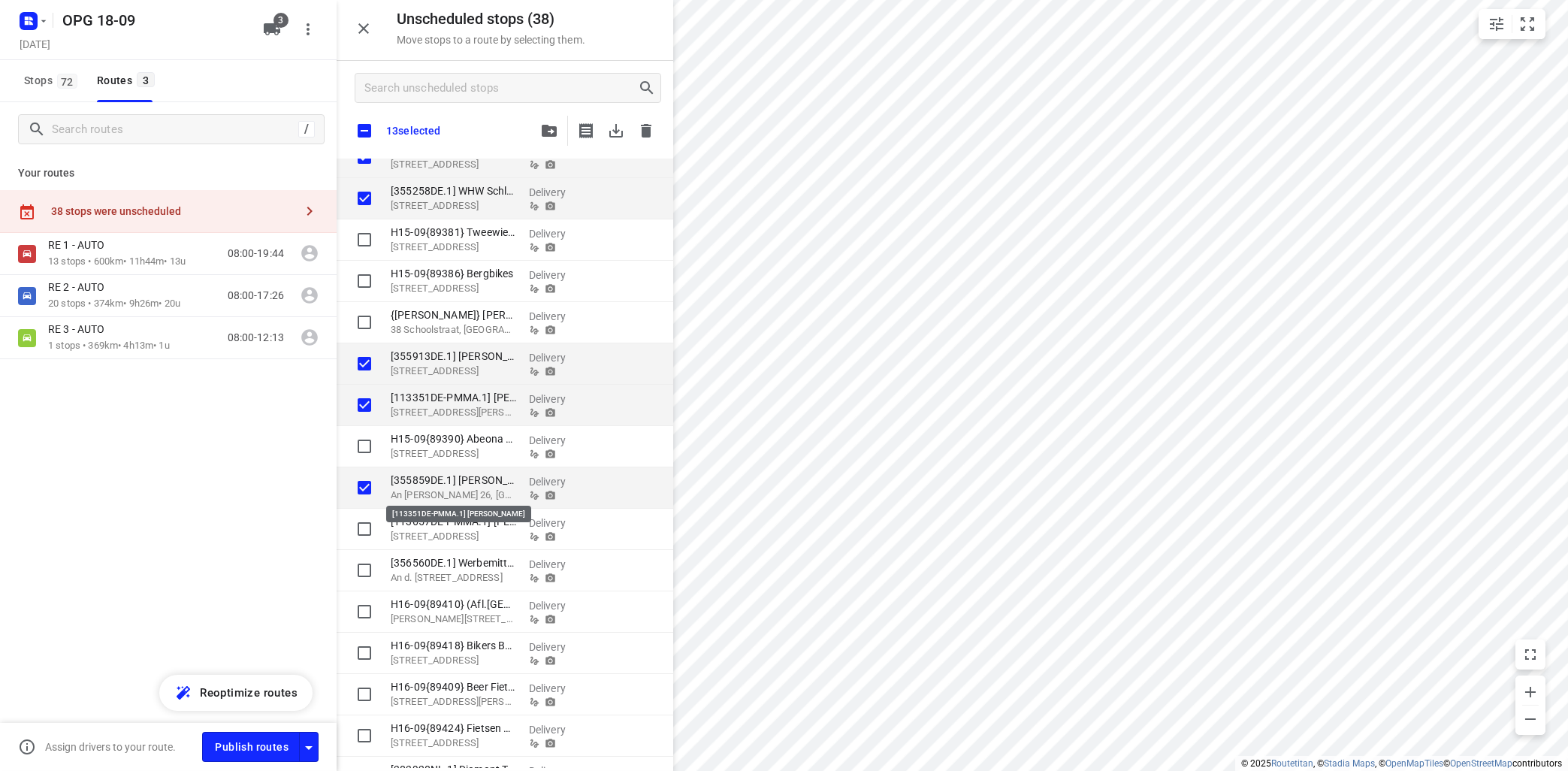
scroll to position [815, 0]
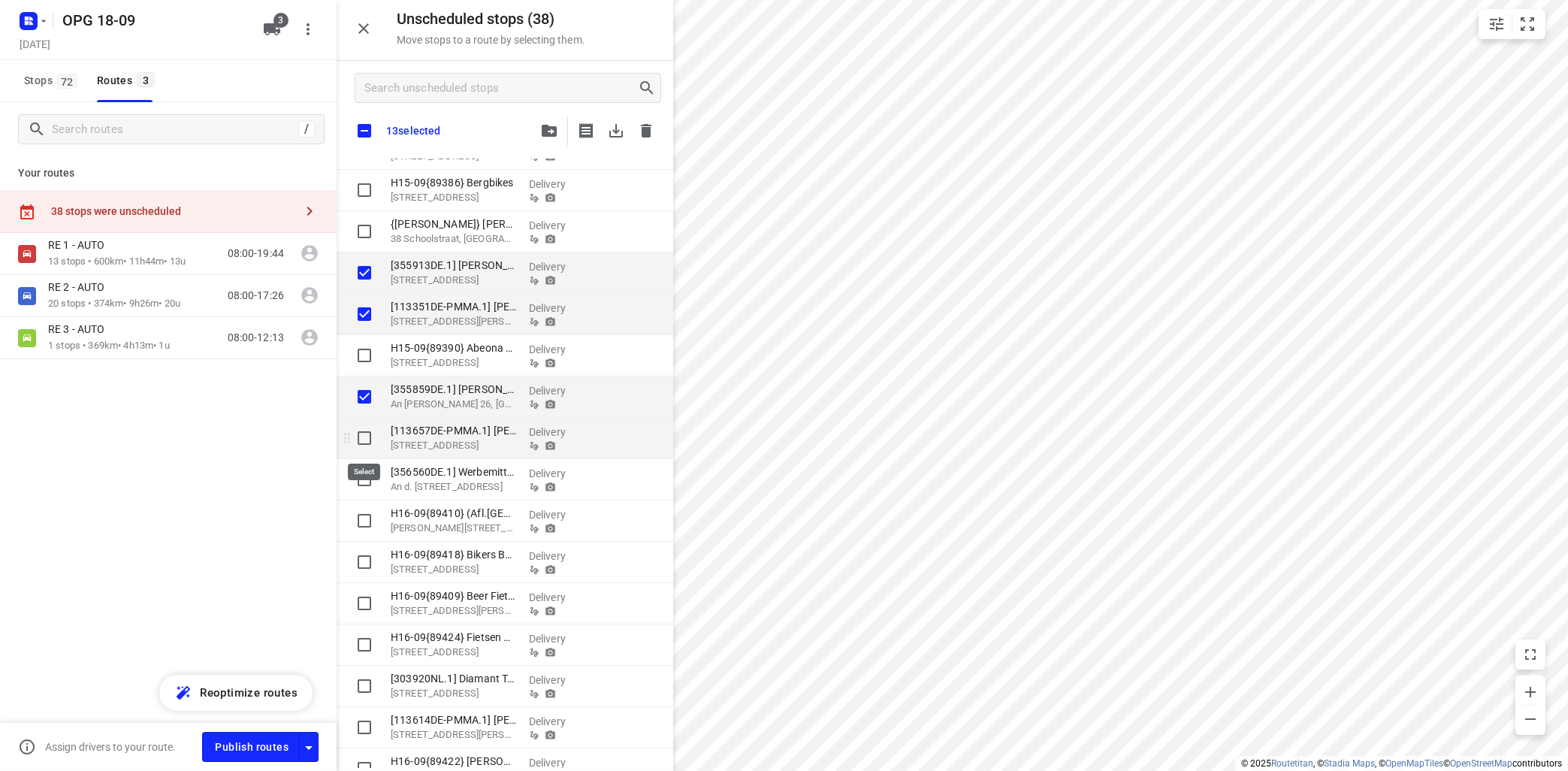
click at [364, 440] on input "grid" at bounding box center [364, 437] width 30 height 30
click at [365, 481] on input "grid" at bounding box center [364, 479] width 30 height 30
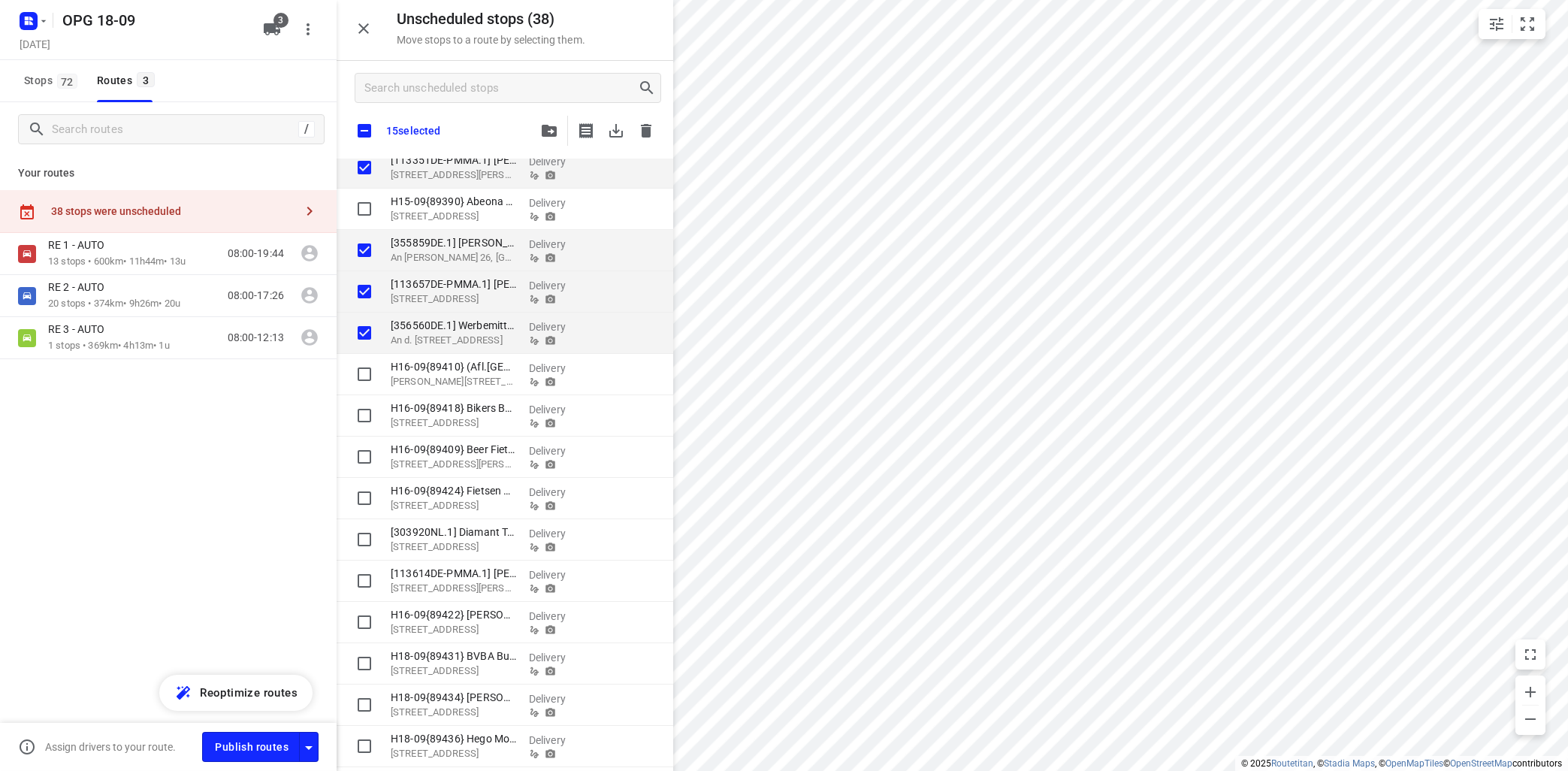
scroll to position [962, 0]
click at [366, 576] on input "grid" at bounding box center [364, 579] width 30 height 30
click at [549, 125] on icon "button" at bounding box center [549, 130] width 15 height 12
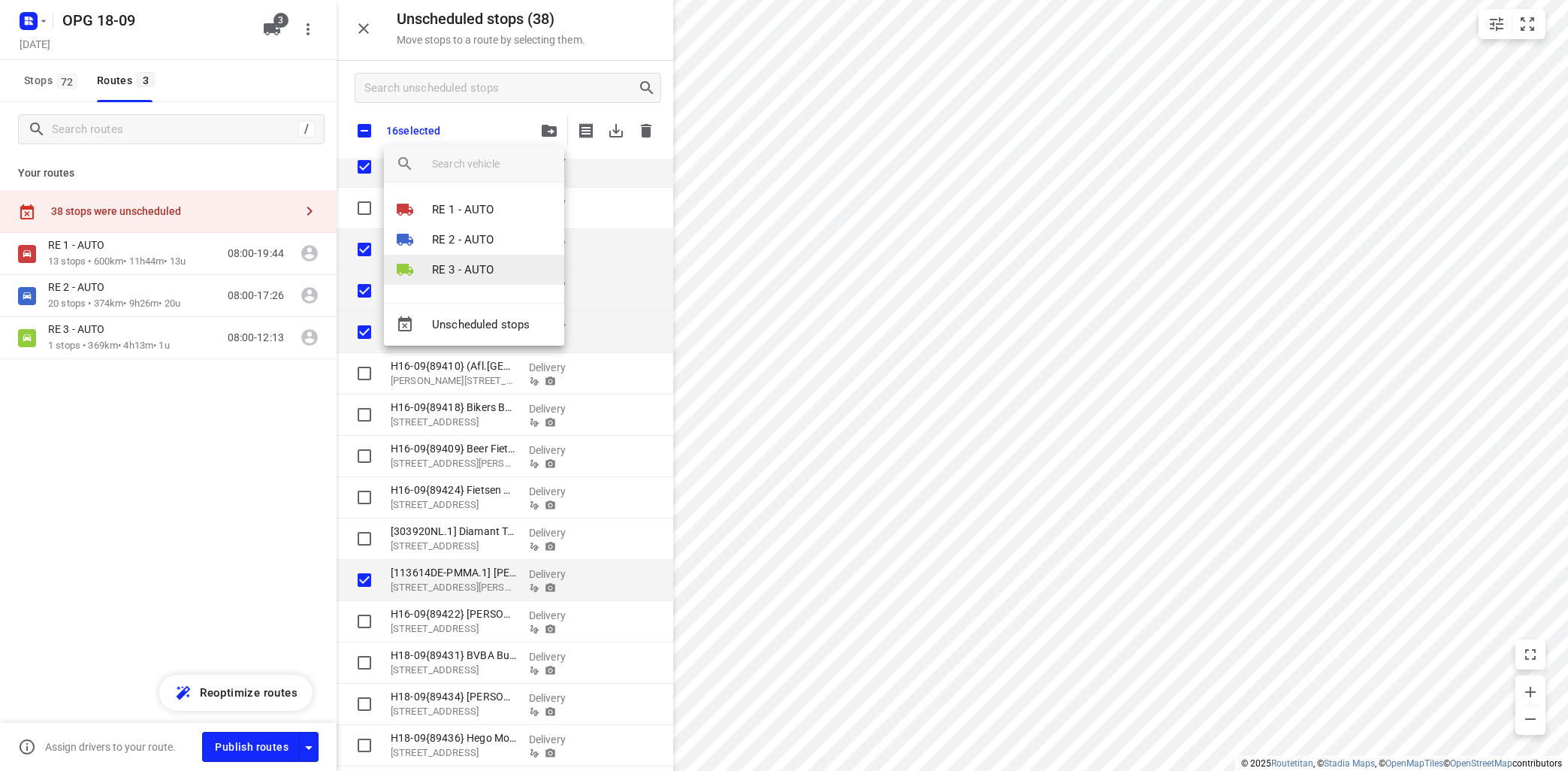
click at [481, 264] on p "RE 3 - AUTO" at bounding box center [463, 269] width 62 height 17
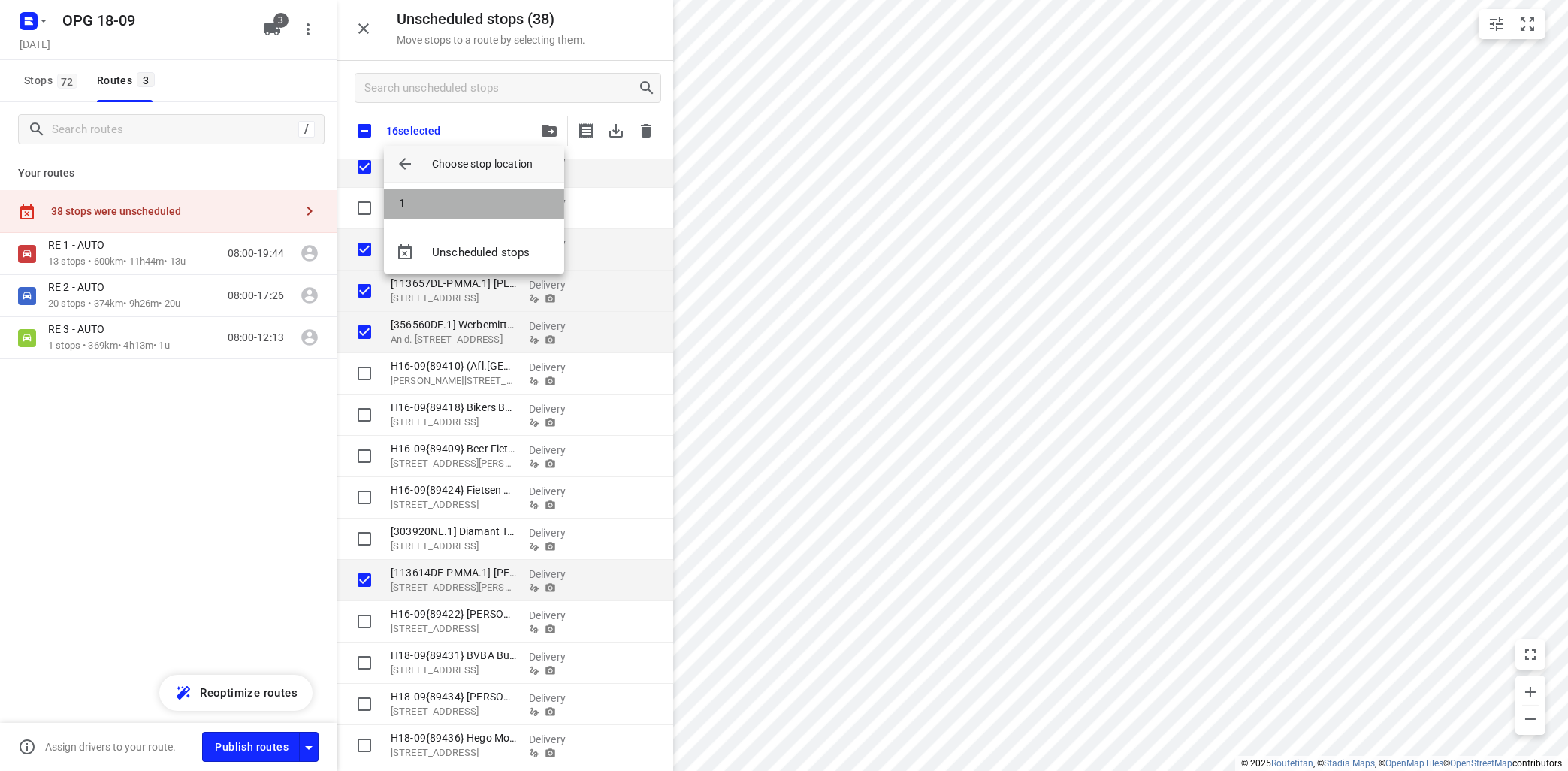
click at [491, 203] on li "1" at bounding box center [474, 203] width 180 height 30
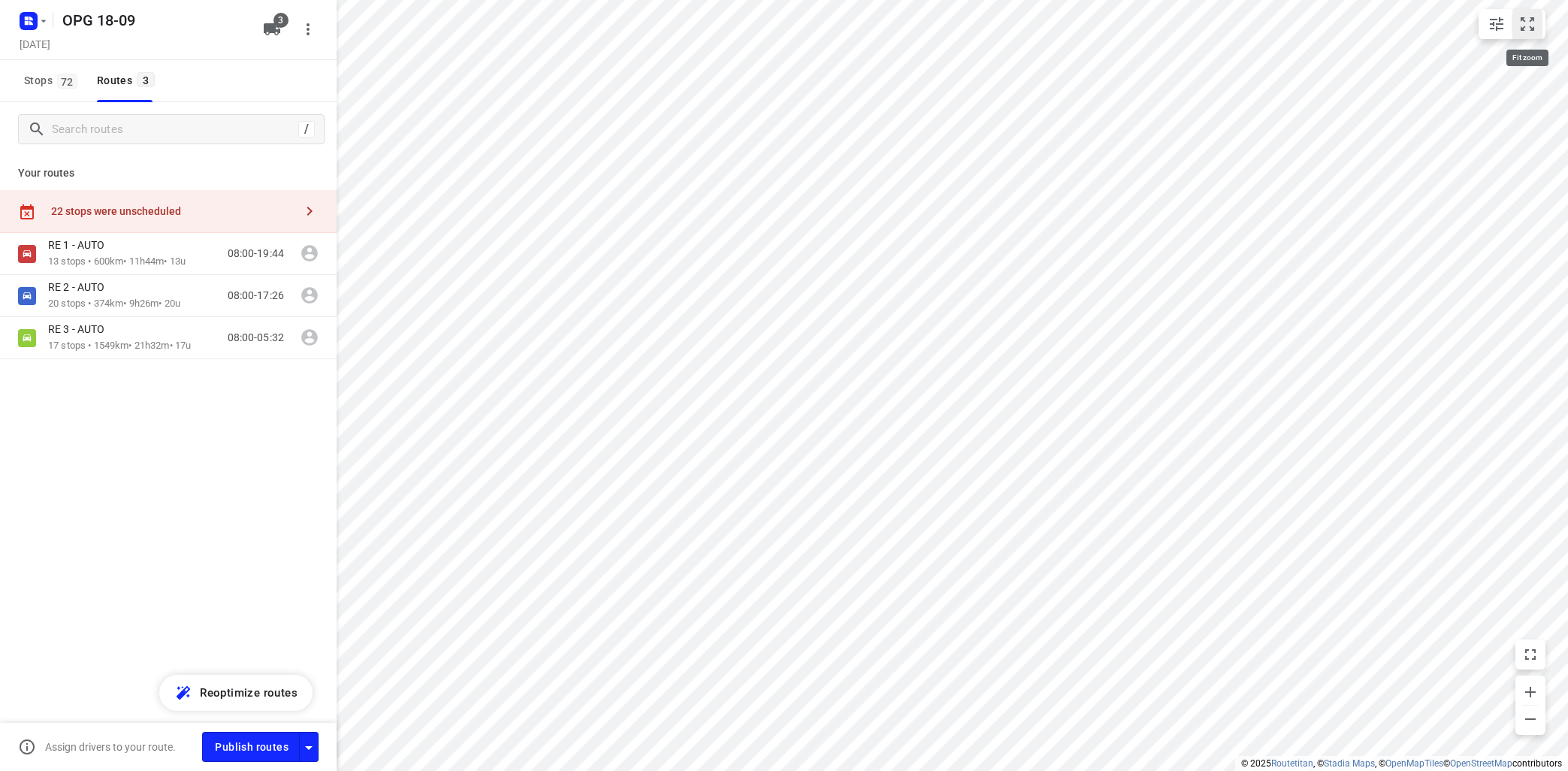
click at [1537, 24] on button "small contained button group" at bounding box center [1527, 24] width 30 height 30
click at [105, 332] on p "RE 3 - AUTO" at bounding box center [80, 328] width 65 height 14
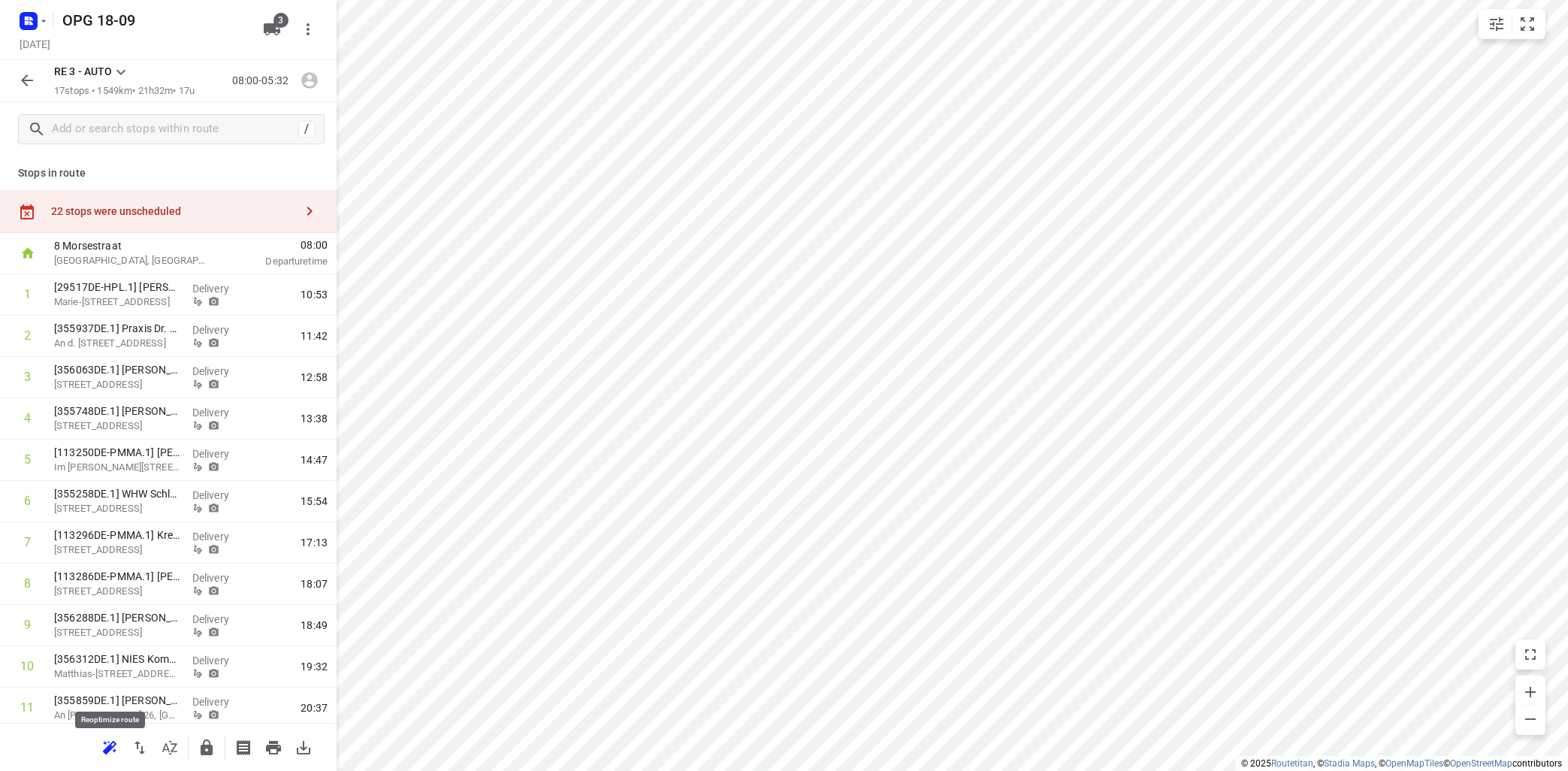
click at [115, 738] on button "button" at bounding box center [109, 747] width 30 height 30
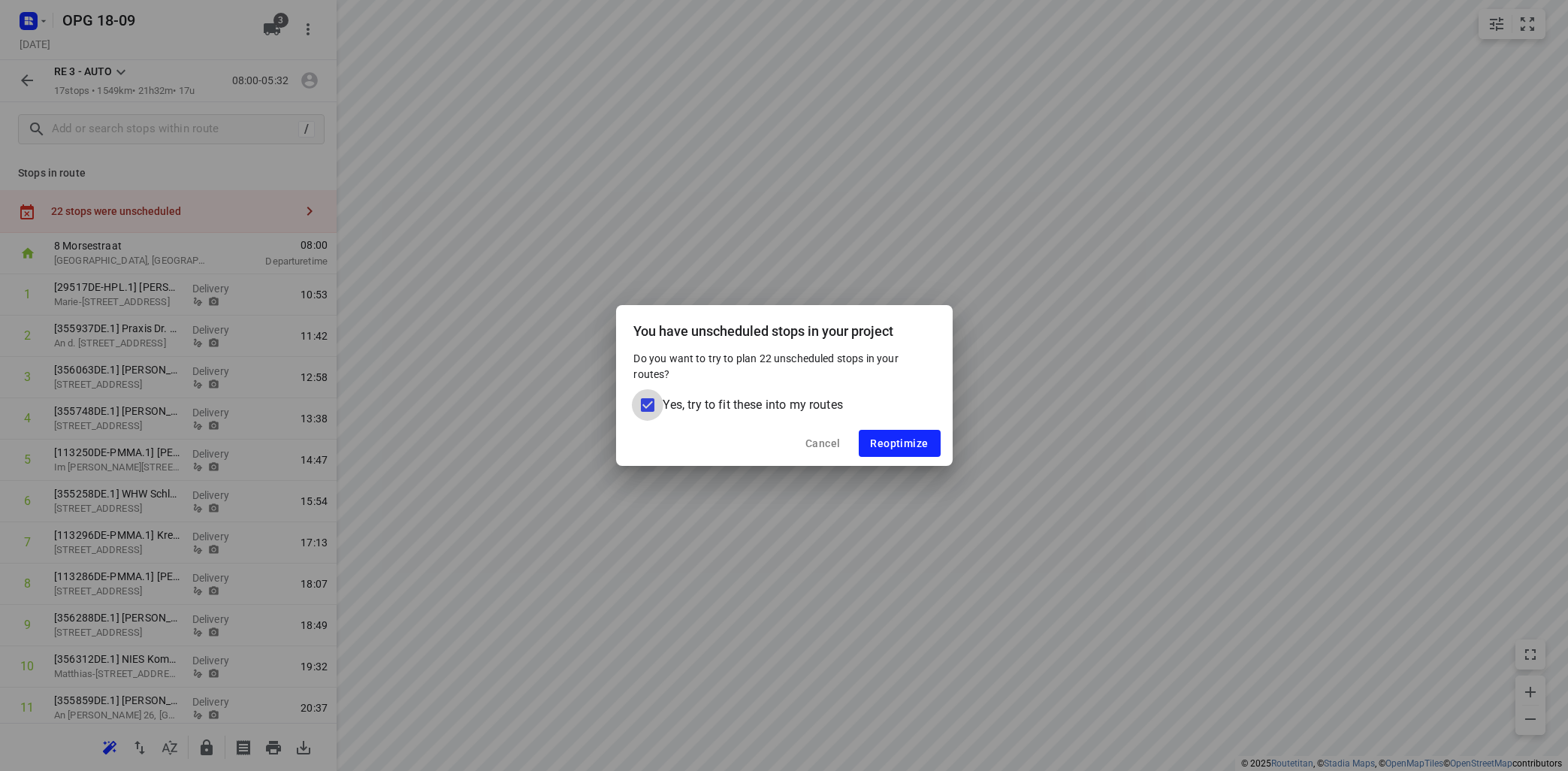
drag, startPoint x: 647, startPoint y: 403, endPoint x: 713, endPoint y: 407, distance: 66.1
click at [648, 403] on input "Yes, try to fit these into my routes" at bounding box center [647, 404] width 32 height 32
click at [875, 438] on span "Reoptimize" at bounding box center [900, 443] width 58 height 12
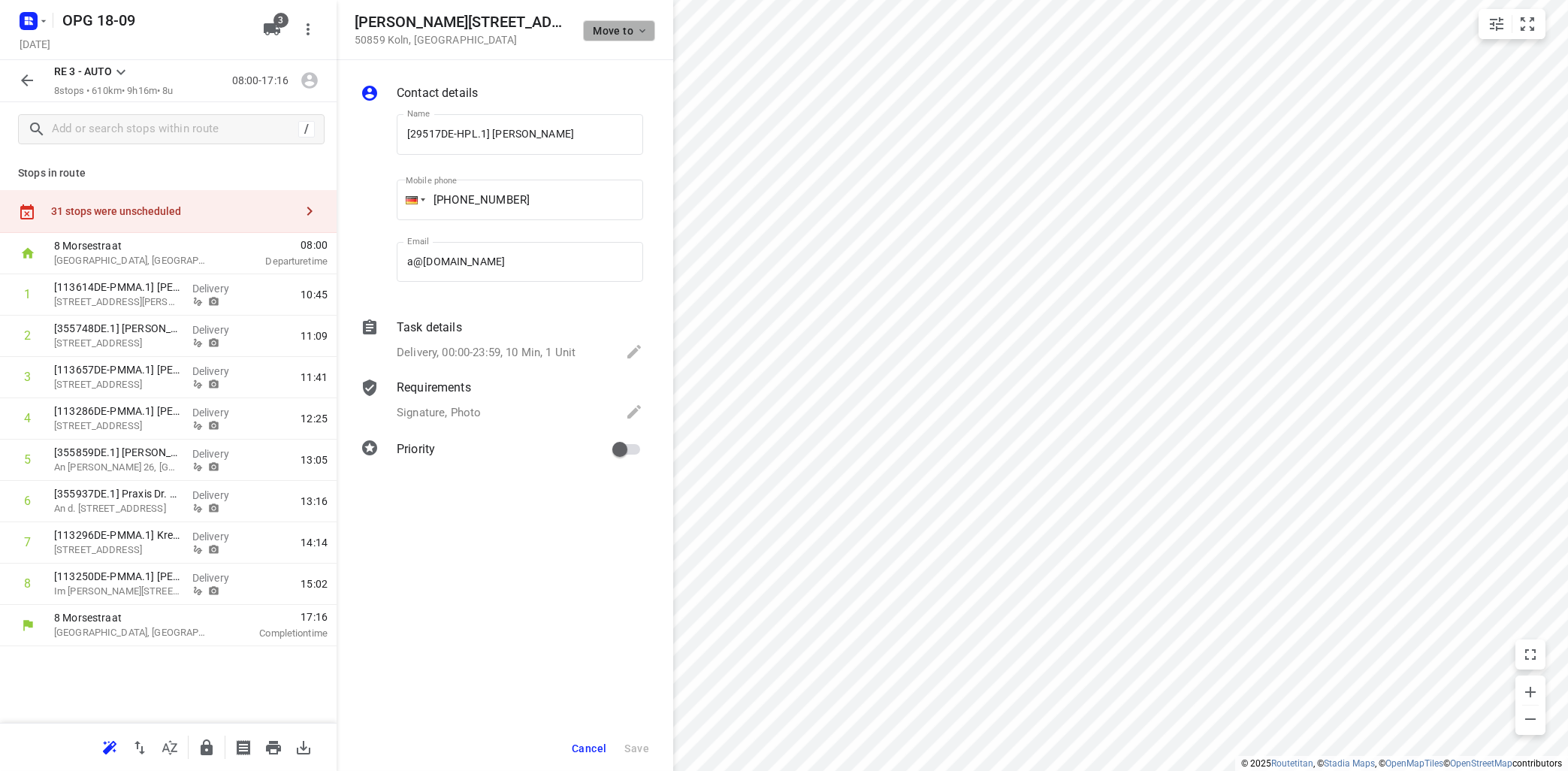
click at [643, 25] on icon "button" at bounding box center [642, 30] width 12 height 12
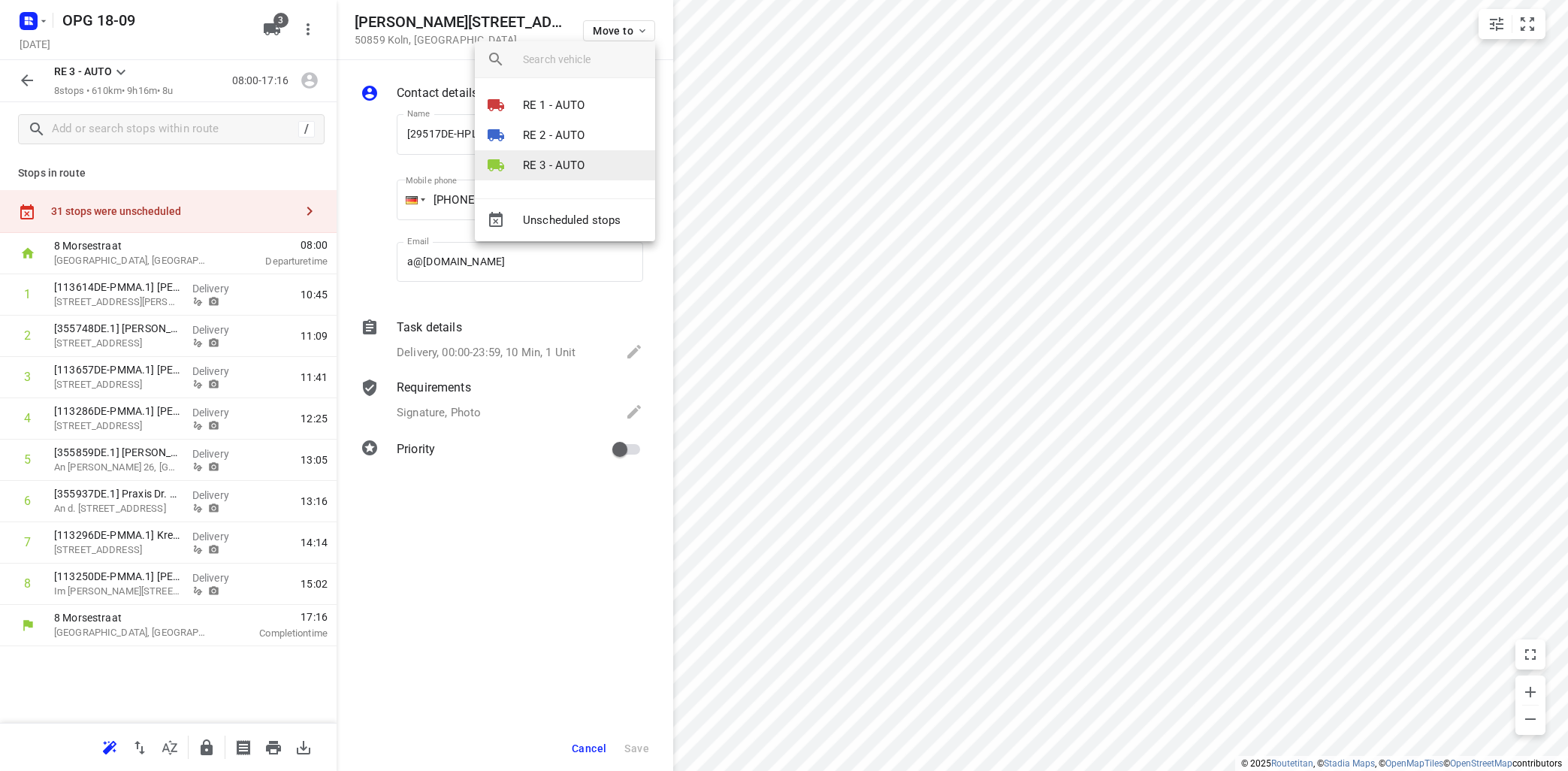
click at [543, 158] on p "RE 3 - AUTO" at bounding box center [553, 165] width 62 height 17
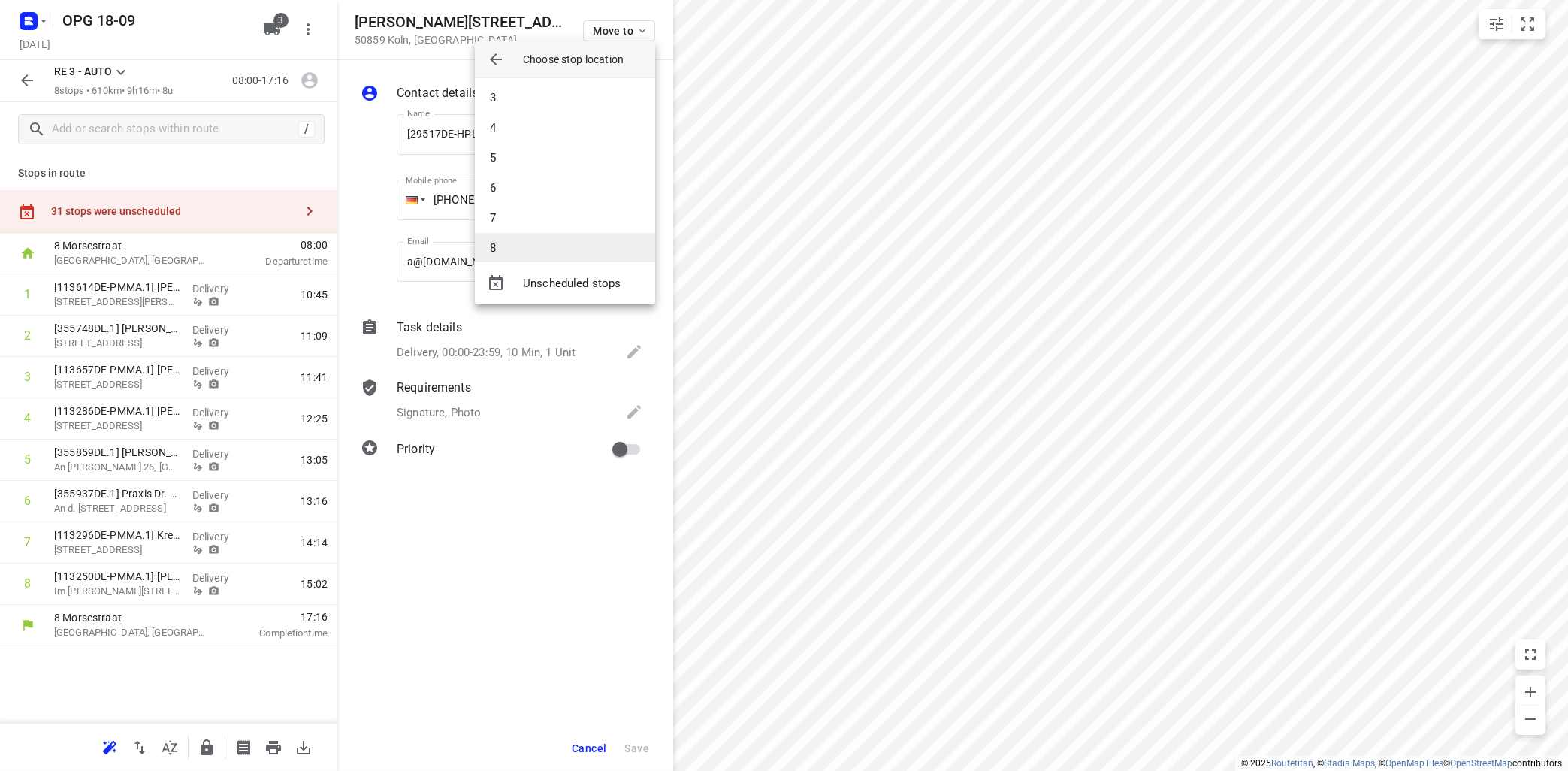
scroll to position [74, 0]
click at [558, 202] on li "7" at bounding box center [564, 204] width 180 height 30
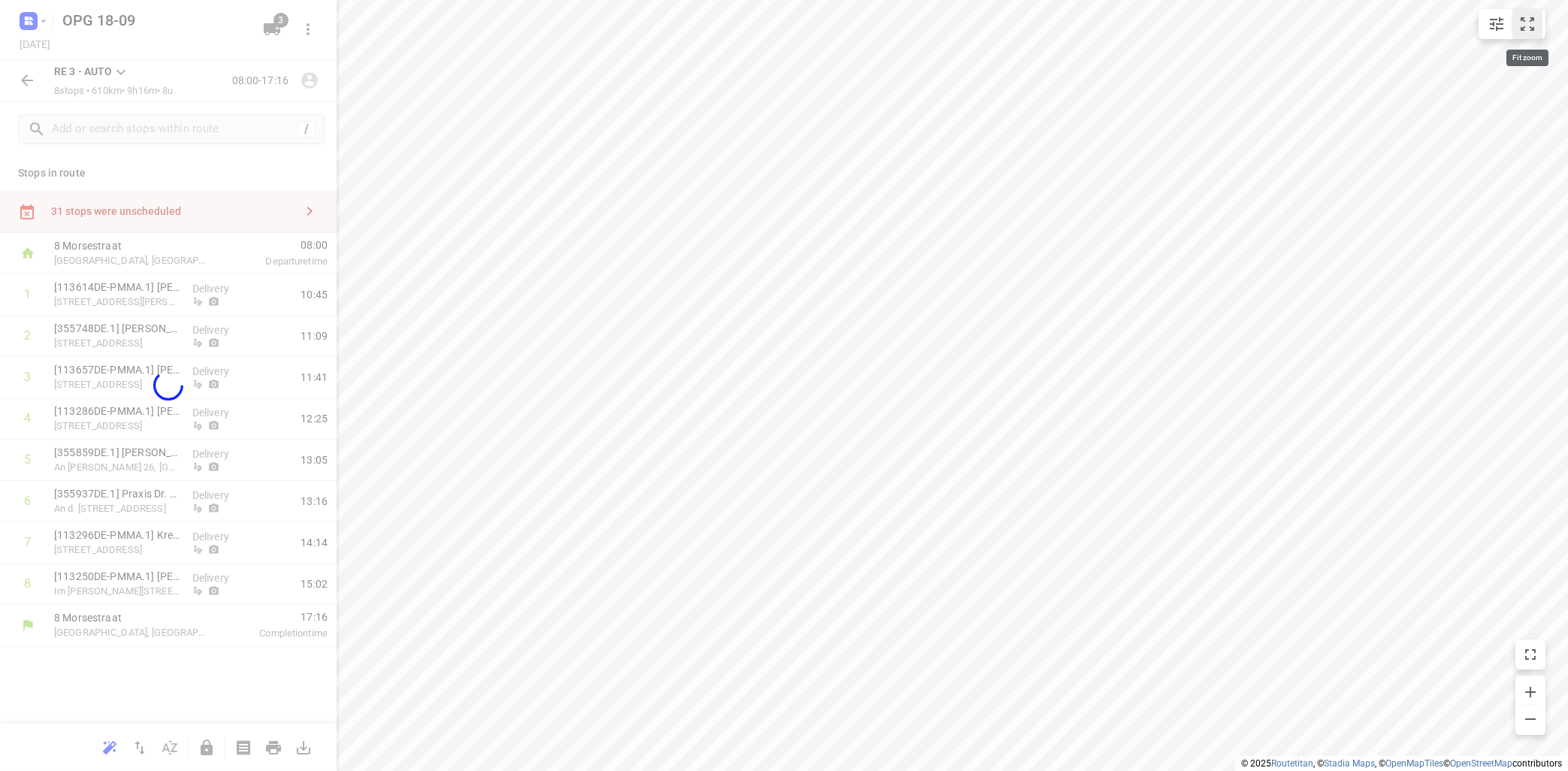
click at [1541, 24] on button "small contained button group" at bounding box center [1527, 24] width 30 height 30
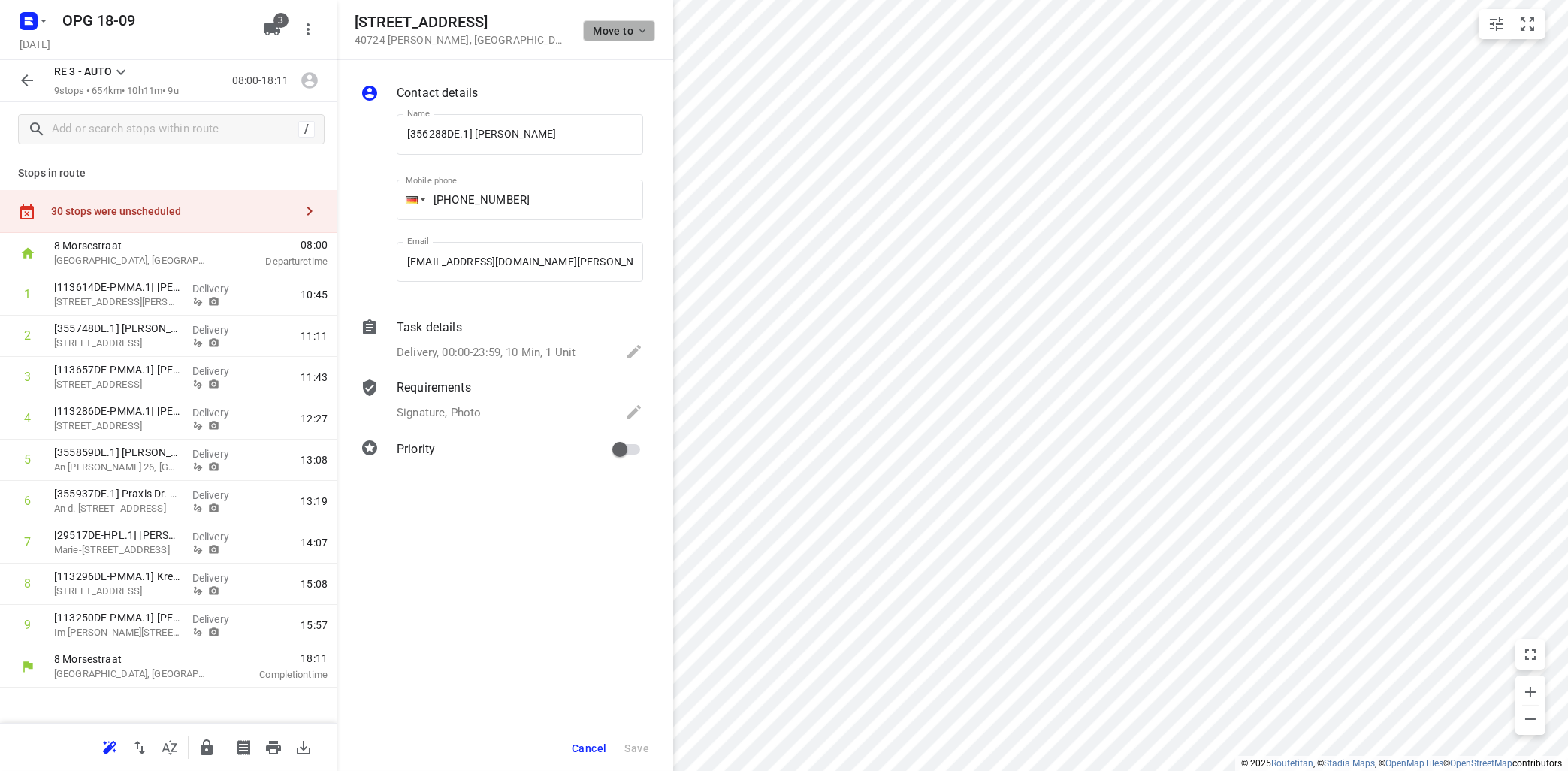
click at [647, 31] on icon "button" at bounding box center [642, 30] width 12 height 12
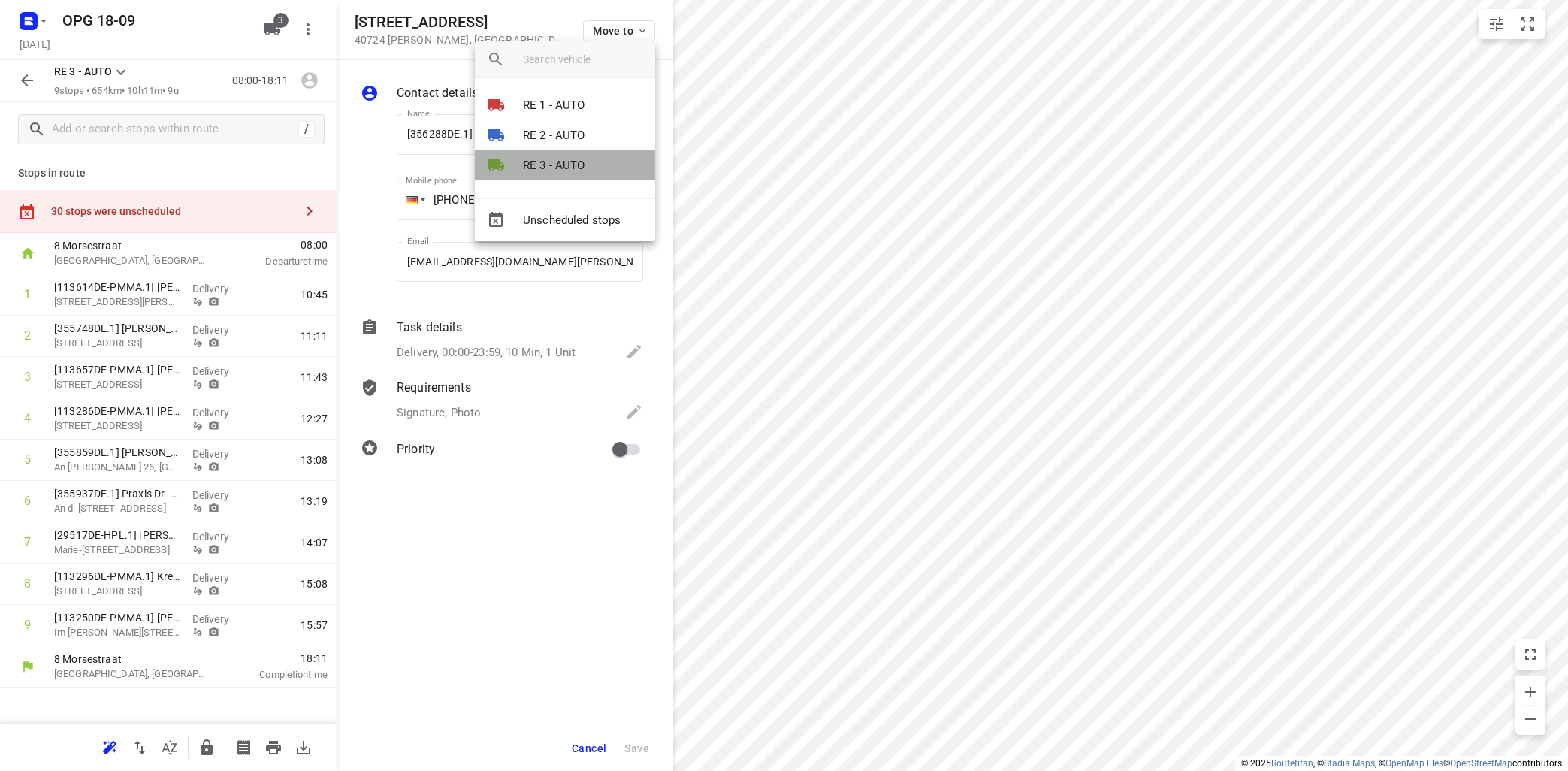
click at [544, 161] on p "RE 3 - AUTO" at bounding box center [553, 165] width 62 height 17
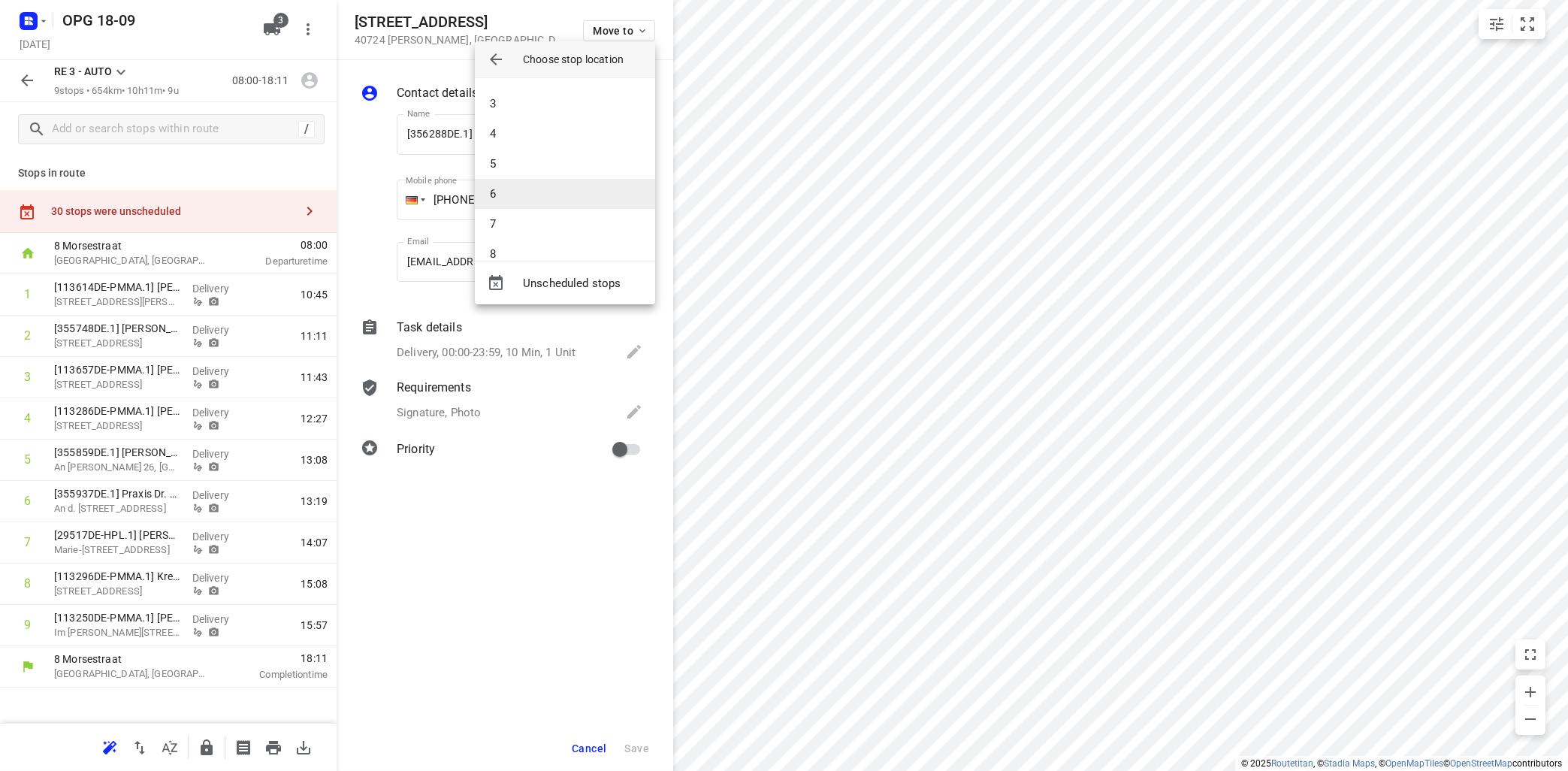
scroll to position [104, 0]
click at [535, 200] on li "8" at bounding box center [564, 204] width 180 height 30
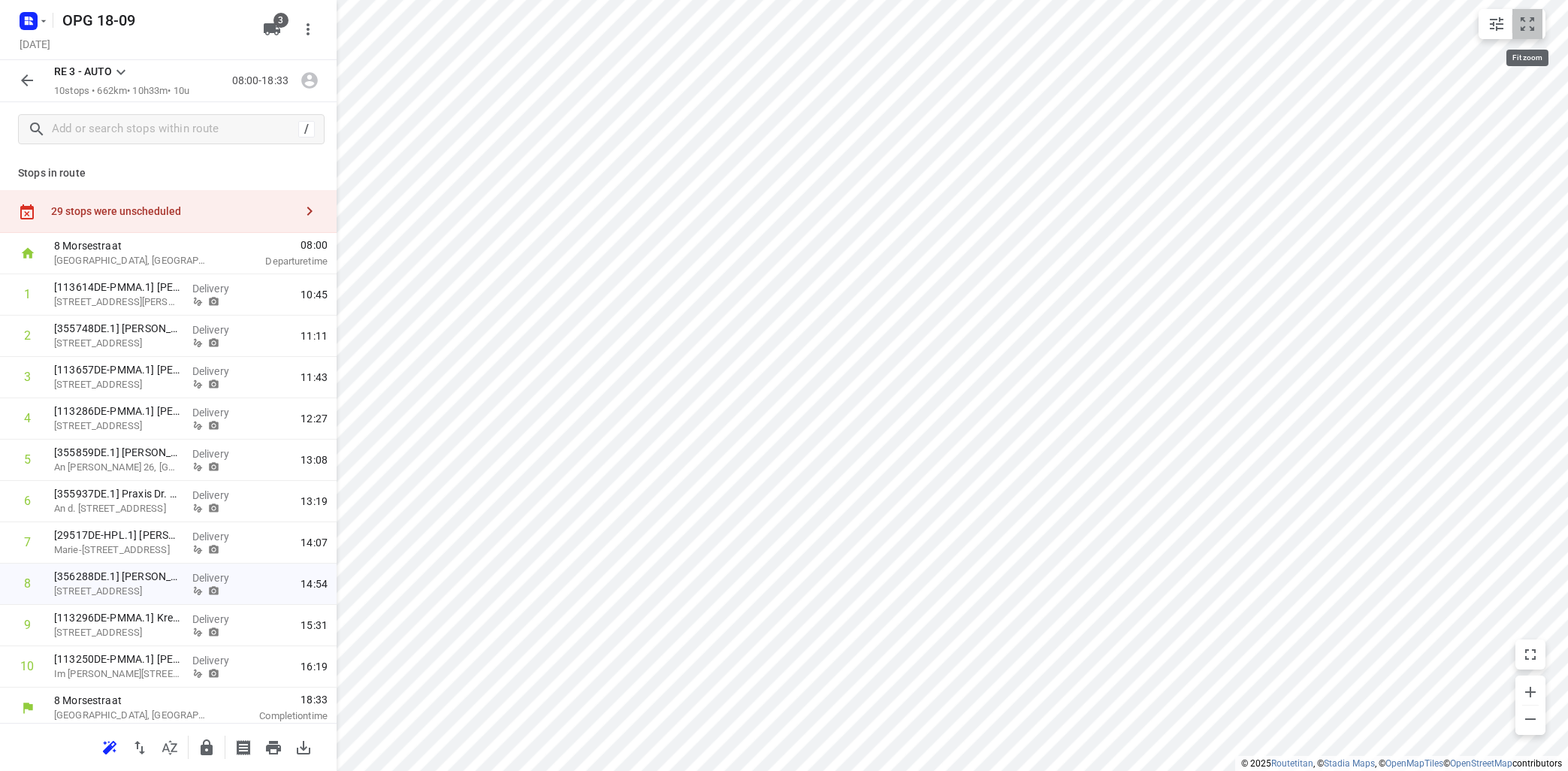
click at [1532, 25] on icon "small contained button group" at bounding box center [1527, 24] width 18 height 18
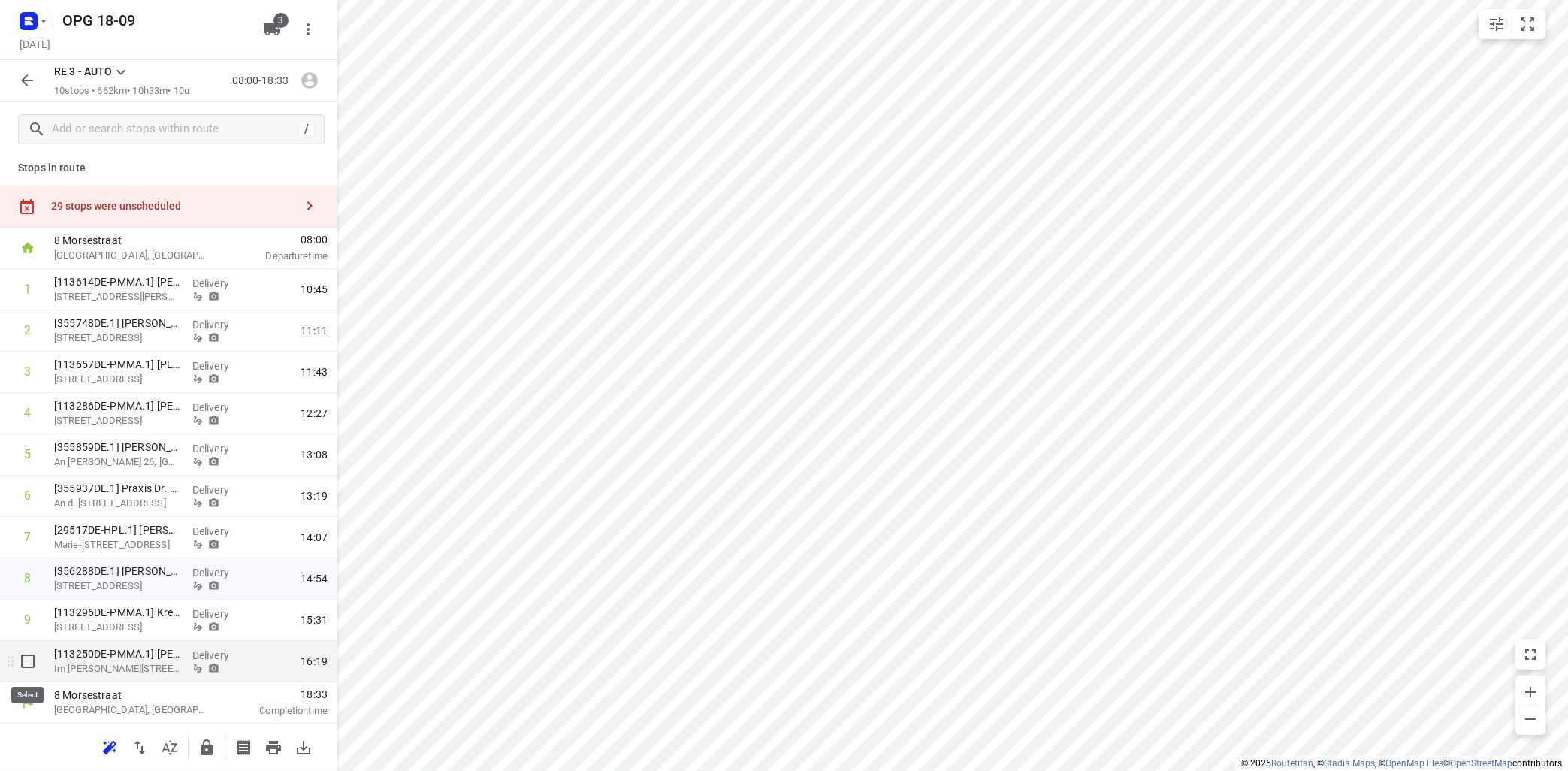
click at [25, 666] on input "checkbox" at bounding box center [27, 661] width 30 height 30
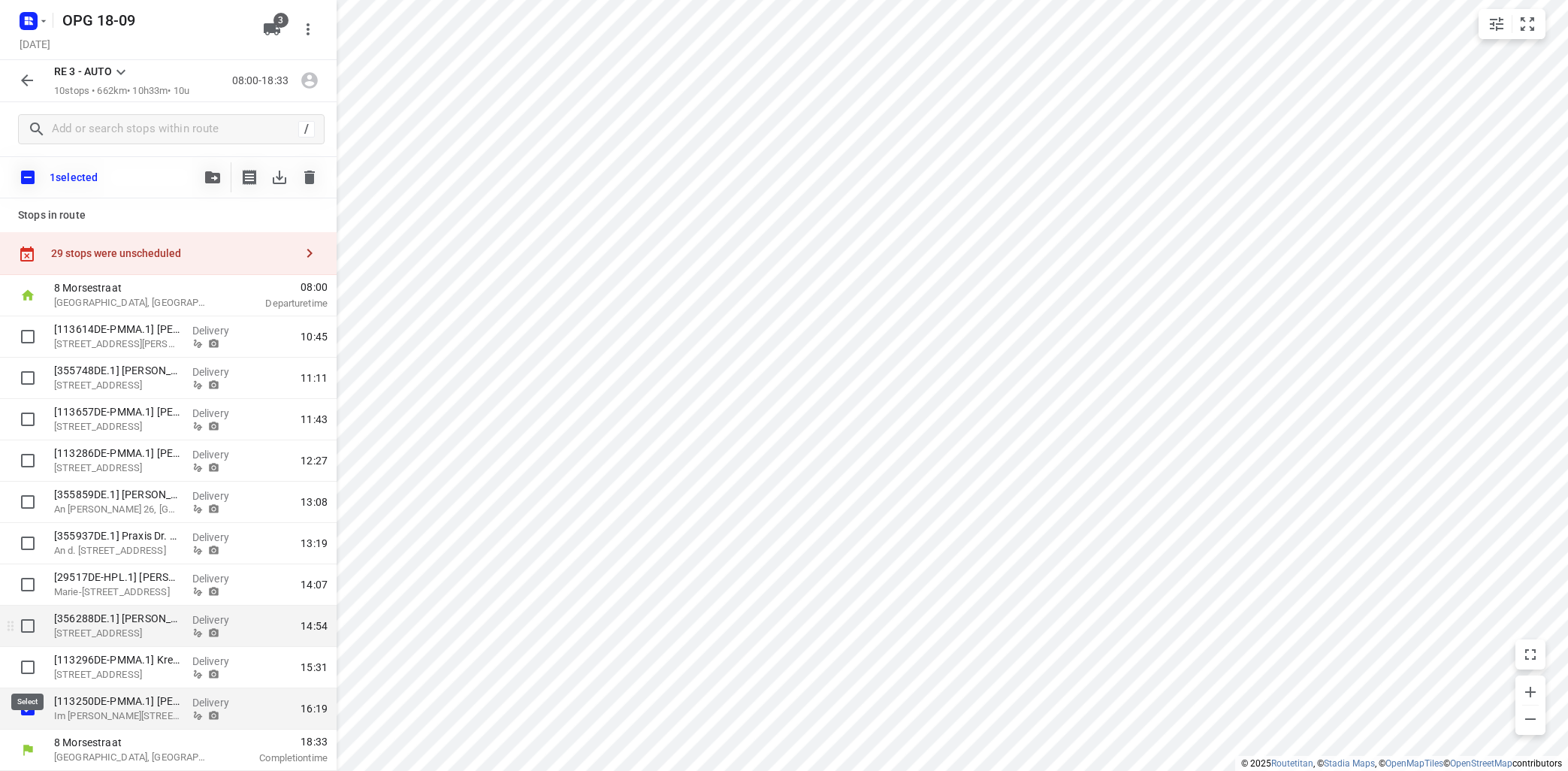
scroll to position [0, 0]
click at [211, 171] on button "button" at bounding box center [213, 176] width 30 height 30
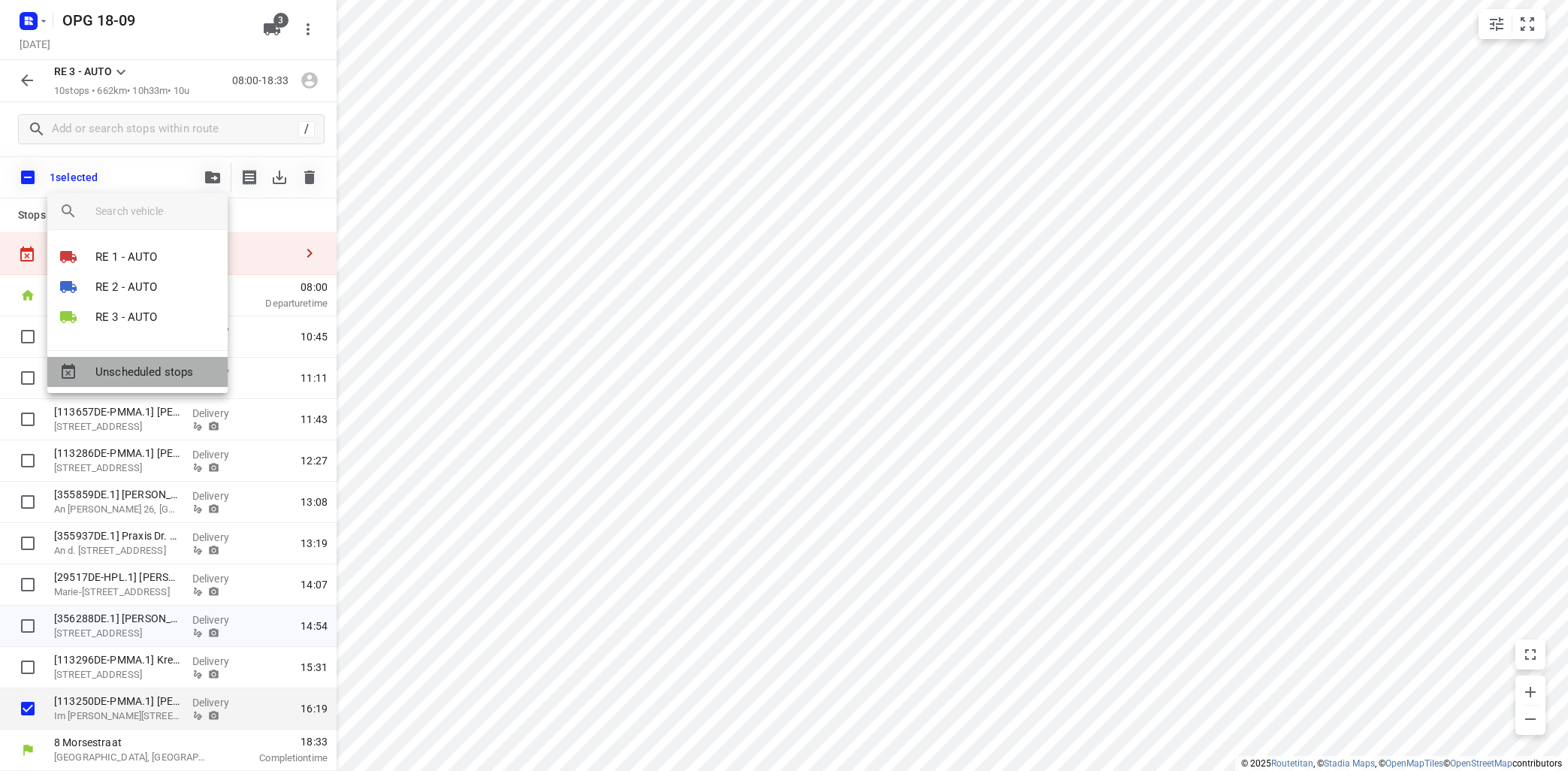
click at [151, 368] on span "Unscheduled stops" at bounding box center [156, 371] width 120 height 17
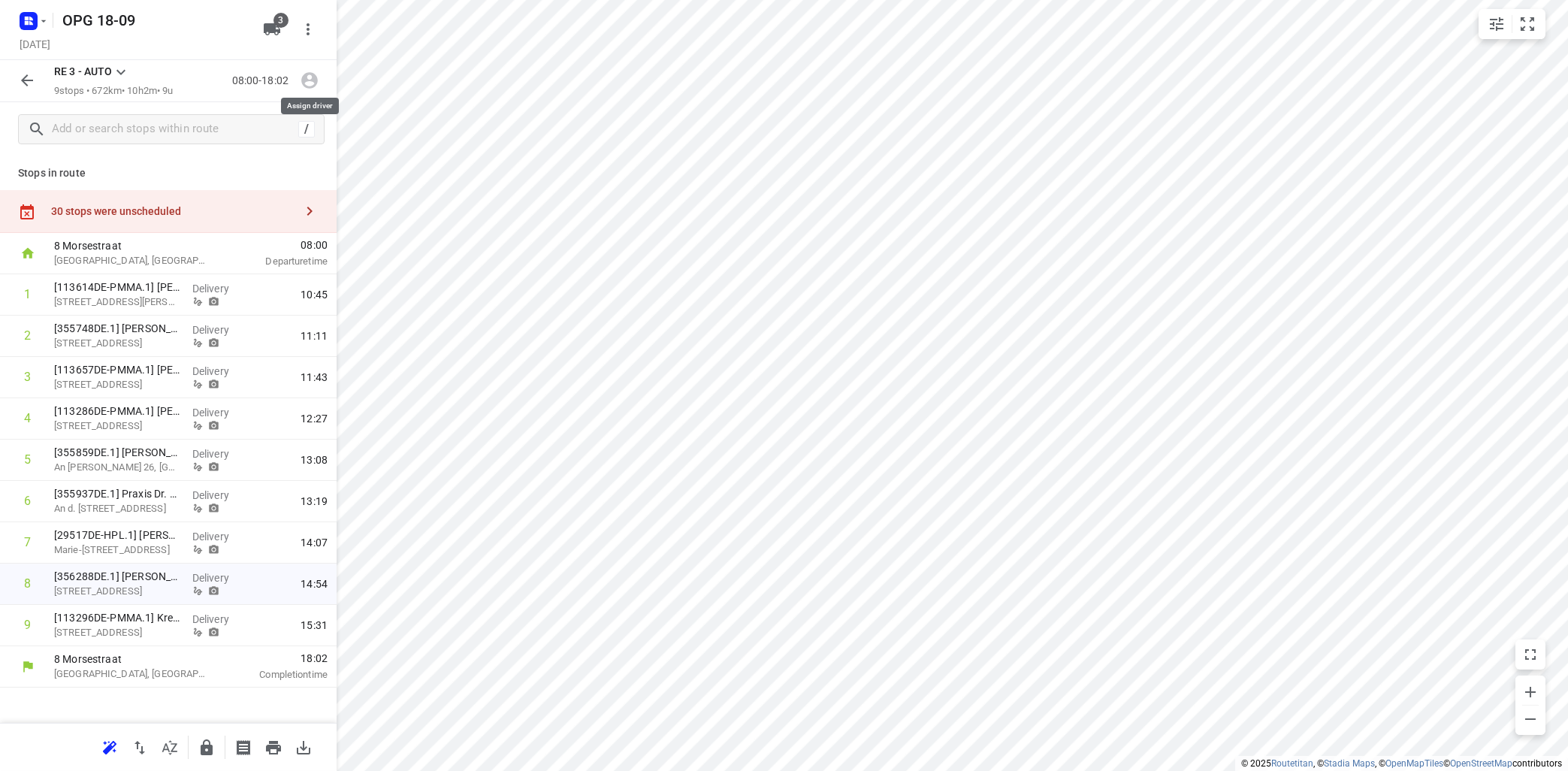
click at [307, 80] on icon "button" at bounding box center [309, 81] width 16 height 16
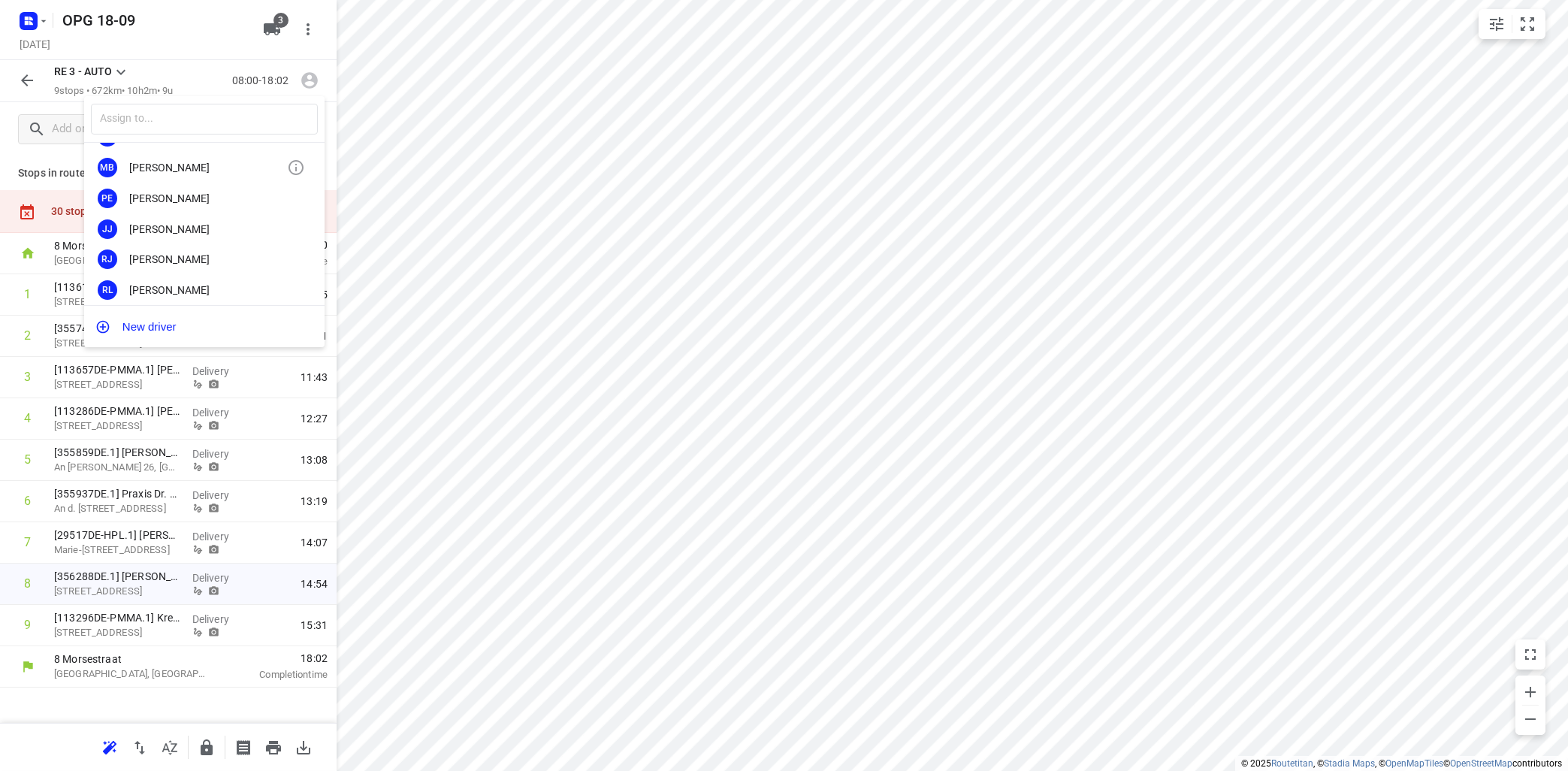
scroll to position [90, 0]
click at [165, 249] on div "RL Remco Lemke" at bounding box center [204, 258] width 241 height 31
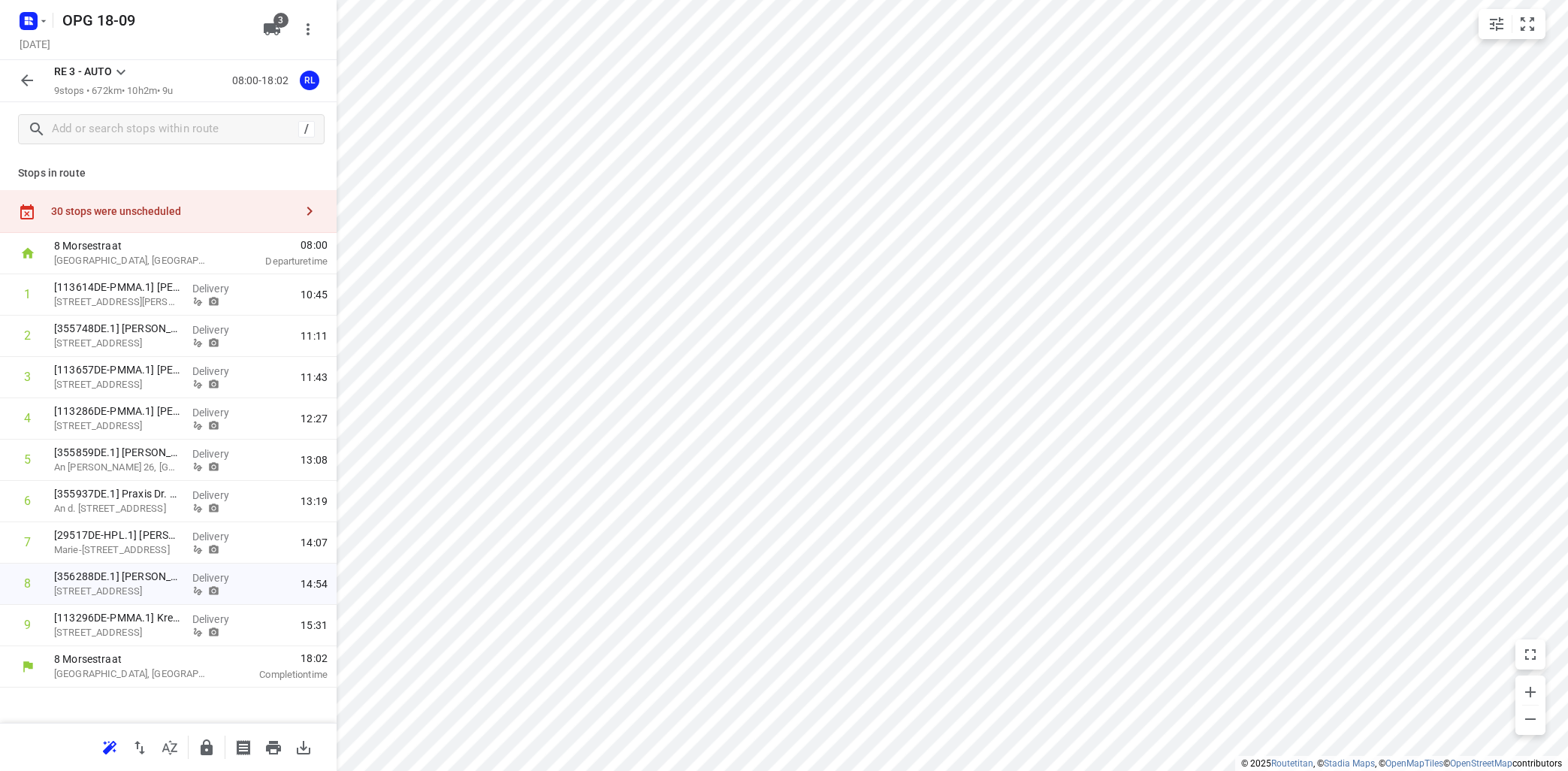
click at [120, 73] on icon at bounding box center [121, 72] width 9 height 5
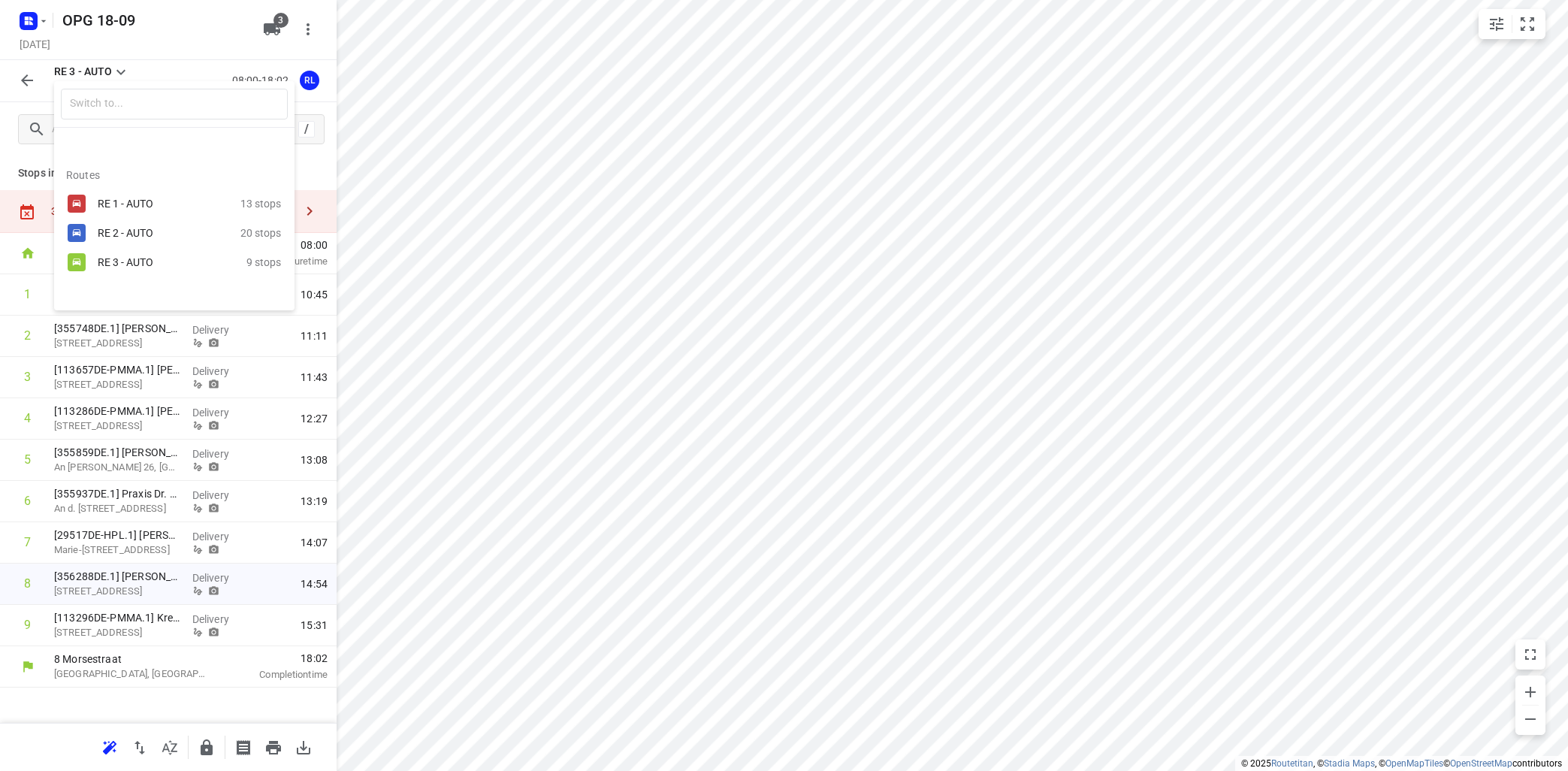
click at [114, 202] on div "RE 1 - AUTO" at bounding box center [161, 203] width 128 height 12
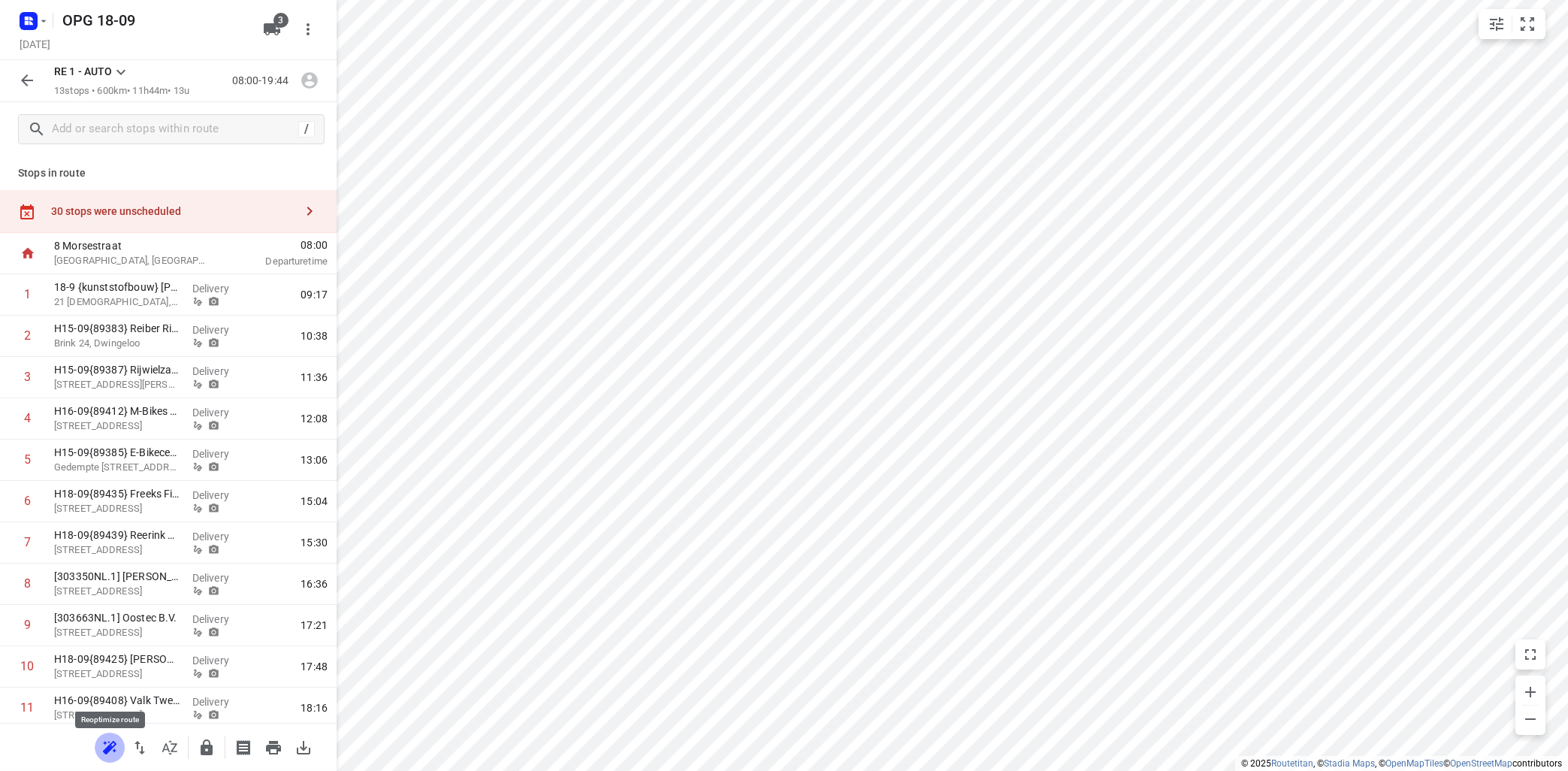
click at [109, 748] on icon "button" at bounding box center [108, 748] width 10 height 10
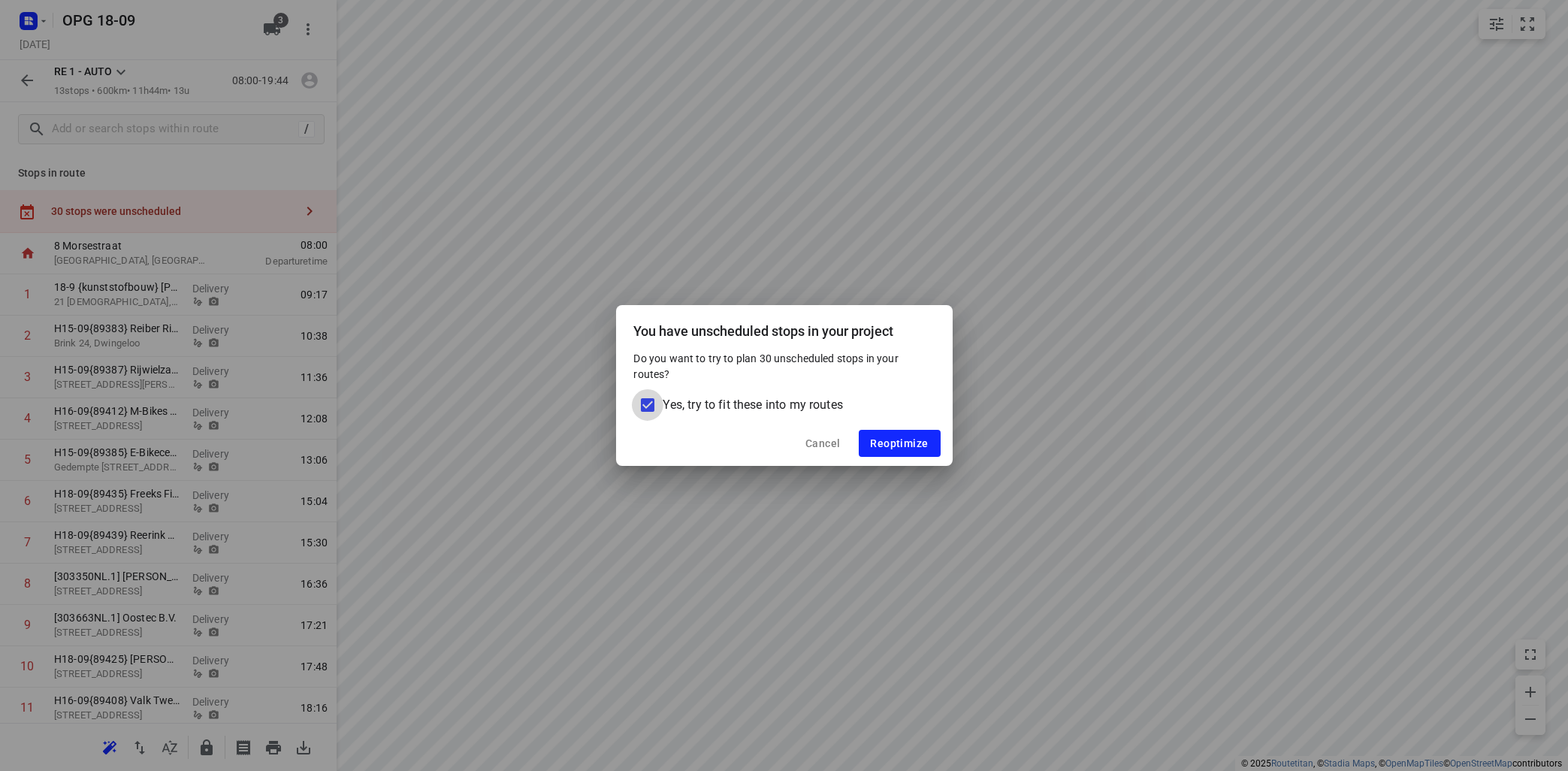
click at [647, 402] on input "Yes, try to fit these into my routes" at bounding box center [647, 404] width 32 height 32
click at [905, 444] on span "Reoptimize" at bounding box center [900, 443] width 58 height 12
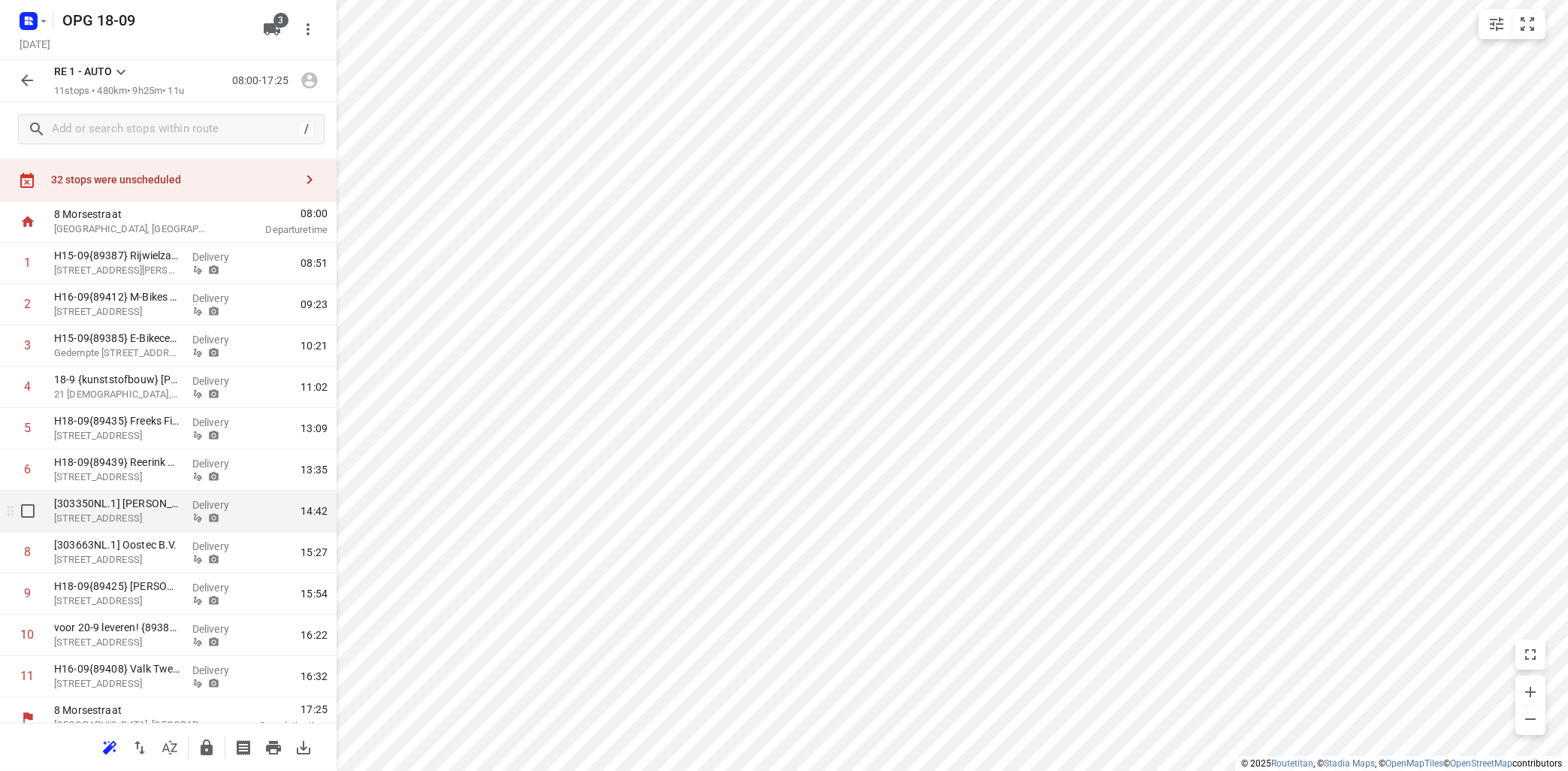
scroll to position [47, 0]
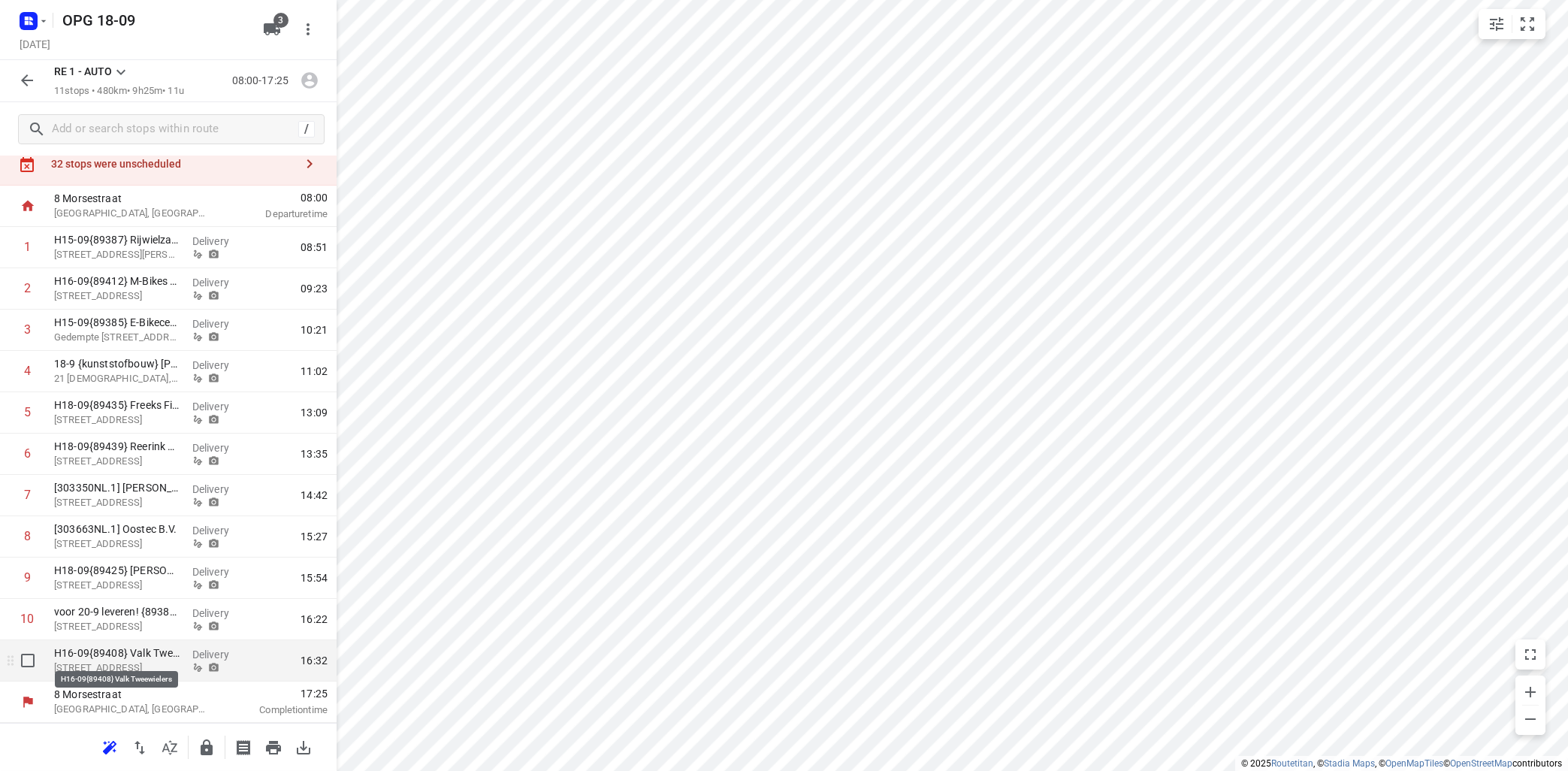
drag, startPoint x: 128, startPoint y: 657, endPoint x: 136, endPoint y: 660, distance: 8.5
click at [128, 657] on p "H16-09{89408} Valk Tweewielers" at bounding box center [118, 653] width 127 height 15
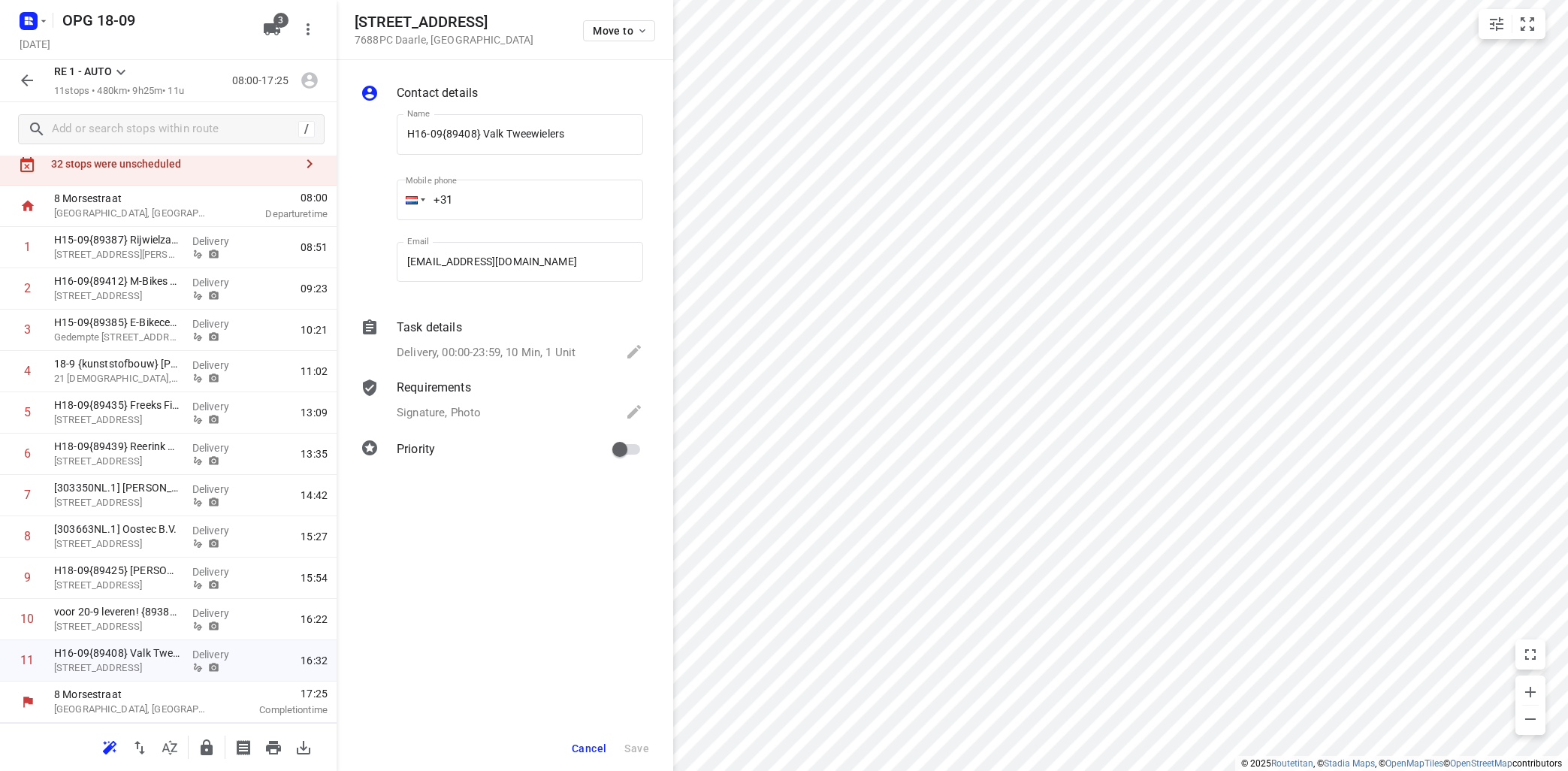
click at [450, 415] on p "Signature, Photo" at bounding box center [439, 412] width 84 height 17
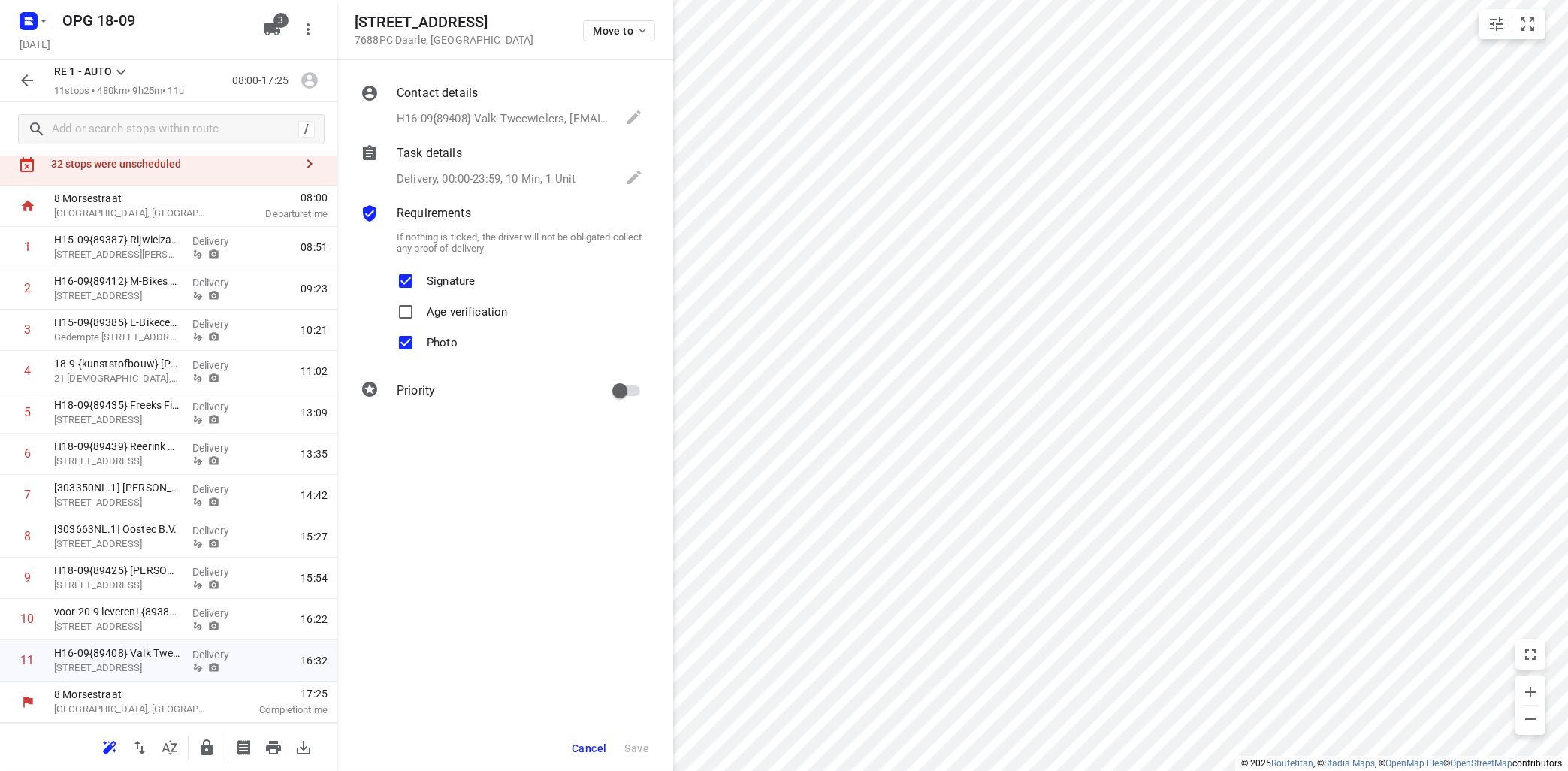
click at [444, 150] on p "Task details" at bounding box center [430, 154] width 65 height 18
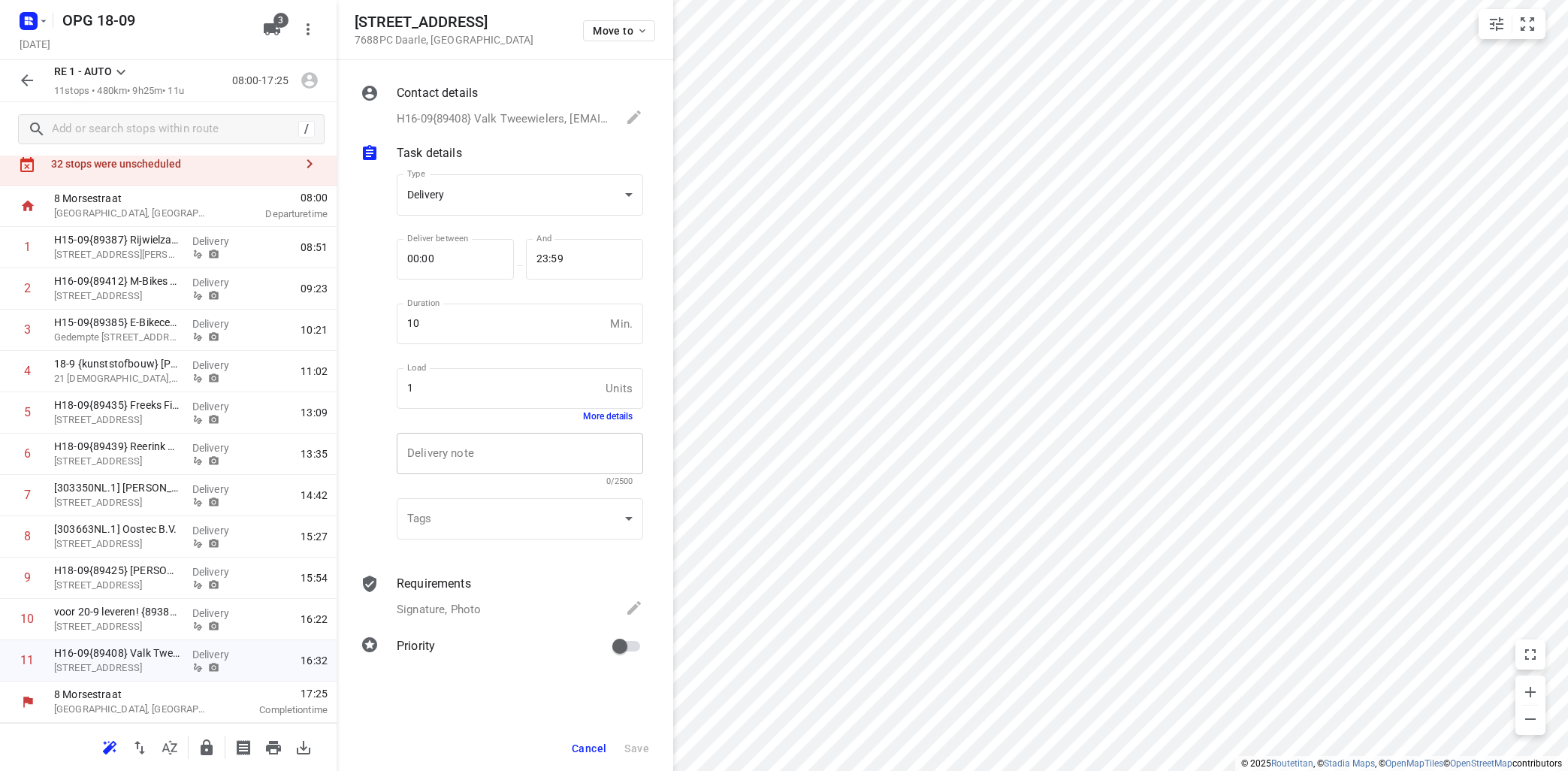
drag, startPoint x: 470, startPoint y: 466, endPoint x: 480, endPoint y: 457, distance: 13.5
click at [470, 465] on div "x Delivery note" at bounding box center [520, 454] width 247 height 42
click at [566, 458] on textarea "privetelefoon" at bounding box center [519, 453] width 225 height 14
paste textarea "06-11118795"
click at [642, 750] on span "Save" at bounding box center [636, 747] width 24 height 12
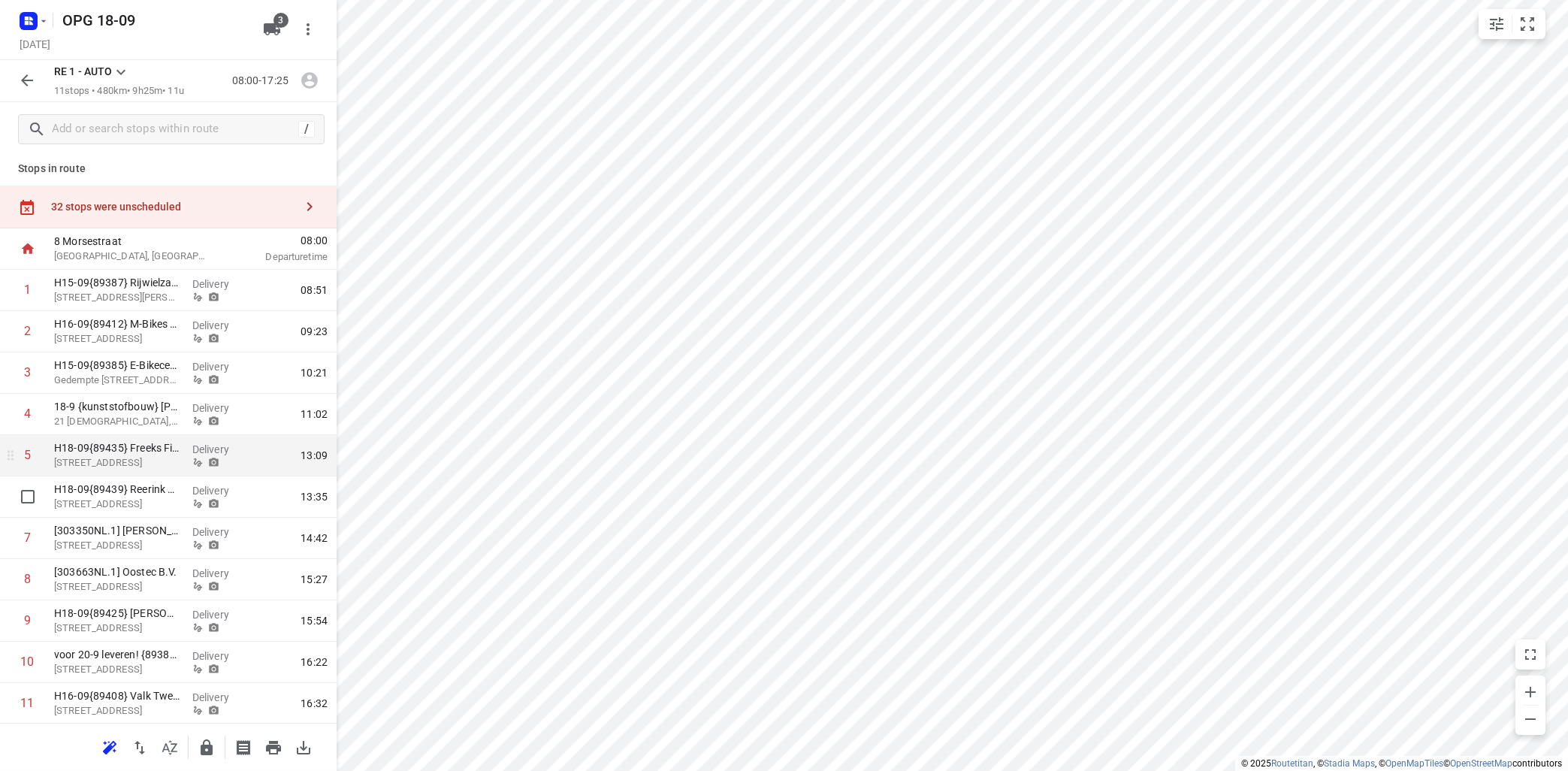
scroll to position [0, 0]
click at [305, 202] on icon "button" at bounding box center [309, 212] width 18 height 18
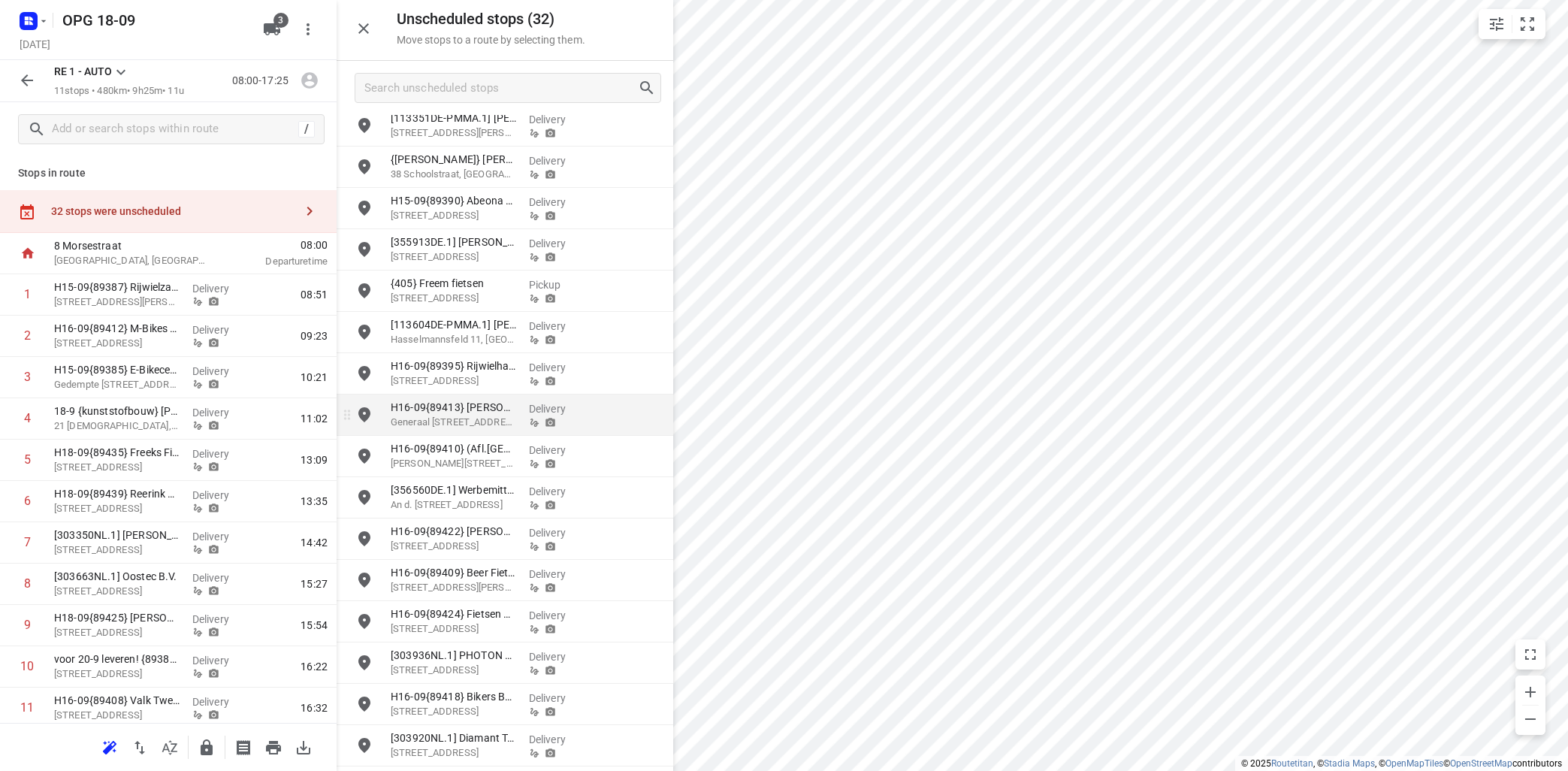
scroll to position [453, 0]
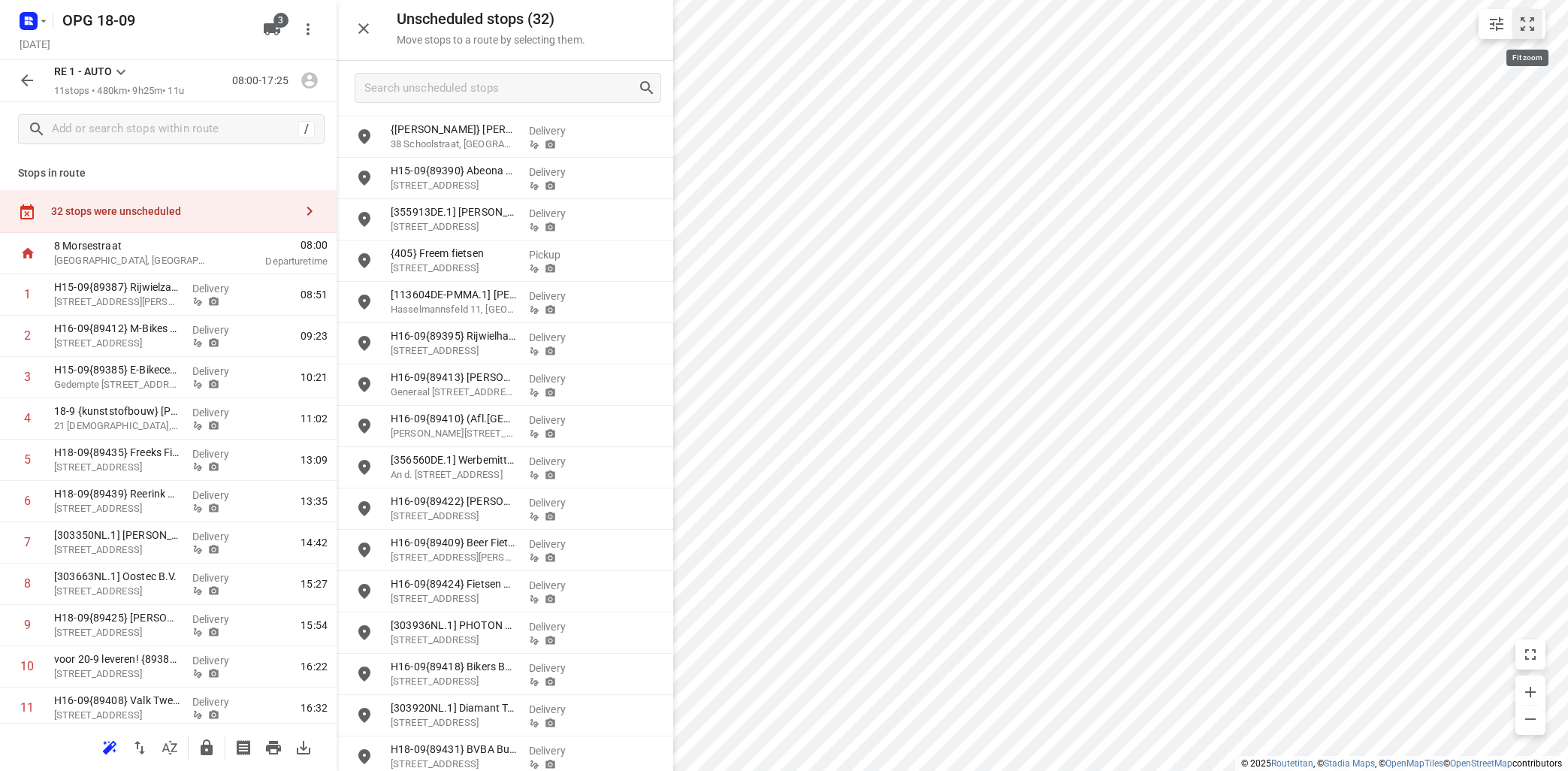
click at [1537, 25] on button "small contained button group" at bounding box center [1527, 24] width 30 height 30
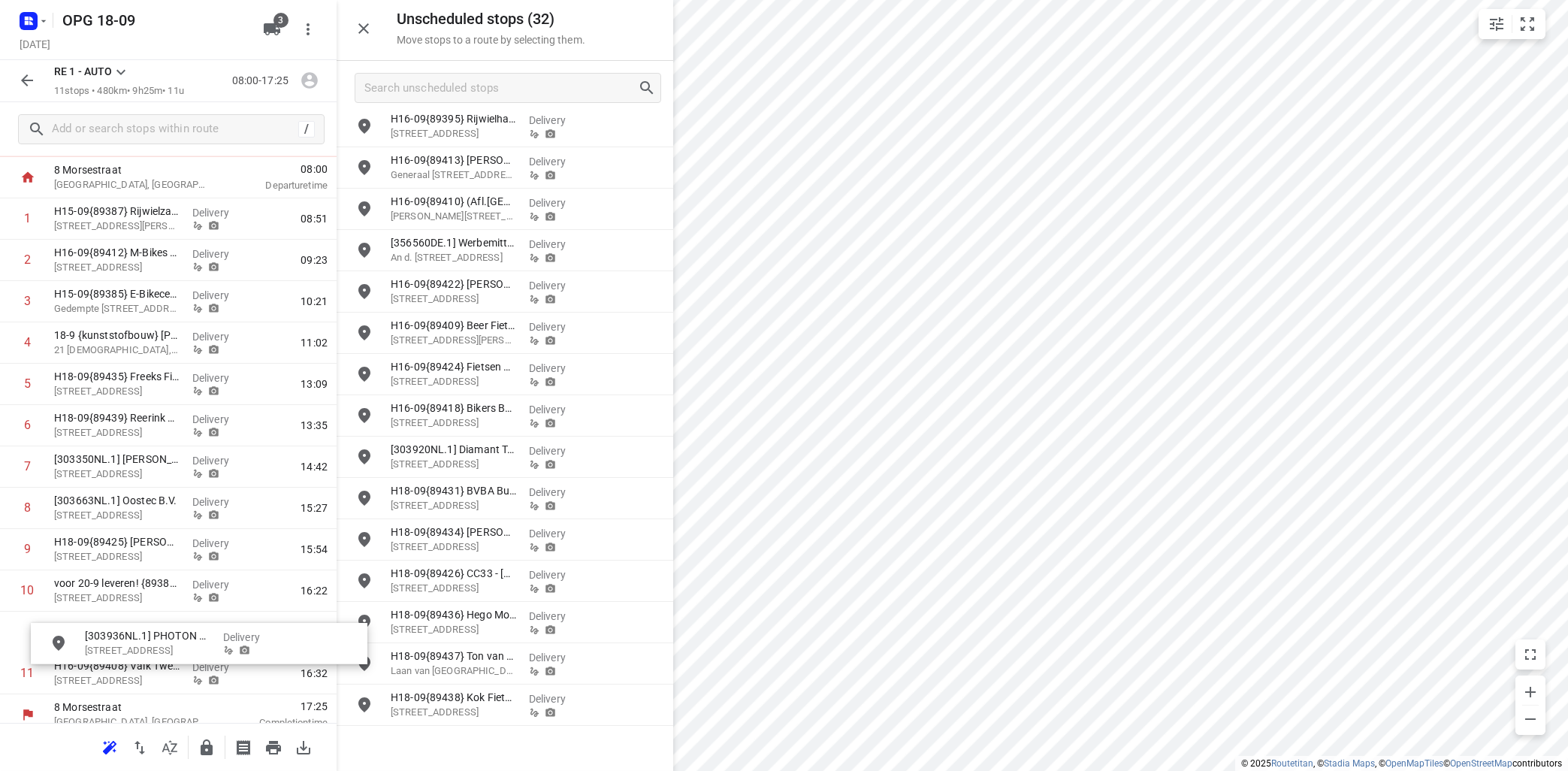
scroll to position [89, 0]
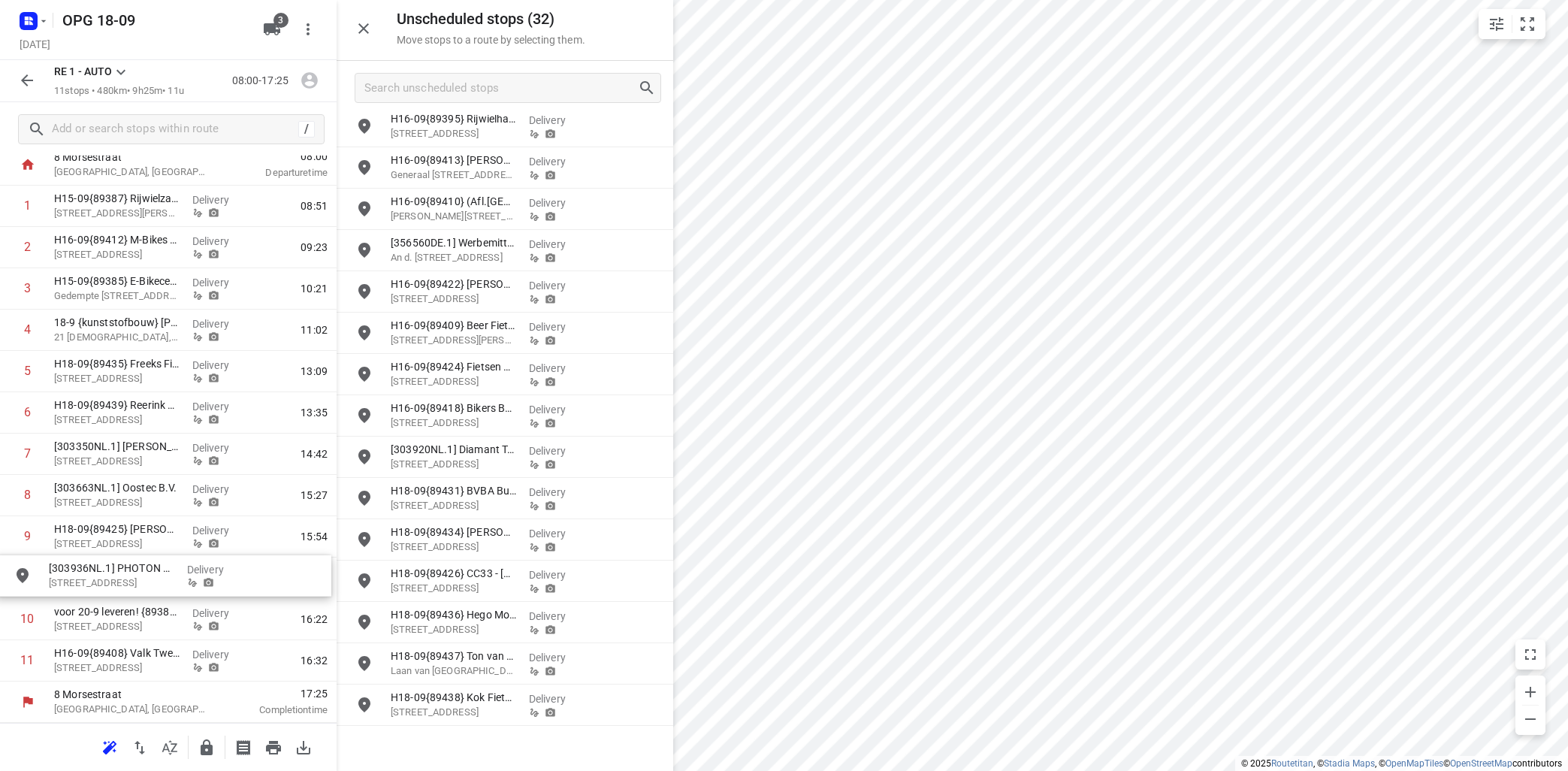
drag, startPoint x: 491, startPoint y: 410, endPoint x: 134, endPoint y: 571, distance: 391.6
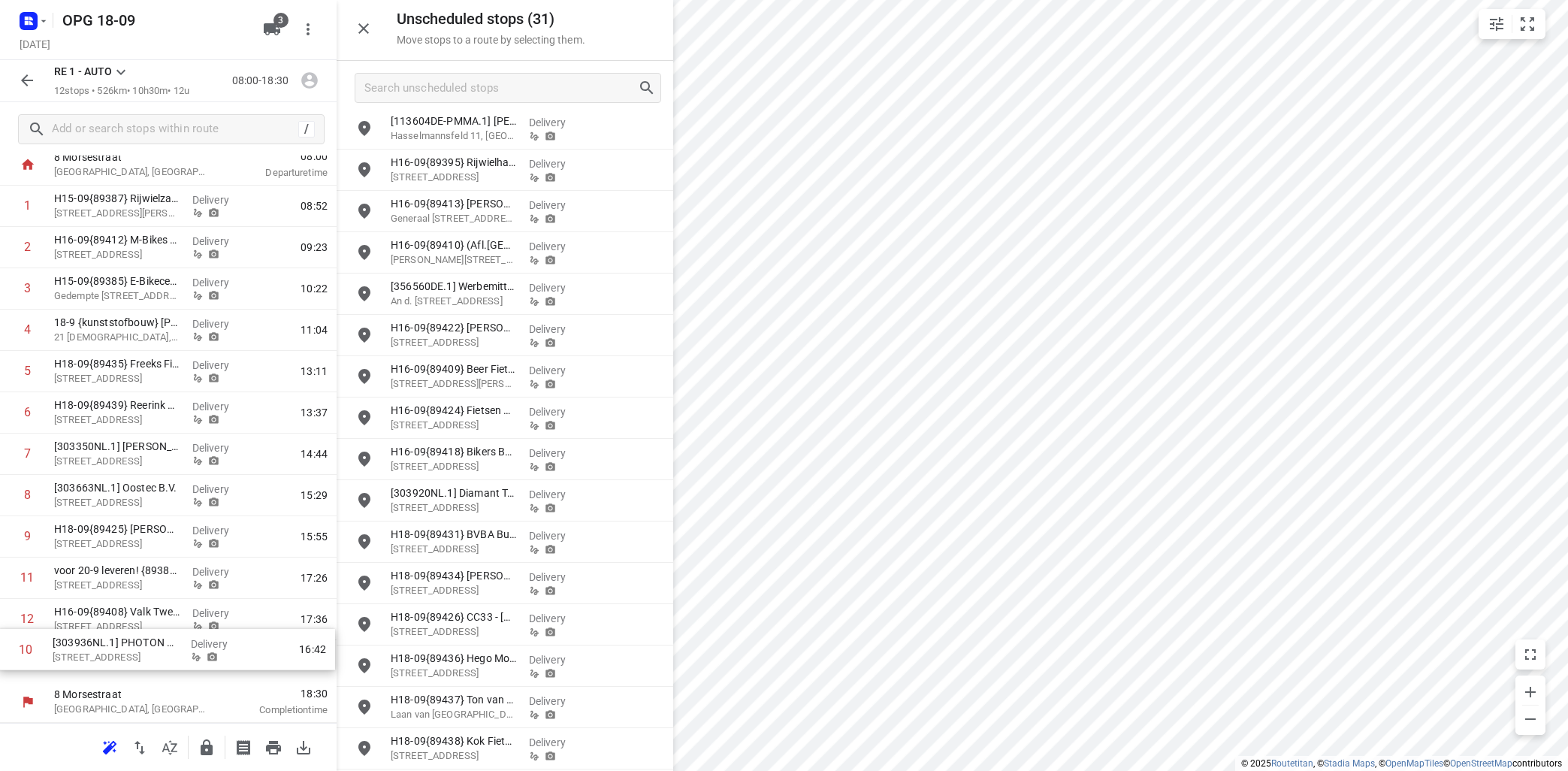
drag, startPoint x: 130, startPoint y: 579, endPoint x: 128, endPoint y: 655, distance: 76.0
click at [128, 655] on div "1 H15-09{89387} Rijwielzaak Bathoorn Heerestraat 34, Roden Delivery 08:52 2 H16…" at bounding box center [168, 433] width 336 height 495
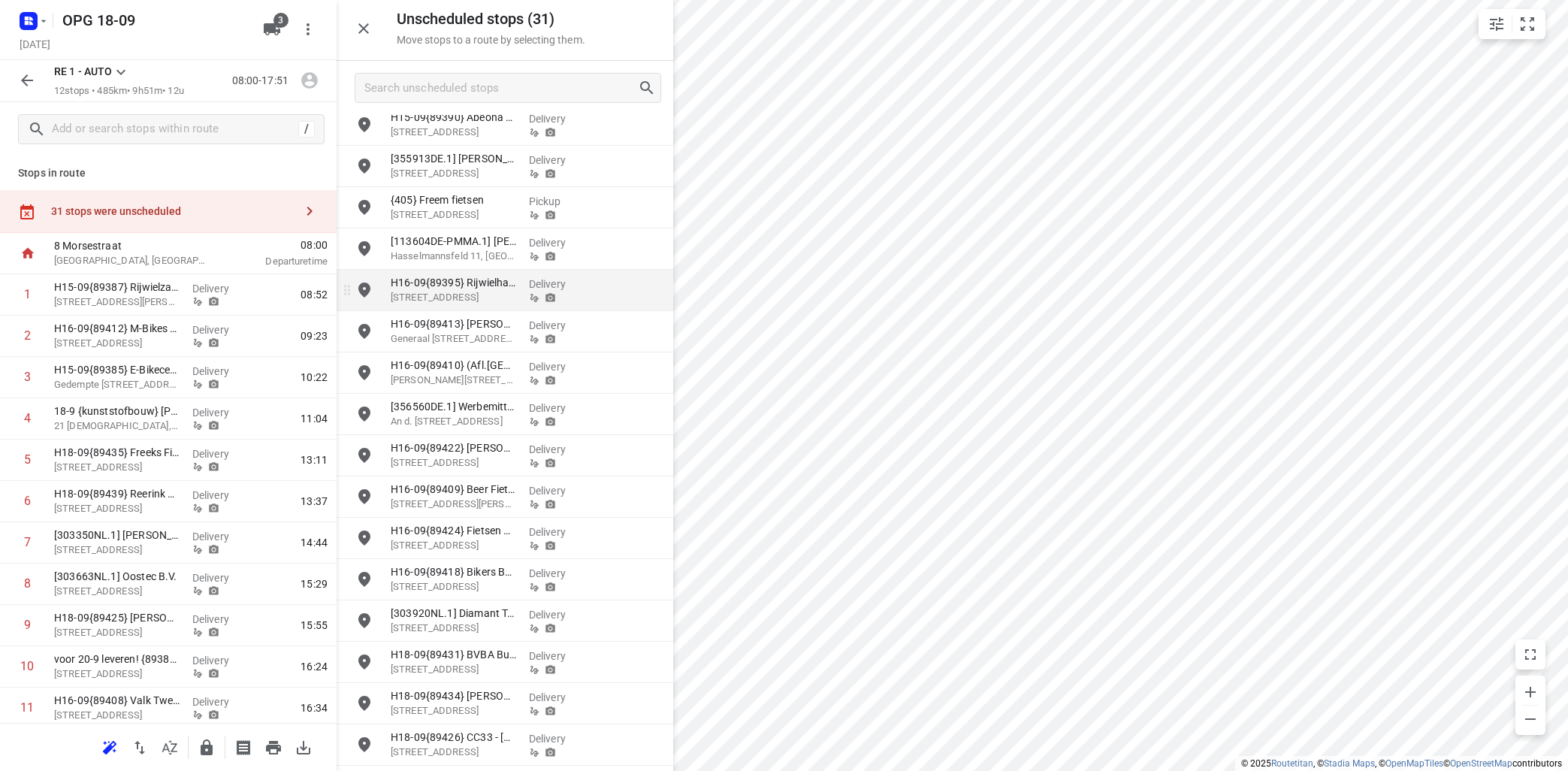
scroll to position [538, 0]
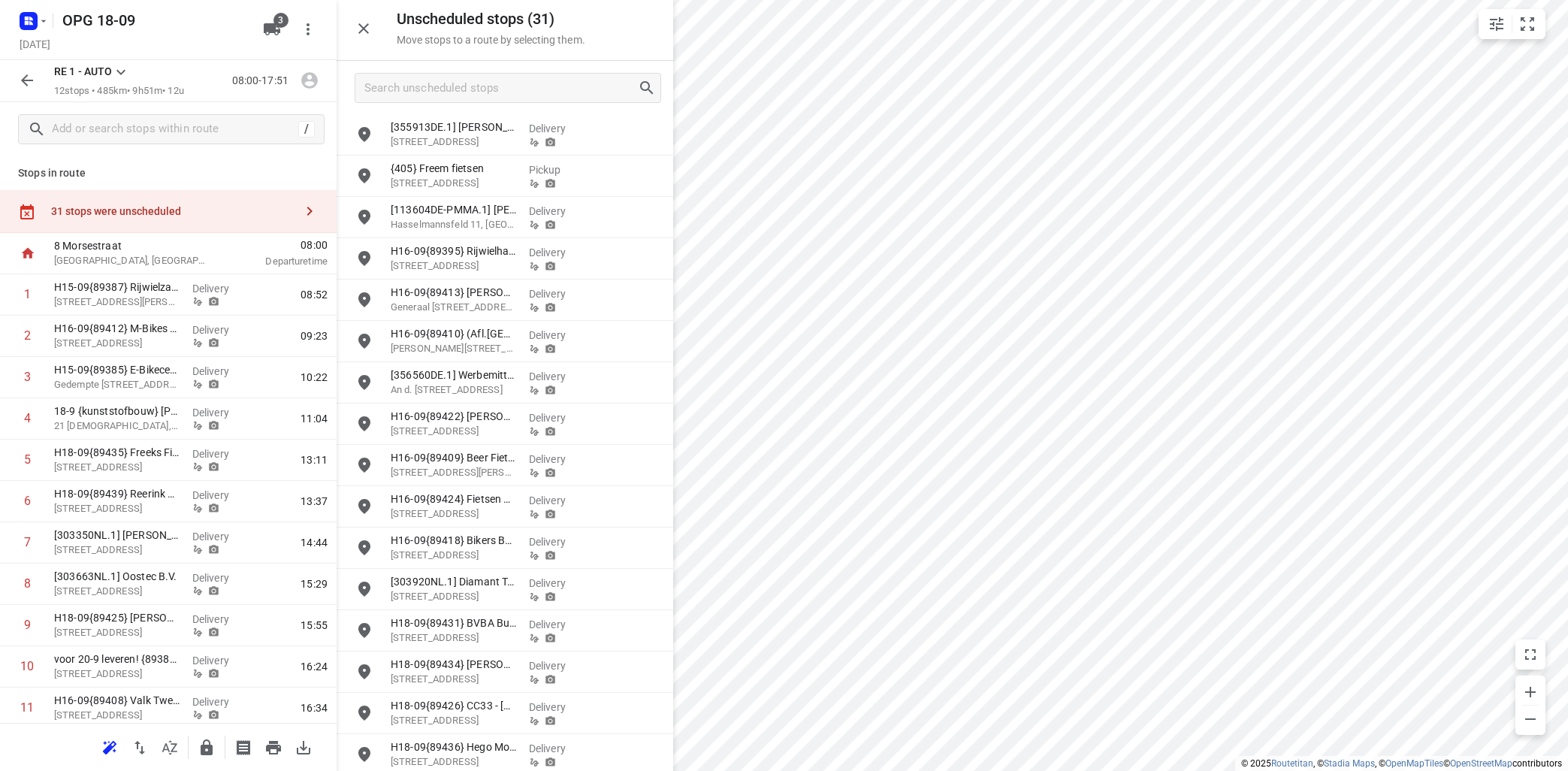
click at [120, 73] on icon at bounding box center [121, 72] width 18 height 18
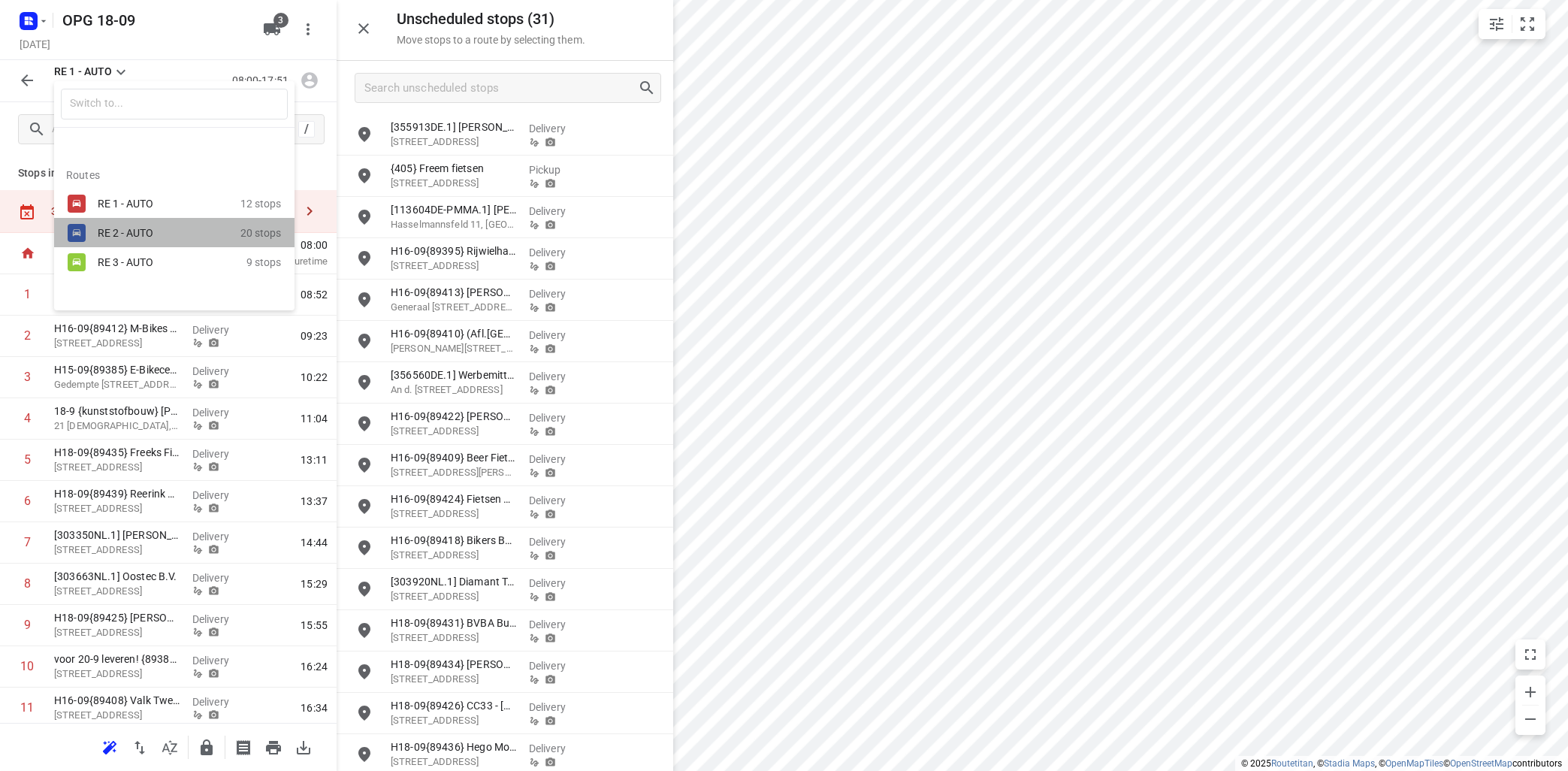
click at [110, 229] on div "RE 2 - AUTO" at bounding box center [161, 232] width 128 height 12
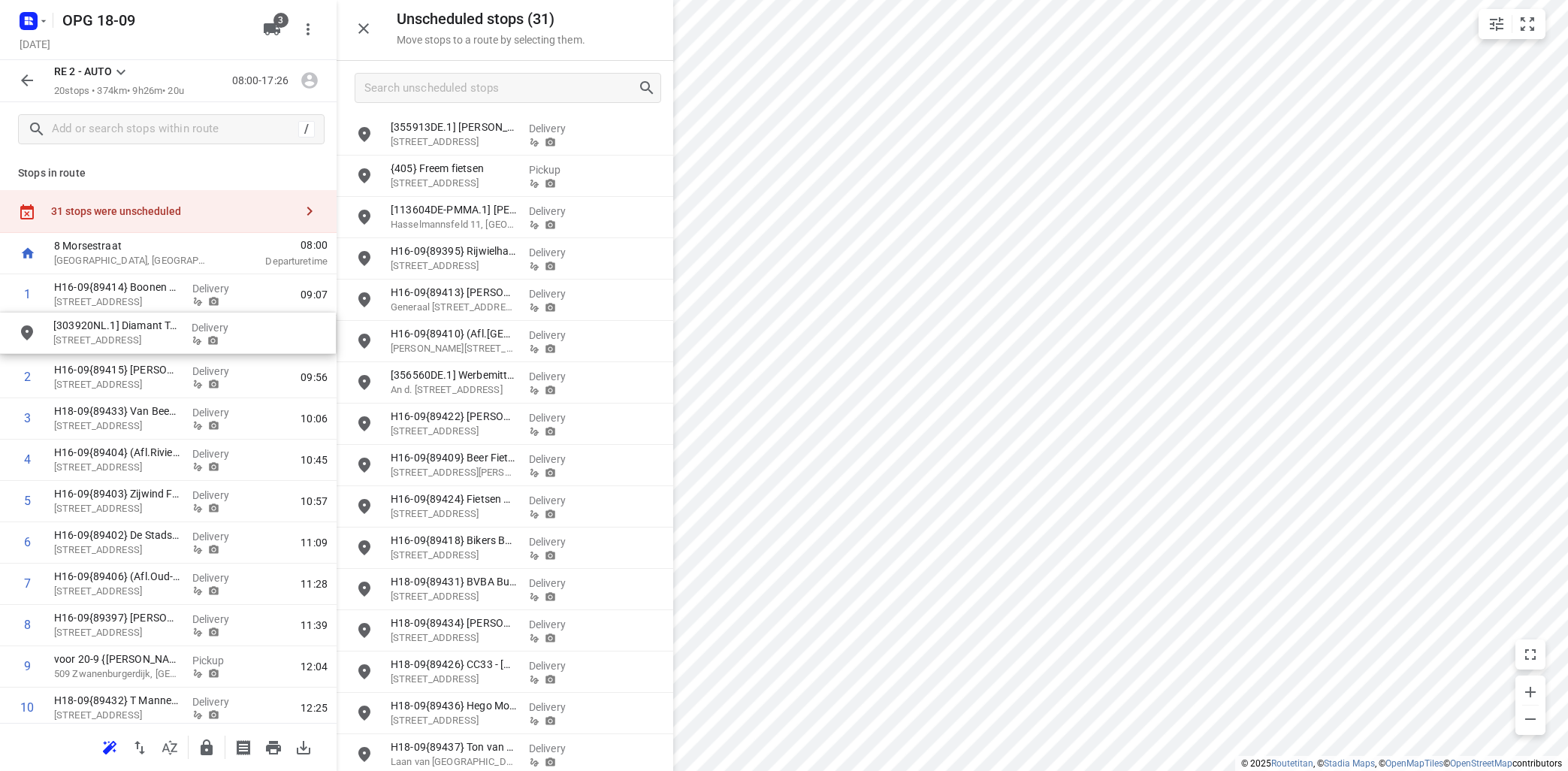
drag, startPoint x: 473, startPoint y: 593, endPoint x: 129, endPoint y: 335, distance: 430.0
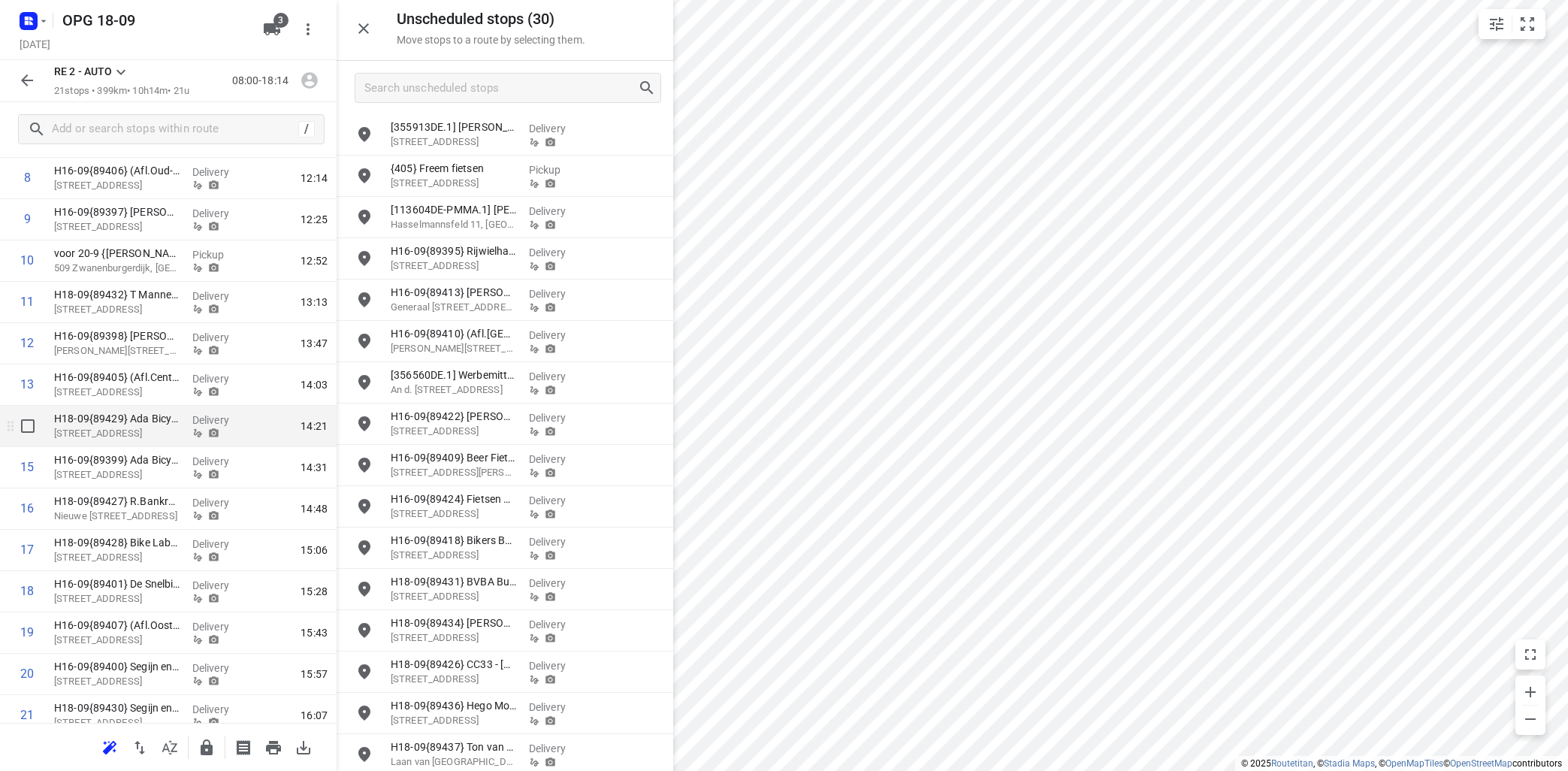
scroll to position [370, 0]
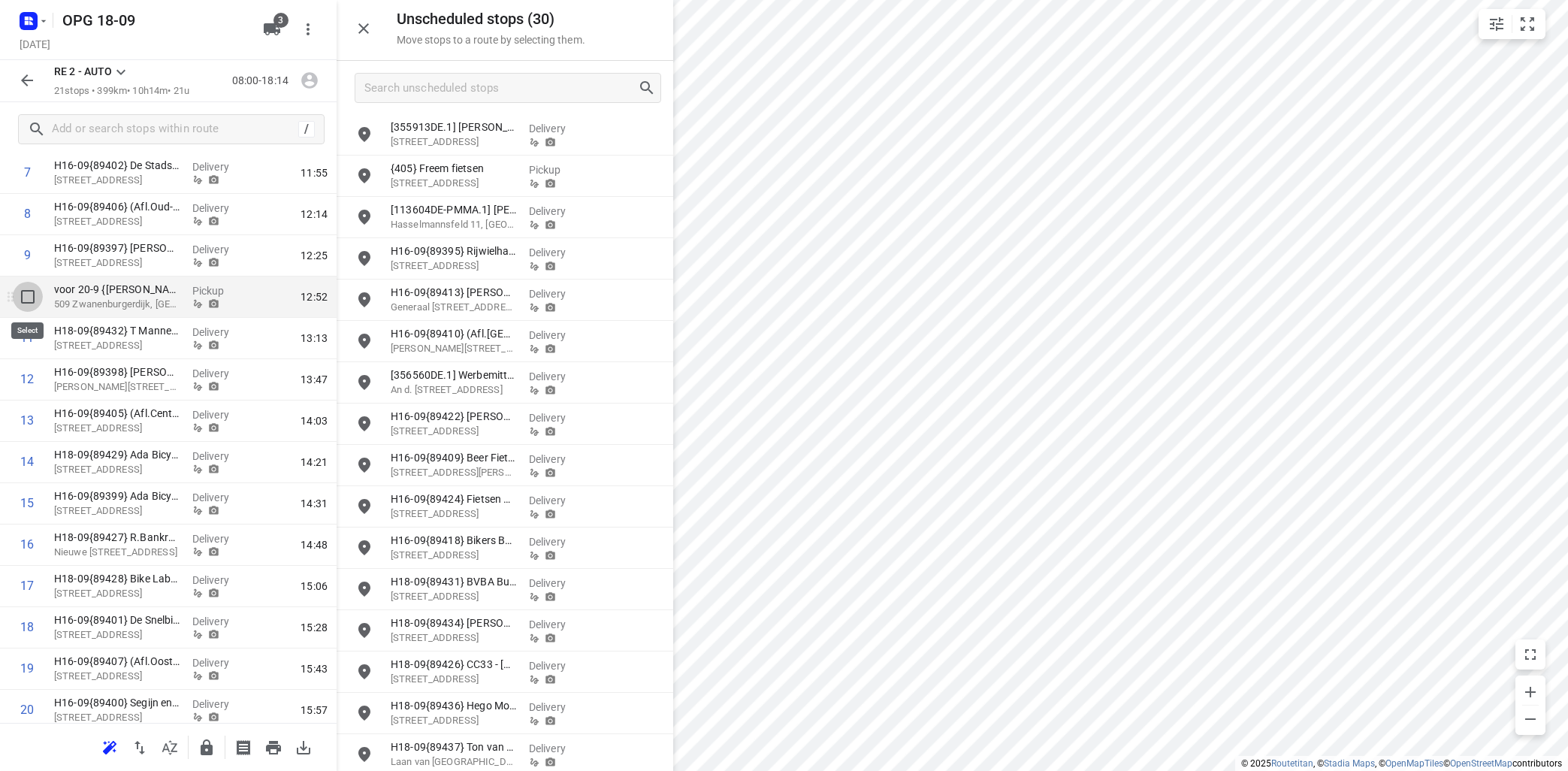
click at [26, 296] on input "checkbox" at bounding box center [27, 296] width 30 height 30
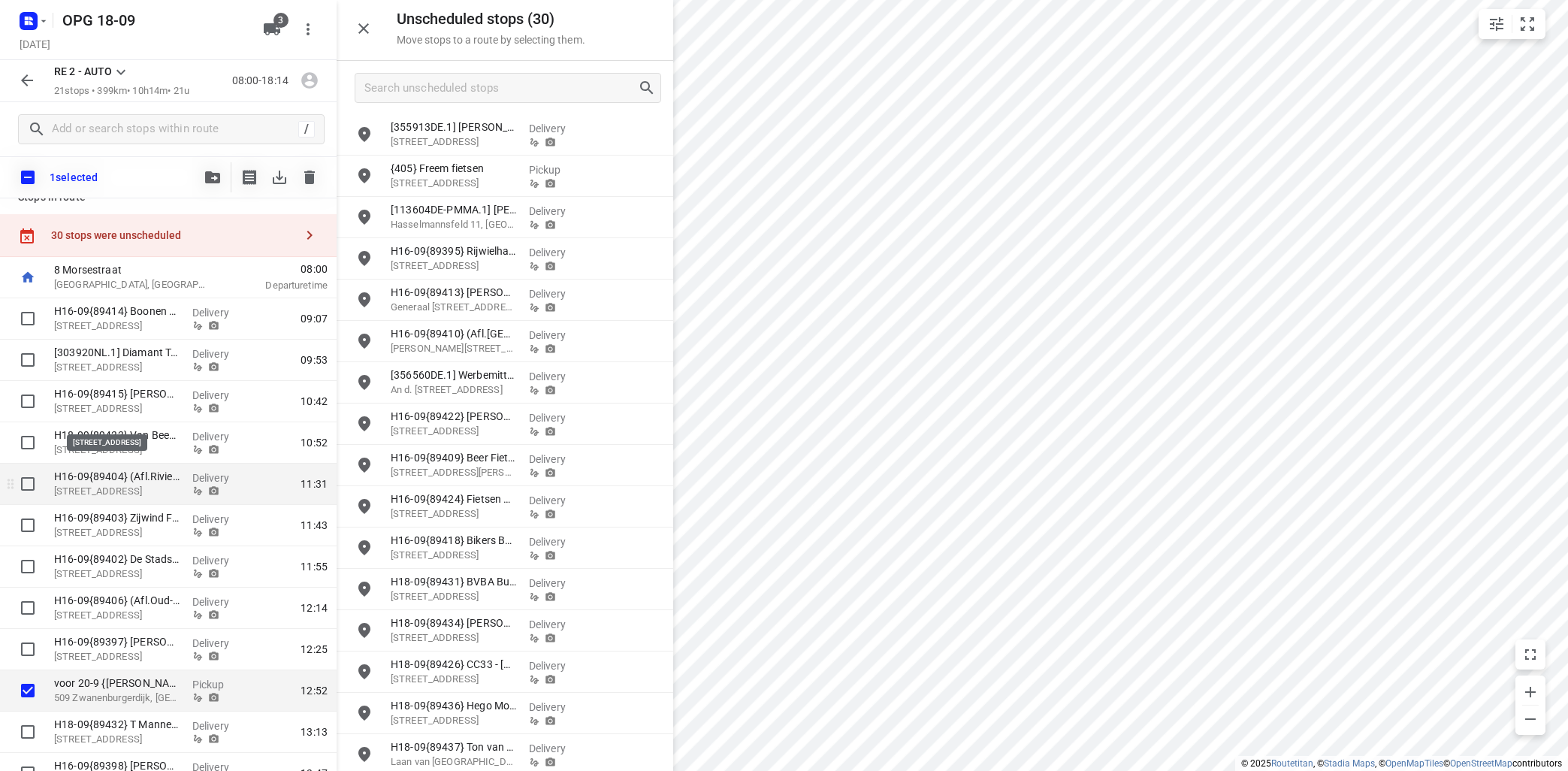
scroll to position [2, 0]
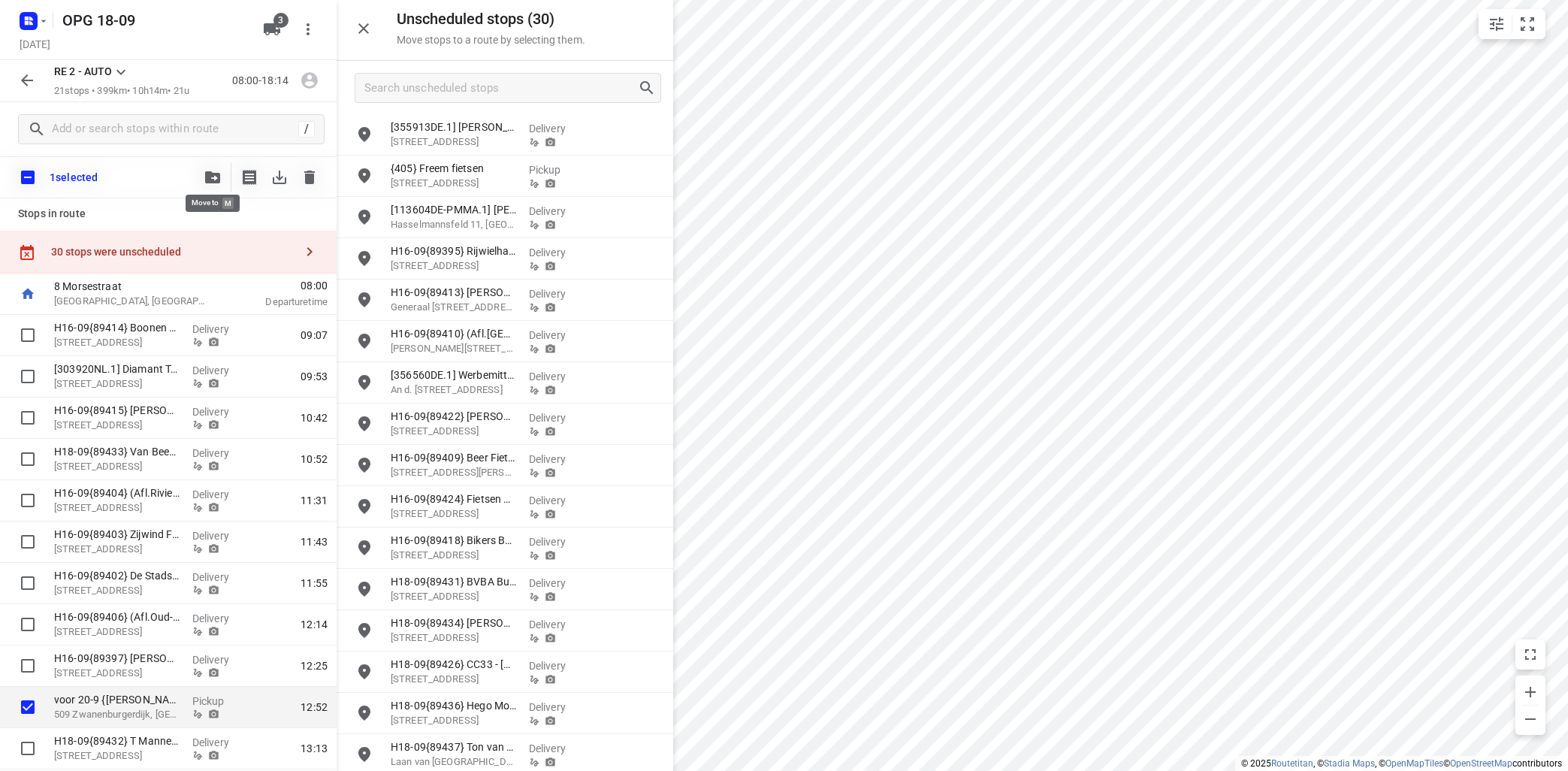
click at [215, 172] on icon "button" at bounding box center [213, 176] width 15 height 12
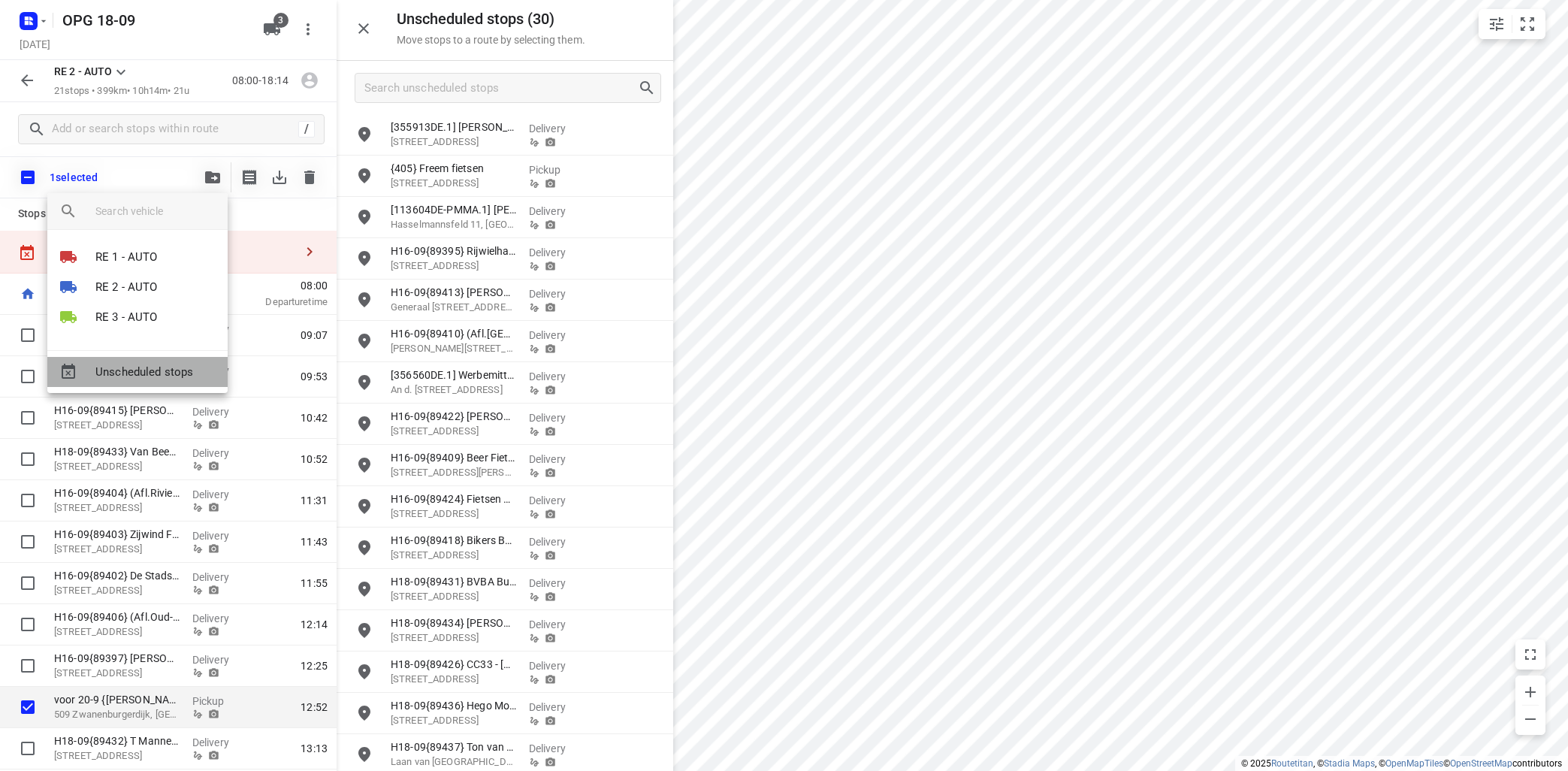
click at [171, 367] on span "Unscheduled stops" at bounding box center [156, 371] width 120 height 17
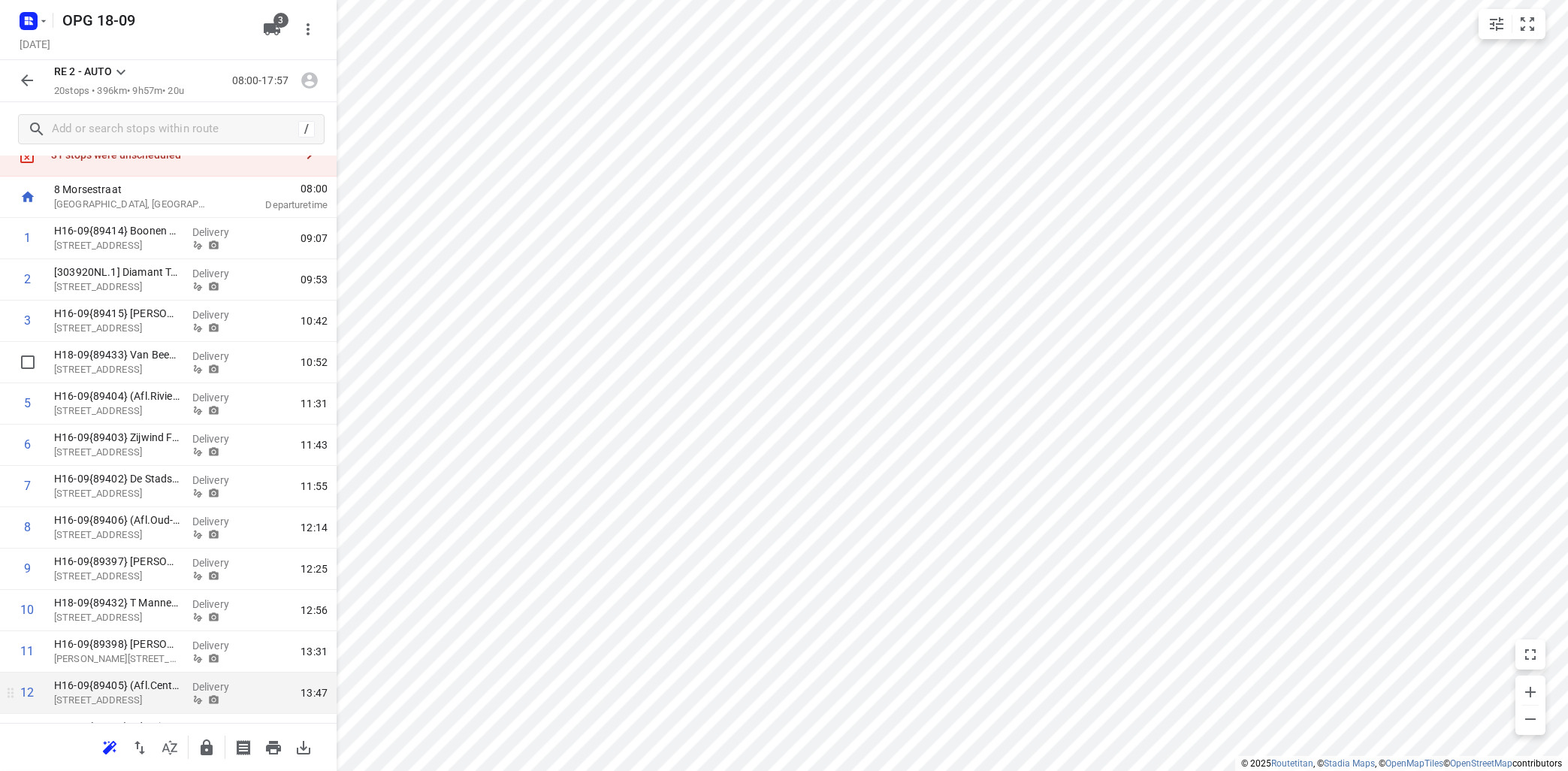
scroll to position [0, 0]
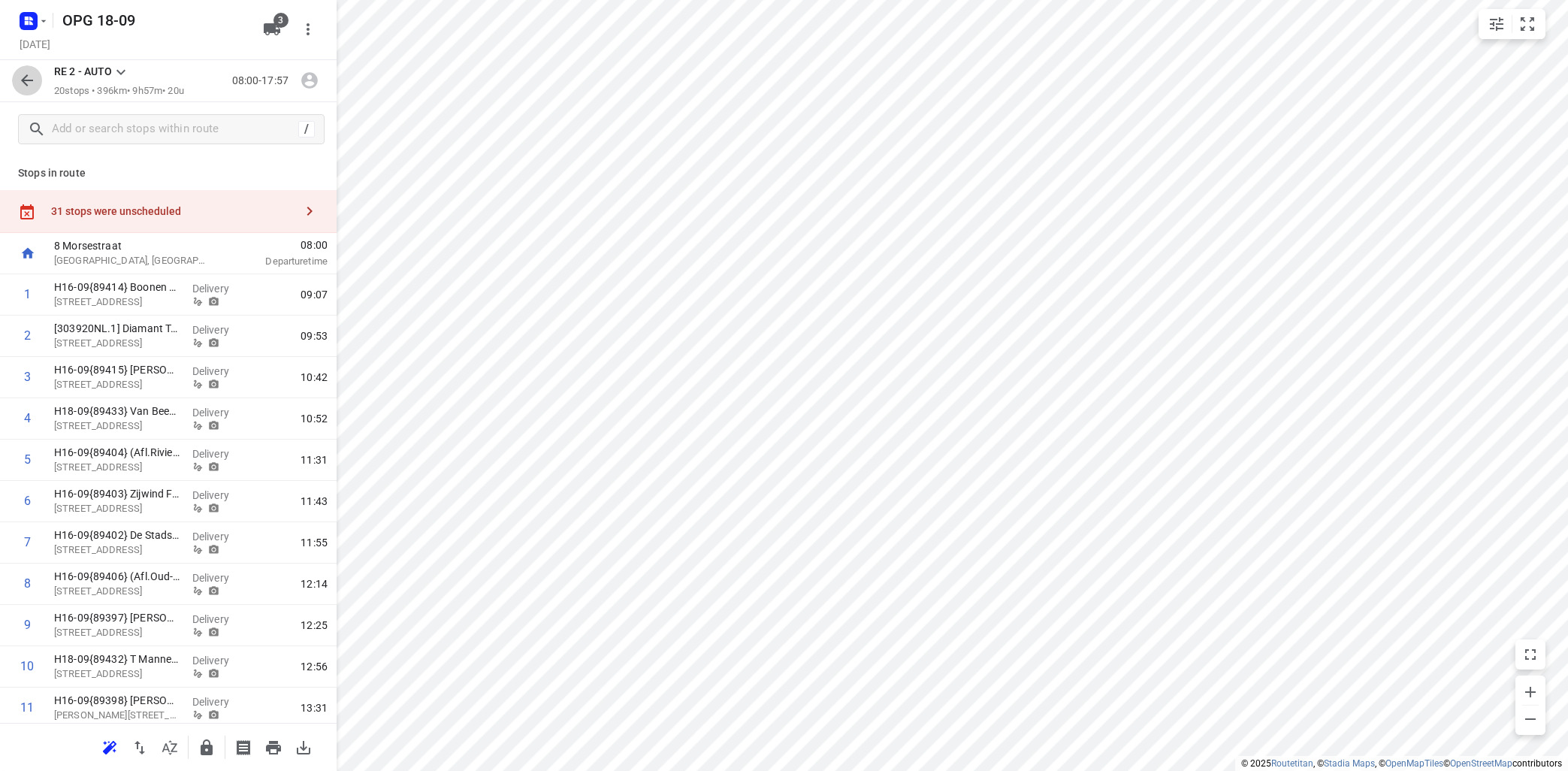
click at [19, 81] on icon "button" at bounding box center [27, 80] width 18 height 18
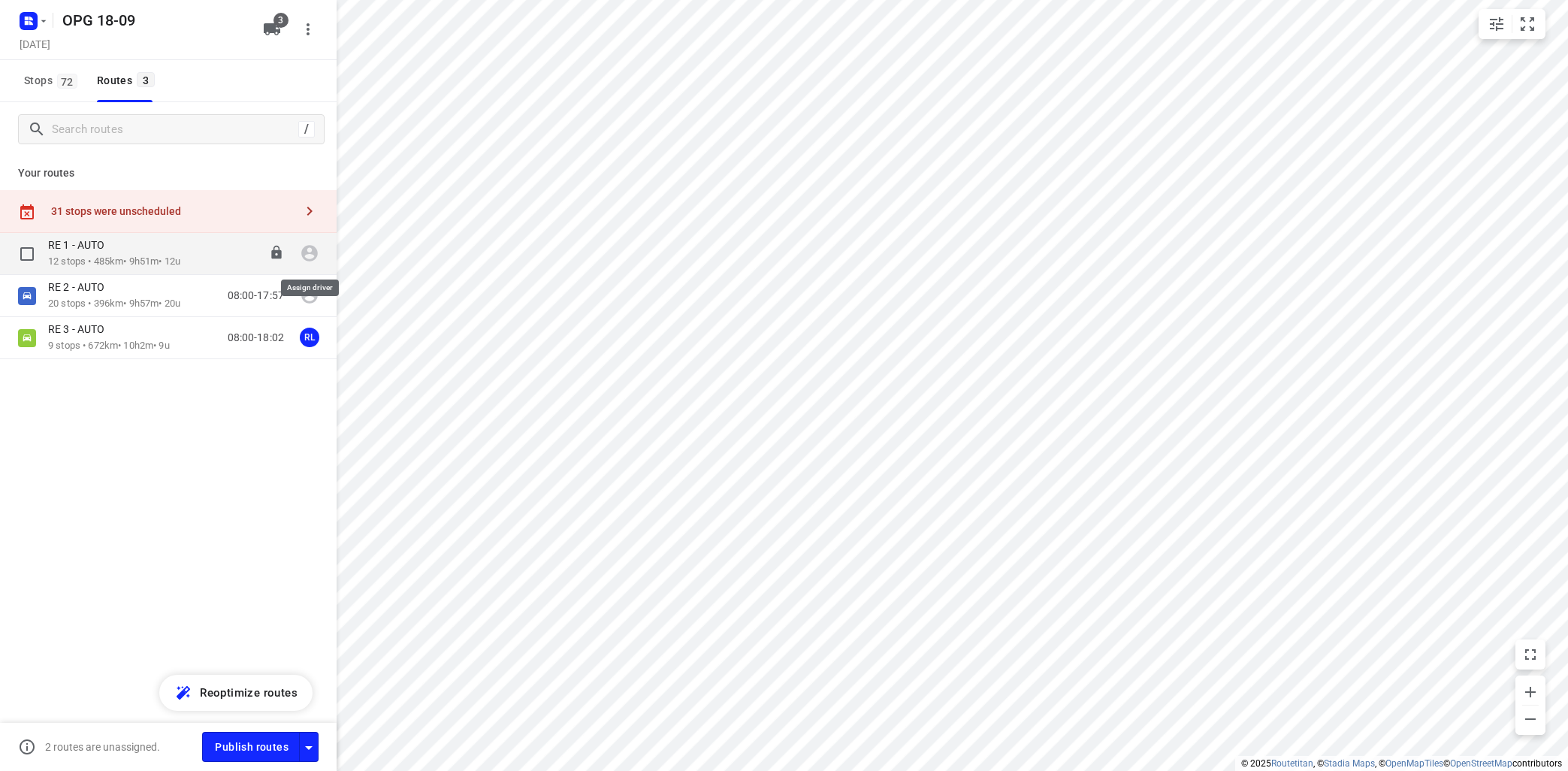
click at [309, 253] on icon "button" at bounding box center [309, 254] width 16 height 16
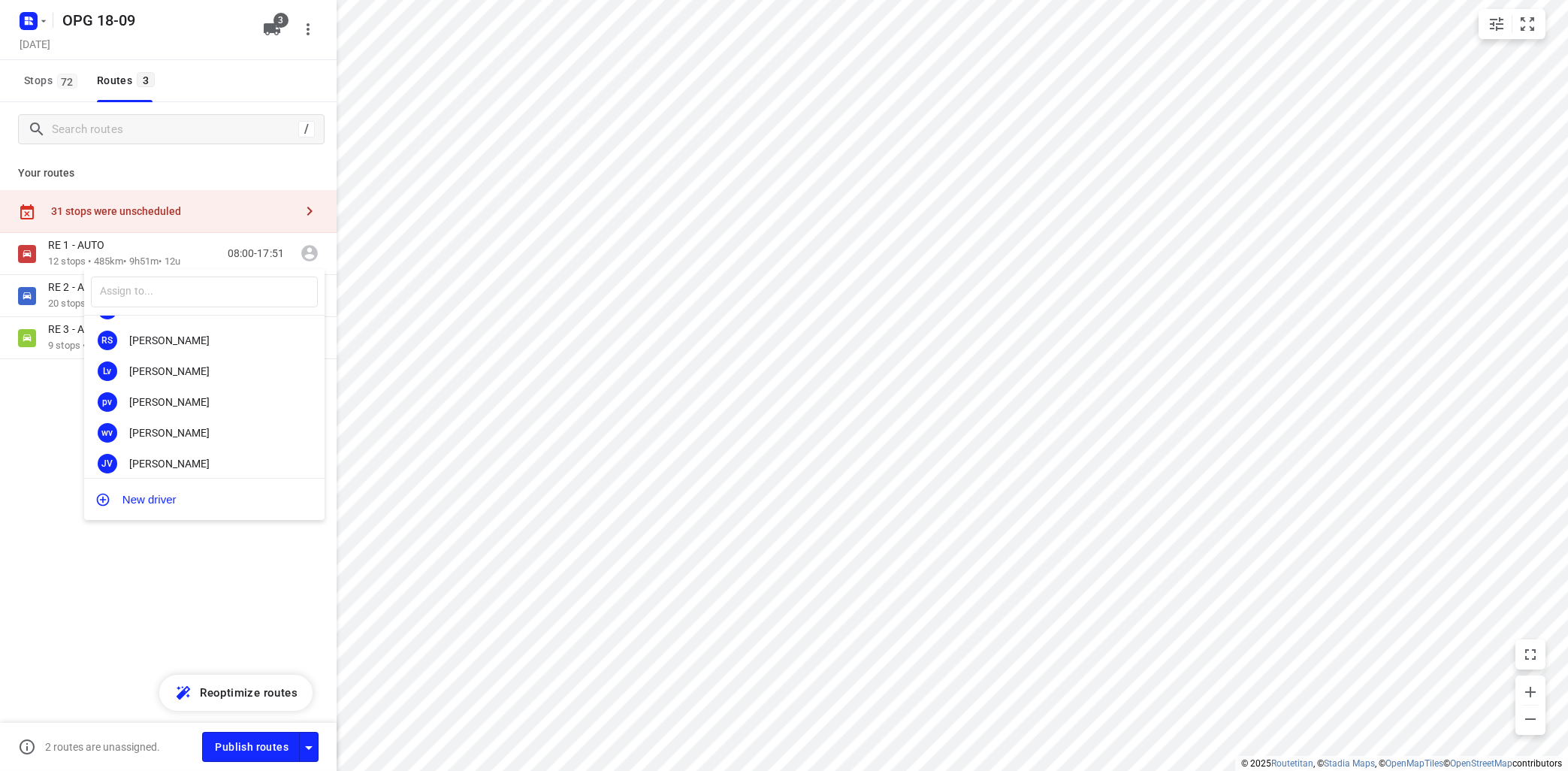
scroll to position [271, 0]
click at [68, 288] on div at bounding box center [784, 385] width 1568 height 771
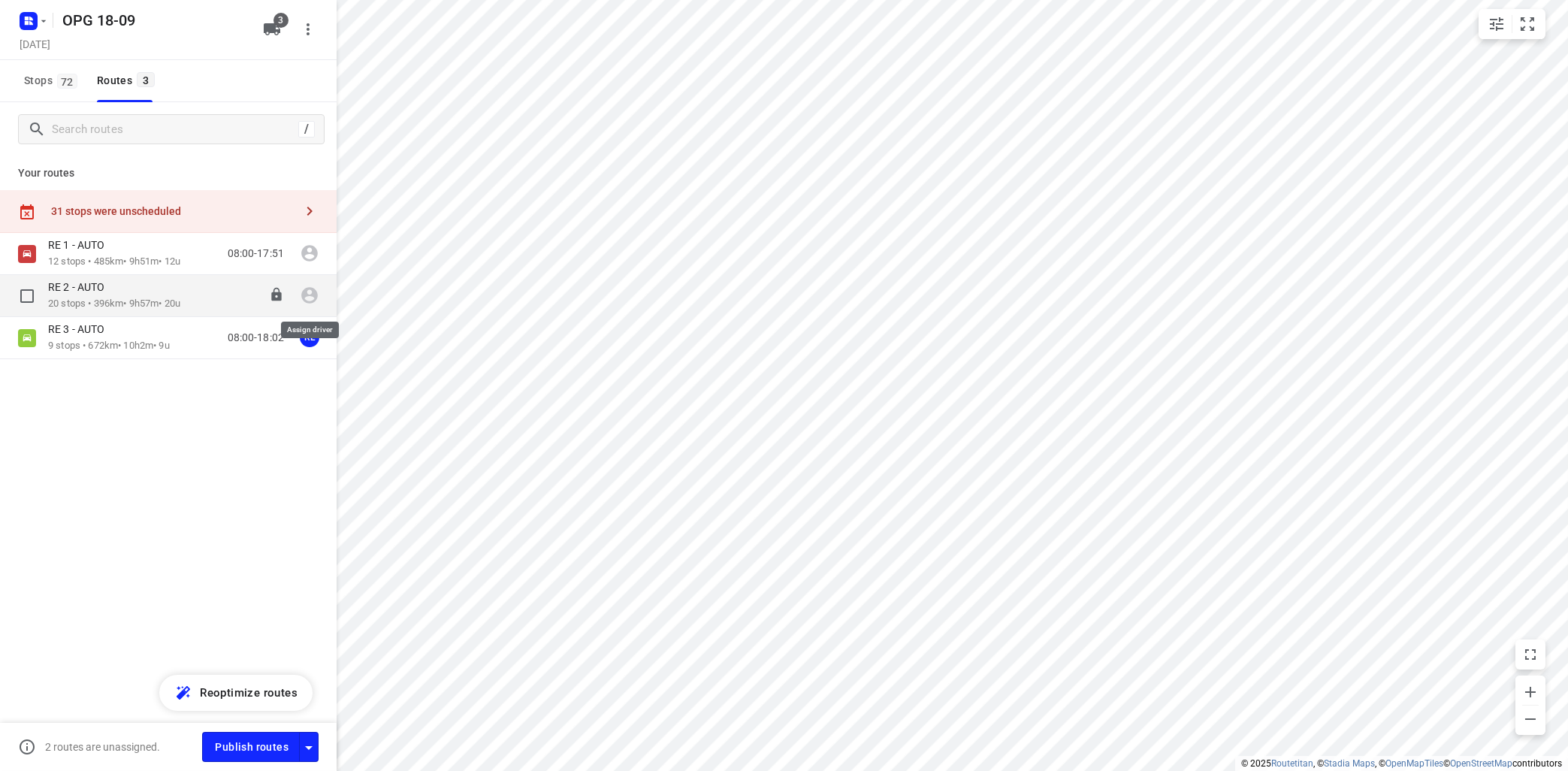
click at [313, 296] on icon "button" at bounding box center [309, 296] width 16 height 16
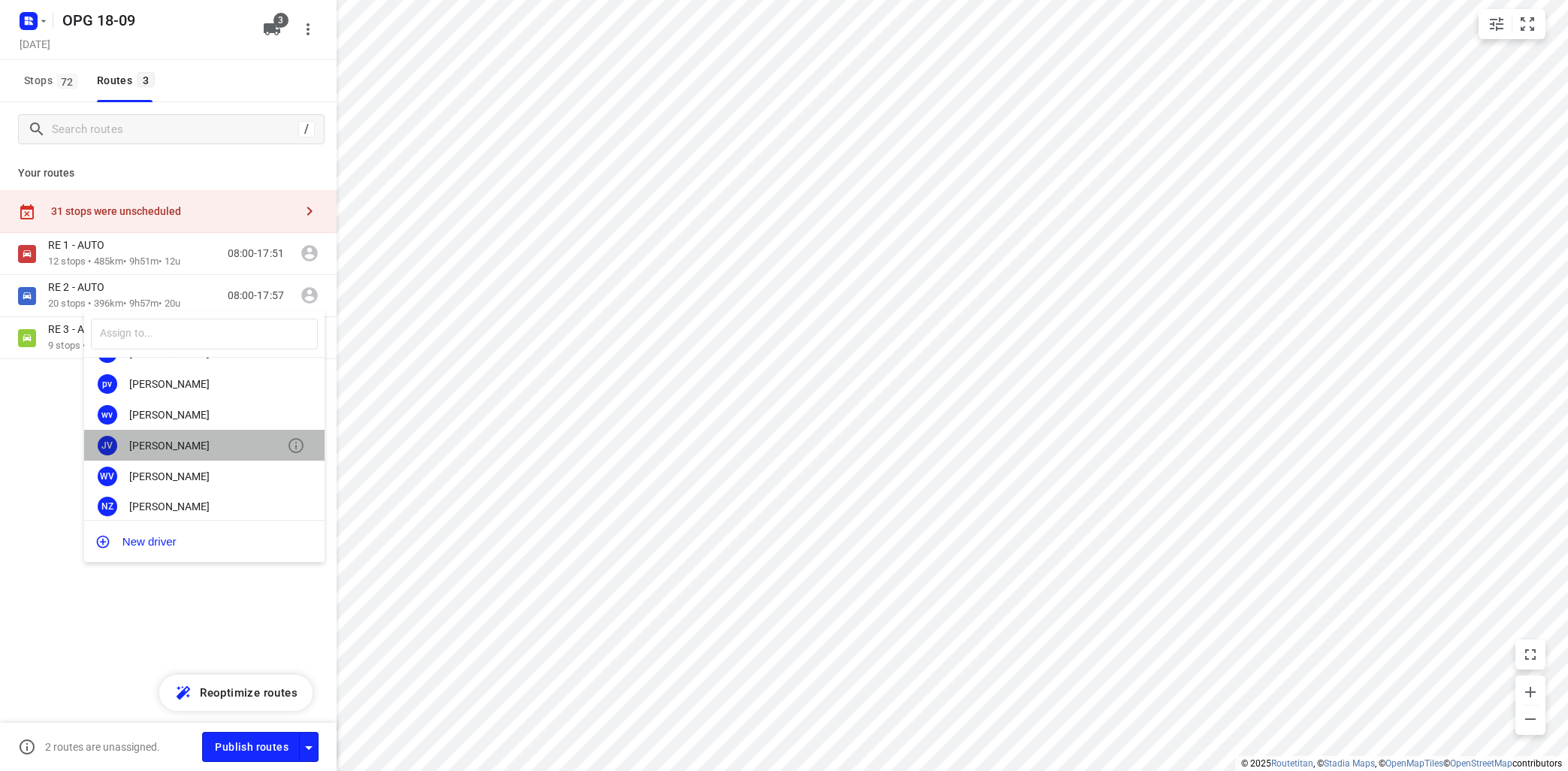
click at [183, 445] on div "[PERSON_NAME]" at bounding box center [208, 445] width 157 height 12
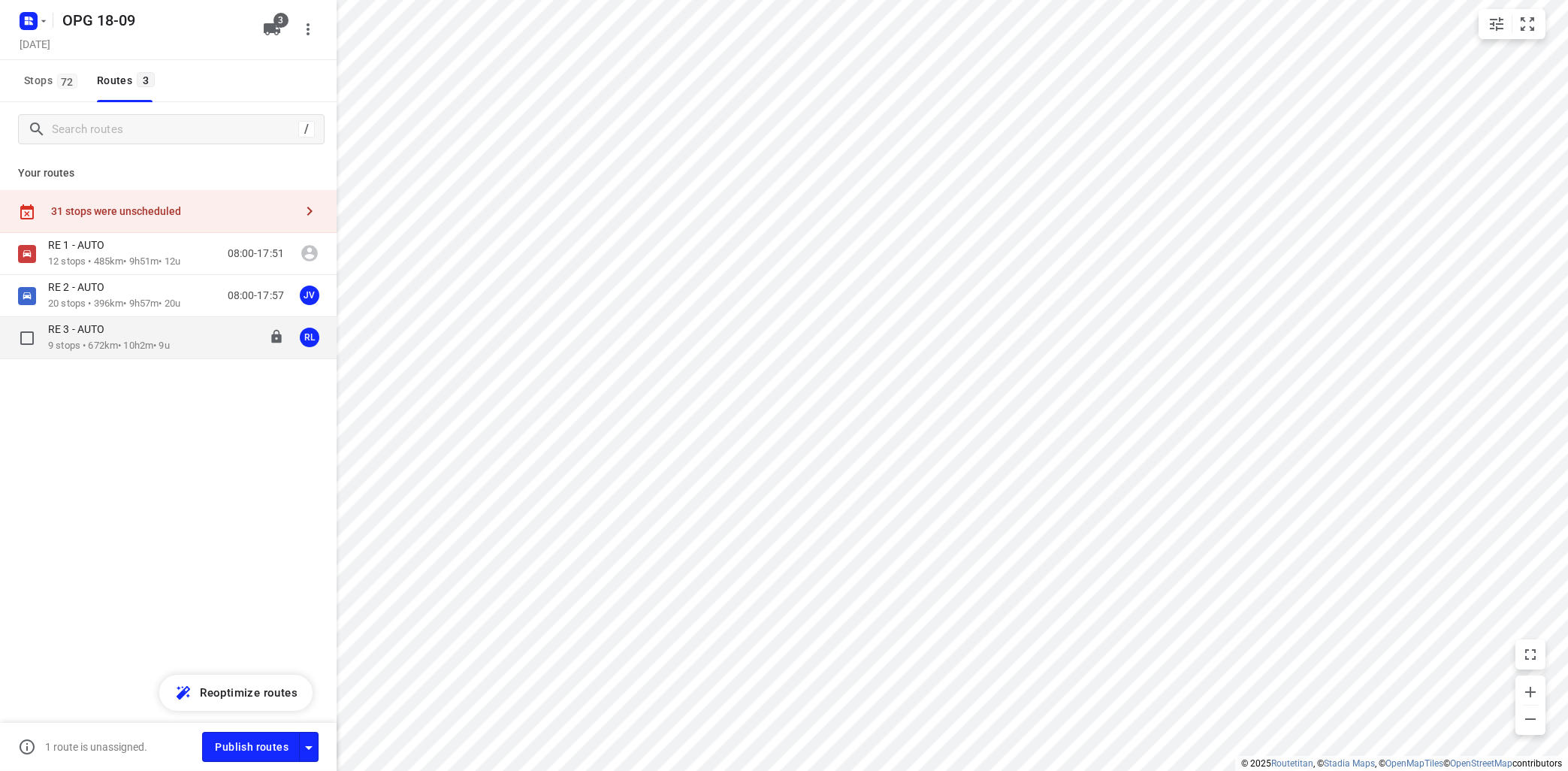
click at [170, 339] on div "RE 3 - AUTO" at bounding box center [109, 330] width 122 height 16
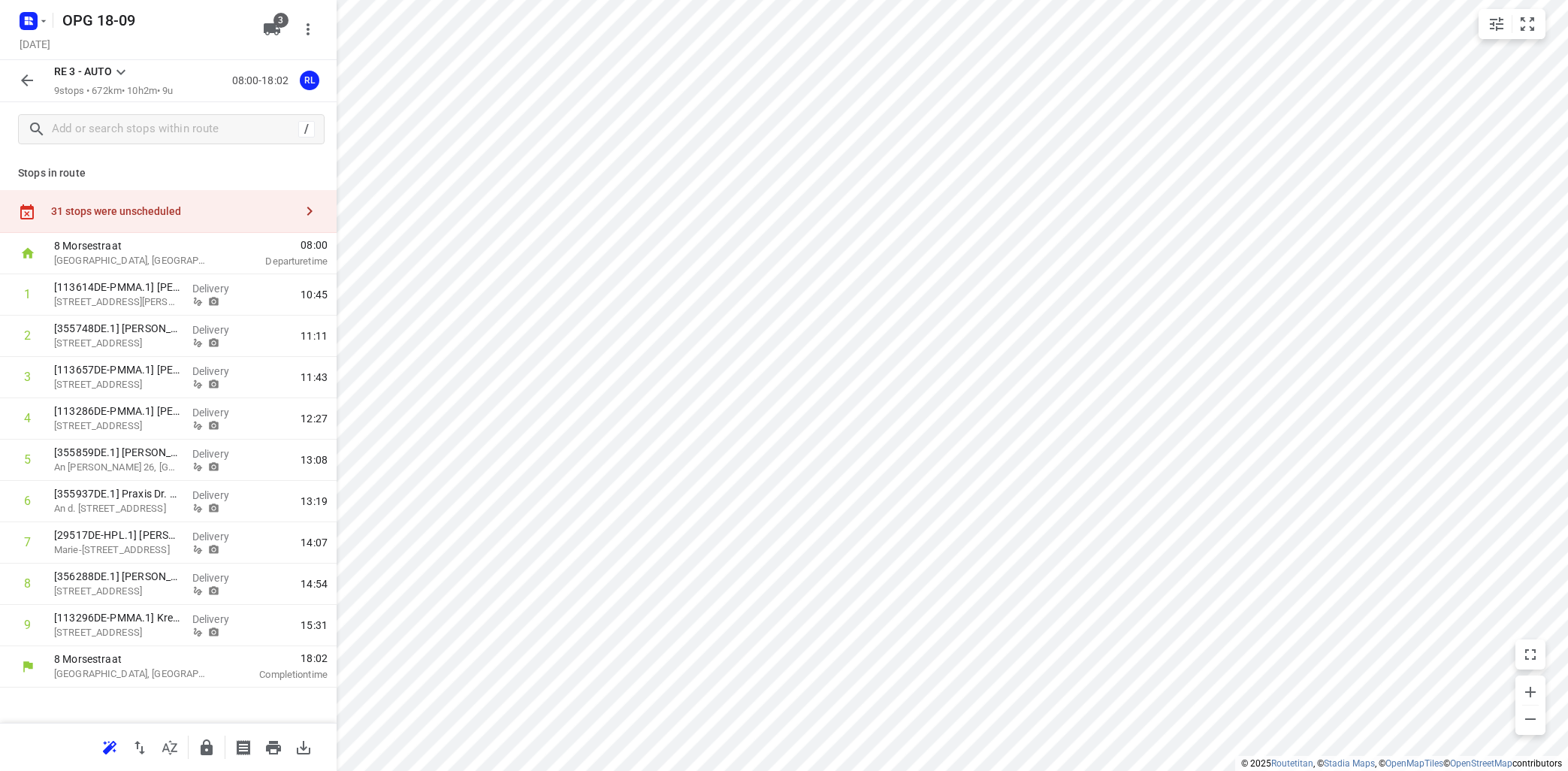
click at [118, 63] on div "RE 3 - AUTO 9 stops • 672km • 10h2m • 9u 08:00-18:02 RL" at bounding box center [168, 80] width 336 height 42
click at [123, 67] on icon at bounding box center [121, 72] width 18 height 18
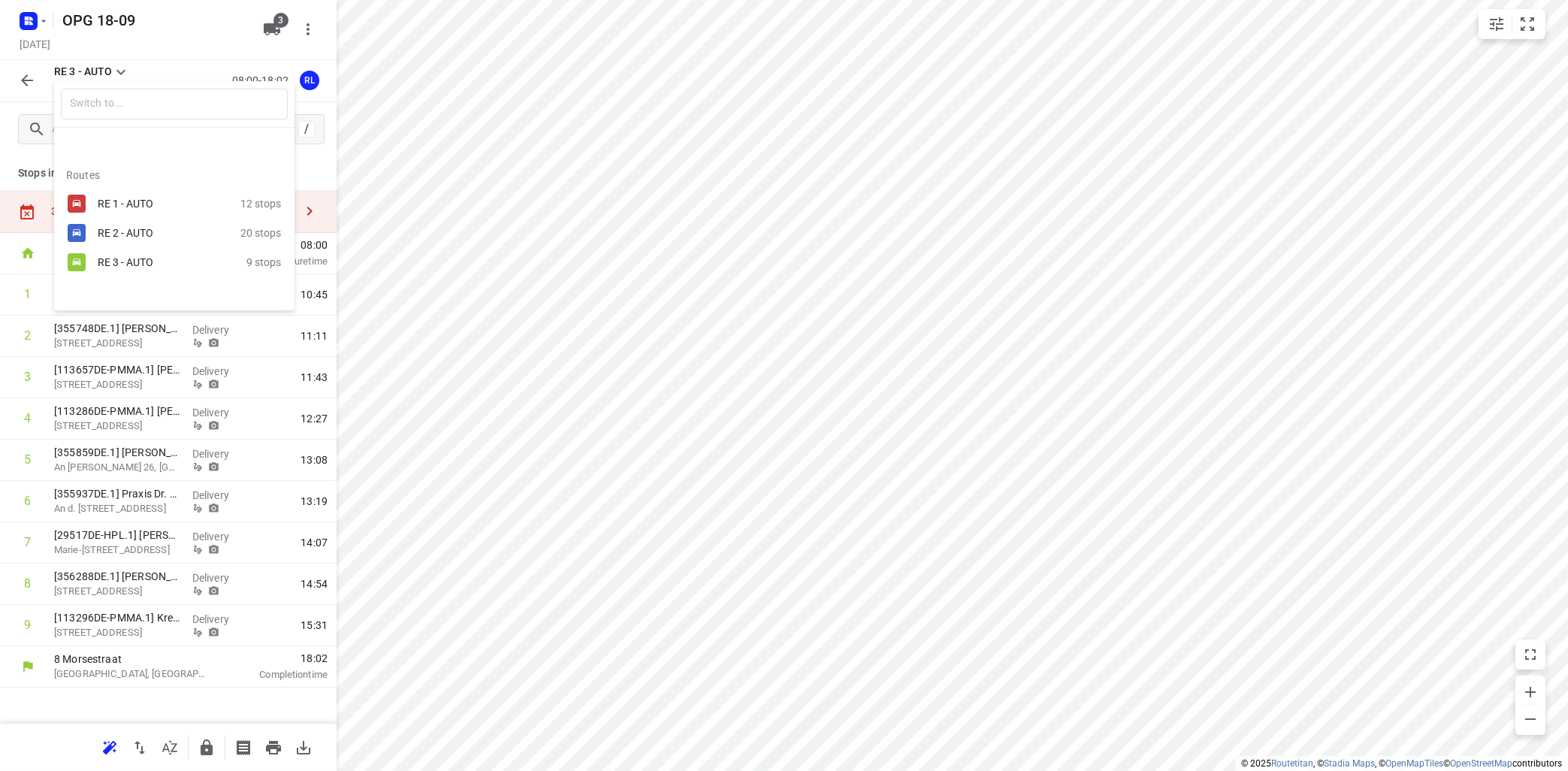
click at [119, 202] on div "RE 1 - AUTO" at bounding box center [161, 203] width 128 height 12
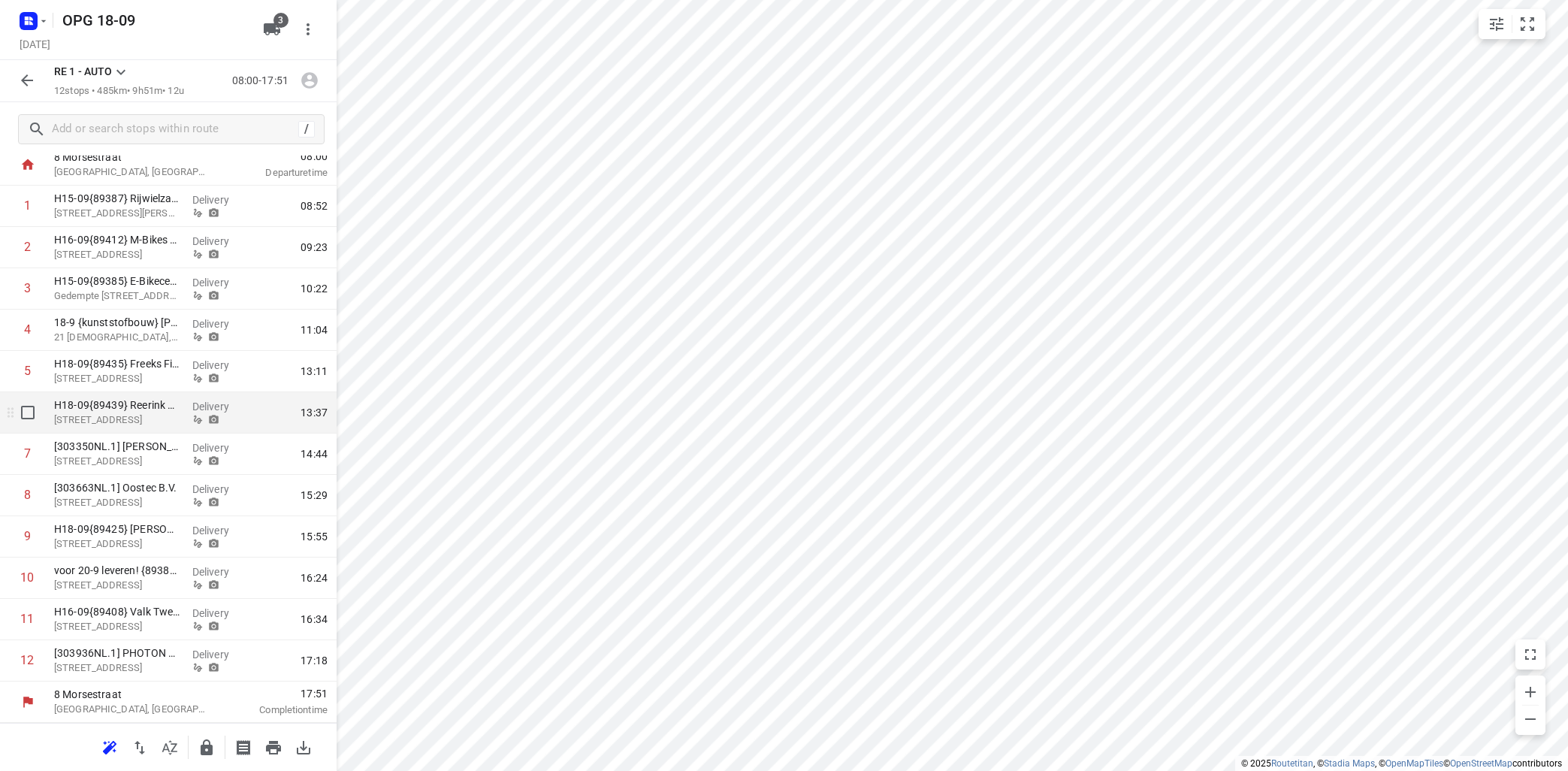
scroll to position [0, 0]
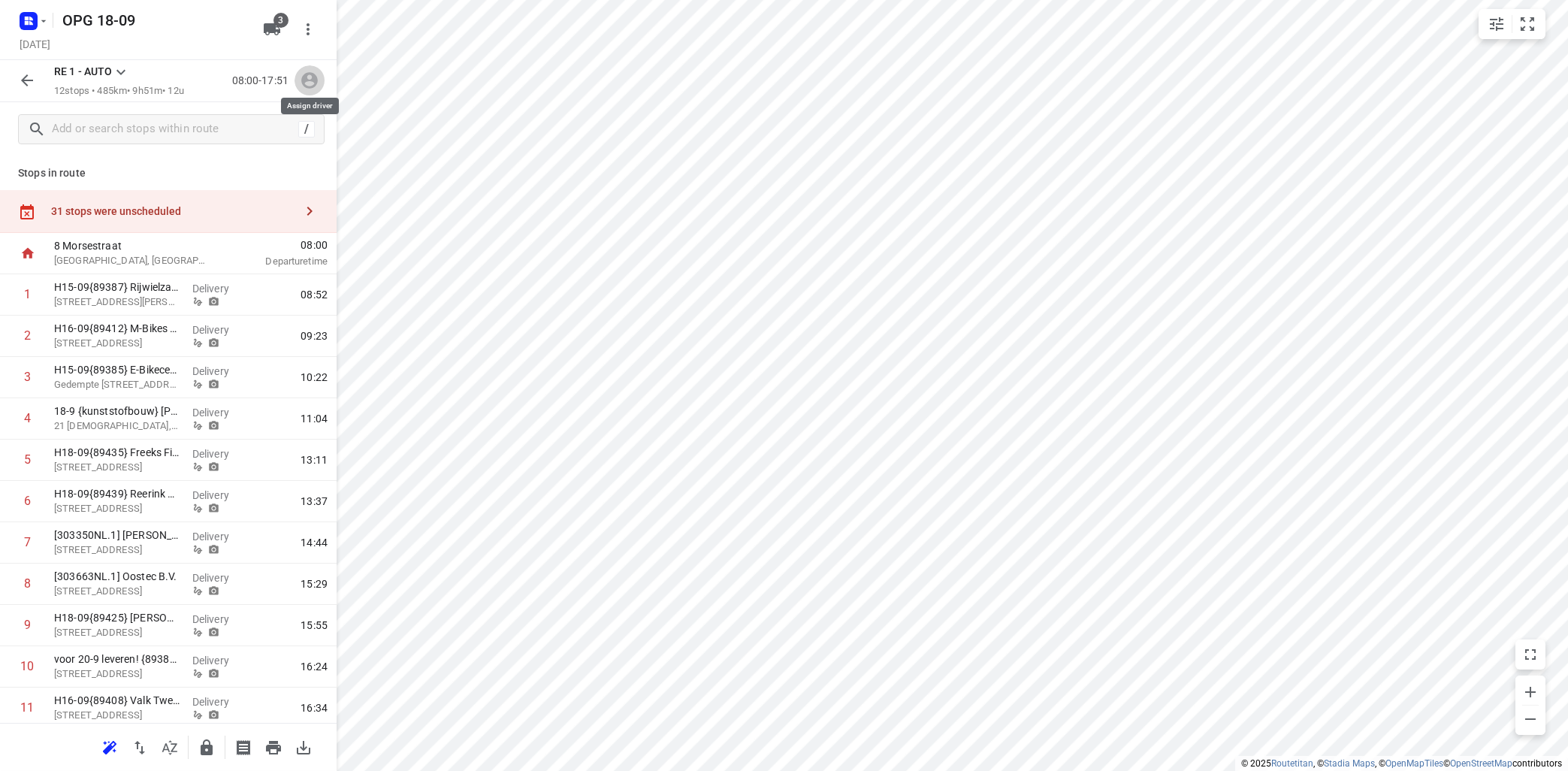
click at [304, 85] on icon "button" at bounding box center [309, 81] width 16 height 16
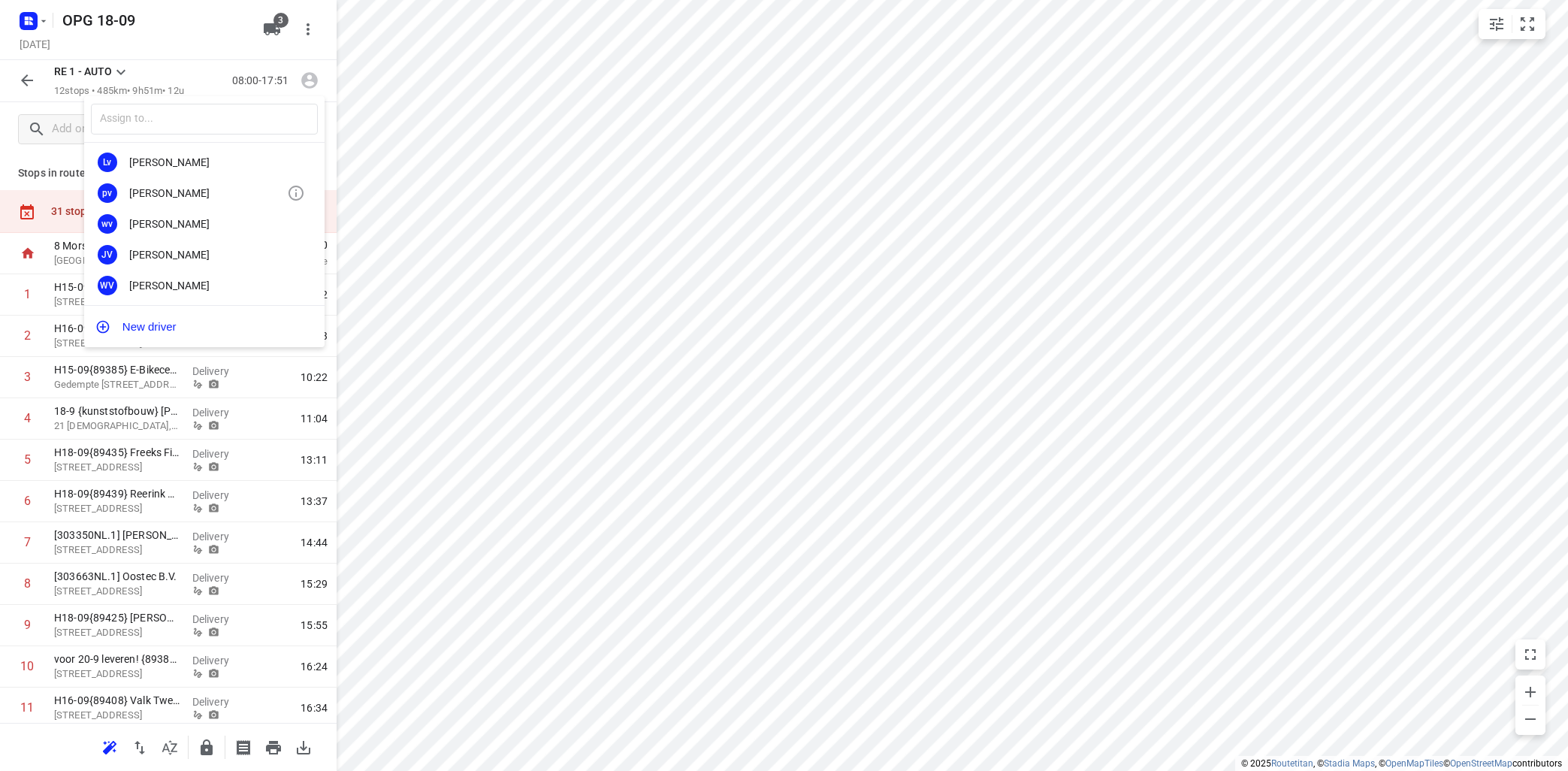
scroll to position [271, 0]
click at [189, 290] on div "Nicky Zwiers" at bounding box center [208, 291] width 157 height 12
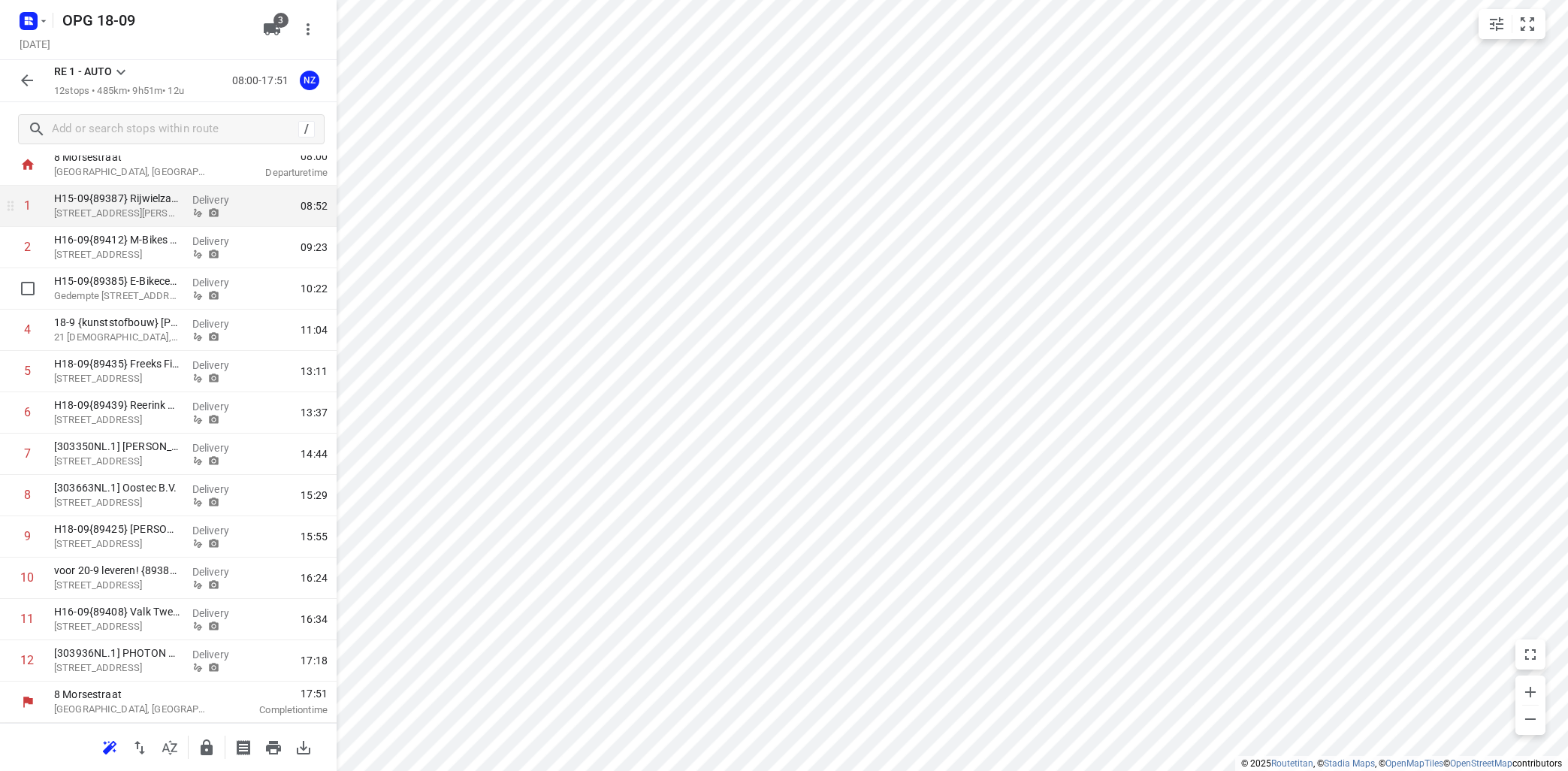
scroll to position [0, 0]
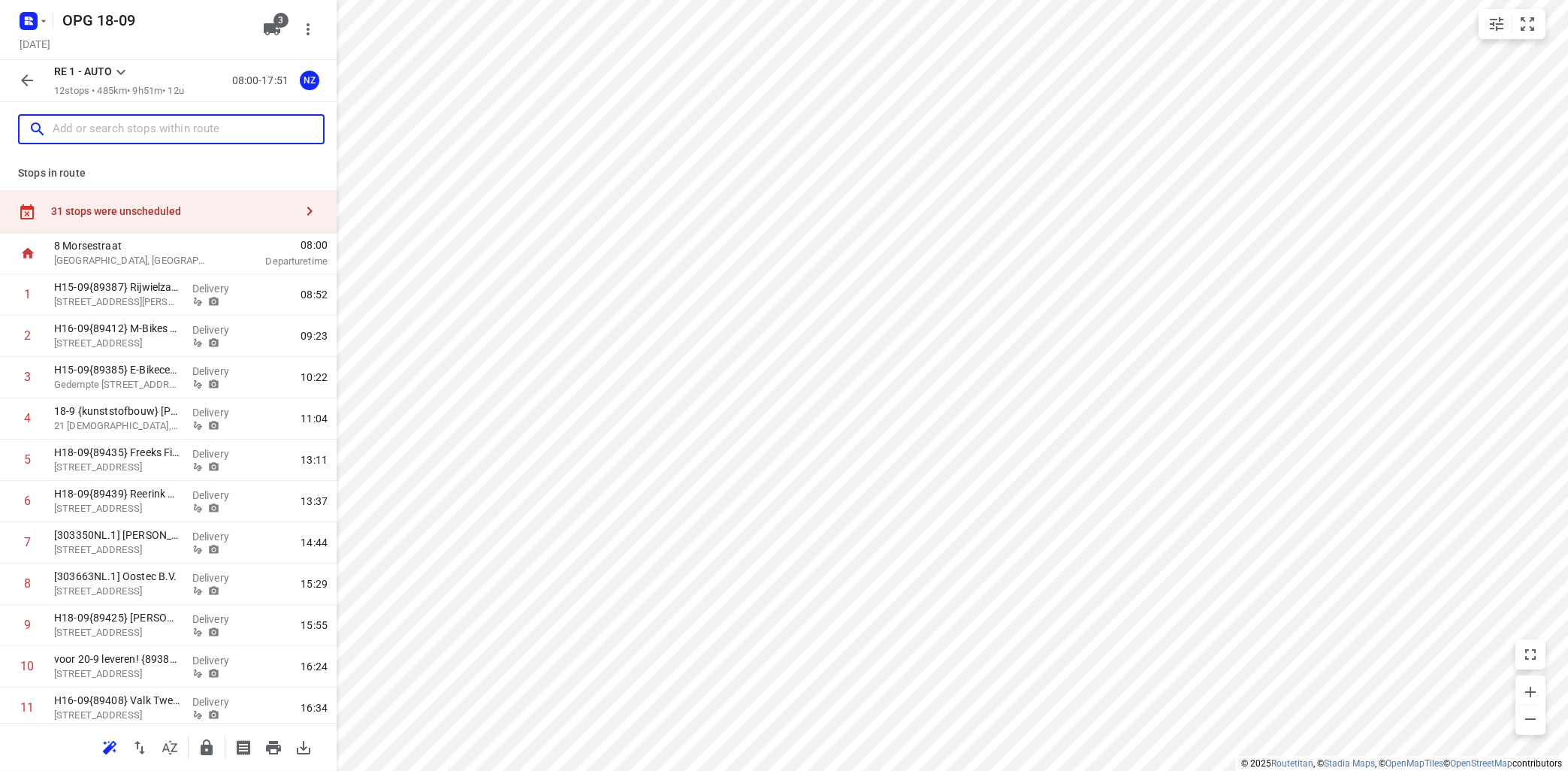
drag, startPoint x: 71, startPoint y: 122, endPoint x: 58, endPoint y: 125, distance: 13.3
click at [71, 124] on input "text" at bounding box center [187, 129] width 270 height 24
click at [29, 74] on icon "button" at bounding box center [27, 80] width 18 height 18
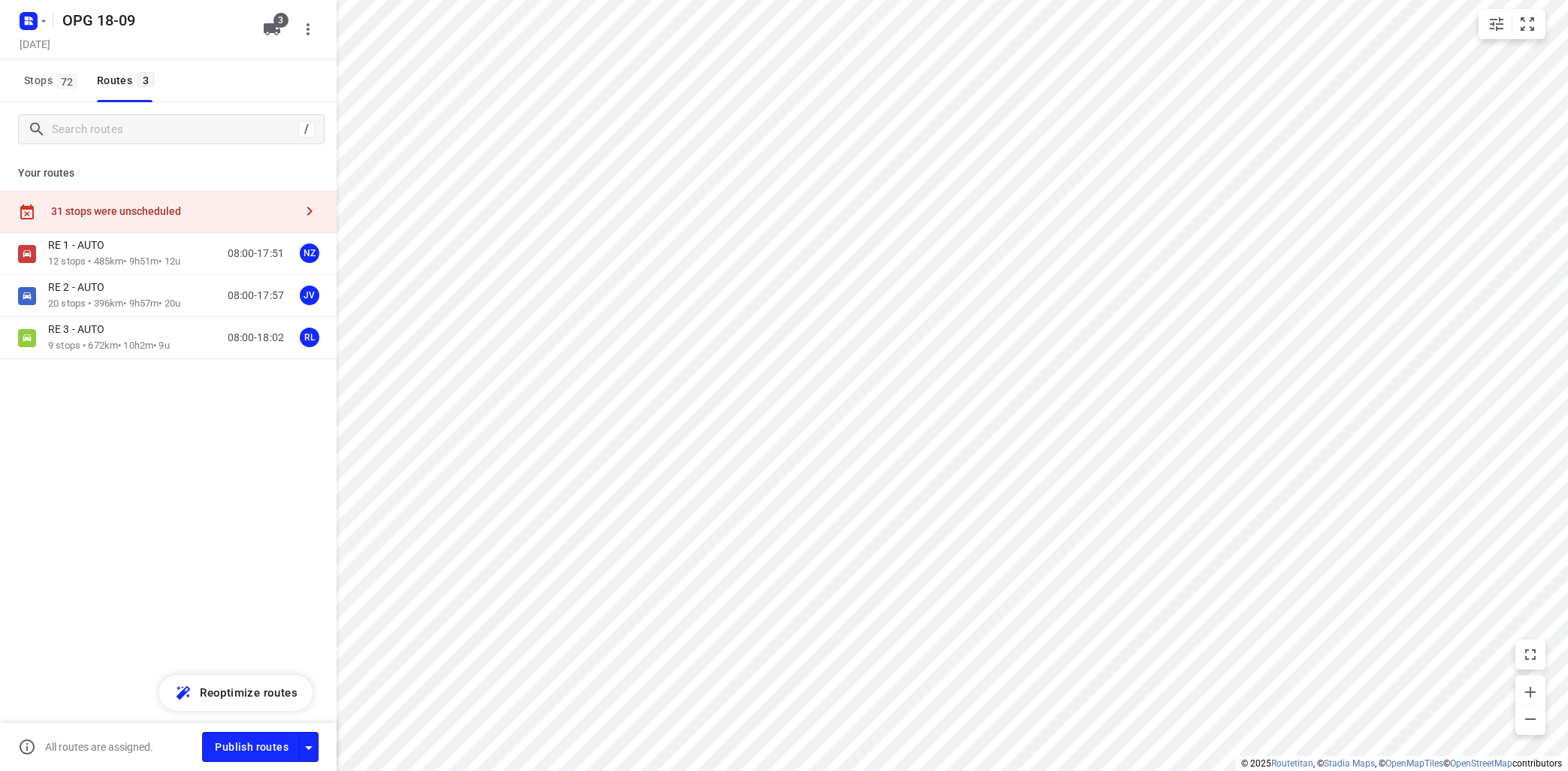
click at [29, 74] on span "Stops 72" at bounding box center [53, 80] width 58 height 19
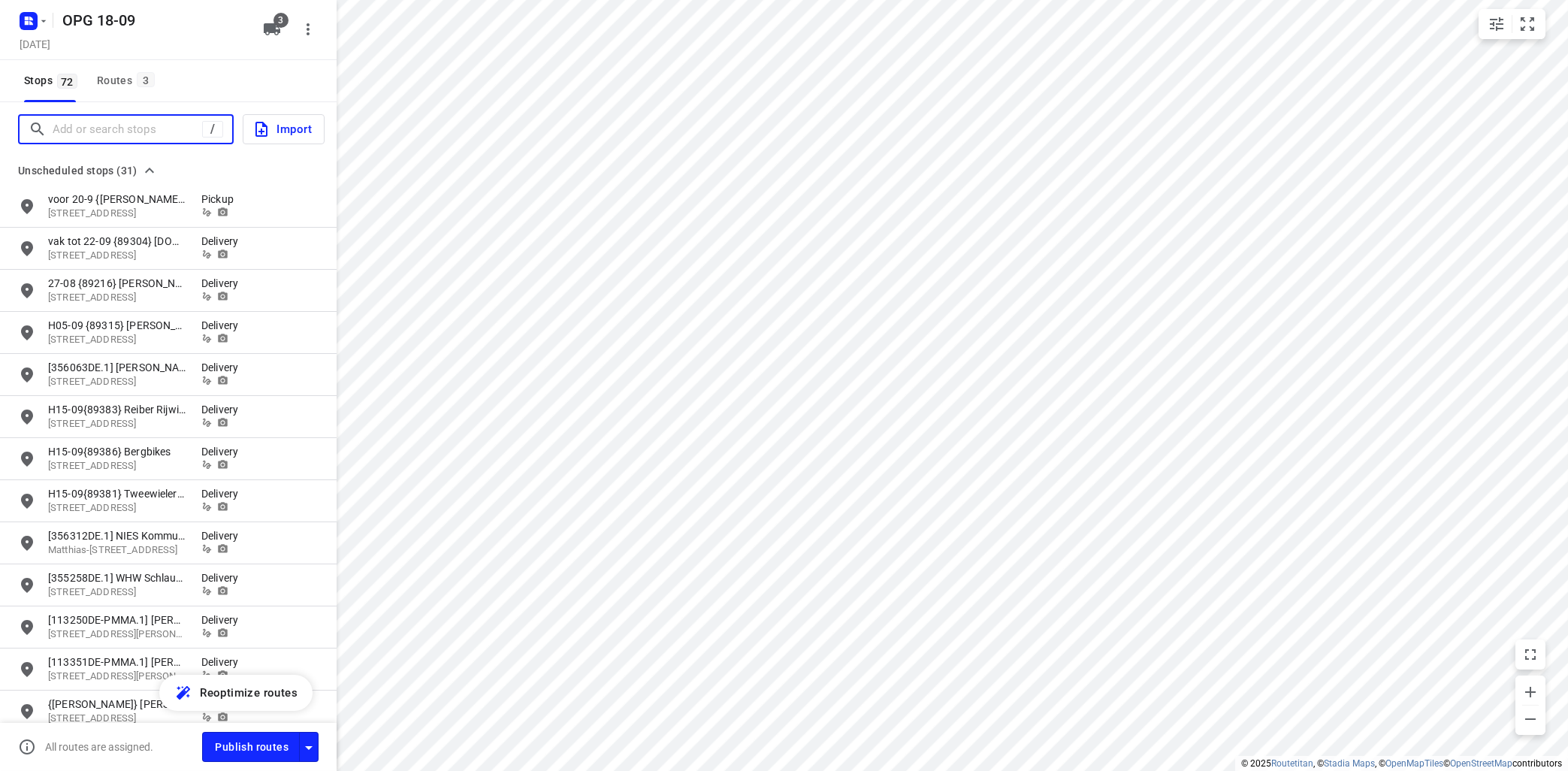
click at [91, 127] on input "Add or search stops" at bounding box center [127, 129] width 149 height 24
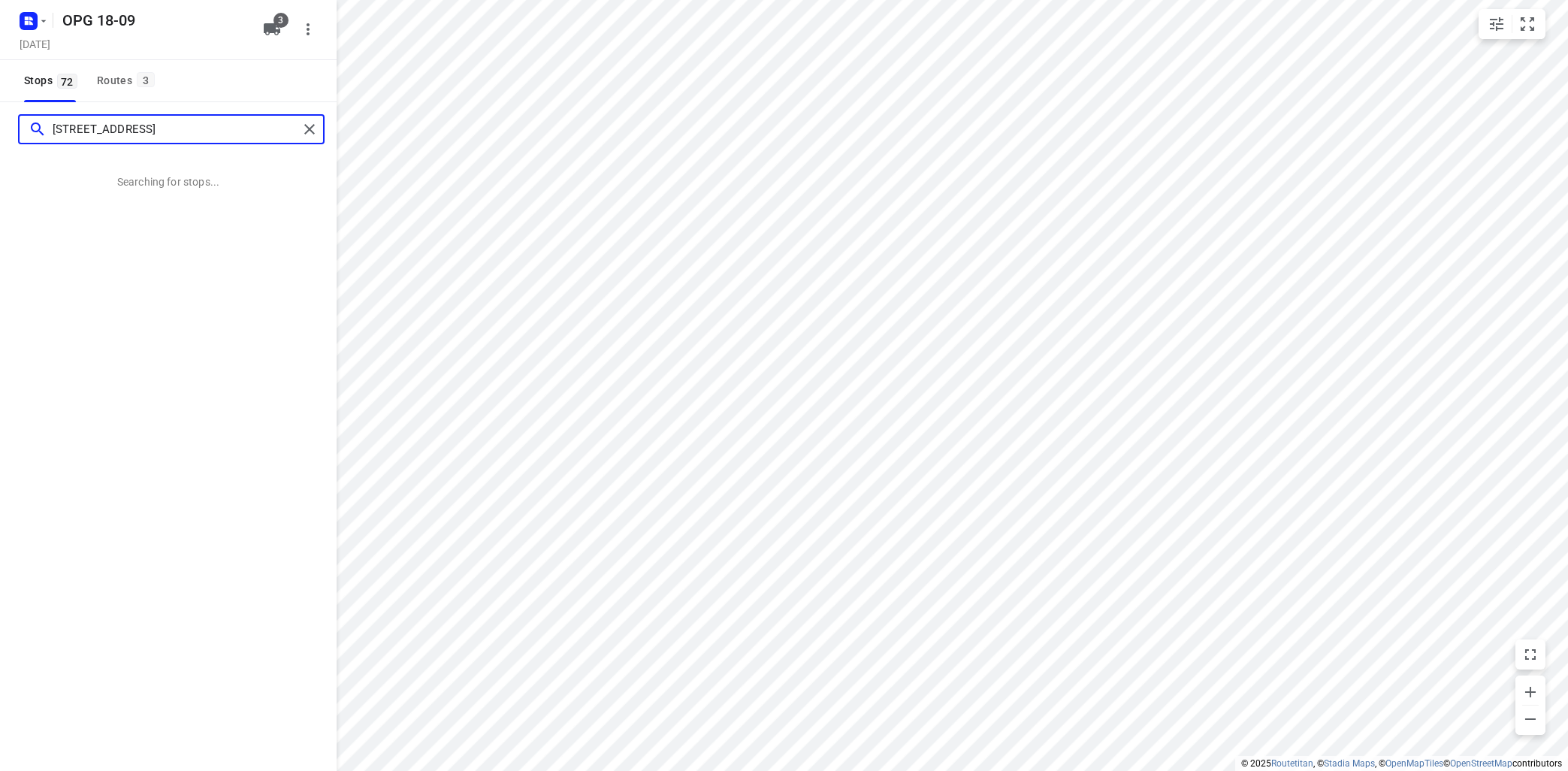
click at [71, 131] on input "indistrieweg 5" at bounding box center [175, 129] width 246 height 24
click at [196, 122] on input "industrieweg 5" at bounding box center [175, 129] width 246 height 24
click at [180, 125] on input "industrieweg 5 wamel" at bounding box center [175, 129] width 246 height 24
click at [130, 304] on div "industrieweg 5 wamel No stops found for "industrieweg 5 wamel"" at bounding box center [168, 487] width 336 height 771
click at [184, 129] on input "industrieweg 5 wamel" at bounding box center [175, 129] width 246 height 24
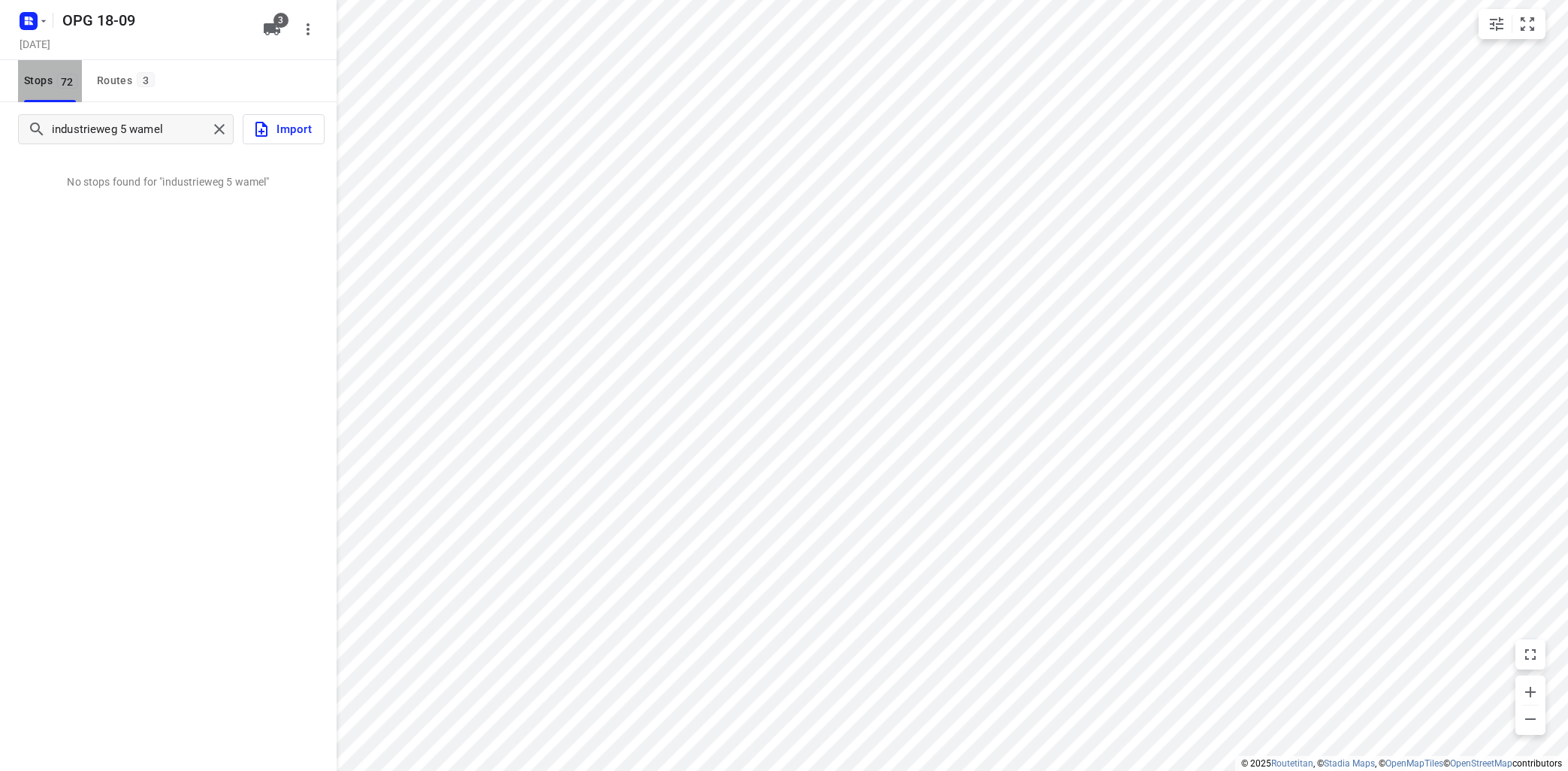
click at [65, 77] on span "72" at bounding box center [67, 80] width 20 height 15
click at [175, 124] on input "industrieweg 5 wamel" at bounding box center [129, 129] width 155 height 24
drag, startPoint x: 186, startPoint y: 127, endPoint x: 37, endPoint y: 123, distance: 149.1
click at [52, 123] on input "industrieweg 5 wamel" at bounding box center [175, 129] width 246 height 24
click at [145, 127] on input "industrieweg 5 wamel" at bounding box center [175, 129] width 246 height 24
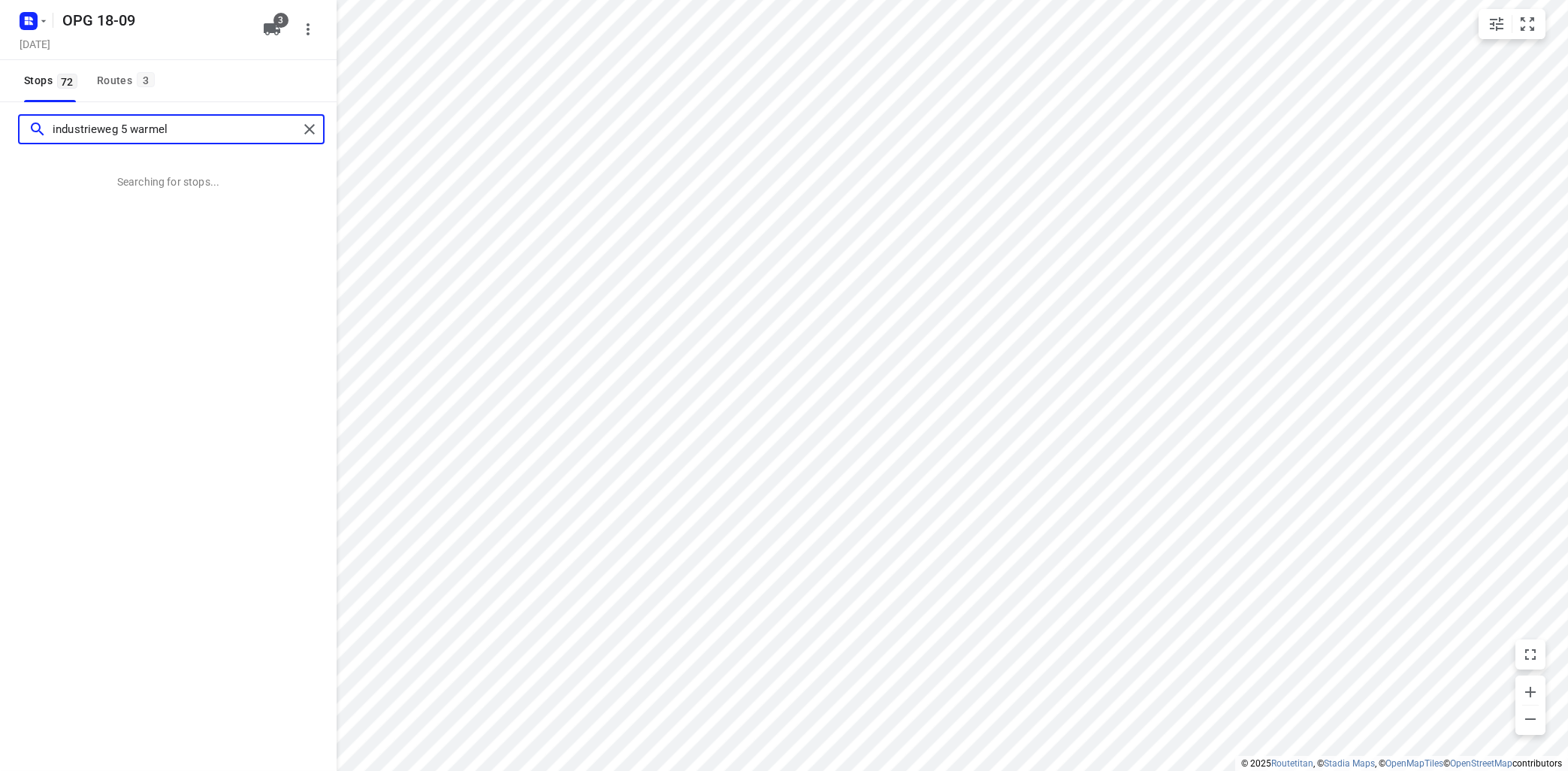
click at [213, 128] on input "industrieweg 5 warmel" at bounding box center [175, 129] width 246 height 24
drag, startPoint x: 146, startPoint y: 128, endPoint x: 168, endPoint y: 123, distance: 22.6
click at [149, 127] on input "industrieweg 5 warmel" at bounding box center [175, 129] width 246 height 24
click at [118, 127] on input "industrieweg 5 wamel" at bounding box center [175, 129] width 246 height 24
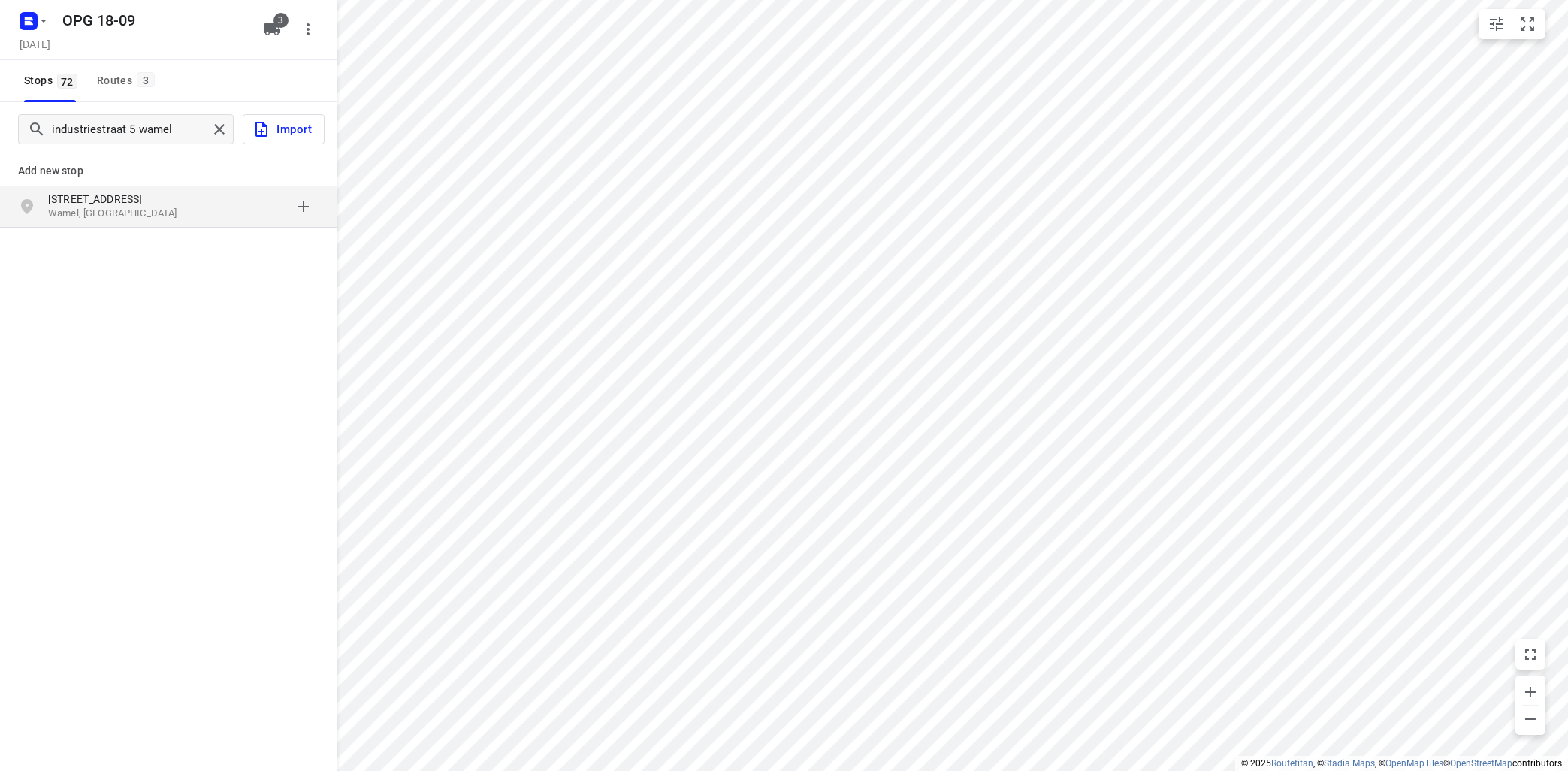
click at [113, 204] on p "Industriestraat 5" at bounding box center [117, 199] width 138 height 15
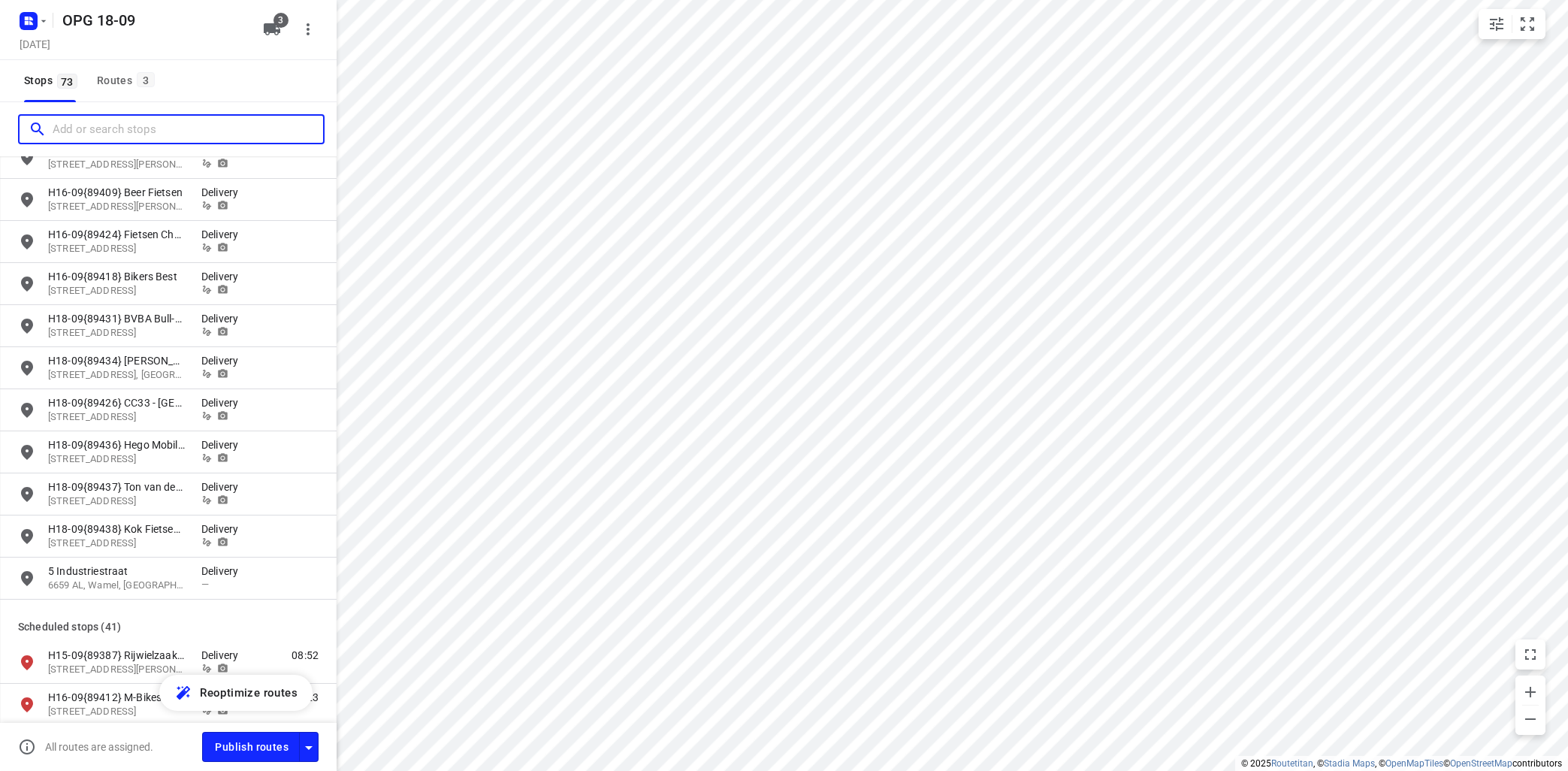
scroll to position [996, 0]
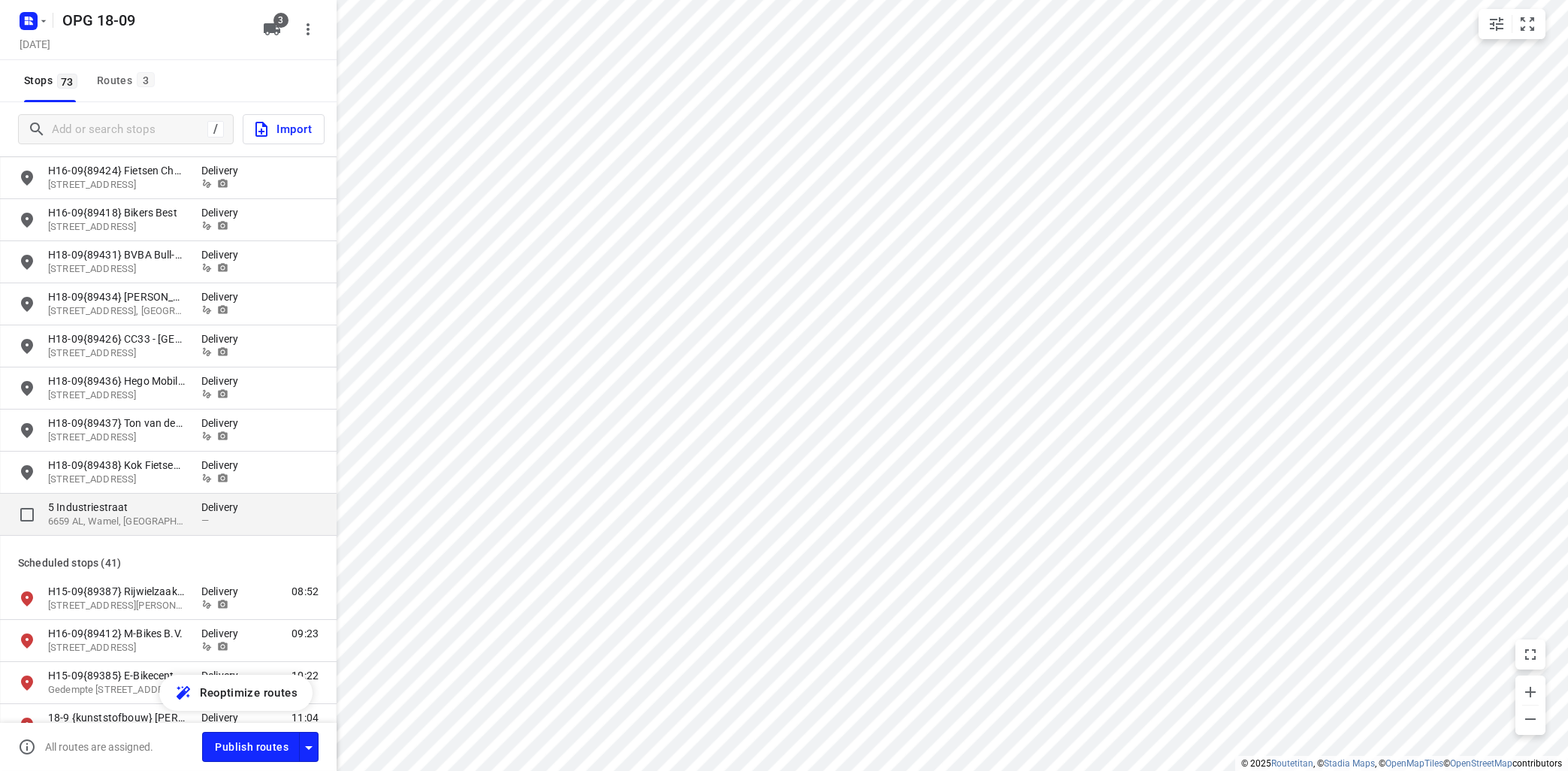
click at [90, 516] on p "6659 AL, Wamel, NL" at bounding box center [117, 522] width 138 height 14
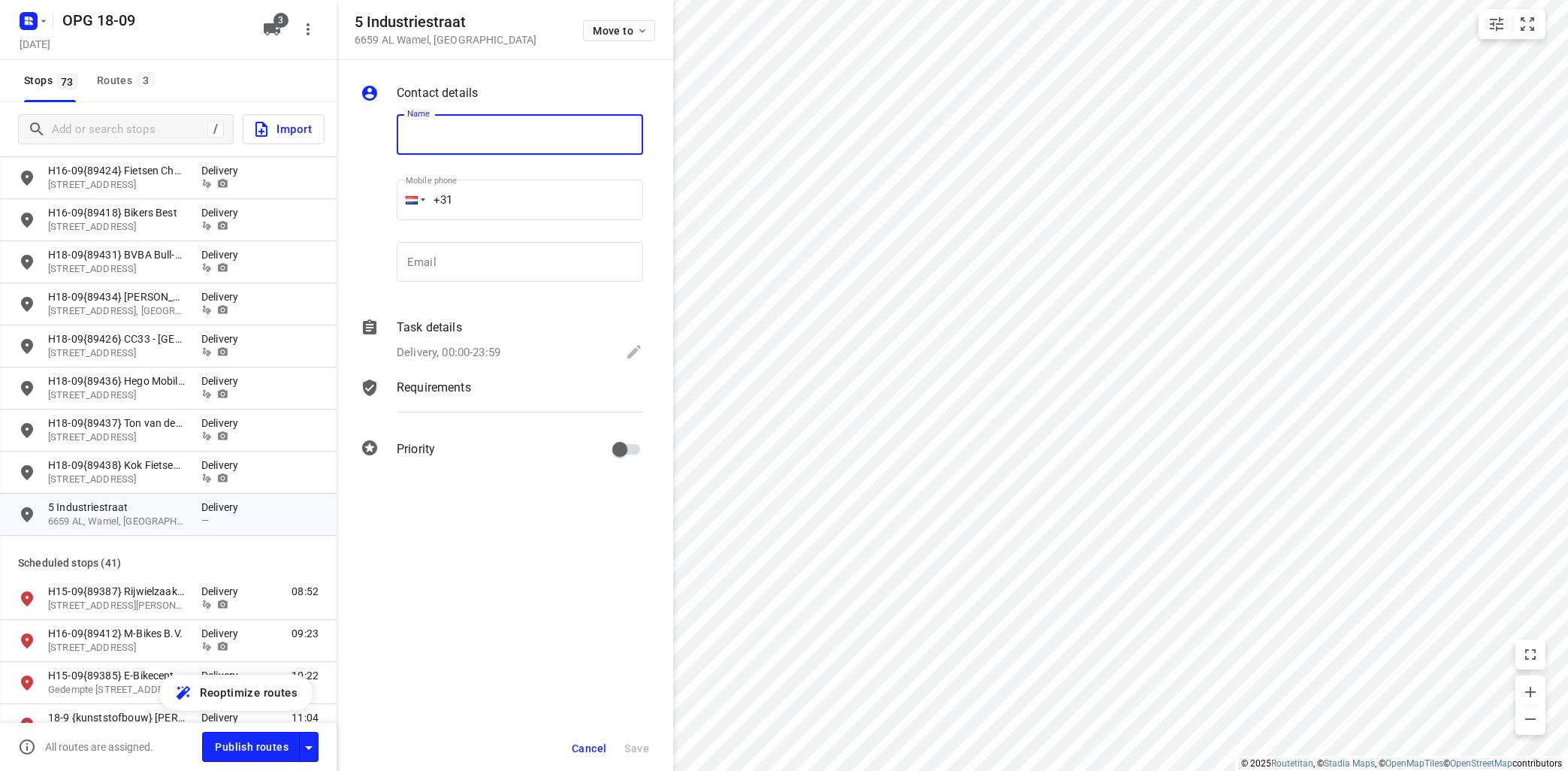
click at [448, 143] on input "text" at bounding box center [520, 134] width 247 height 41
click at [432, 382] on p "Requirements" at bounding box center [434, 388] width 74 height 18
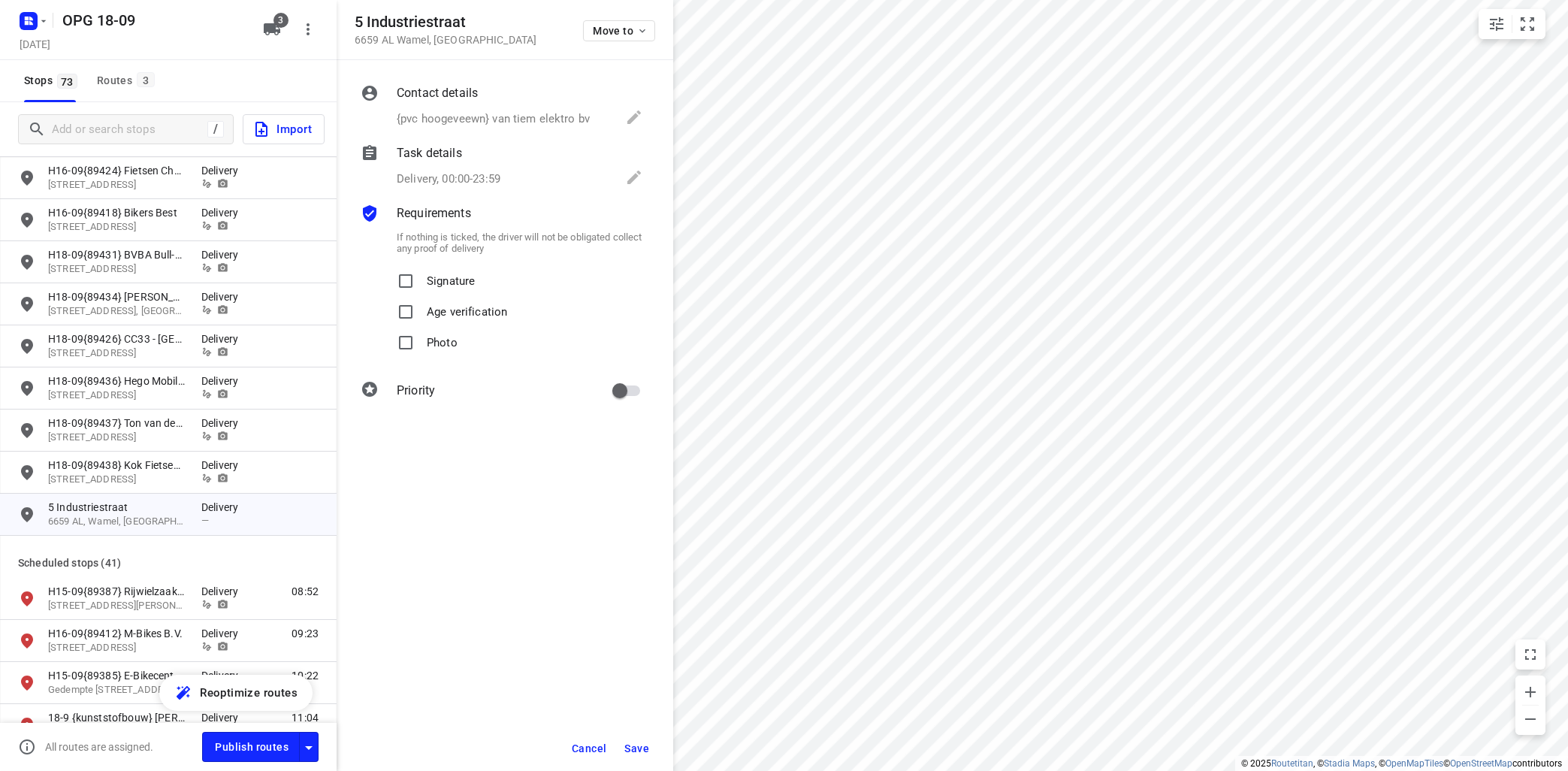
click at [458, 285] on p "Signature" at bounding box center [450, 277] width 48 height 22
click at [420, 285] on input "Signature" at bounding box center [405, 280] width 30 height 30
click at [437, 348] on p "Photo" at bounding box center [442, 338] width 31 height 22
click at [420, 348] on input "Photo" at bounding box center [405, 342] width 30 height 30
click at [645, 750] on span "Save" at bounding box center [636, 747] width 24 height 12
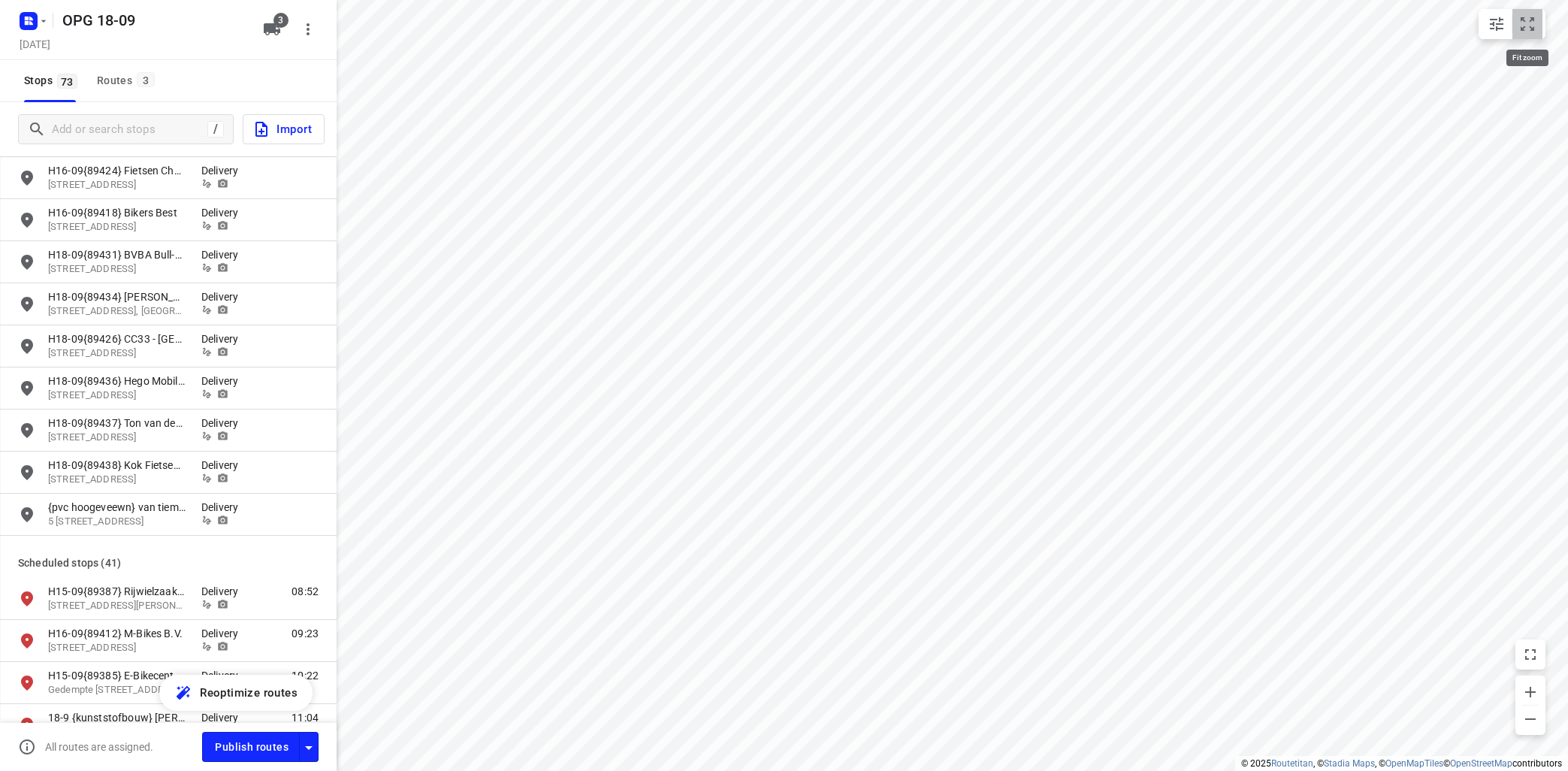
click at [1535, 26] on icon "small contained button group" at bounding box center [1527, 24] width 18 height 18
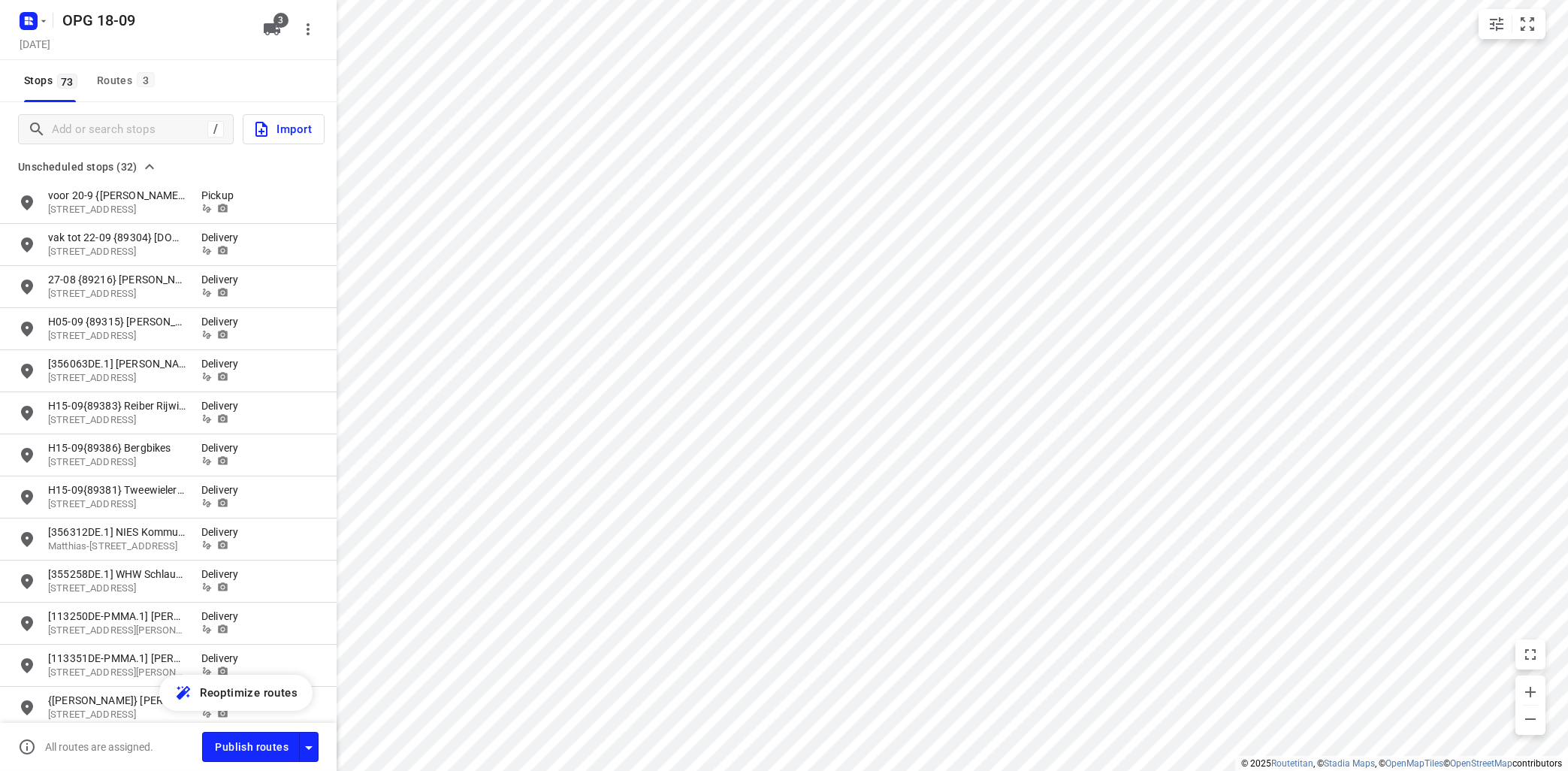
scroll to position [0, 0]
click at [128, 84] on div "Routes 3" at bounding box center [128, 80] width 62 height 19
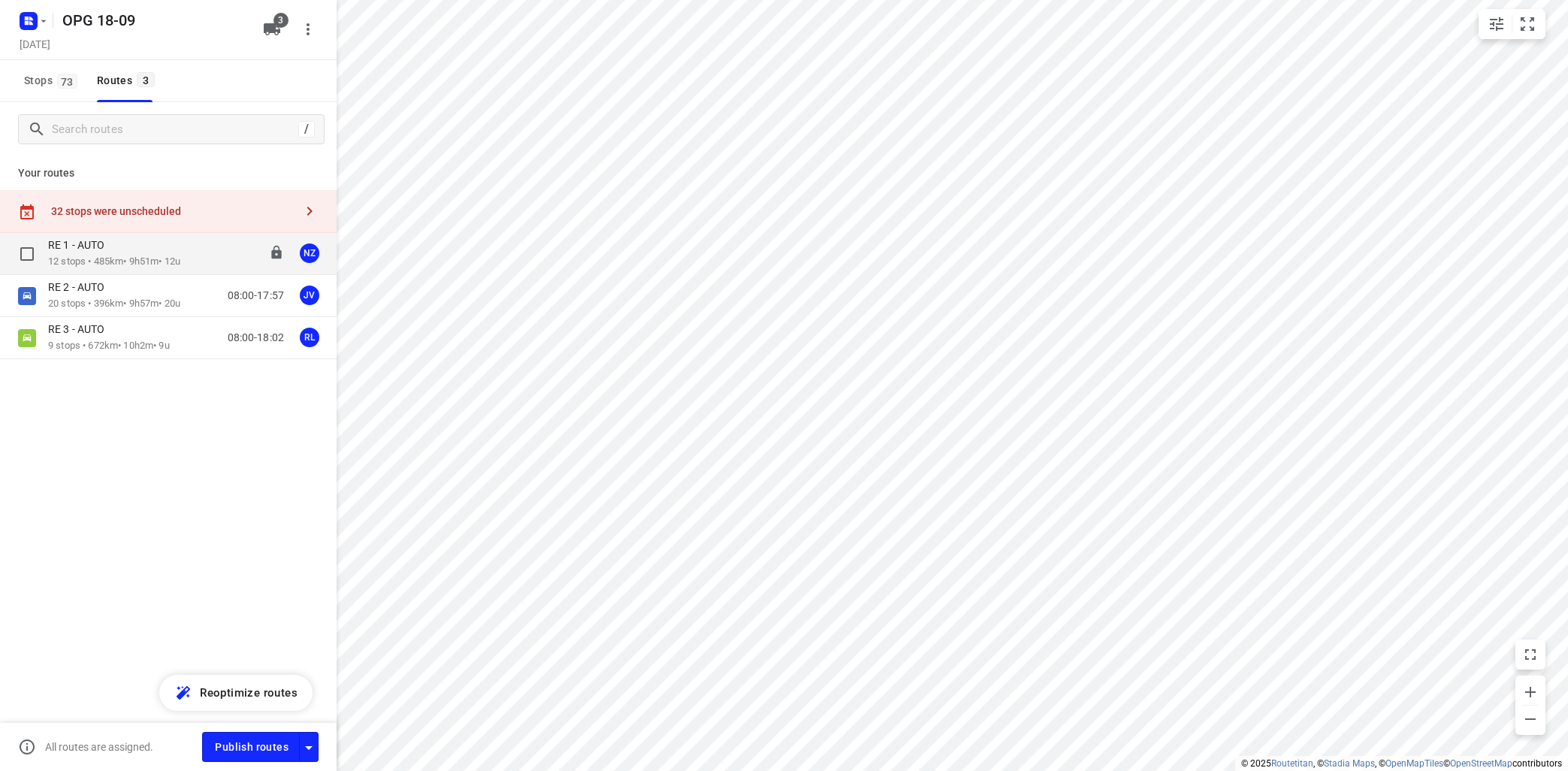
click at [148, 267] on p "12 stops • 485km • 9h51m • 12u" at bounding box center [114, 262] width 132 height 14
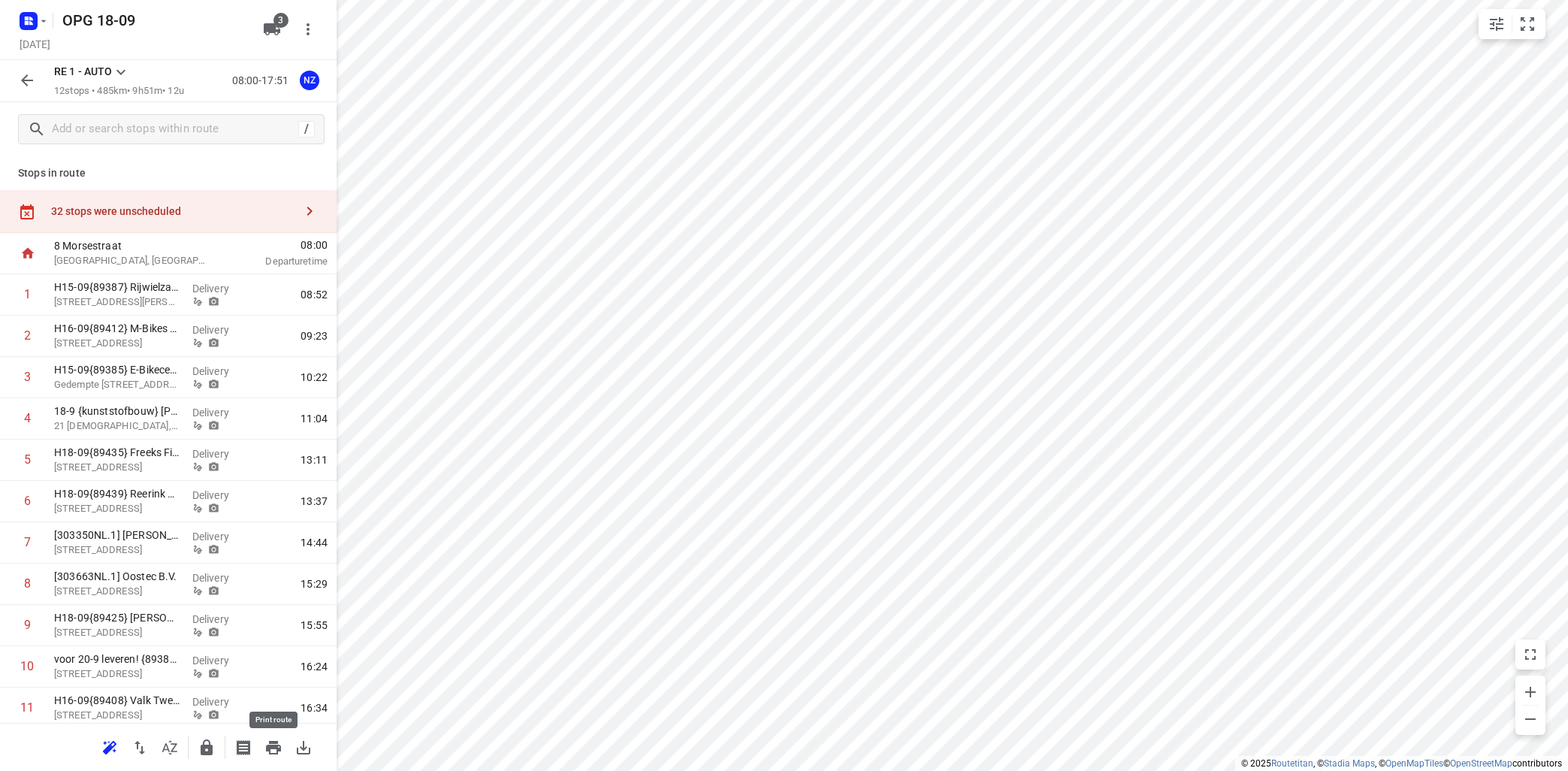
click at [269, 742] on icon "button" at bounding box center [273, 747] width 18 height 18
click at [123, 67] on icon at bounding box center [121, 72] width 18 height 18
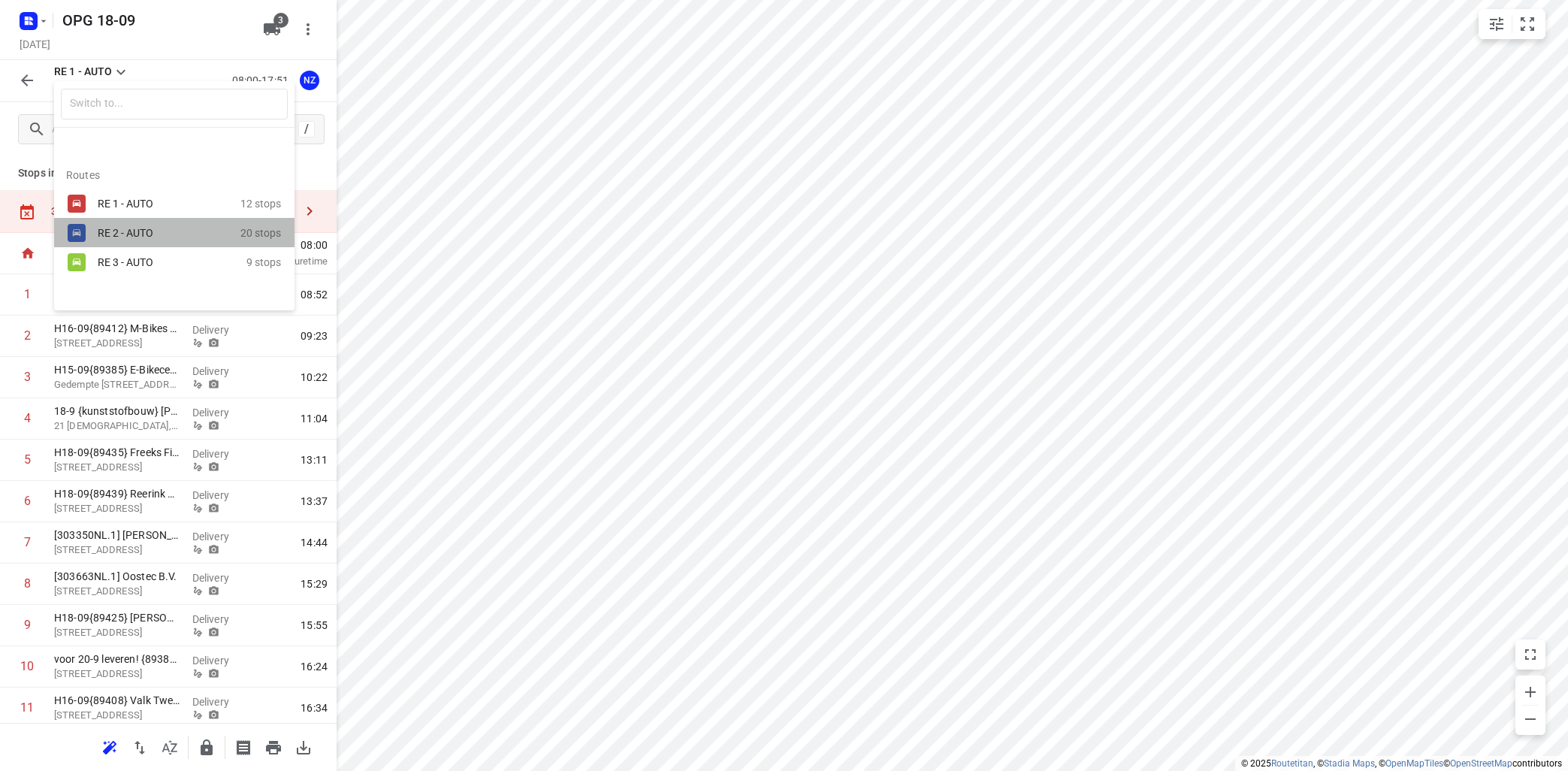
click at [122, 234] on div "RE 2 - AUTO" at bounding box center [161, 232] width 128 height 12
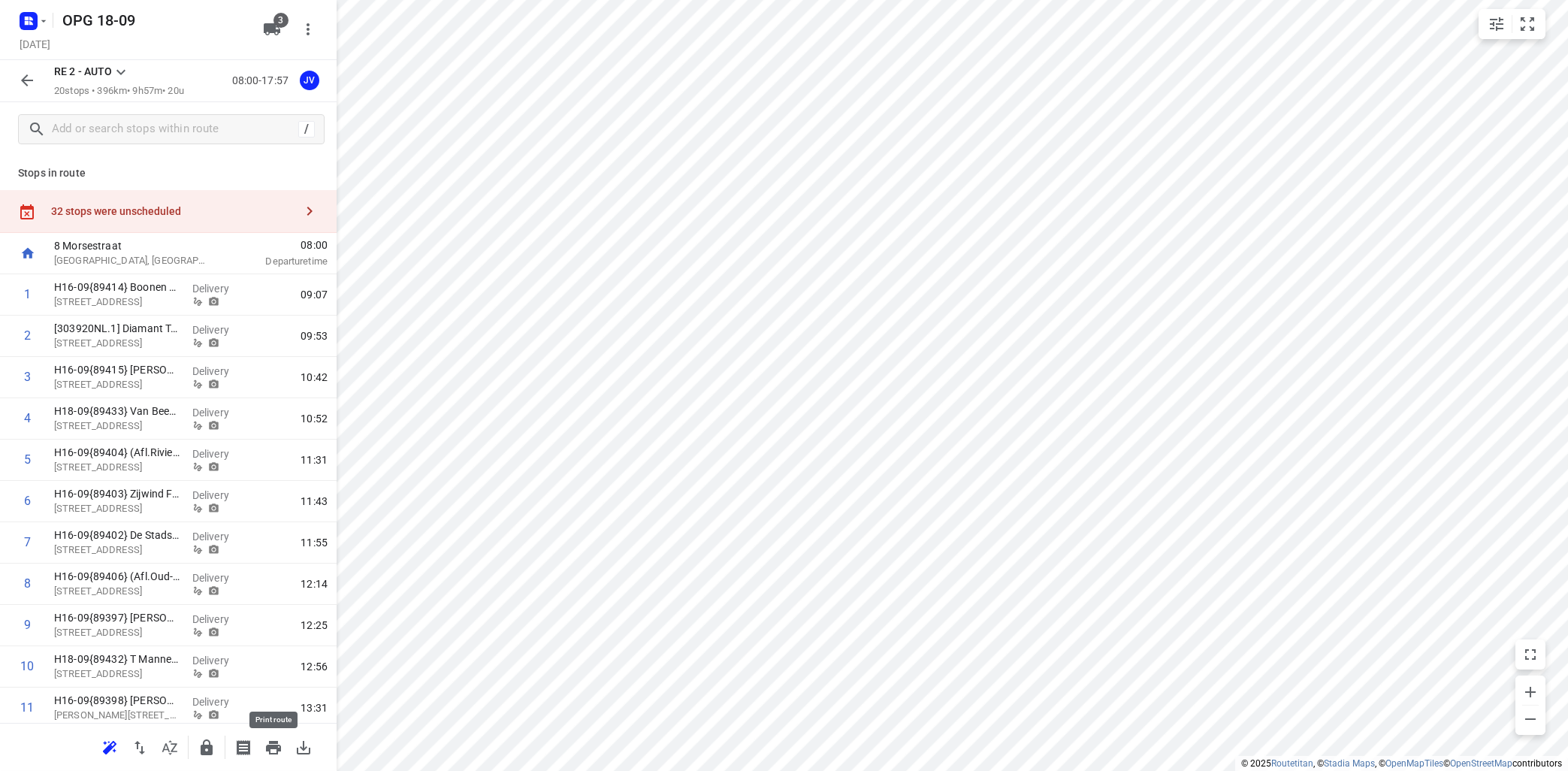
click at [274, 749] on icon "button" at bounding box center [273, 747] width 18 height 18
click at [121, 76] on icon at bounding box center [121, 72] width 18 height 18
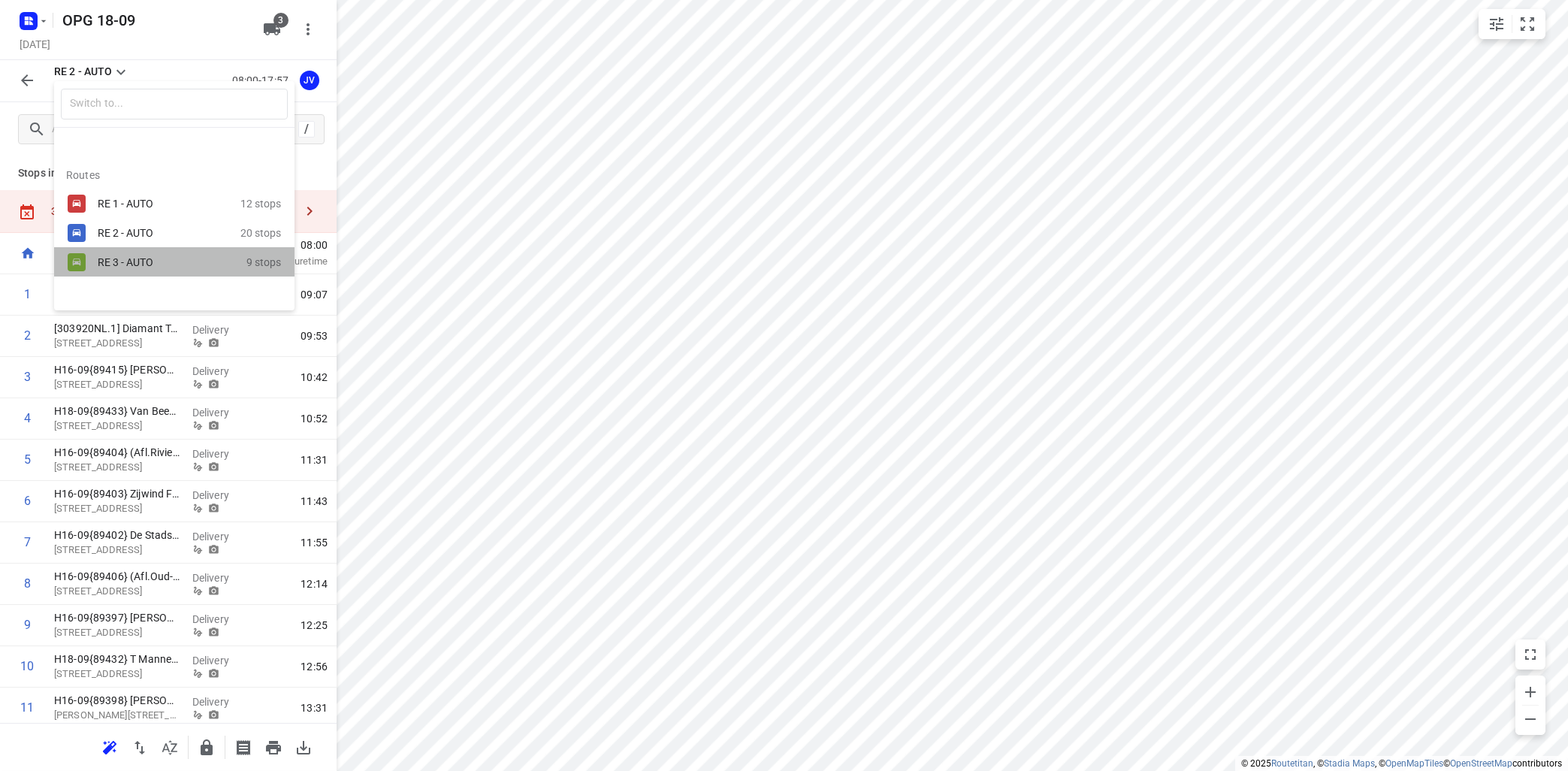
click at [137, 270] on div "RE 3 - AUTO" at bounding box center [172, 262] width 149 height 18
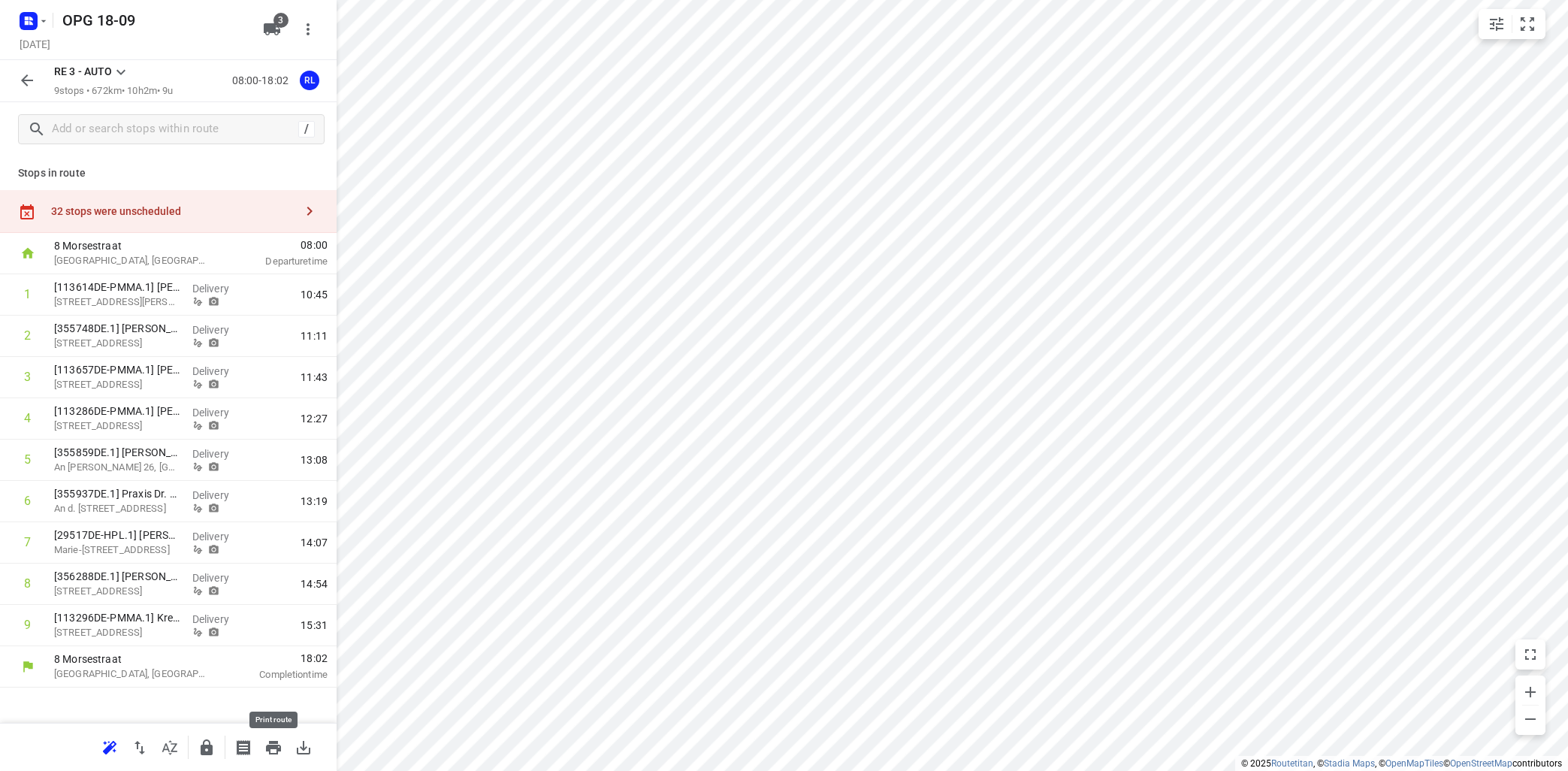
click at [270, 740] on icon "button" at bounding box center [273, 747] width 15 height 14
